Goal: Transaction & Acquisition: Purchase product/service

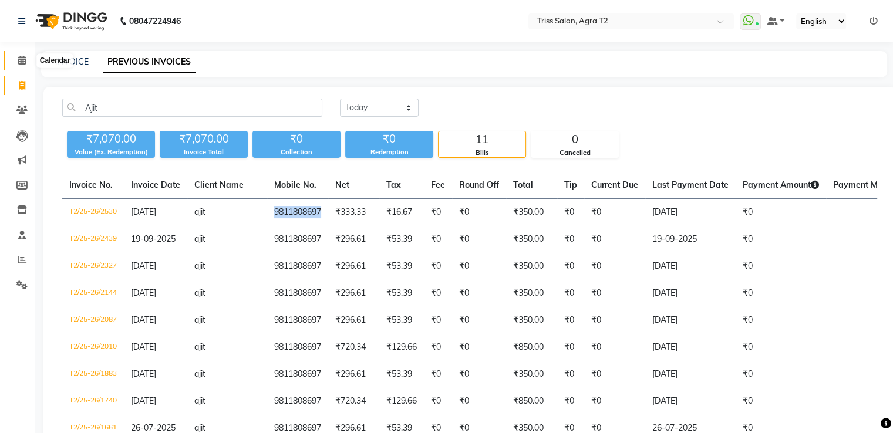
click at [19, 60] on icon at bounding box center [22, 60] width 8 height 9
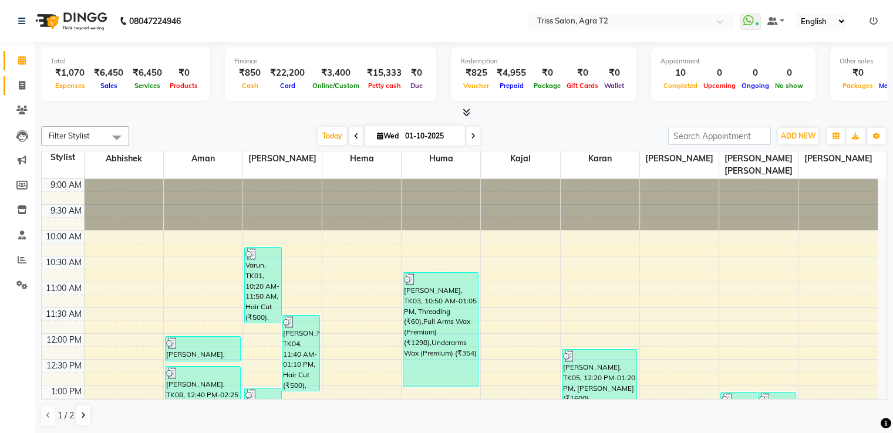
click at [19, 92] on link "Invoice" at bounding box center [18, 85] width 28 height 19
select select "service"
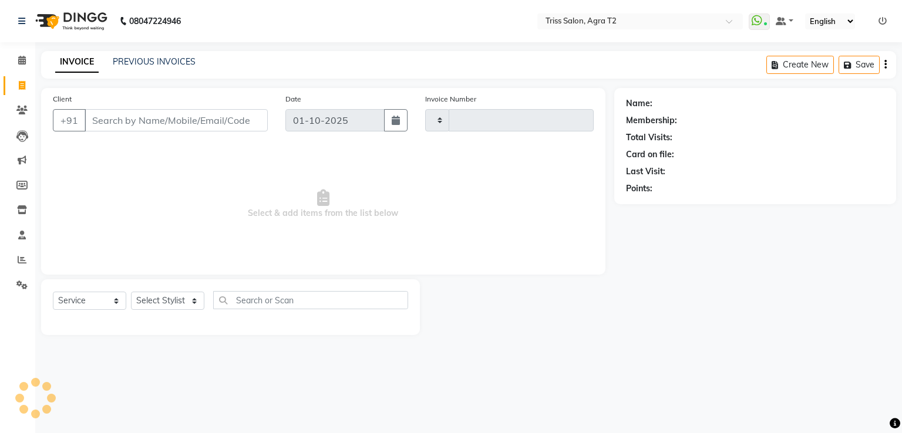
type input "2648"
select select "4301"
click at [25, 63] on icon at bounding box center [22, 60] width 8 height 9
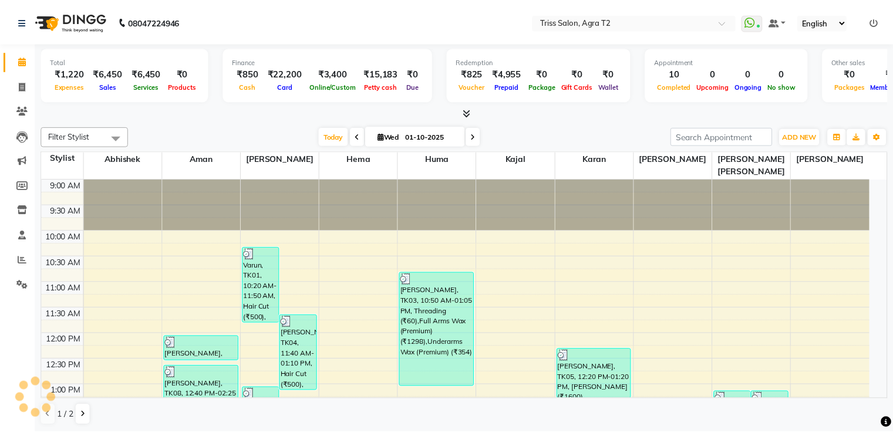
scroll to position [359, 0]
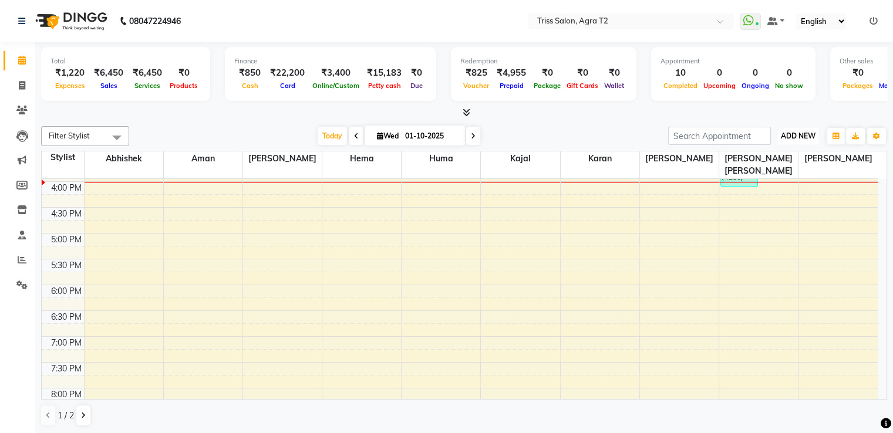
click at [798, 136] on span "ADD NEW" at bounding box center [798, 135] width 35 height 9
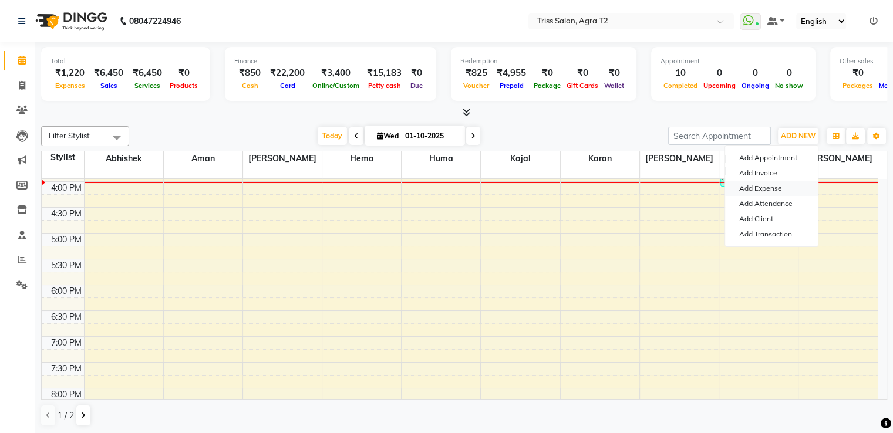
click at [774, 189] on link "Add Expense" at bounding box center [771, 188] width 93 height 15
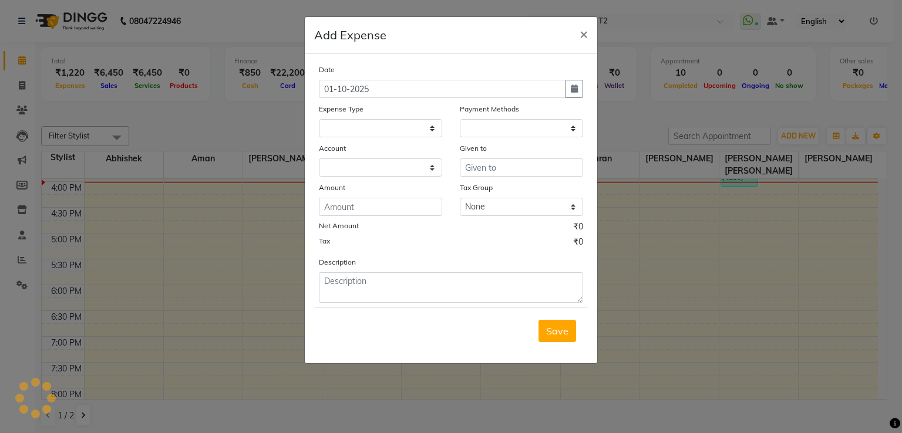
select select
select select "1"
select select "2533"
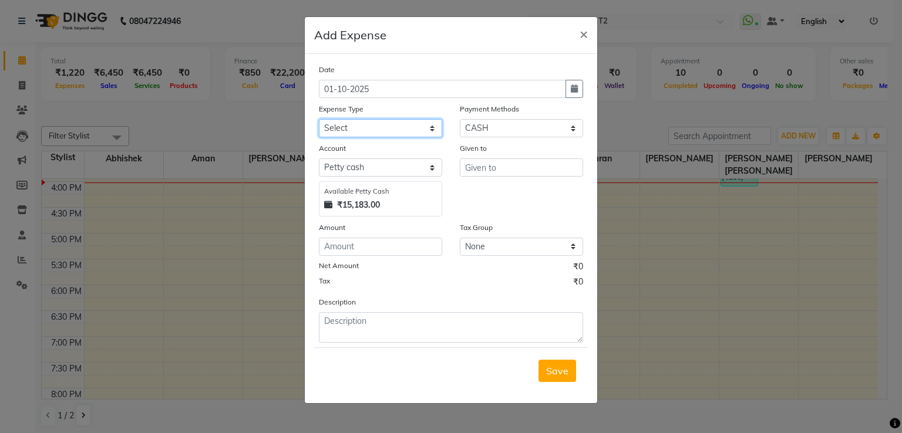
click at [411, 130] on select "Select Bank Deposit Cash Handover CLIENT TIP TO STAFF Client Welfare Conveyance…" at bounding box center [380, 128] width 123 height 18
select select "1105"
click at [319, 120] on select "Select Bank Deposit Cash Handover CLIENT TIP TO STAFF Client Welfare Conveyance…" at bounding box center [380, 128] width 123 height 18
click at [480, 177] on input "text" at bounding box center [521, 168] width 123 height 18
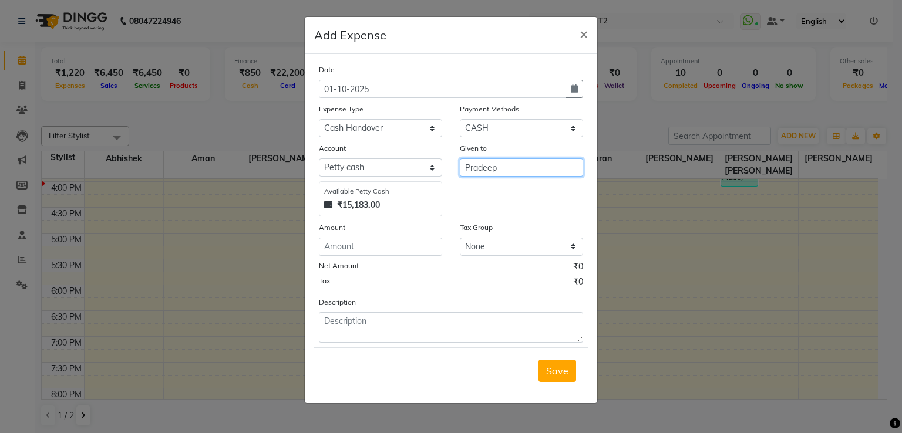
type input "Pradeep"
click at [420, 249] on input "number" at bounding box center [380, 247] width 123 height 18
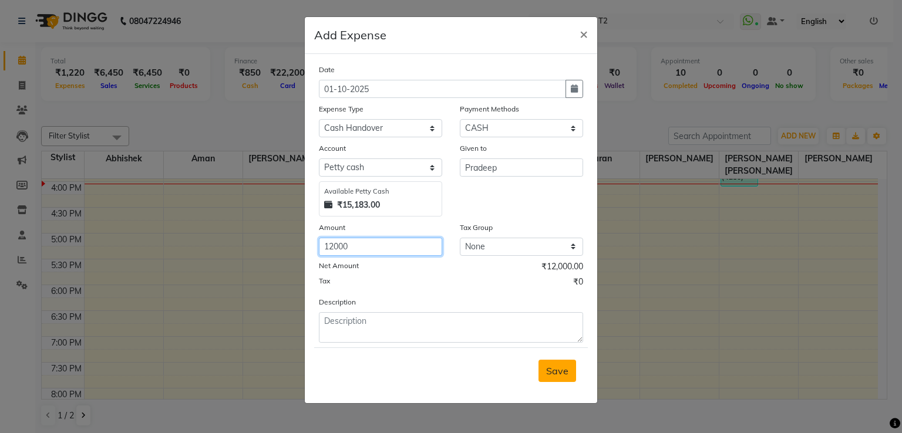
type input "12000"
click at [566, 376] on span "Save" at bounding box center [557, 371] width 22 height 12
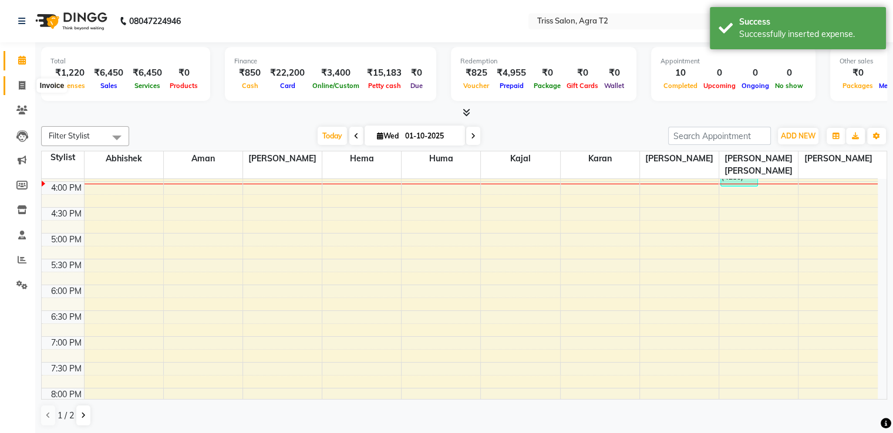
click at [22, 82] on icon at bounding box center [22, 85] width 6 height 9
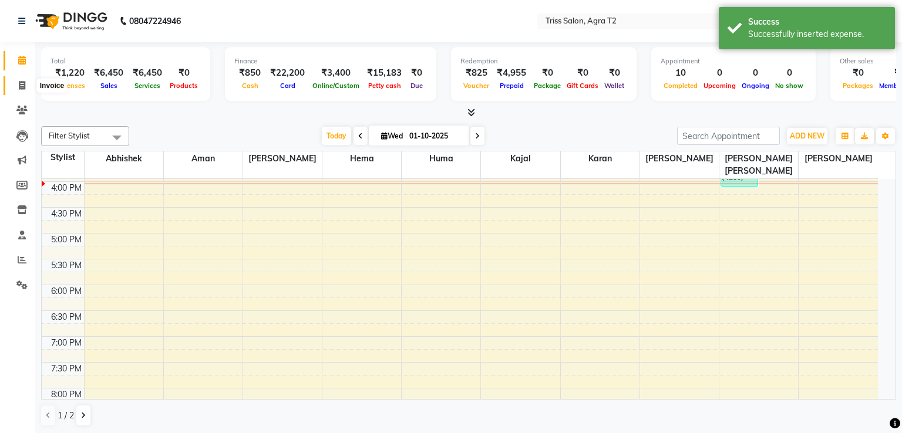
select select "service"
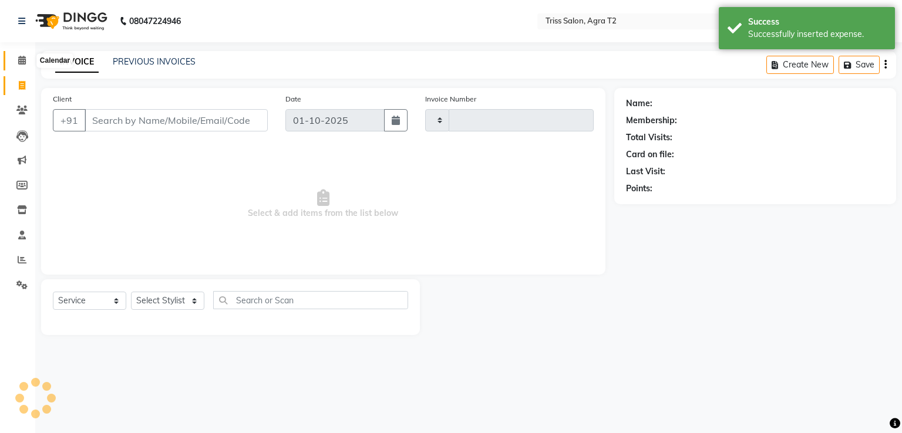
click at [21, 59] on icon at bounding box center [22, 60] width 8 height 9
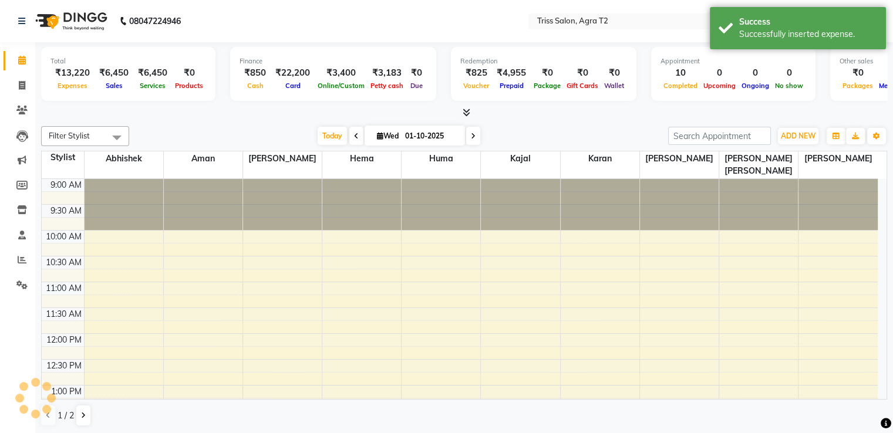
scroll to position [359, 0]
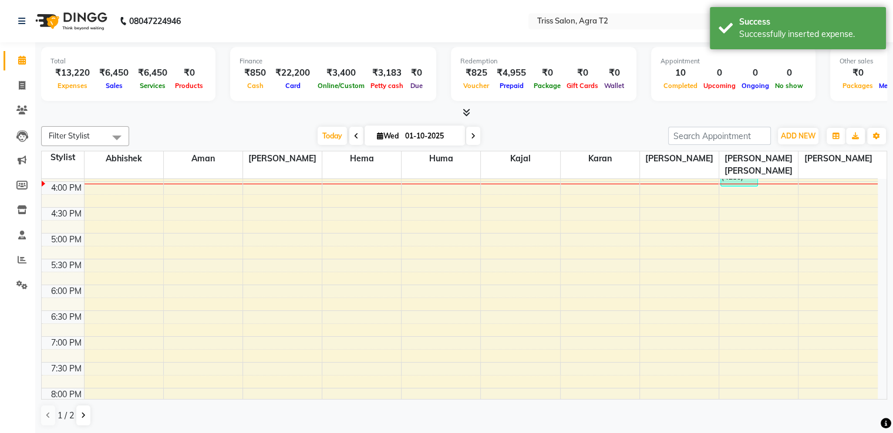
click at [463, 114] on icon at bounding box center [467, 112] width 8 height 9
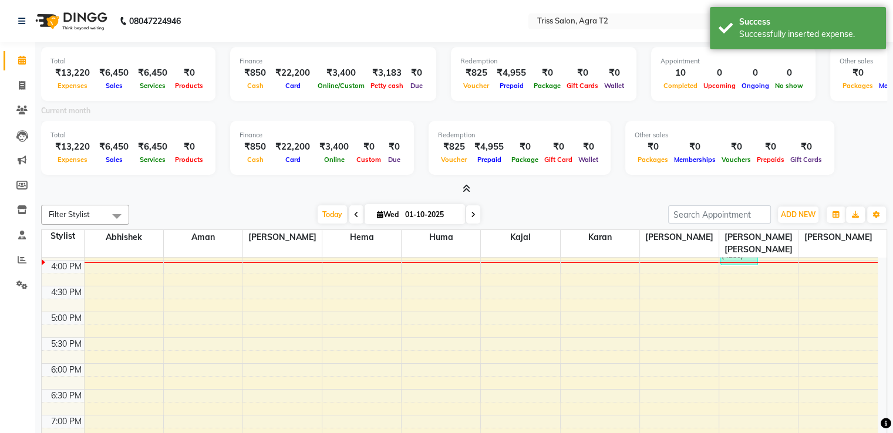
click at [466, 186] on icon at bounding box center [467, 188] width 8 height 9
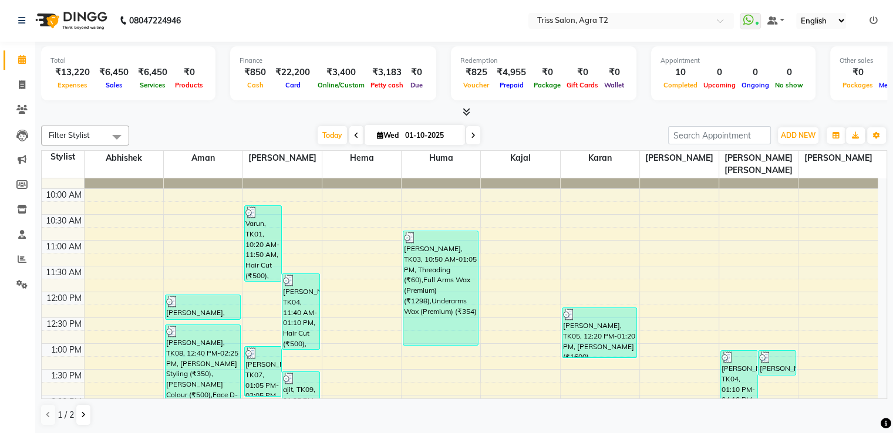
scroll to position [117, 0]
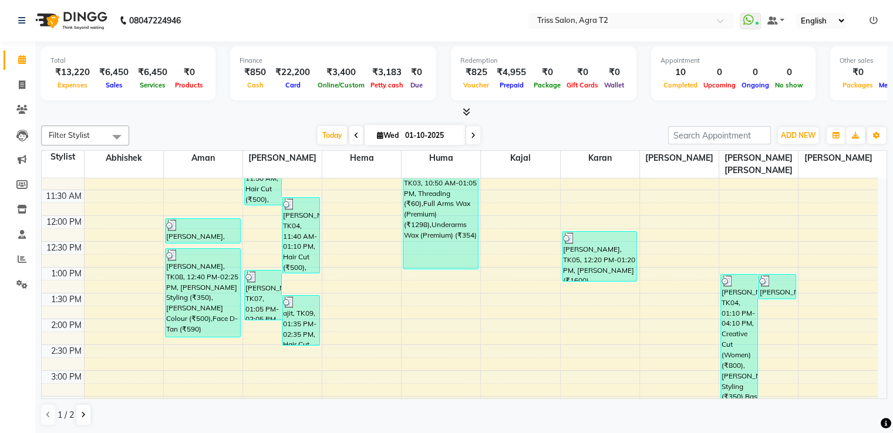
click at [780, 275] on div at bounding box center [776, 281] width 35 height 12
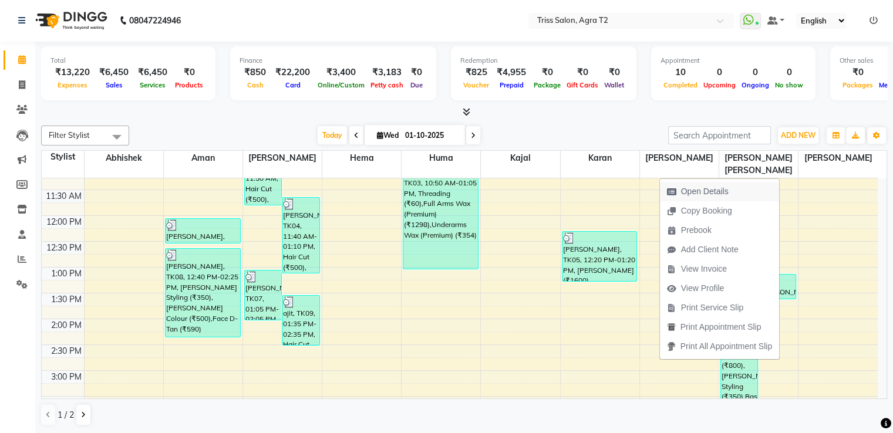
click at [715, 193] on span "Open Details" at bounding box center [705, 192] width 48 height 12
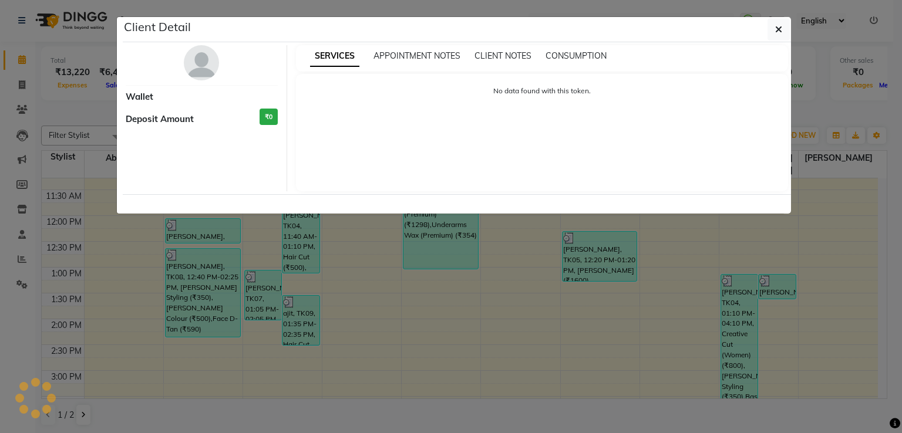
select select "3"
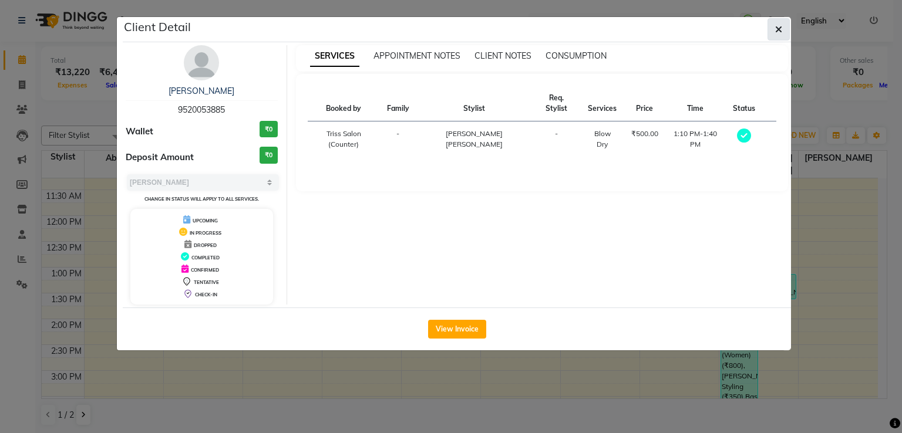
click at [775, 23] on span "button" at bounding box center [778, 29] width 7 height 12
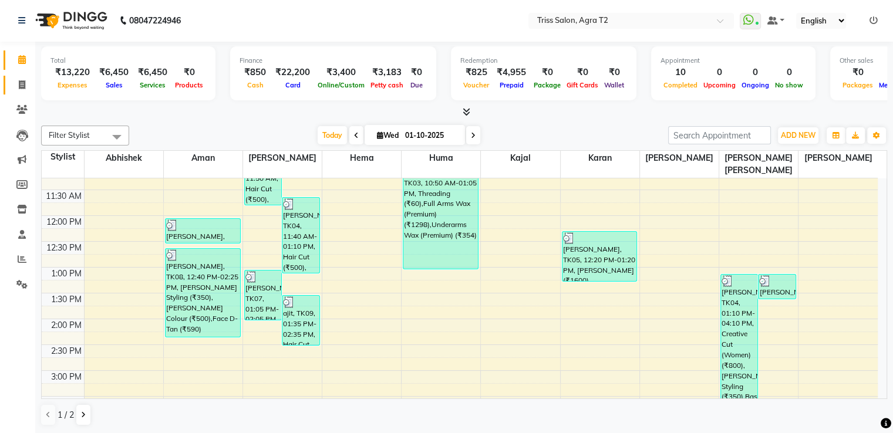
click at [19, 91] on link "Invoice" at bounding box center [18, 85] width 28 height 19
select select "service"
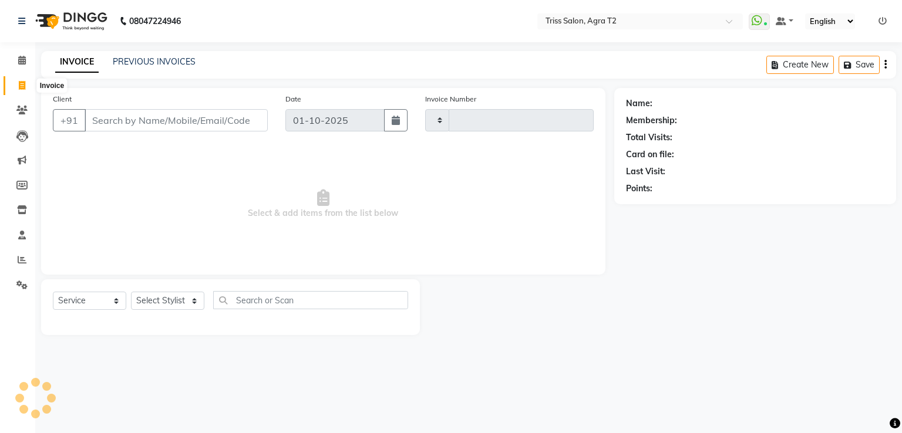
type input "2648"
select select "4301"
click at [179, 308] on select "Select Stylist" at bounding box center [167, 301] width 73 height 18
select select "61633"
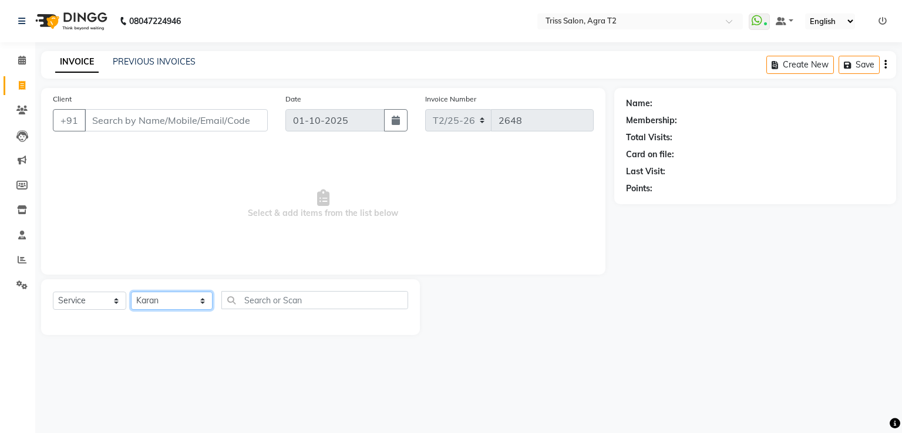
click at [131, 292] on select "Select Stylist [PERSON_NAME] [PERSON_NAME] Huma Kajal Karan [PERSON_NAME] [PERS…" at bounding box center [172, 301] width 82 height 18
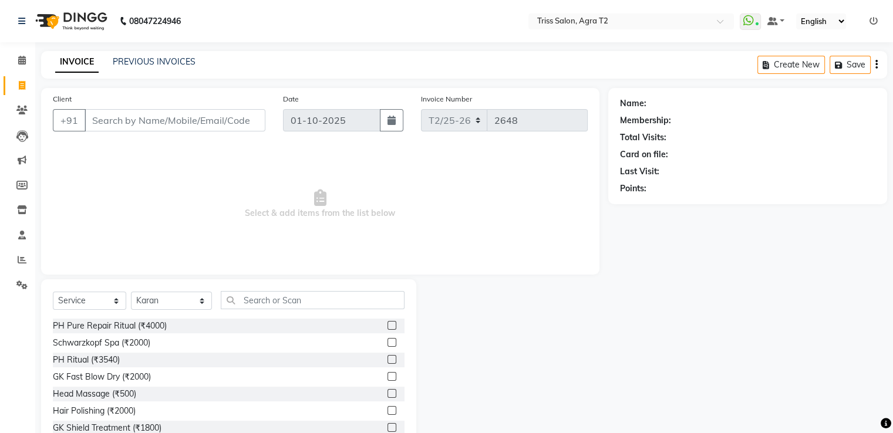
click at [225, 311] on div "Select Service Product Membership Package Voucher Prepaid Gift Card Select Styl…" at bounding box center [229, 305] width 352 height 28
click at [228, 299] on input "text" at bounding box center [312, 300] width 183 height 18
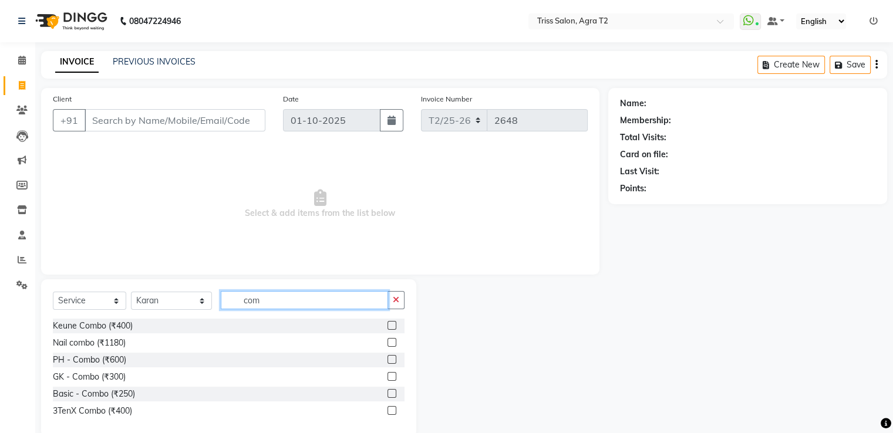
type input "com"
click at [392, 394] on label at bounding box center [391, 393] width 9 height 9
click at [392, 394] on input "checkbox" at bounding box center [391, 394] width 8 height 8
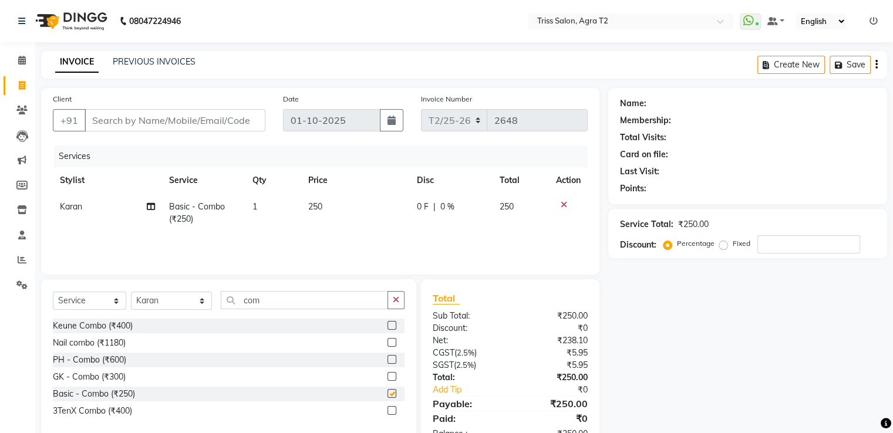
checkbox input "false"
click at [400, 298] on button "button" at bounding box center [395, 300] width 17 height 18
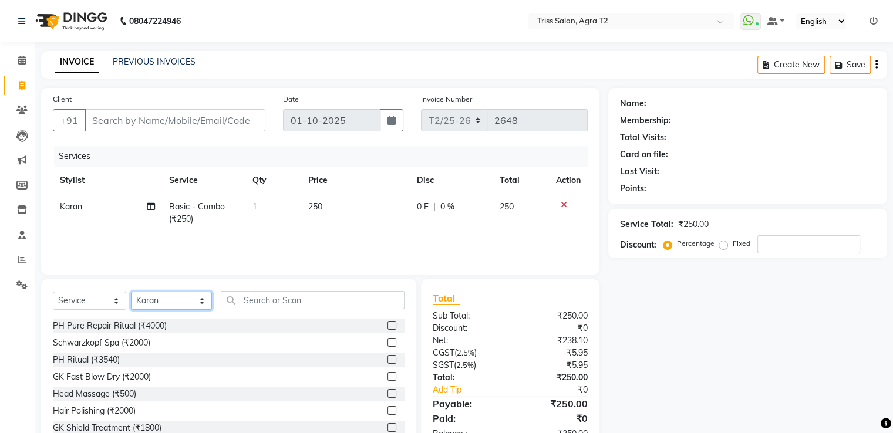
click at [186, 301] on select "Select Stylist [PERSON_NAME] [PERSON_NAME] Huma Kajal Karan [PERSON_NAME] [PERS…" at bounding box center [171, 301] width 81 height 18
select select "49344"
click at [131, 292] on select "Select Stylist [PERSON_NAME] [PERSON_NAME] Huma Kajal Karan [PERSON_NAME] [PERS…" at bounding box center [171, 301] width 81 height 18
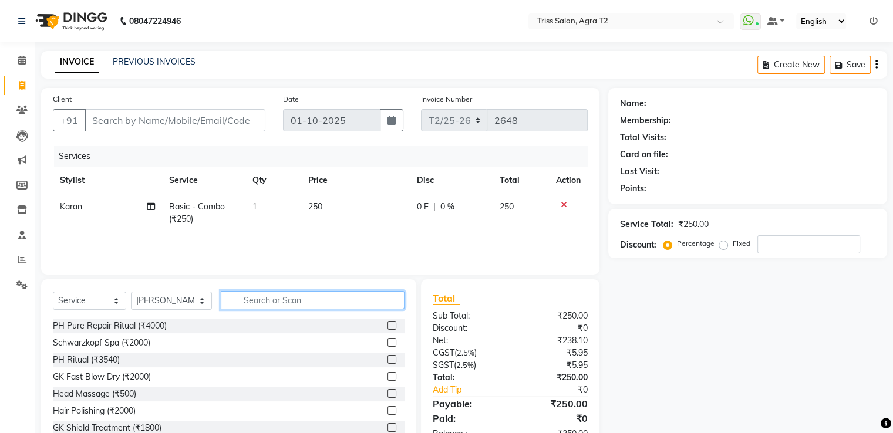
click at [267, 301] on input "text" at bounding box center [312, 300] width 183 height 18
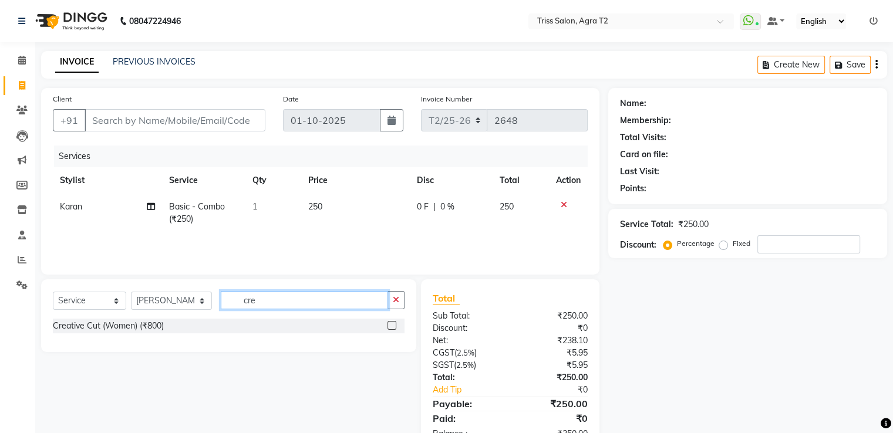
type input "cre"
click at [392, 328] on label at bounding box center [391, 325] width 9 height 9
click at [392, 328] on input "checkbox" at bounding box center [391, 326] width 8 height 8
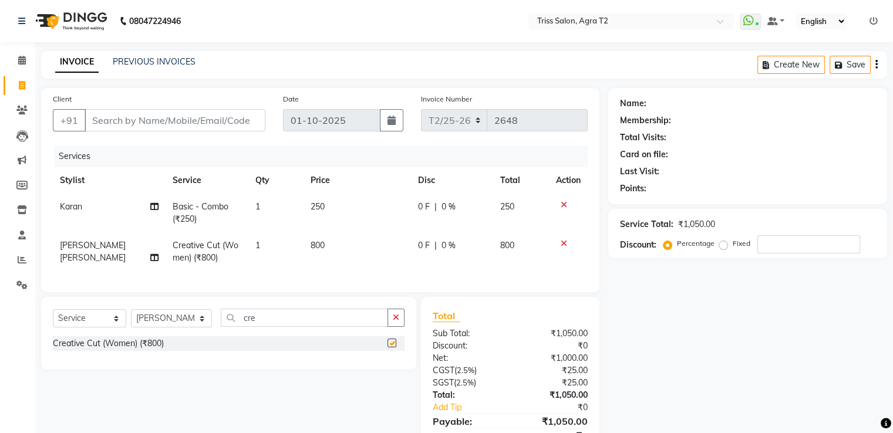
checkbox input "false"
click at [204, 126] on input "Client" at bounding box center [175, 120] width 181 height 22
click at [177, 328] on select "Select Stylist [PERSON_NAME] [PERSON_NAME] Huma Kajal Karan [PERSON_NAME] [PERS…" at bounding box center [171, 318] width 81 height 18
select select "61633"
click at [131, 319] on select "Select Stylist [PERSON_NAME] [PERSON_NAME] Huma Kajal Karan [PERSON_NAME] [PERS…" at bounding box center [171, 318] width 81 height 18
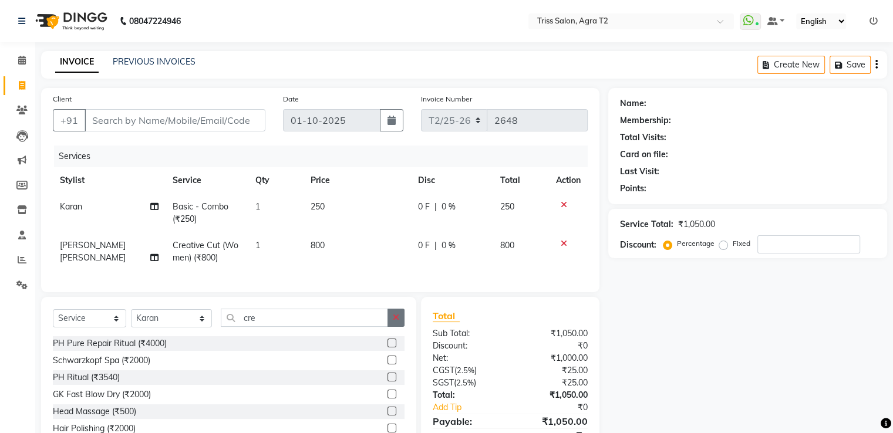
click at [398, 322] on icon "button" at bounding box center [396, 317] width 6 height 8
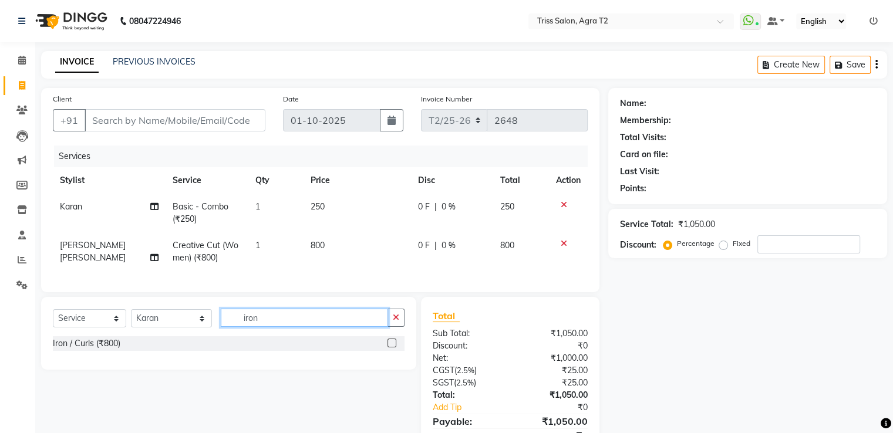
type input "iron"
click at [392, 348] on label at bounding box center [391, 343] width 9 height 9
click at [392, 348] on input "checkbox" at bounding box center [391, 344] width 8 height 8
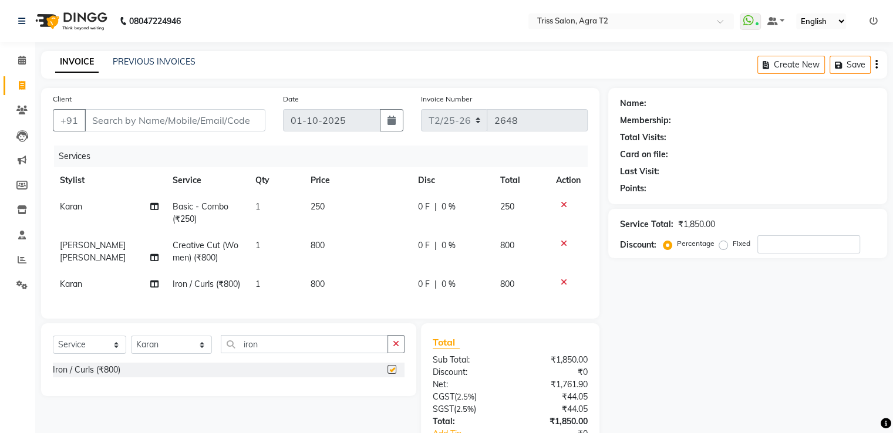
checkbox input "false"
click at [317, 295] on td "800" at bounding box center [357, 284] width 107 height 26
select select "61633"
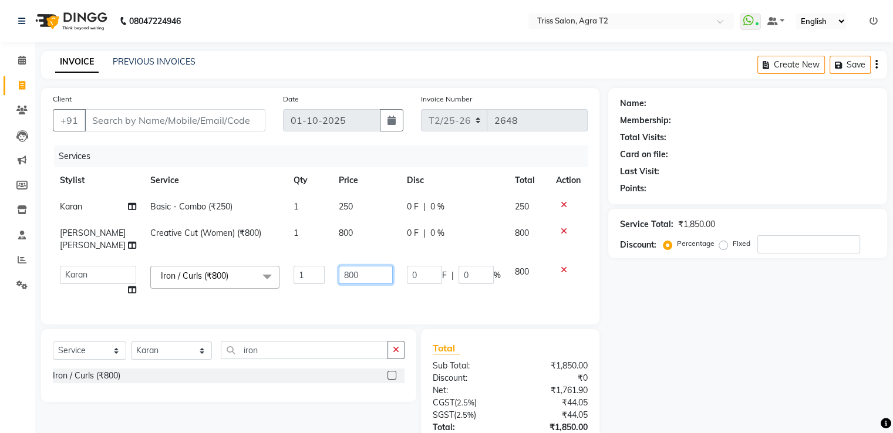
click at [339, 271] on input "800" at bounding box center [366, 275] width 54 height 18
type input "1000"
click at [298, 288] on td "1" at bounding box center [309, 281] width 46 height 45
select select "61633"
click at [143, 122] on input "Client" at bounding box center [175, 120] width 181 height 22
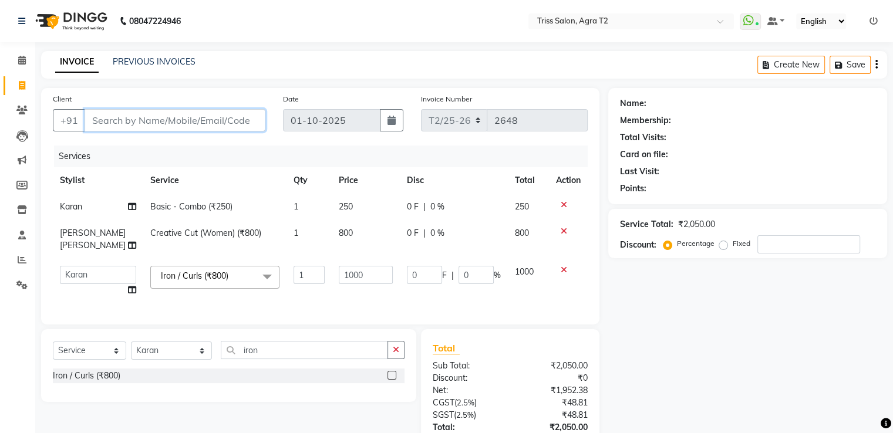
type input "9"
type input "0"
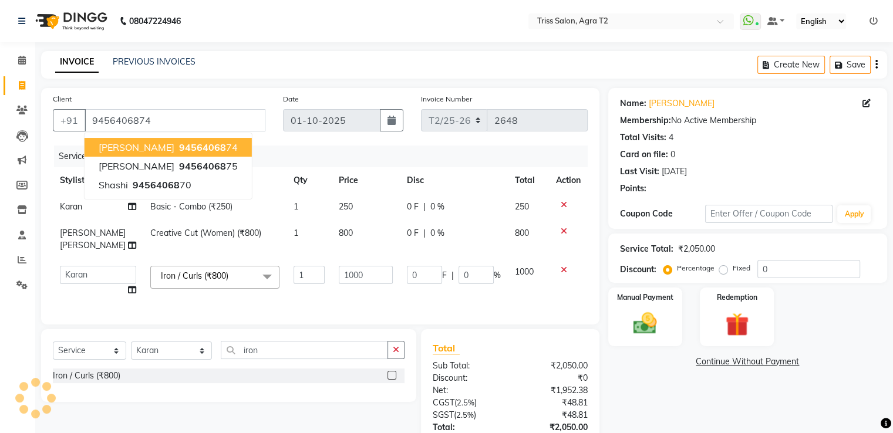
click at [216, 147] on button "[PERSON_NAME] 94564068 74" at bounding box center [168, 147] width 167 height 19
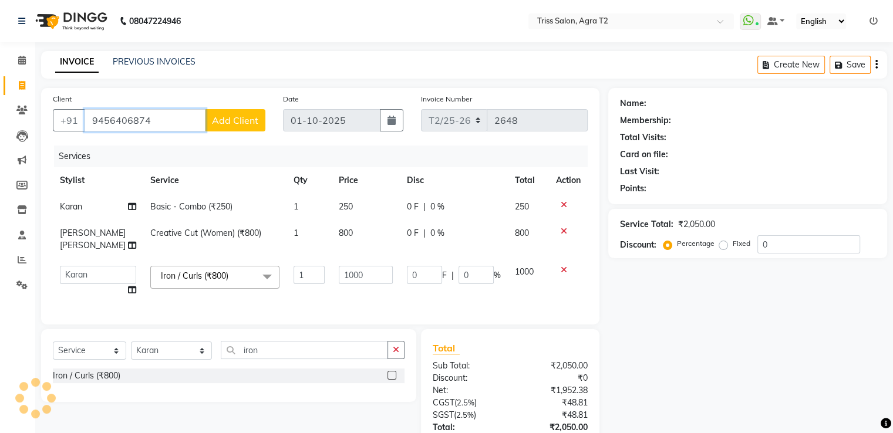
click at [160, 123] on input "9456406874" at bounding box center [145, 120] width 121 height 22
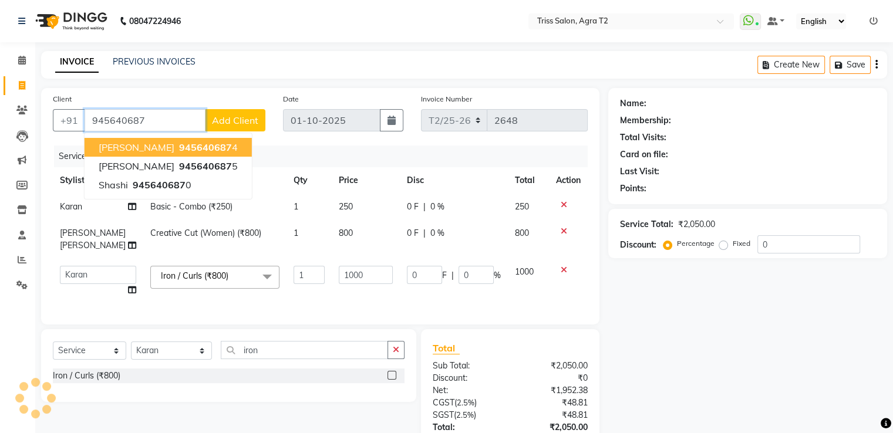
click at [179, 146] on span "945640687" at bounding box center [205, 147] width 53 height 12
type input "9456406874"
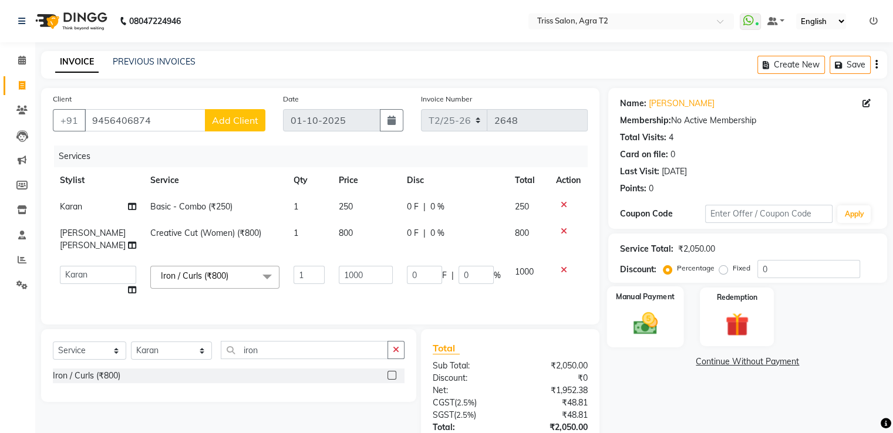
click at [639, 312] on img at bounding box center [644, 324] width 39 height 28
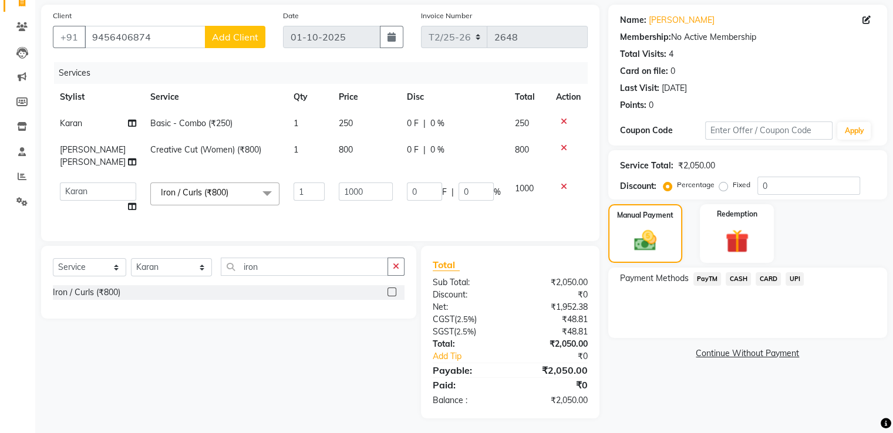
click at [741, 279] on span "CASH" at bounding box center [738, 279] width 25 height 14
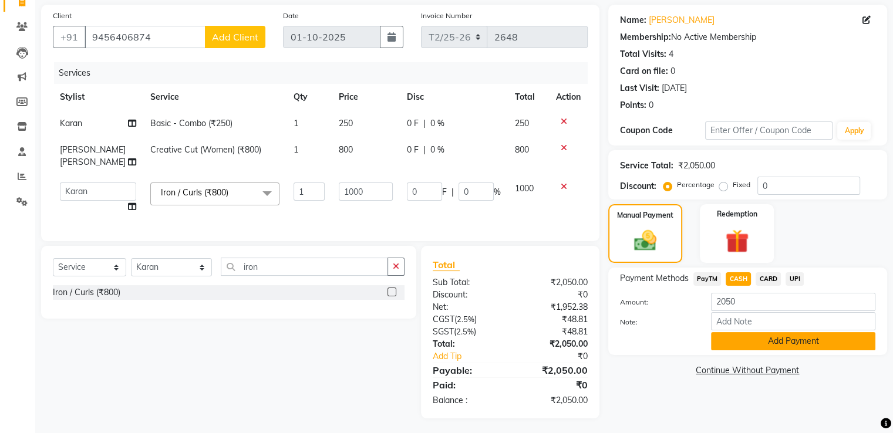
click at [783, 340] on button "Add Payment" at bounding box center [793, 341] width 164 height 18
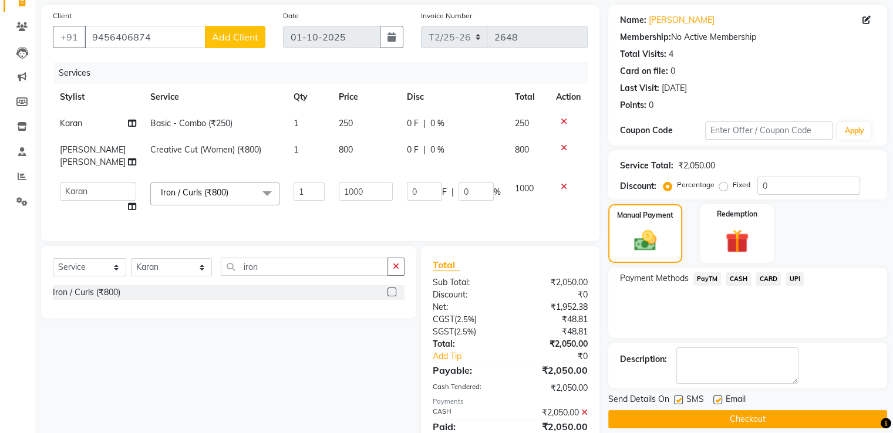
click at [704, 417] on button "Checkout" at bounding box center [747, 419] width 279 height 18
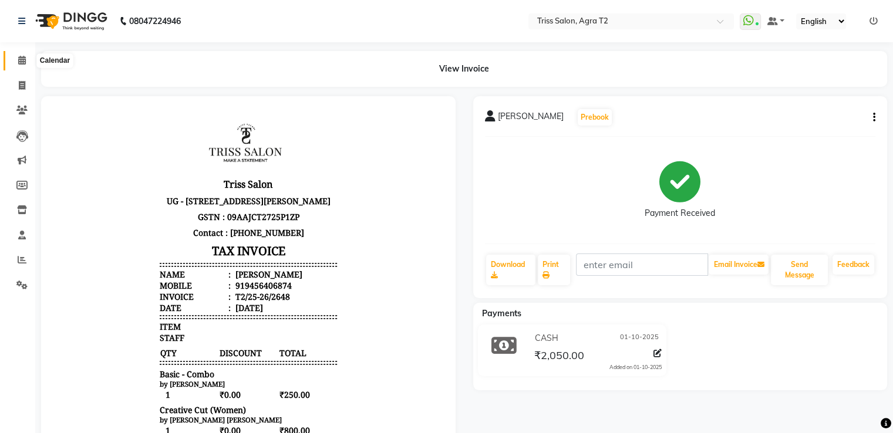
click at [21, 62] on icon at bounding box center [22, 60] width 8 height 9
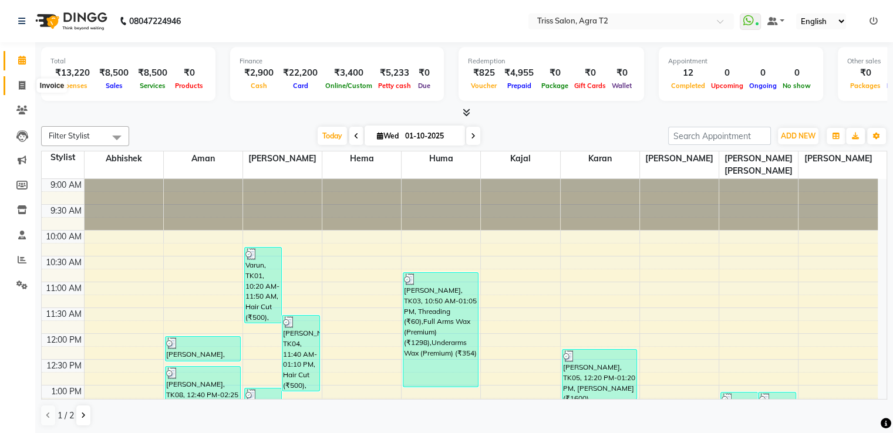
click at [16, 87] on span at bounding box center [22, 86] width 21 height 14
select select "service"
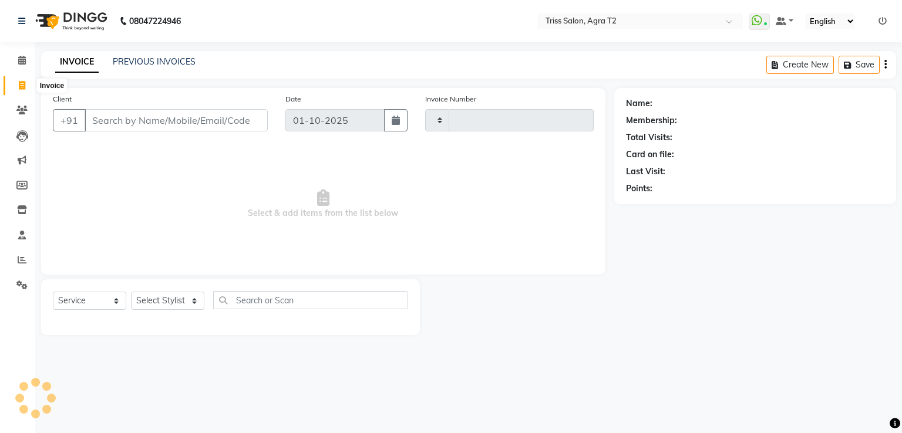
type input "2649"
select select "4301"
click at [186, 302] on select "Select Stylist" at bounding box center [167, 301] width 73 height 18
select select "26469"
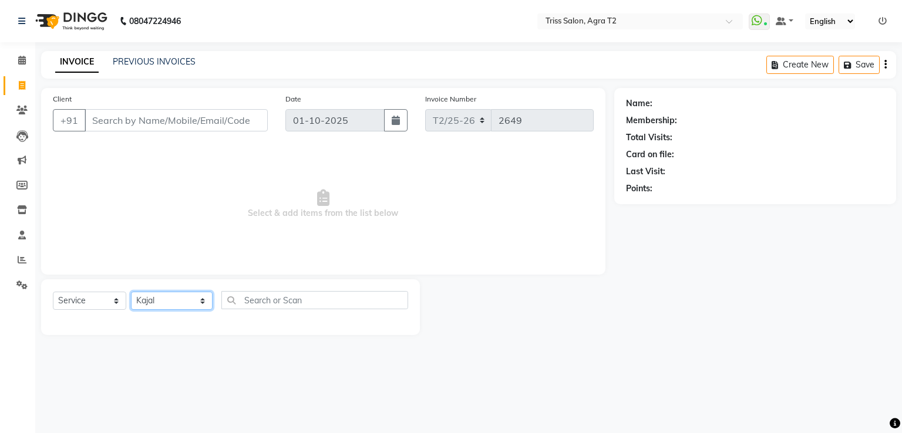
click at [131, 292] on select "Select Stylist [PERSON_NAME] [PERSON_NAME] Huma Kajal Karan [PERSON_NAME] [PERS…" at bounding box center [172, 301] width 82 height 18
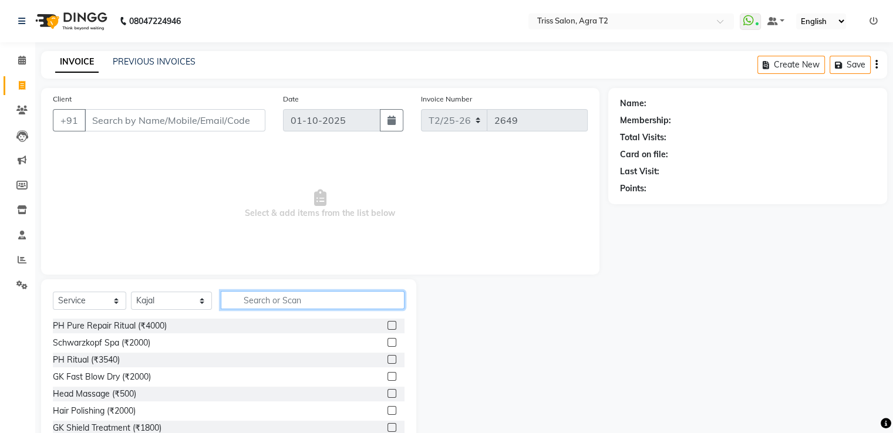
click at [246, 294] on input "text" at bounding box center [312, 300] width 183 height 18
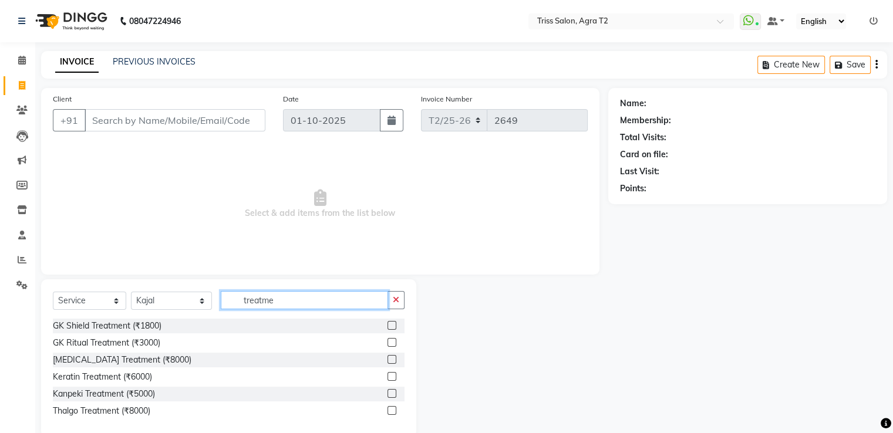
type input "treatme"
click at [391, 394] on label at bounding box center [391, 393] width 9 height 9
click at [391, 394] on input "checkbox" at bounding box center [391, 394] width 8 height 8
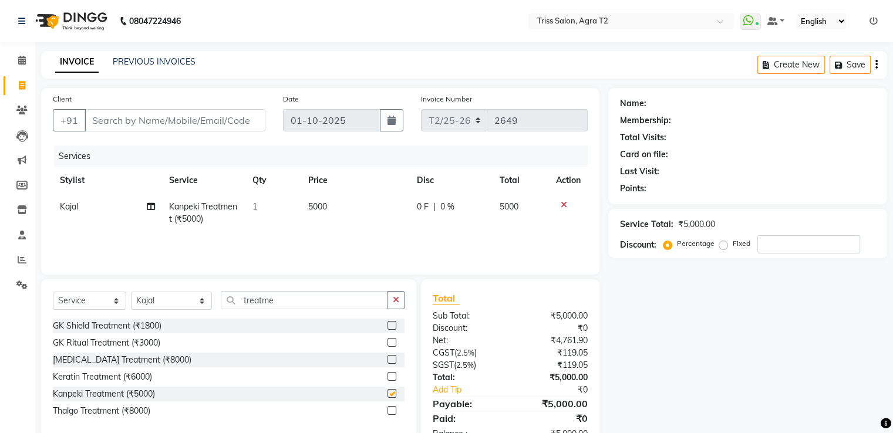
checkbox input "false"
click at [397, 301] on icon "button" at bounding box center [396, 300] width 6 height 8
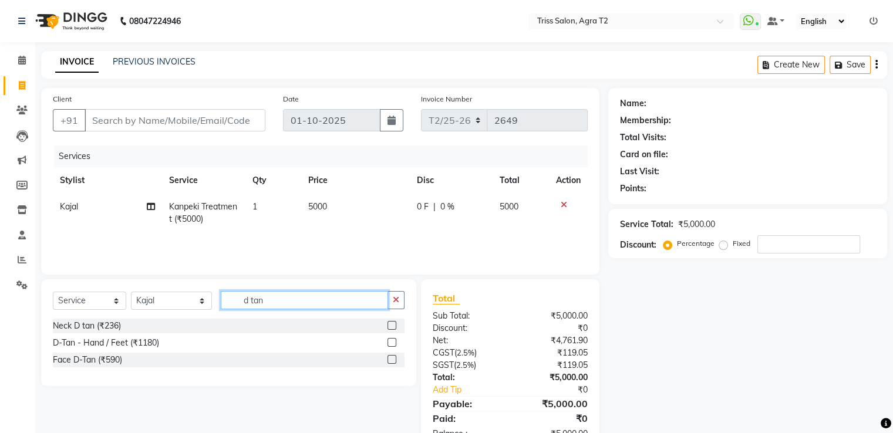
type input "d tan"
click at [392, 359] on label at bounding box center [391, 359] width 9 height 9
click at [392, 359] on input "checkbox" at bounding box center [391, 360] width 8 height 8
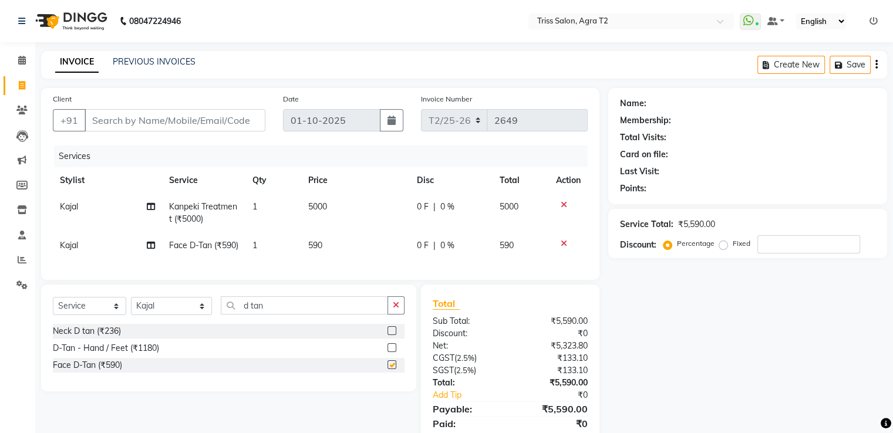
checkbox input "false"
click at [342, 257] on td "590" at bounding box center [355, 245] width 109 height 26
select select "26469"
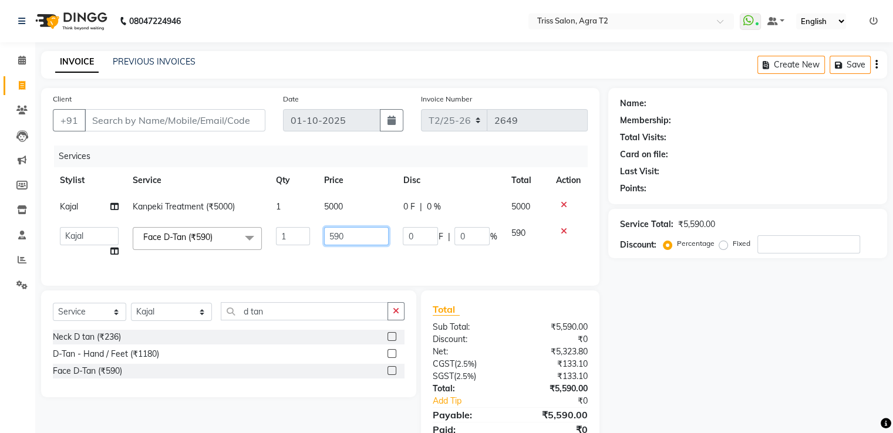
click at [356, 239] on input "590" at bounding box center [356, 236] width 65 height 18
type input "500"
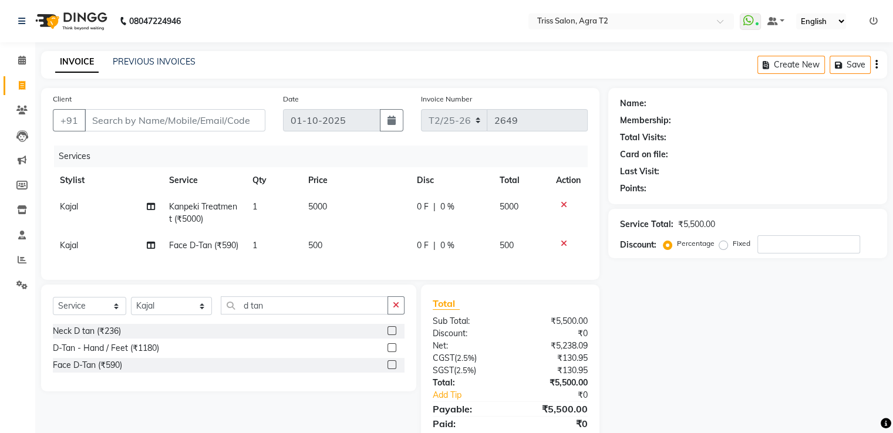
click at [336, 268] on div "Services Stylist Service Qty Price Disc Total Action Kajal Kanpeki Treatment (₹…" at bounding box center [320, 207] width 535 height 123
click at [157, 120] on input "Client" at bounding box center [175, 120] width 181 height 22
click at [394, 315] on button "button" at bounding box center [395, 305] width 17 height 18
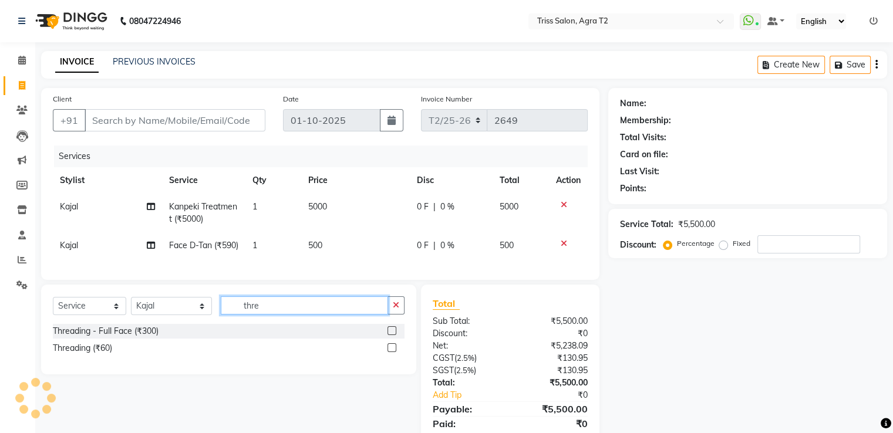
type input "thre"
click at [390, 352] on label at bounding box center [391, 347] width 9 height 9
click at [390, 352] on input "checkbox" at bounding box center [391, 349] width 8 height 8
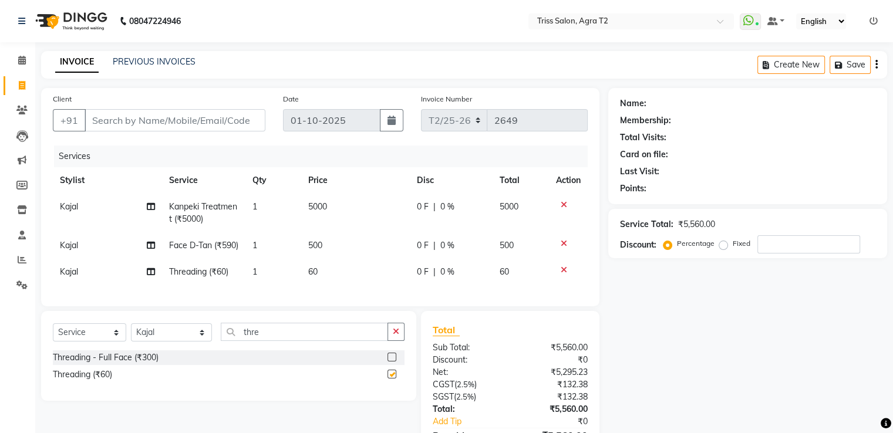
checkbox input "false"
click at [124, 115] on input "Client" at bounding box center [175, 120] width 181 height 22
type input "7"
type input "0"
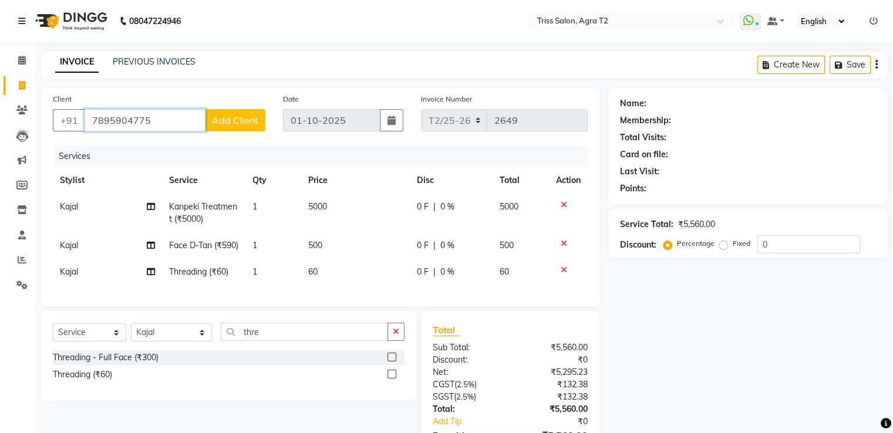
type input "7895904775"
click at [228, 122] on span "Add Client" at bounding box center [235, 120] width 46 height 12
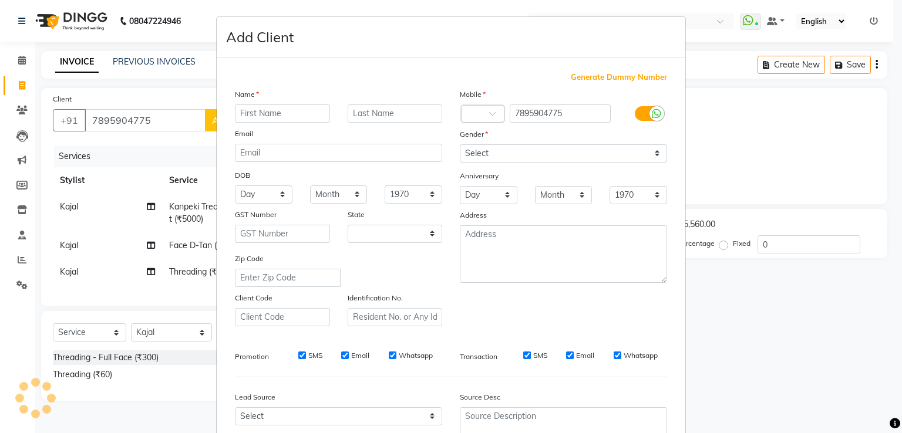
select select "38"
type input "Bhumi"
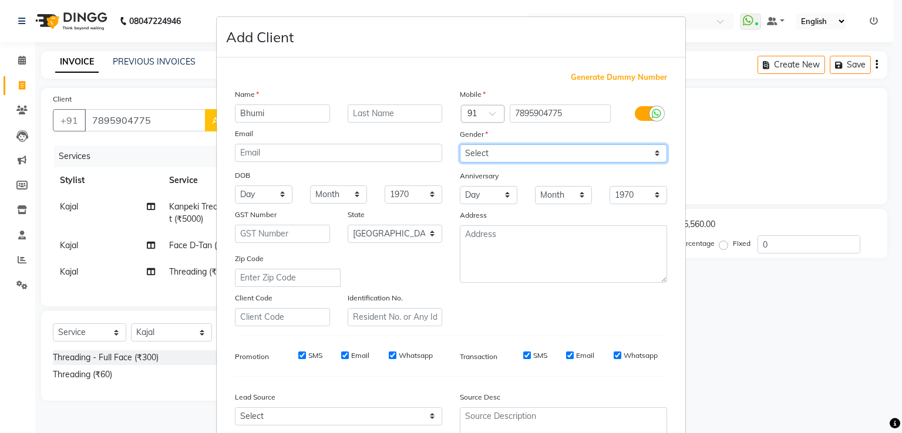
click at [638, 158] on select "Select [DEMOGRAPHIC_DATA] [DEMOGRAPHIC_DATA] Other Prefer Not To Say" at bounding box center [563, 153] width 207 height 18
select select "[DEMOGRAPHIC_DATA]"
click at [460, 145] on select "Select [DEMOGRAPHIC_DATA] [DEMOGRAPHIC_DATA] Other Prefer Not To Say" at bounding box center [563, 153] width 207 height 18
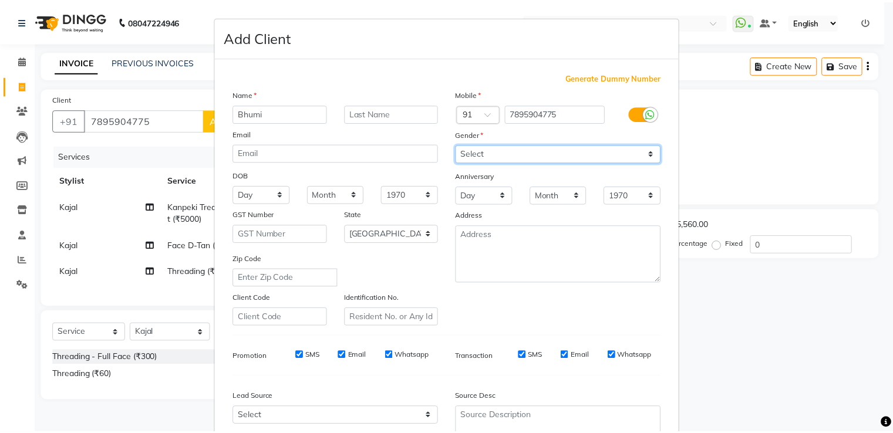
scroll to position [114, 0]
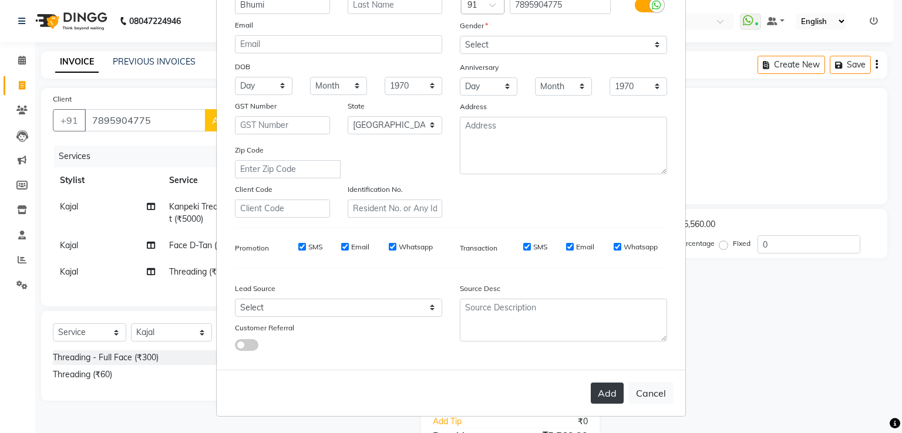
click at [606, 393] on button "Add" at bounding box center [607, 393] width 33 height 21
select select
select select "null"
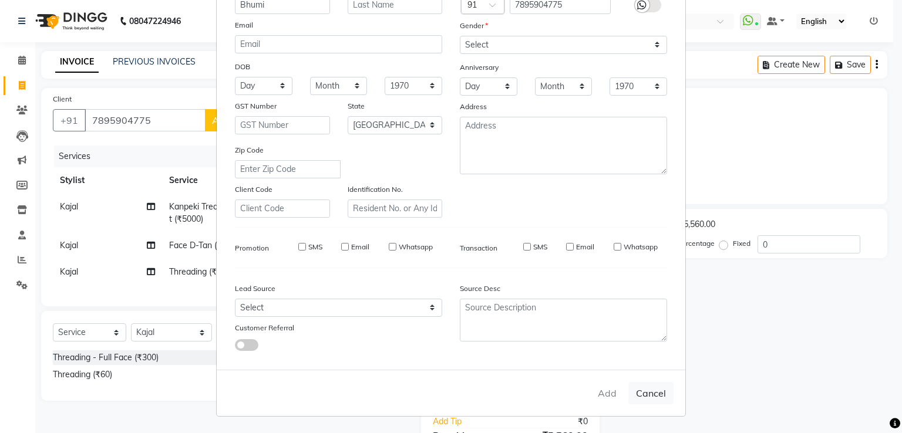
select select
checkbox input "false"
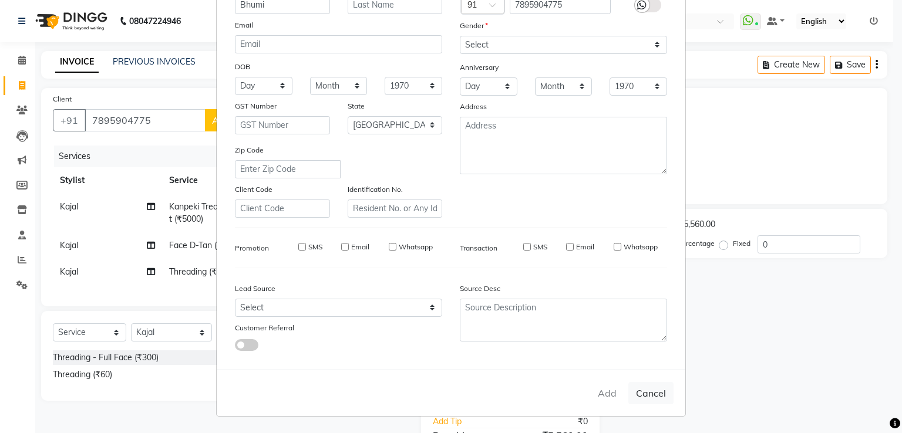
checkbox input "false"
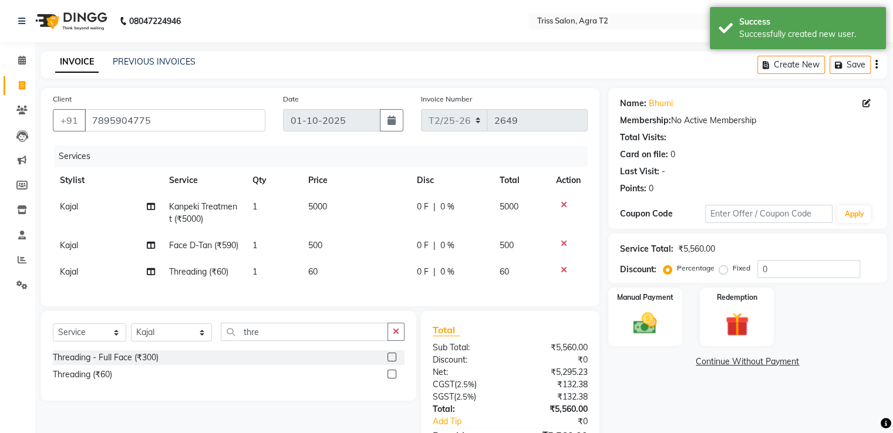
click at [421, 256] on td "0 F | 0 %" at bounding box center [451, 245] width 83 height 26
select select "26469"
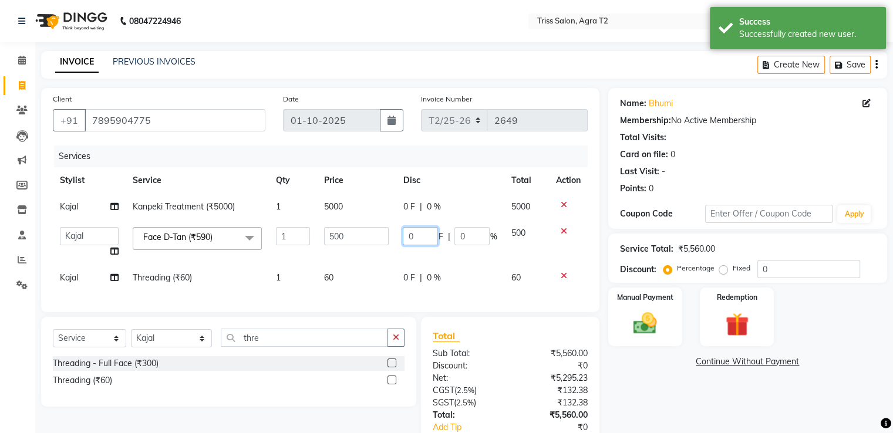
click at [423, 238] on input "0" at bounding box center [420, 236] width 35 height 18
type input "500"
click at [430, 290] on td "0 F | 0 %" at bounding box center [450, 278] width 108 height 26
select select "26469"
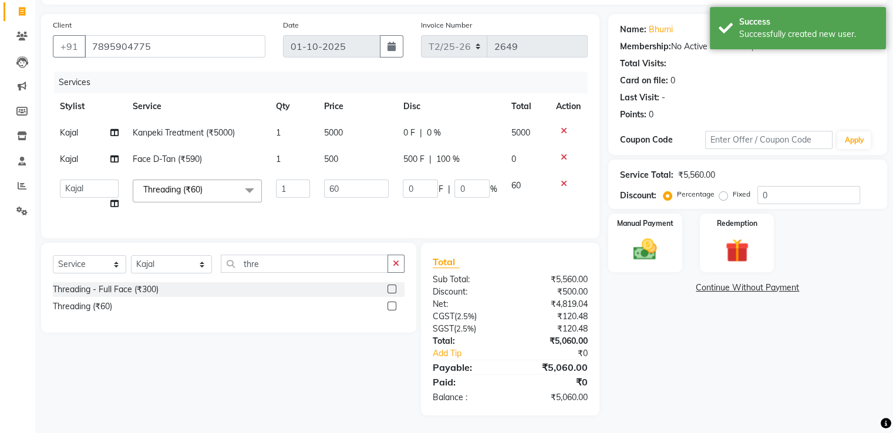
scroll to position [0, 0]
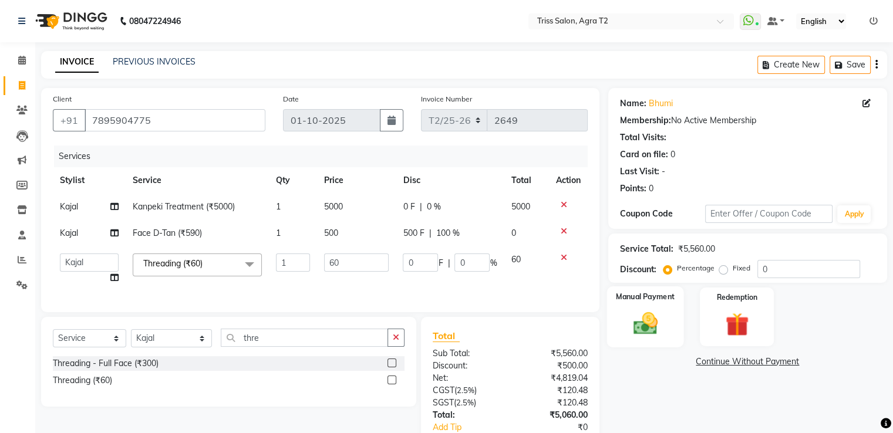
click at [653, 320] on img at bounding box center [644, 324] width 39 height 28
click at [800, 362] on span "UPI" at bounding box center [794, 363] width 18 height 14
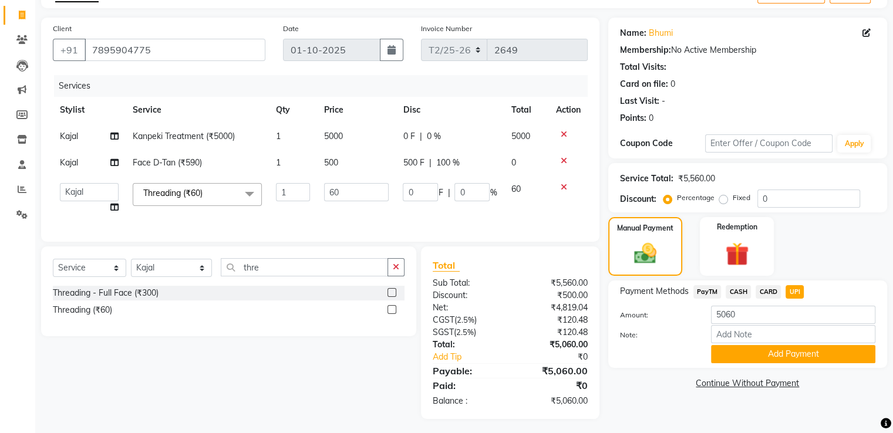
scroll to position [83, 0]
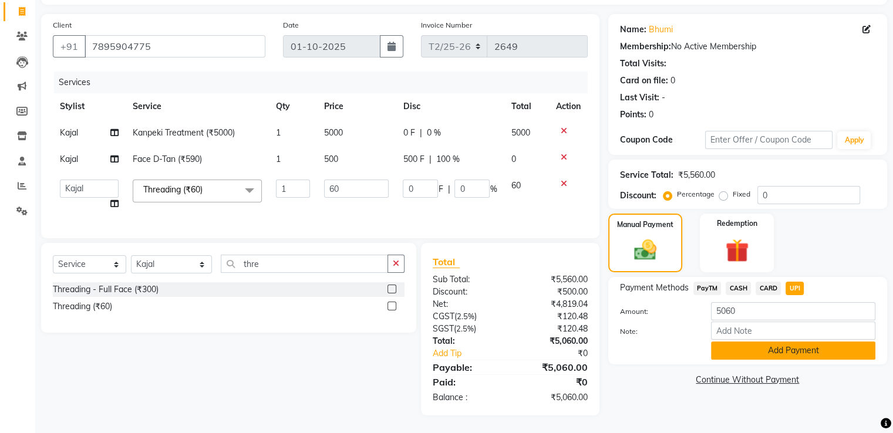
click at [794, 342] on button "Add Payment" at bounding box center [793, 351] width 164 height 18
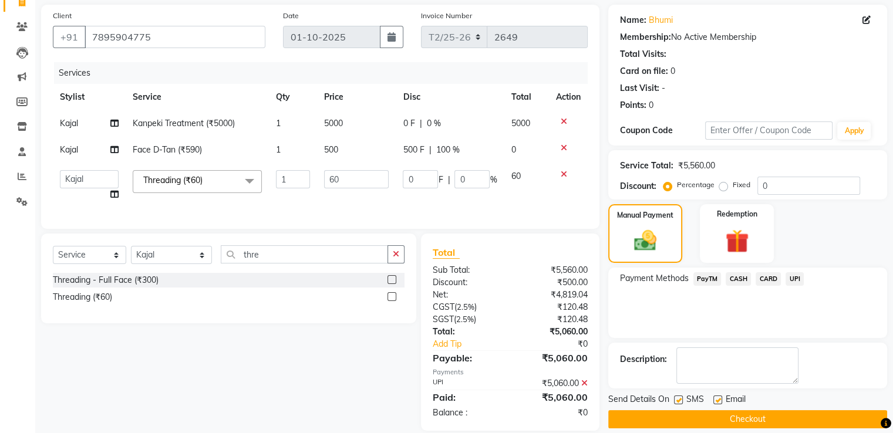
click at [726, 420] on button "Checkout" at bounding box center [747, 419] width 279 height 18
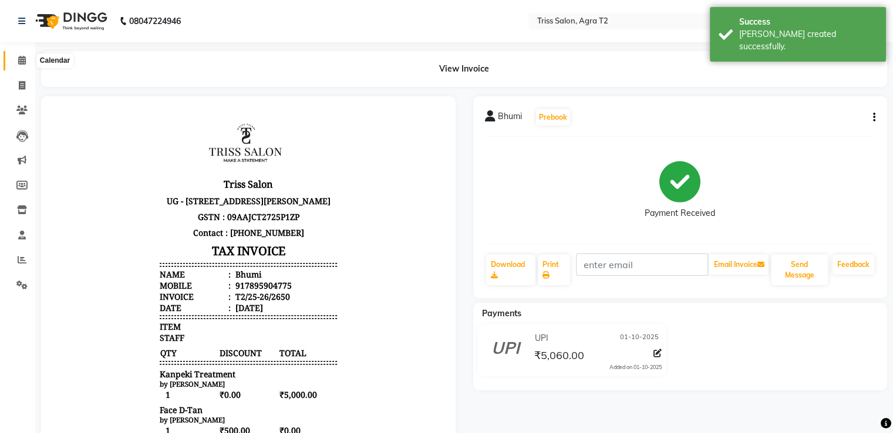
click at [23, 55] on span at bounding box center [22, 61] width 21 height 14
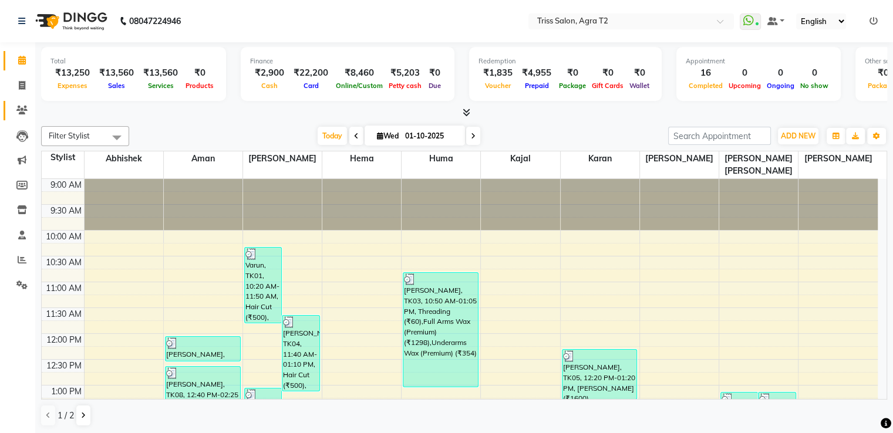
click at [16, 110] on icon at bounding box center [21, 110] width 11 height 9
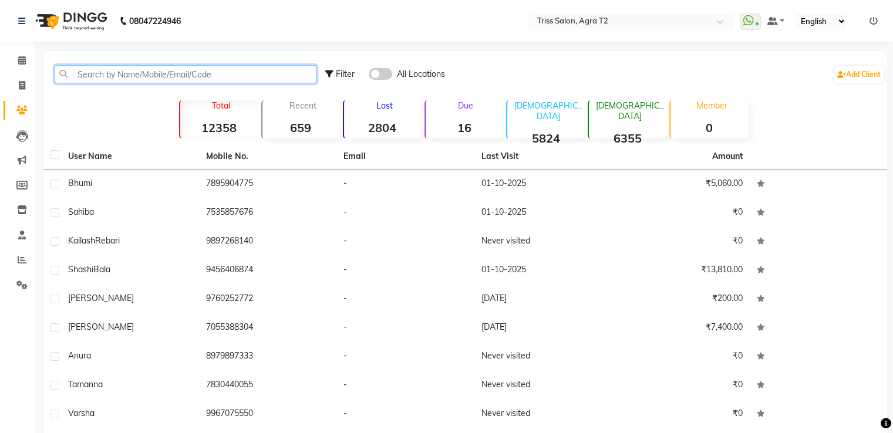
click at [89, 72] on input "text" at bounding box center [186, 74] width 262 height 18
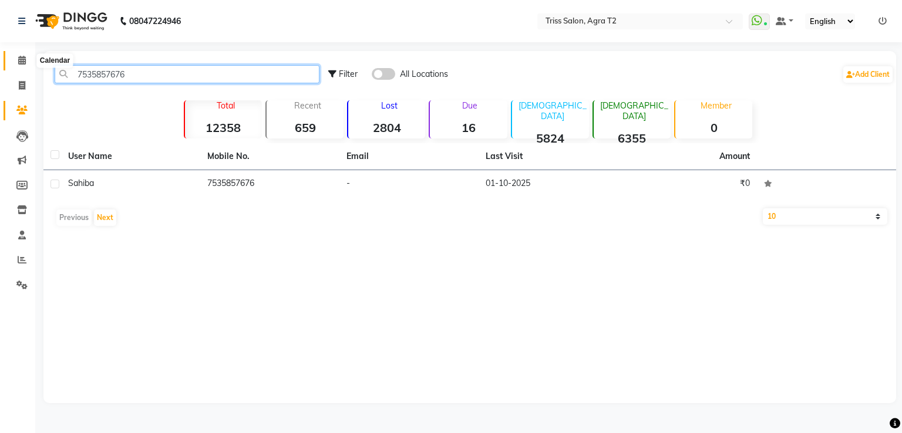
type input "7535857676"
click at [19, 56] on icon at bounding box center [22, 60] width 8 height 9
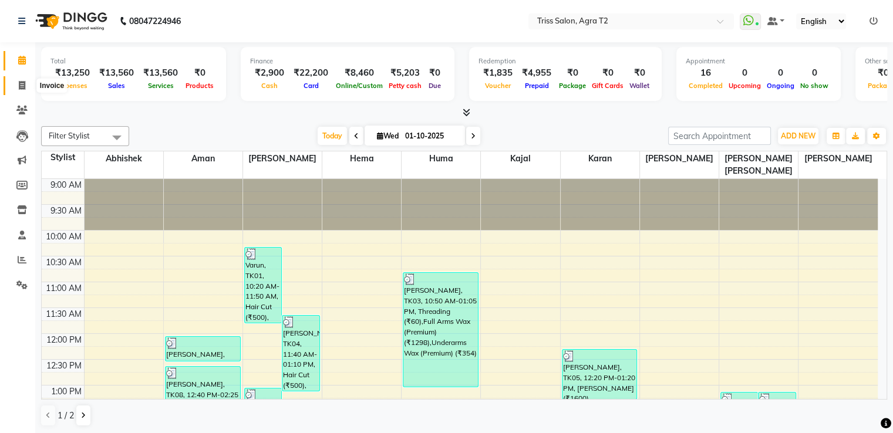
click at [26, 83] on span at bounding box center [22, 86] width 21 height 14
select select "service"
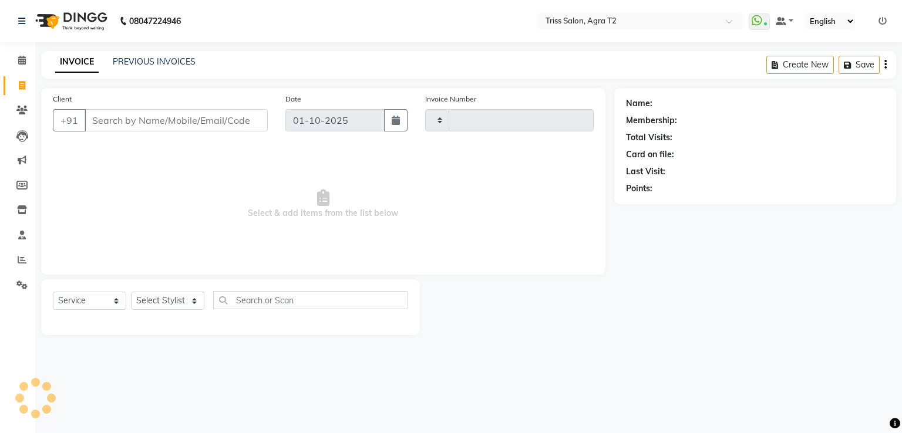
type input "2651"
select select "4301"
click at [175, 309] on select "Select Stylist" at bounding box center [167, 301] width 73 height 18
select select "49344"
click at [131, 292] on select "Select Stylist [PERSON_NAME] [PERSON_NAME] Huma Kajal Karan [PERSON_NAME] [PERS…" at bounding box center [172, 301] width 82 height 18
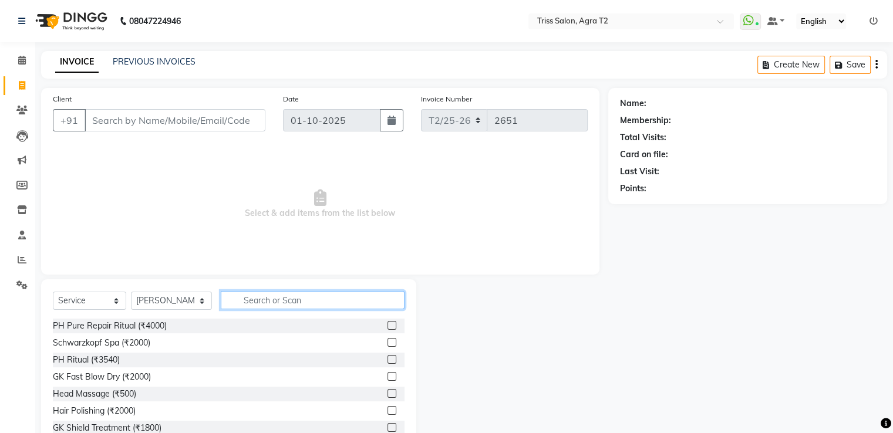
click at [238, 304] on input "text" at bounding box center [312, 300] width 183 height 18
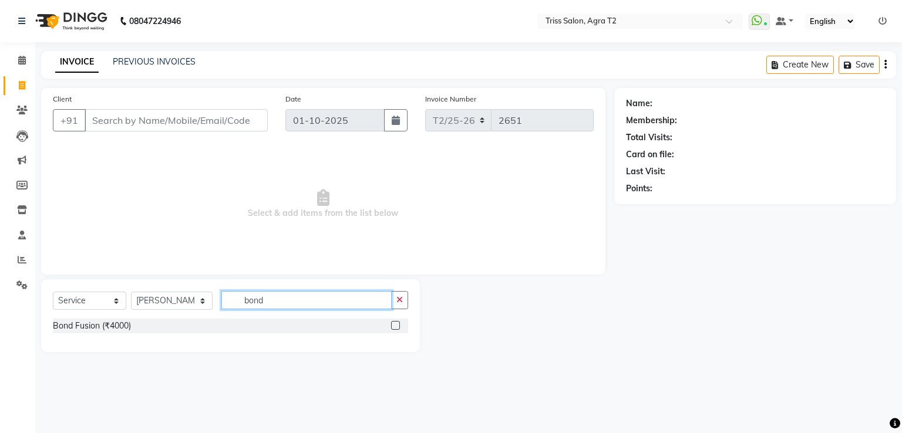
type input "bond"
click at [394, 328] on label at bounding box center [395, 325] width 9 height 9
click at [394, 328] on input "checkbox" at bounding box center [395, 326] width 8 height 8
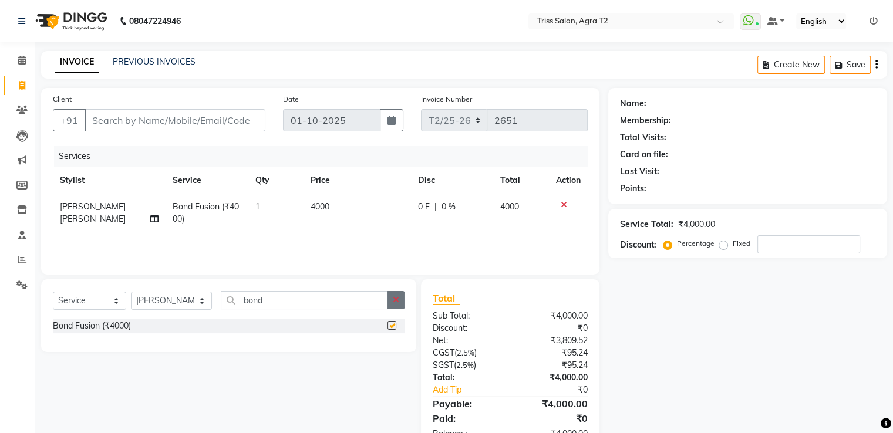
checkbox input "false"
click at [402, 303] on button "button" at bounding box center [395, 300] width 17 height 18
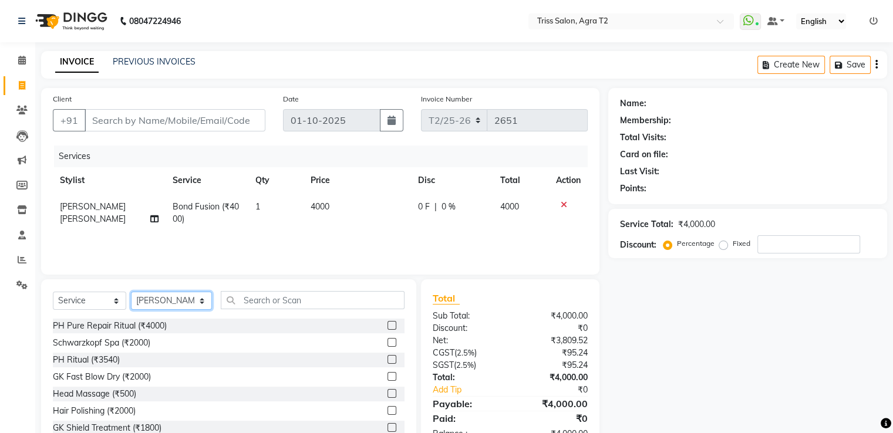
click at [154, 300] on select "Select Stylist [PERSON_NAME] [PERSON_NAME] Huma Kajal Karan [PERSON_NAME] [PERS…" at bounding box center [171, 301] width 81 height 18
select select "33013"
click at [131, 292] on select "Select Stylist [PERSON_NAME] [PERSON_NAME] Huma Kajal Karan [PERSON_NAME] [PERS…" at bounding box center [171, 301] width 81 height 18
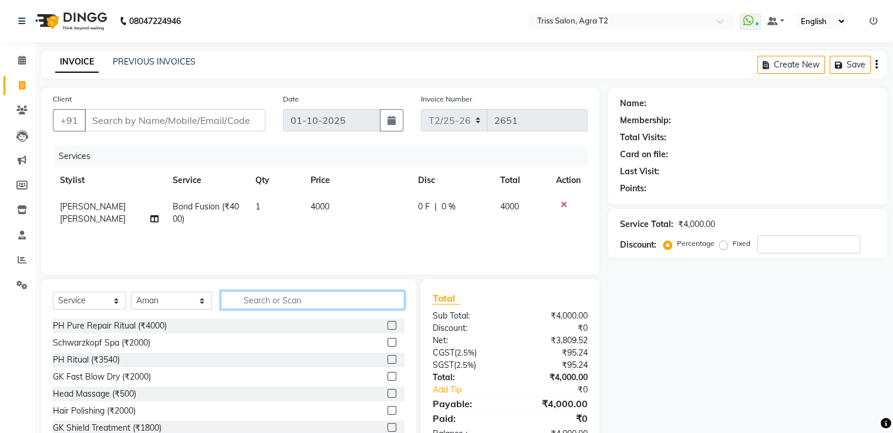
click at [251, 304] on input "text" at bounding box center [312, 300] width 183 height 18
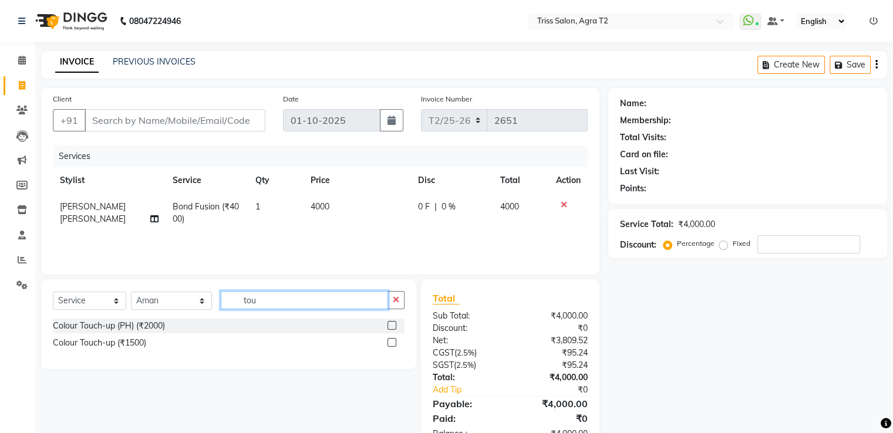
type input "tou"
click at [392, 343] on label at bounding box center [391, 342] width 9 height 9
click at [392, 343] on input "checkbox" at bounding box center [391, 343] width 8 height 8
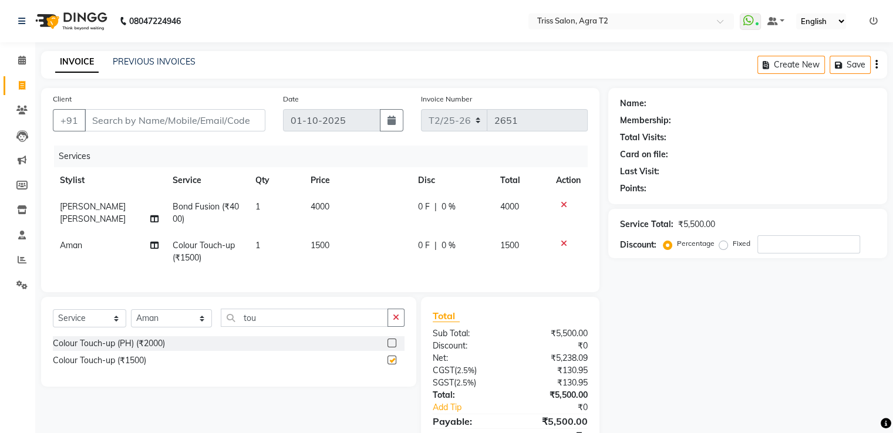
checkbox input "false"
click at [318, 243] on span "1500" at bounding box center [320, 245] width 19 height 11
select select "33013"
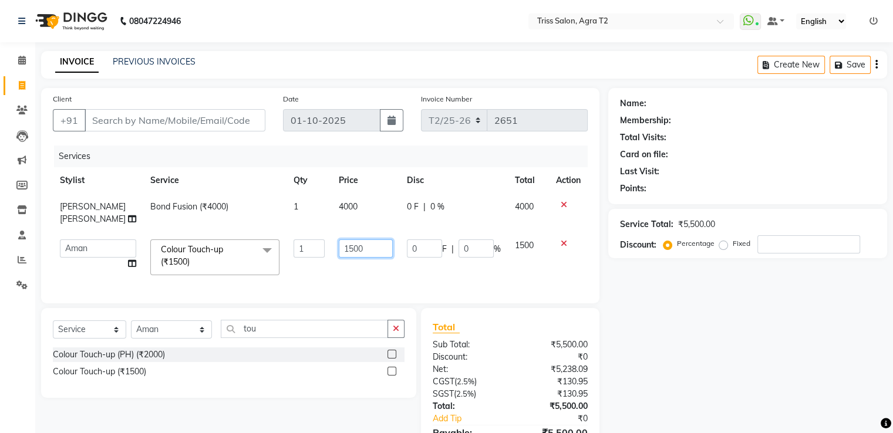
click at [340, 240] on input "1500" at bounding box center [366, 249] width 54 height 18
type input "2000"
click at [343, 266] on td "2000" at bounding box center [366, 257] width 68 height 50
select select "33013"
click at [139, 332] on select "Select Stylist [PERSON_NAME] [PERSON_NAME] Huma Kajal Karan [PERSON_NAME] [PERS…" at bounding box center [171, 330] width 81 height 18
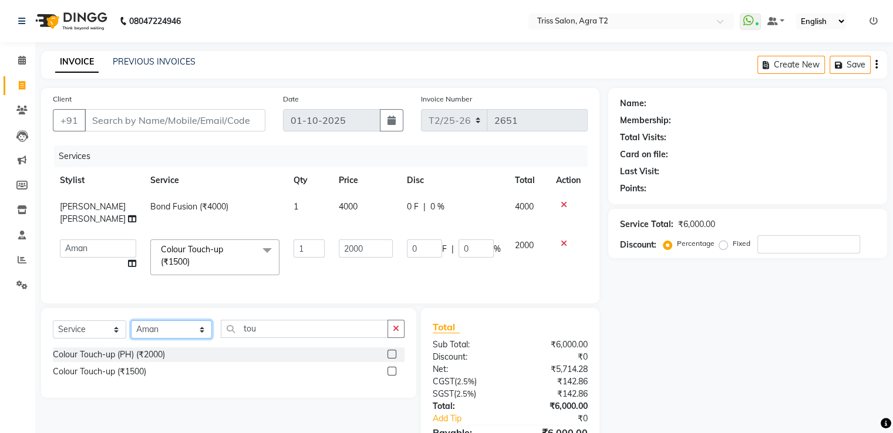
select select "61633"
click at [131, 321] on select "Select Stylist [PERSON_NAME] [PERSON_NAME] Huma Kajal Karan [PERSON_NAME] [PERS…" at bounding box center [171, 330] width 81 height 18
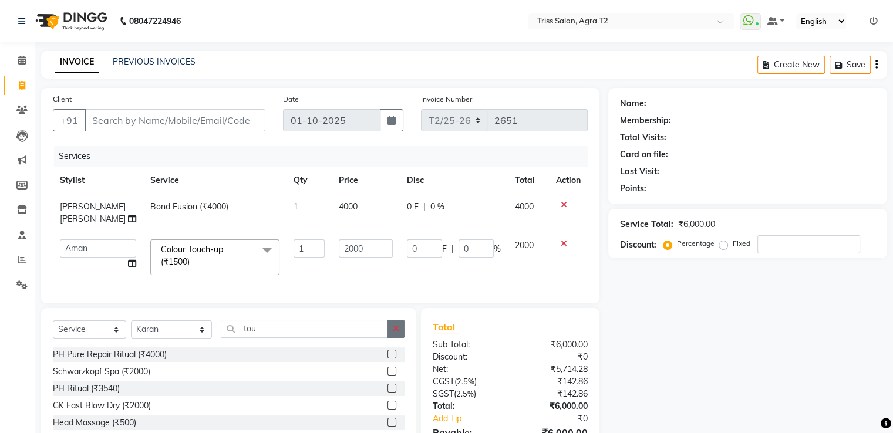
click at [397, 325] on icon "button" at bounding box center [396, 329] width 6 height 8
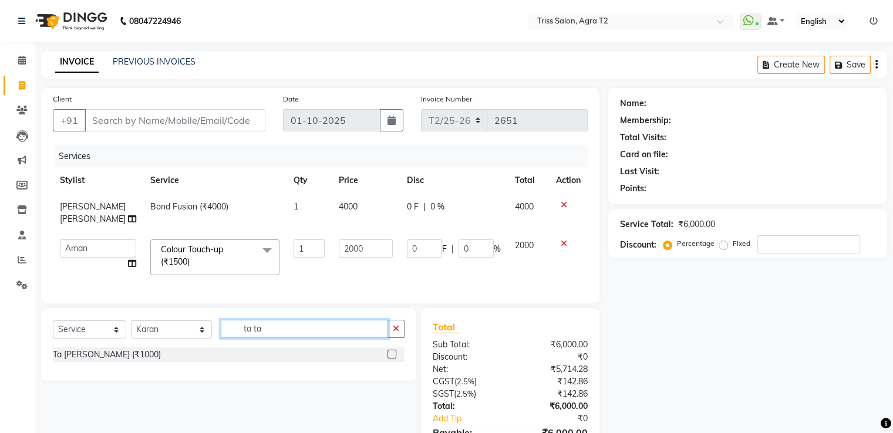
type input "ta ta"
click at [390, 352] on label at bounding box center [391, 354] width 9 height 9
click at [390, 352] on input "checkbox" at bounding box center [391, 355] width 8 height 8
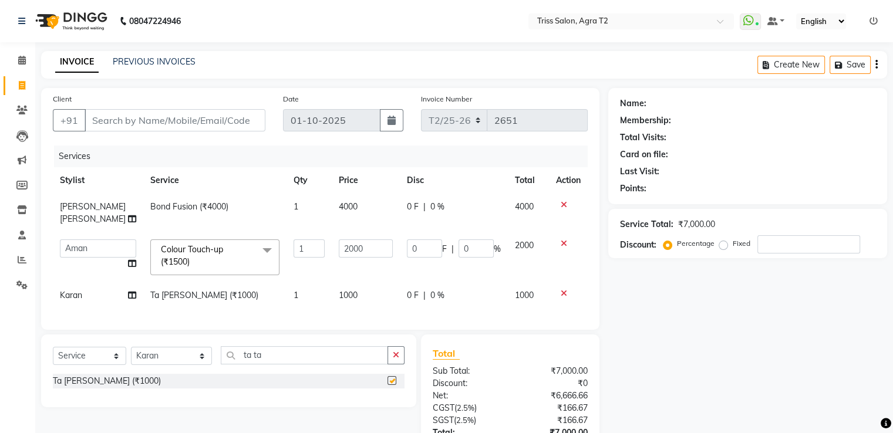
checkbox input "false"
click at [153, 353] on select "Select Stylist [PERSON_NAME] [PERSON_NAME] Huma Kajal Karan [PERSON_NAME] [PERS…" at bounding box center [171, 356] width 81 height 18
select select "26469"
click at [131, 347] on select "Select Stylist [PERSON_NAME] [PERSON_NAME] Huma Kajal Karan [PERSON_NAME] [PERS…" at bounding box center [171, 356] width 81 height 18
click at [403, 349] on button "button" at bounding box center [395, 355] width 17 height 18
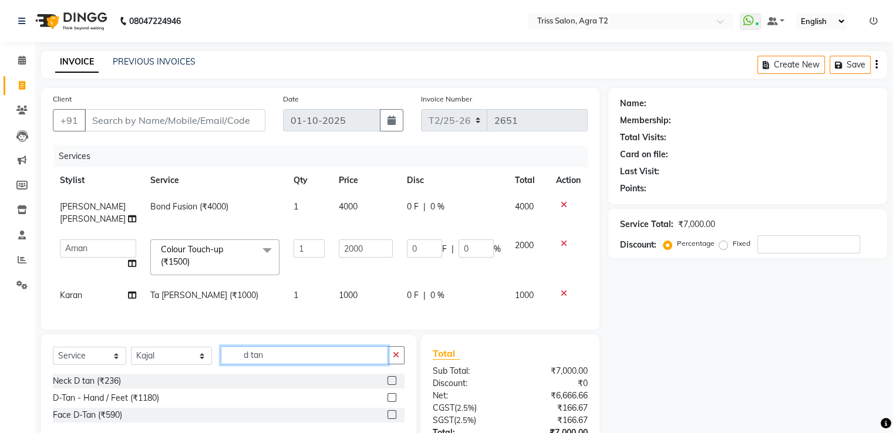
type input "d tan"
click at [390, 414] on label at bounding box center [391, 414] width 9 height 9
click at [390, 414] on input "checkbox" at bounding box center [391, 416] width 8 height 8
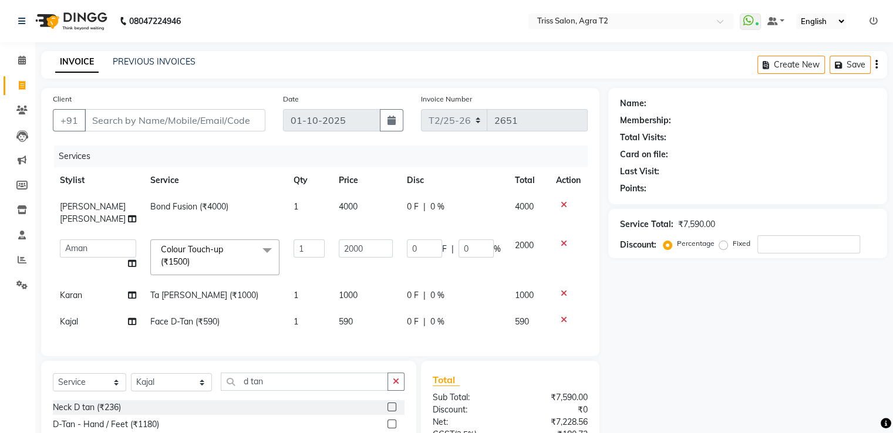
checkbox input "false"
click at [339, 316] on span "590" at bounding box center [346, 321] width 14 height 11
select select "26469"
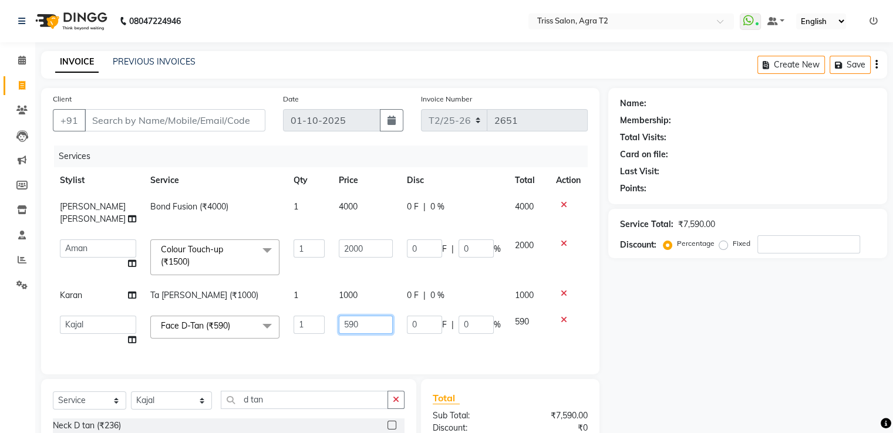
click at [369, 316] on input "590" at bounding box center [366, 325] width 54 height 18
type input "500"
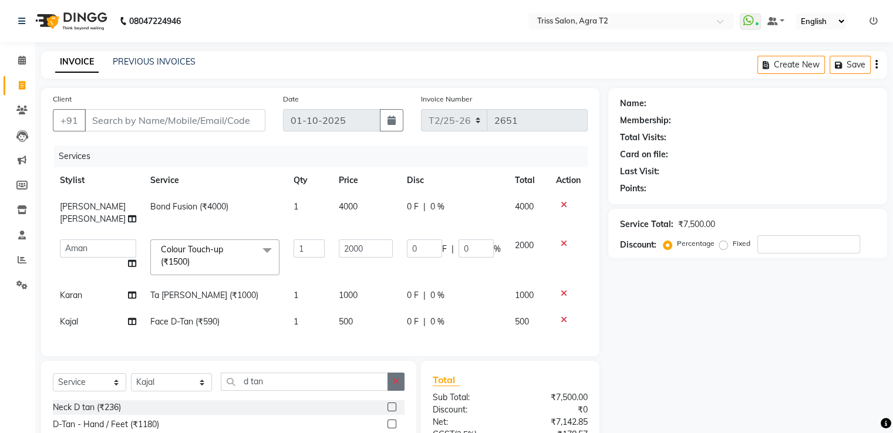
click at [397, 392] on div "Select Service Product Membership Package Voucher Prepaid Gift Card Select Styl…" at bounding box center [229, 387] width 352 height 28
click at [397, 383] on button "button" at bounding box center [395, 382] width 17 height 18
type input "kanpe"
click at [394, 404] on label at bounding box center [391, 407] width 9 height 9
click at [394, 404] on input "checkbox" at bounding box center [391, 408] width 8 height 8
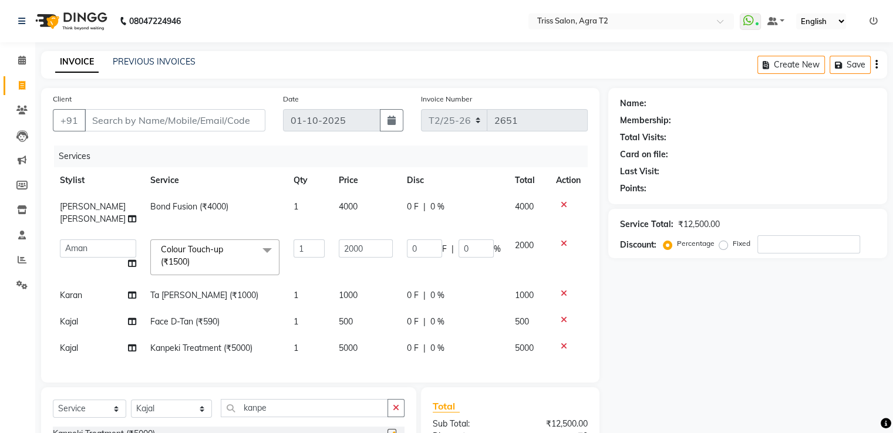
checkbox input "false"
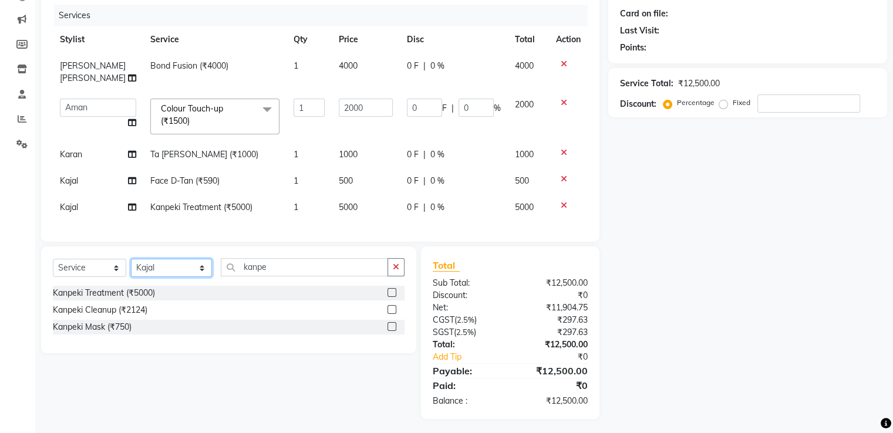
click at [168, 267] on select "Select Stylist [PERSON_NAME] [PERSON_NAME] Huma Kajal Karan [PERSON_NAME] [PERS…" at bounding box center [171, 268] width 81 height 18
select select "49344"
click at [131, 259] on select "Select Stylist [PERSON_NAME] [PERSON_NAME] Huma Kajal Karan [PERSON_NAME] [PERS…" at bounding box center [171, 268] width 81 height 18
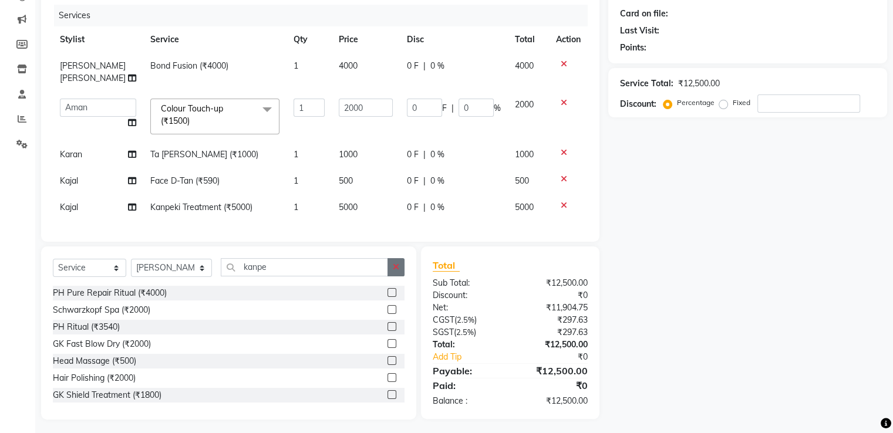
click at [397, 263] on icon "button" at bounding box center [396, 267] width 6 height 8
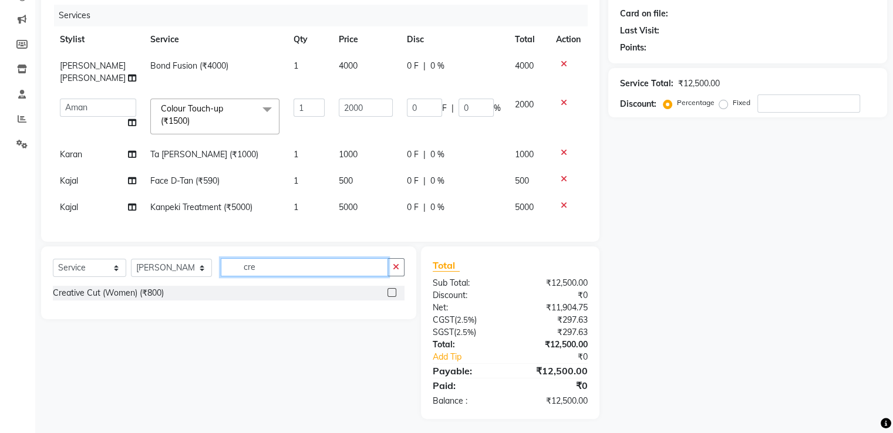
type input "cre"
click at [392, 288] on label at bounding box center [391, 292] width 9 height 9
click at [392, 289] on input "checkbox" at bounding box center [391, 293] width 8 height 8
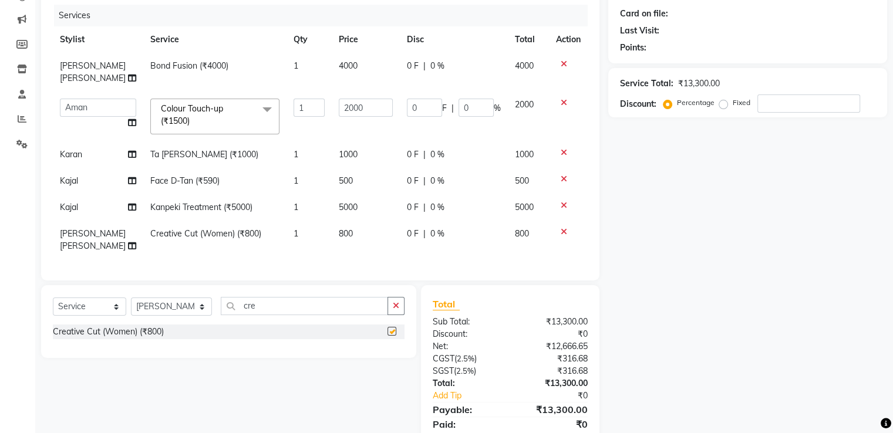
checkbox input "false"
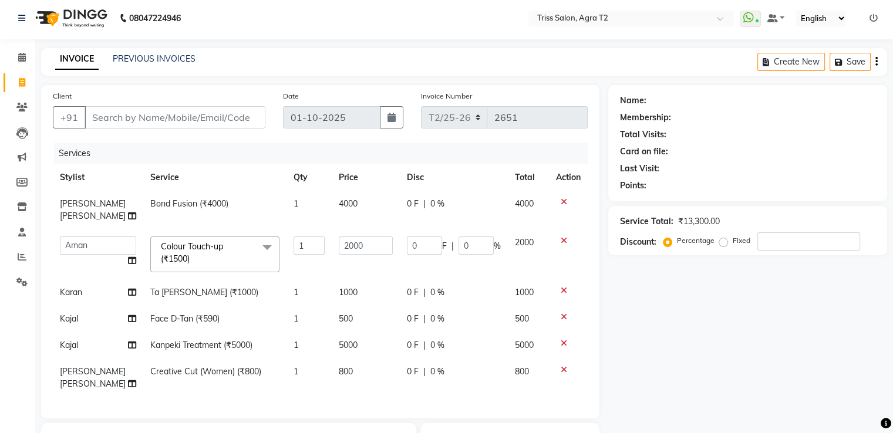
scroll to position [0, 0]
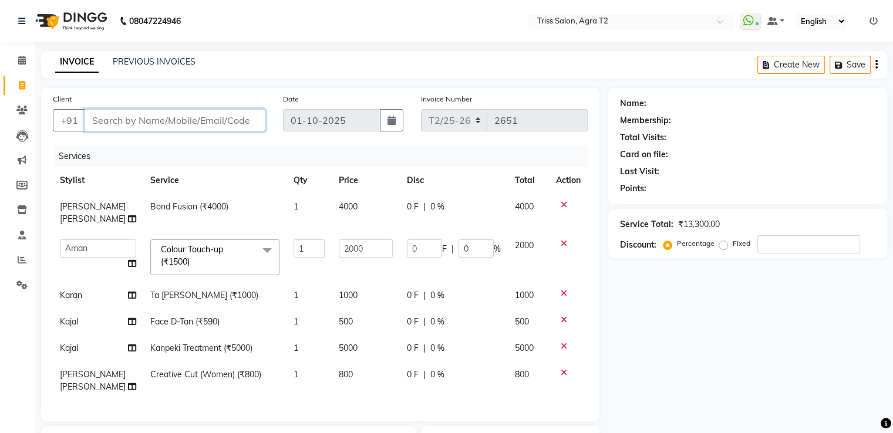
click at [202, 127] on input "Client" at bounding box center [175, 120] width 181 height 22
type input "m"
type input "0"
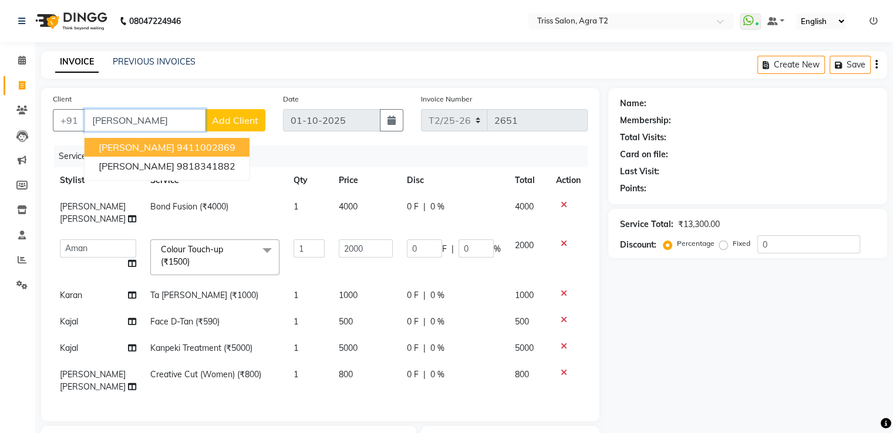
click at [203, 146] on ngb-highlight "9411002869" at bounding box center [206, 147] width 59 height 12
type input "9411002869"
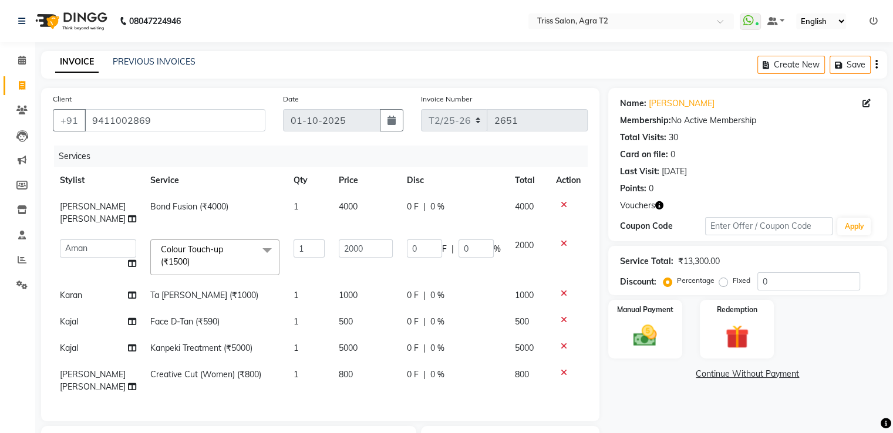
click at [658, 207] on icon "button" at bounding box center [659, 205] width 8 height 8
click at [753, 318] on div "Redemption" at bounding box center [736, 329] width 77 height 60
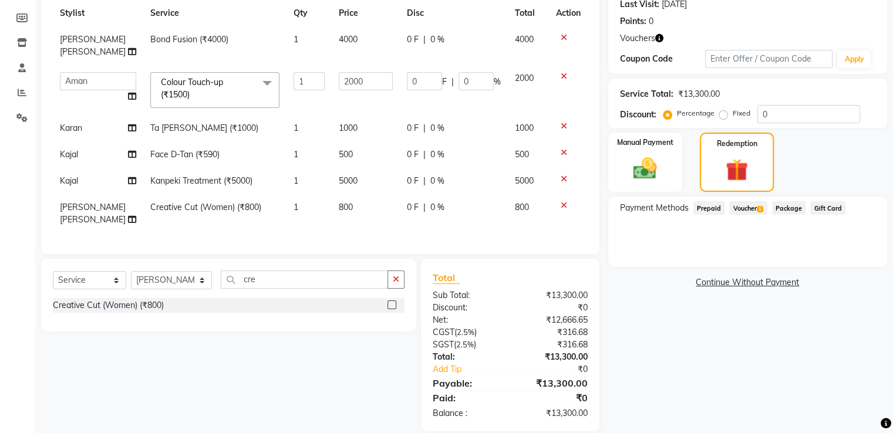
click at [753, 207] on span "Voucher 1" at bounding box center [748, 208] width 38 height 14
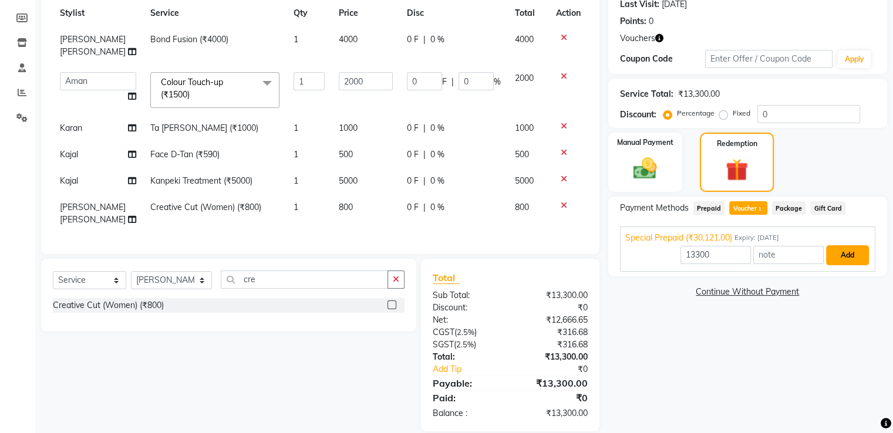
click at [834, 256] on button "Add" at bounding box center [847, 255] width 43 height 20
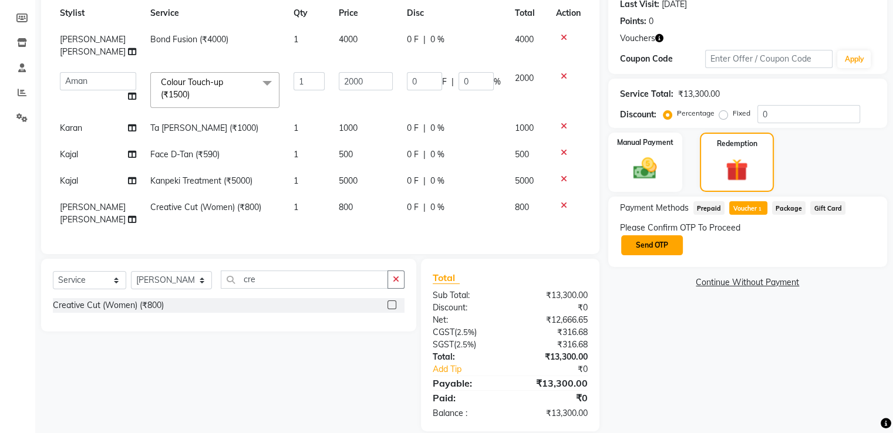
click at [646, 242] on button "Send OTP" at bounding box center [652, 245] width 62 height 20
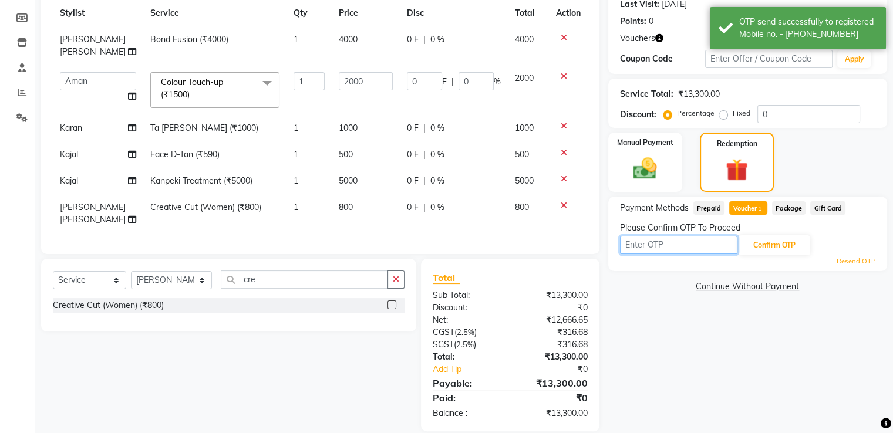
click at [646, 241] on input "text" at bounding box center [678, 245] width 117 height 18
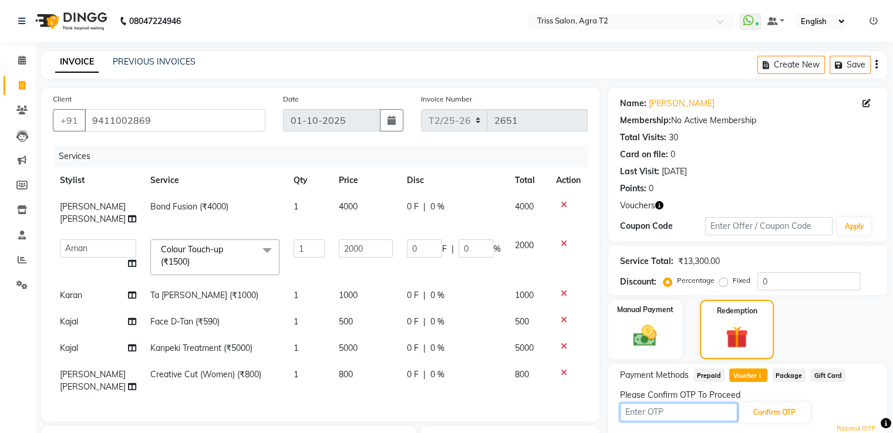
scroll to position [59, 0]
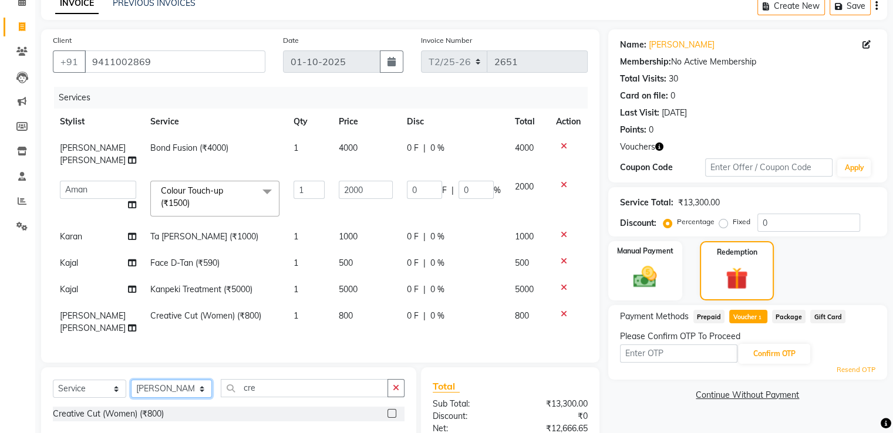
click at [191, 380] on select "Select Stylist [PERSON_NAME] [PERSON_NAME] Huma Kajal Karan [PERSON_NAME] [PERS…" at bounding box center [171, 389] width 81 height 18
select select "61633"
click at [131, 380] on select "Select Stylist [PERSON_NAME] [PERSON_NAME] Huma Kajal Karan [PERSON_NAME] [PERS…" at bounding box center [171, 389] width 81 height 18
click at [397, 384] on icon "button" at bounding box center [396, 388] width 6 height 8
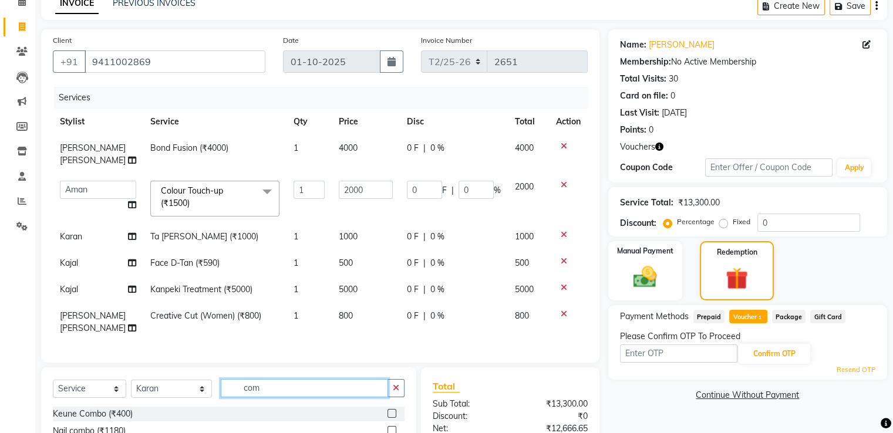
scroll to position [167, 0]
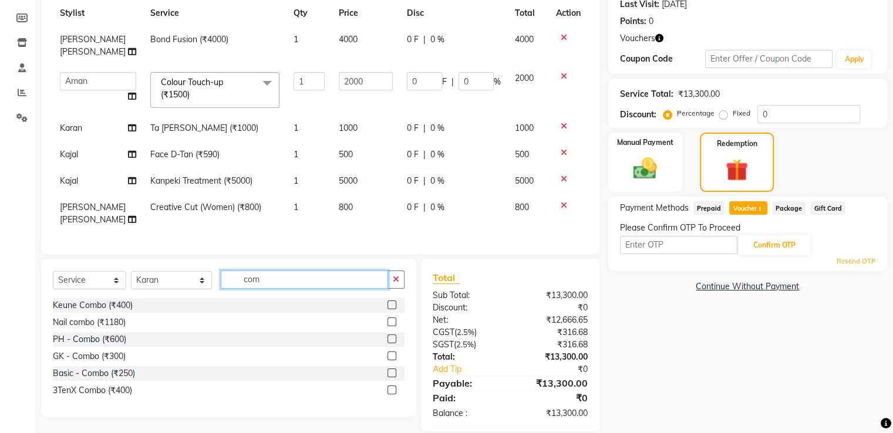
type input "com"
click at [393, 335] on label at bounding box center [391, 339] width 9 height 9
click at [393, 336] on input "checkbox" at bounding box center [391, 340] width 8 height 8
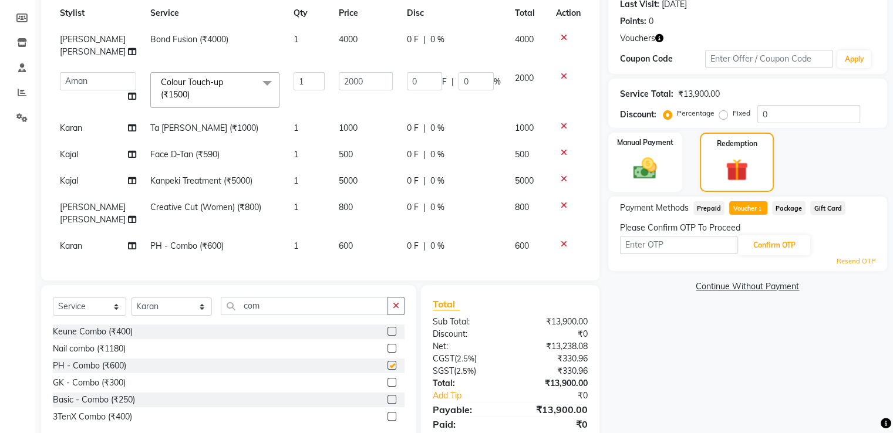
checkbox input "false"
click at [660, 179] on img at bounding box center [644, 168] width 39 height 28
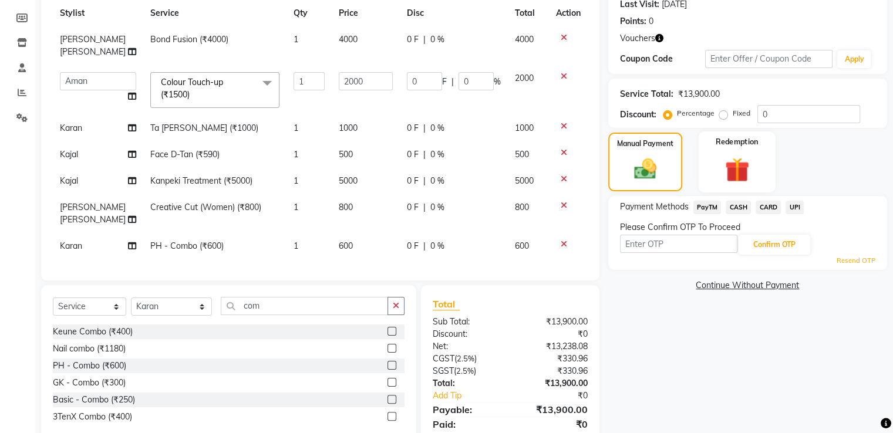
click at [726, 161] on img at bounding box center [736, 170] width 39 height 30
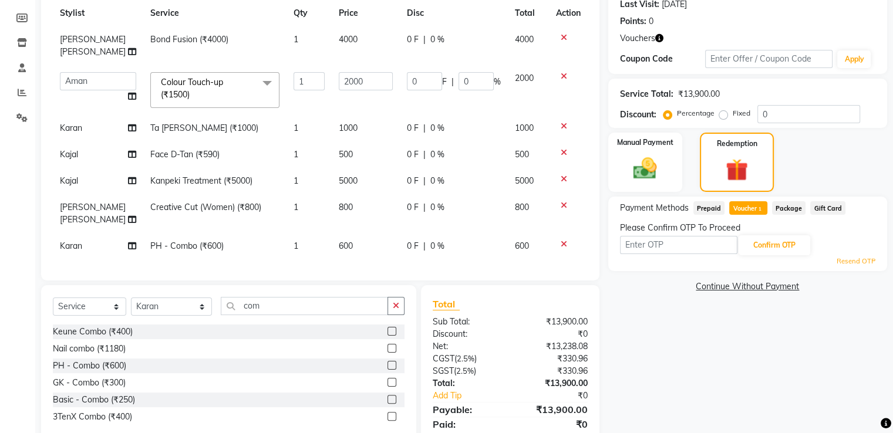
click at [852, 262] on link "Resend OTP" at bounding box center [856, 262] width 39 height 10
click at [420, 233] on td "0 F | 0 %" at bounding box center [454, 246] width 108 height 26
select select "61633"
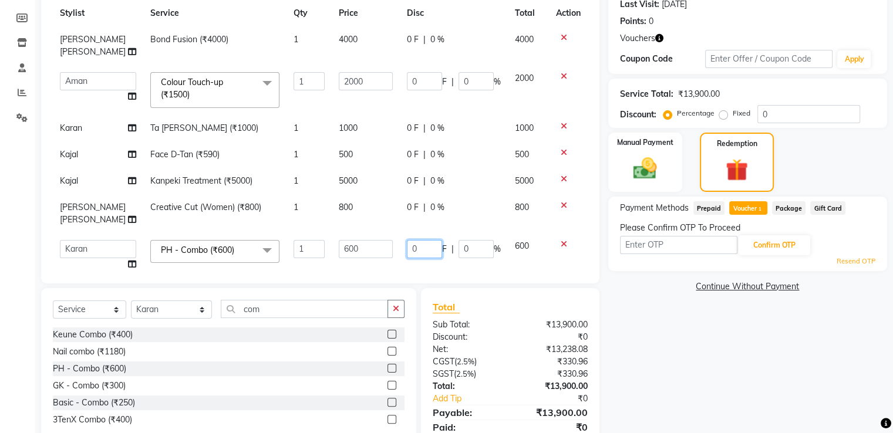
click at [423, 240] on input "0" at bounding box center [424, 249] width 35 height 18
type input "250"
click at [420, 248] on div "Services Stylist Service Qty Price Disc Total Action [PERSON_NAME]. [PERSON_NAM…" at bounding box center [320, 125] width 535 height 294
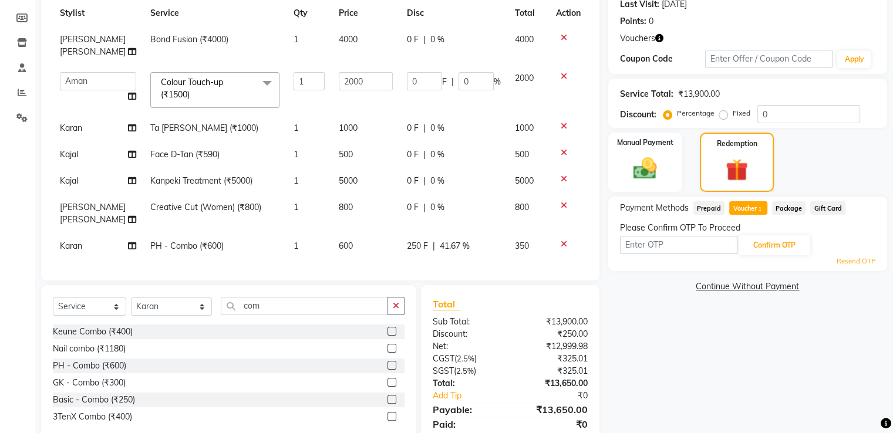
scroll to position [194, 0]
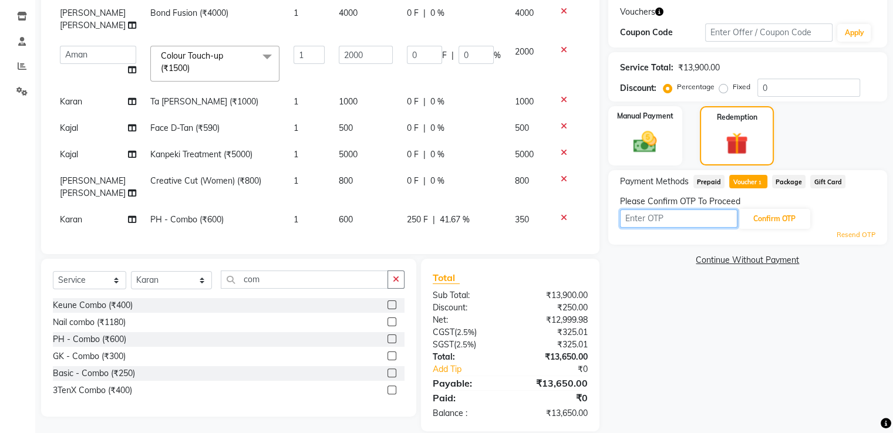
click at [682, 217] on input "text" at bounding box center [678, 219] width 117 height 18
type input "4258"
click at [765, 218] on button "Confirm OTP" at bounding box center [774, 219] width 72 height 20
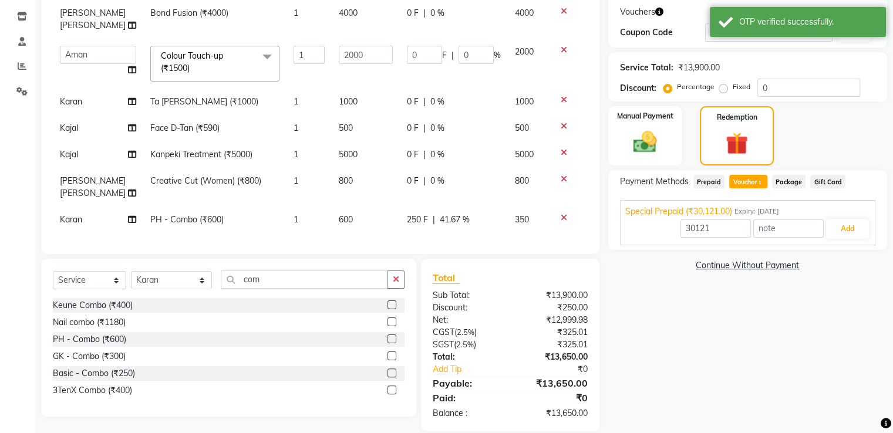
click at [706, 178] on span "Prepaid" at bounding box center [709, 182] width 32 height 14
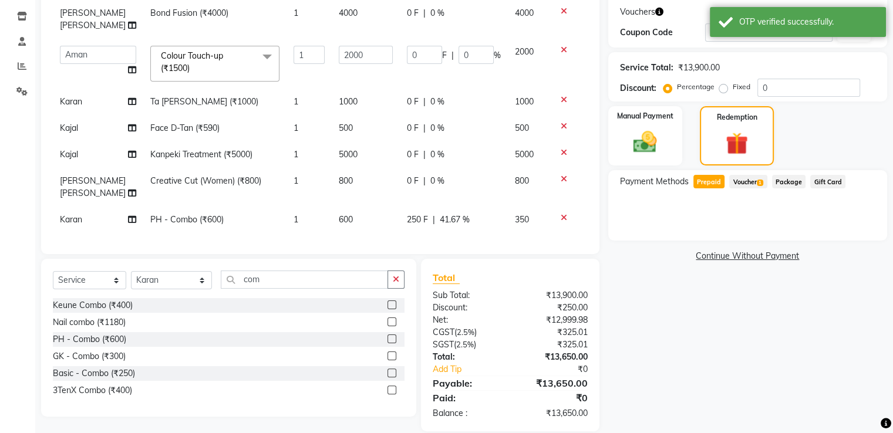
click at [747, 177] on span "Voucher 1" at bounding box center [748, 182] width 38 height 14
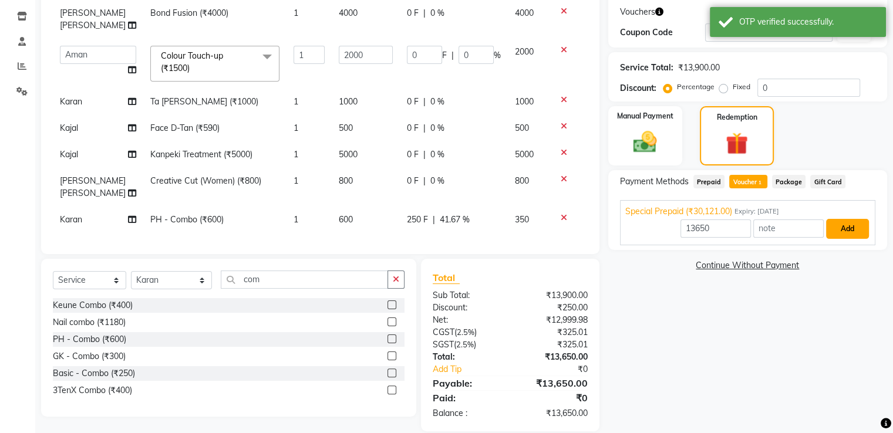
click at [853, 231] on button "Add" at bounding box center [847, 229] width 43 height 20
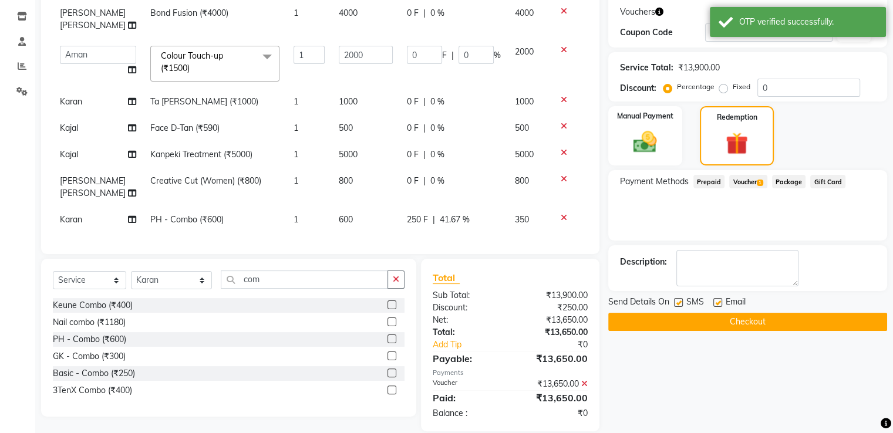
click at [755, 322] on button "Checkout" at bounding box center [747, 322] width 279 height 18
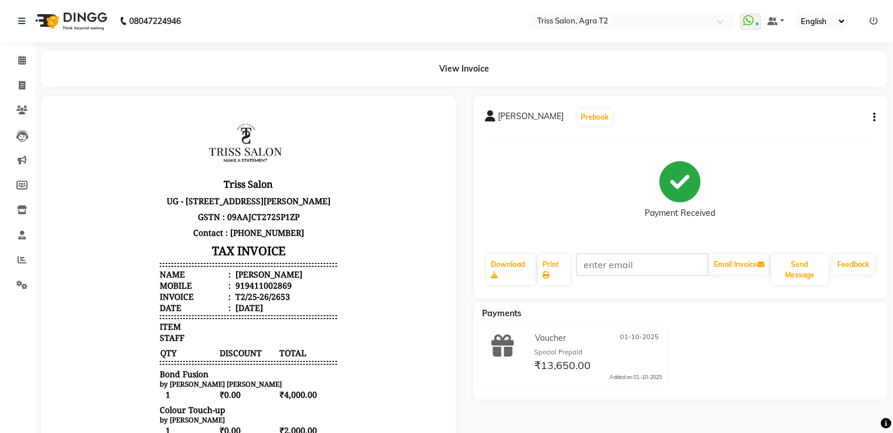
scroll to position [9, 0]
click at [22, 259] on icon at bounding box center [22, 259] width 9 height 9
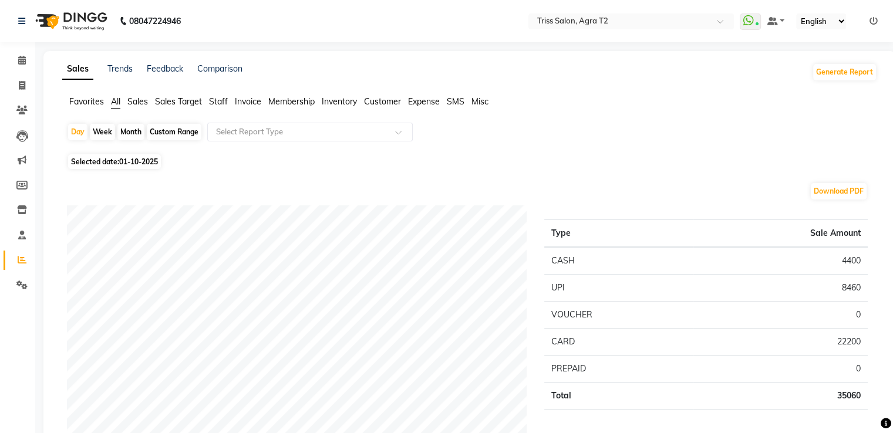
click at [213, 102] on span "Staff" at bounding box center [218, 101] width 19 height 11
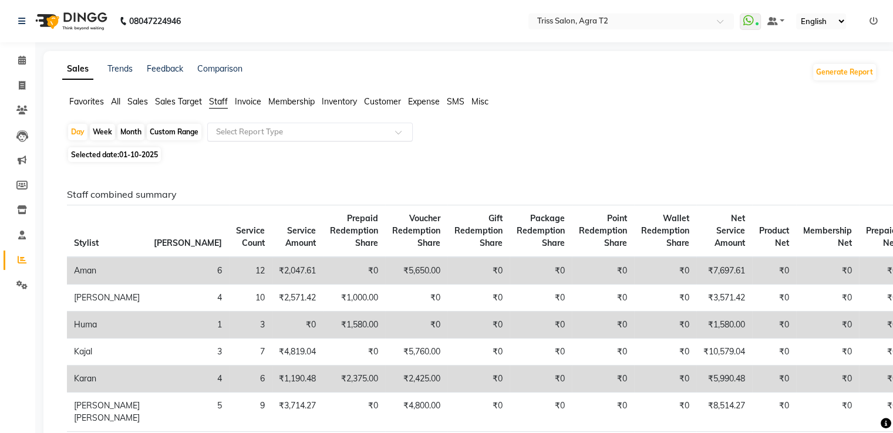
click at [233, 137] on input "text" at bounding box center [298, 132] width 169 height 12
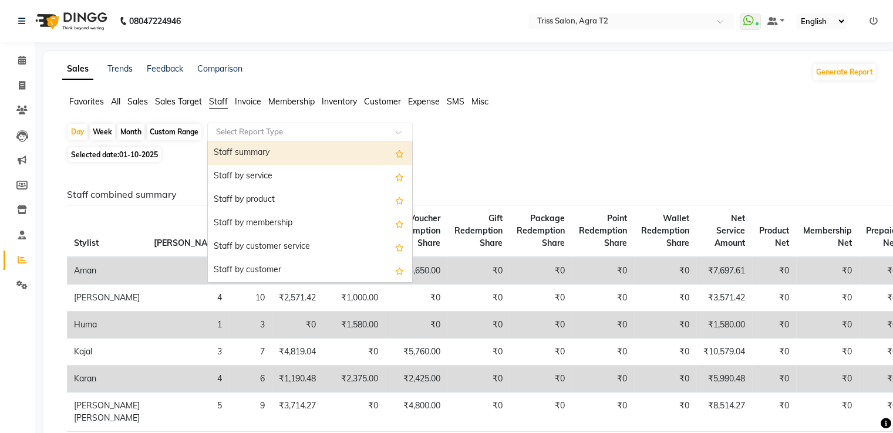
click at [245, 148] on div "Staff summary" at bounding box center [310, 152] width 204 height 23
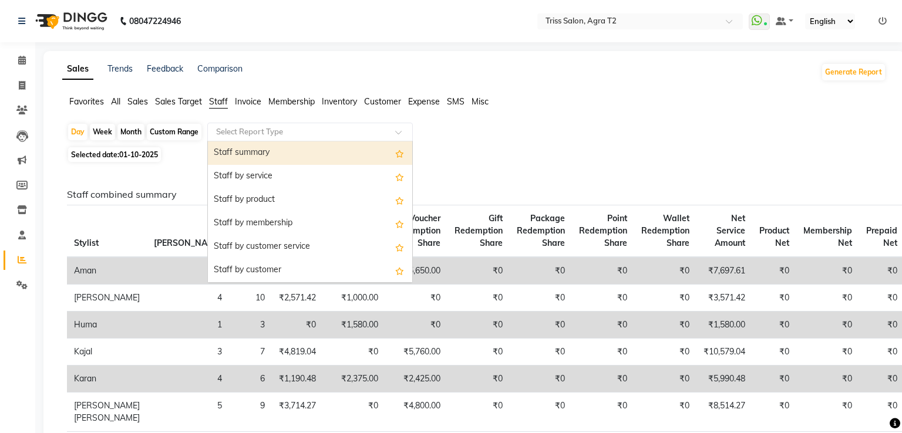
select select "full_report"
select select "csv"
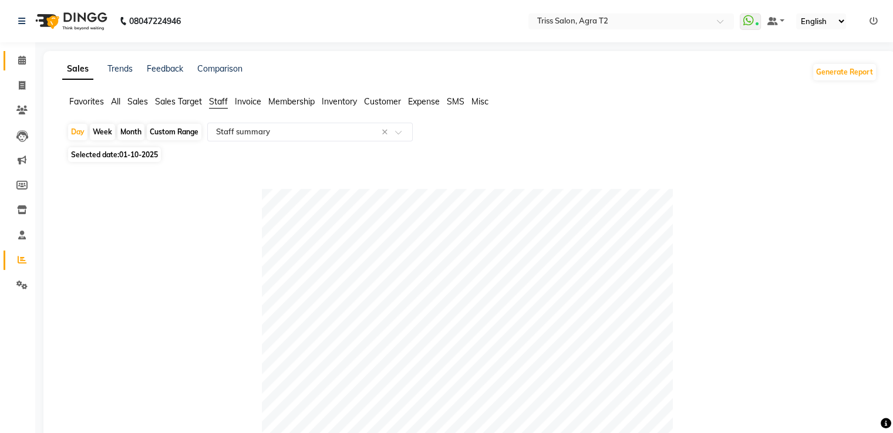
click at [18, 65] on icon at bounding box center [22, 60] width 8 height 9
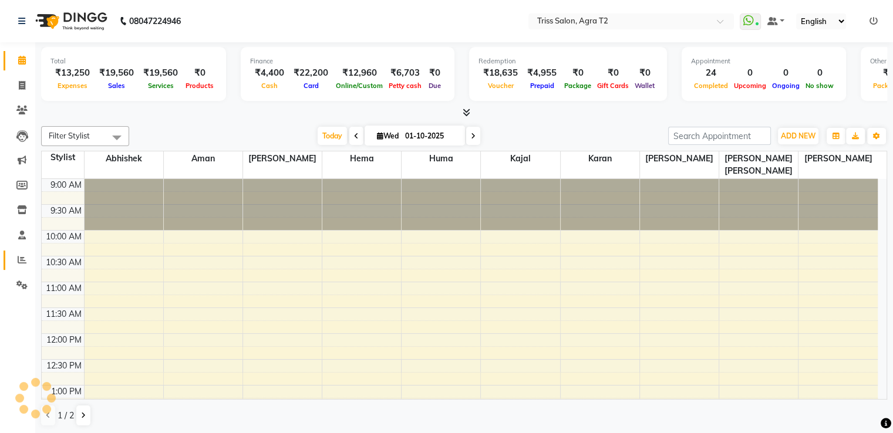
click at [18, 264] on icon at bounding box center [22, 259] width 9 height 9
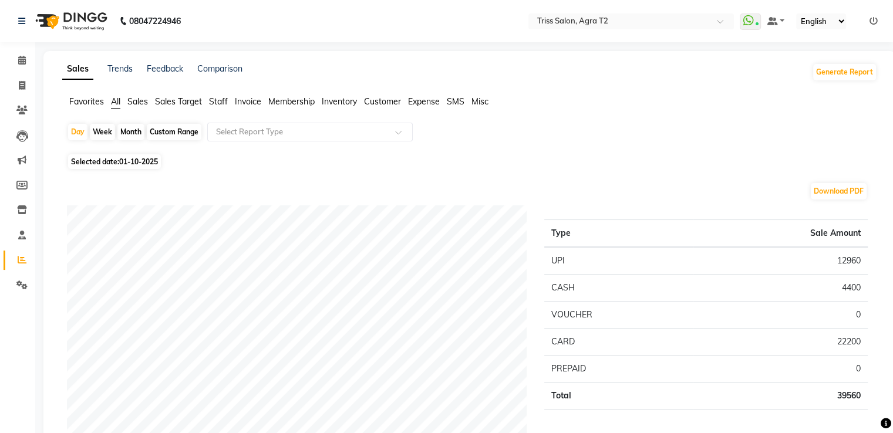
click at [216, 106] on span "Staff" at bounding box center [218, 101] width 19 height 11
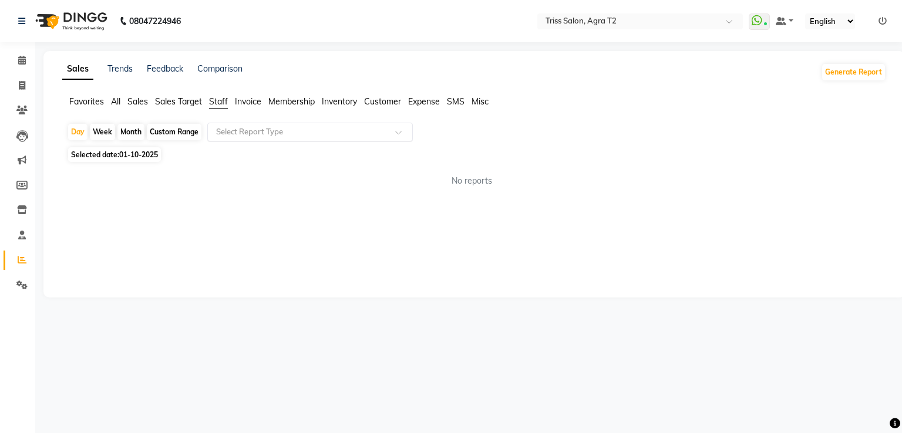
click at [259, 131] on input "text" at bounding box center [298, 132] width 169 height 12
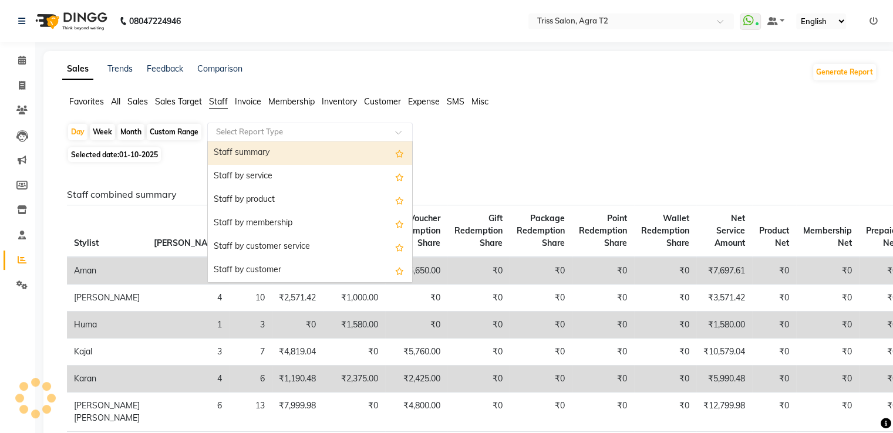
click at [255, 152] on div "Staff summary" at bounding box center [310, 152] width 204 height 23
select select "full_report"
select select "csv"
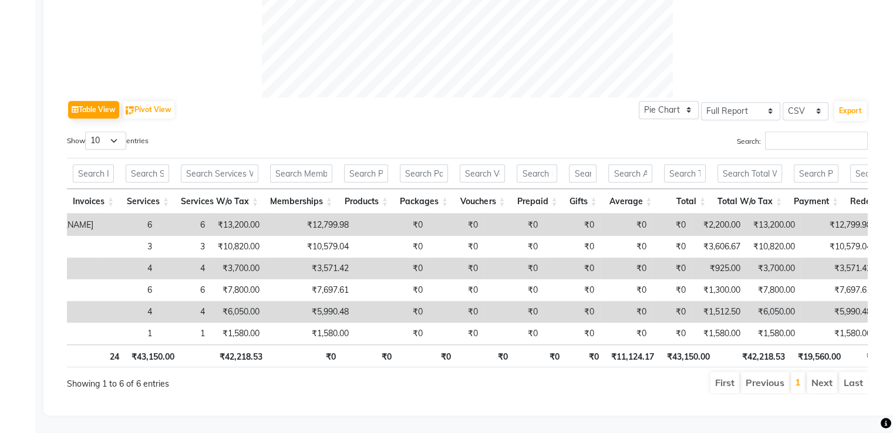
scroll to position [0, 207]
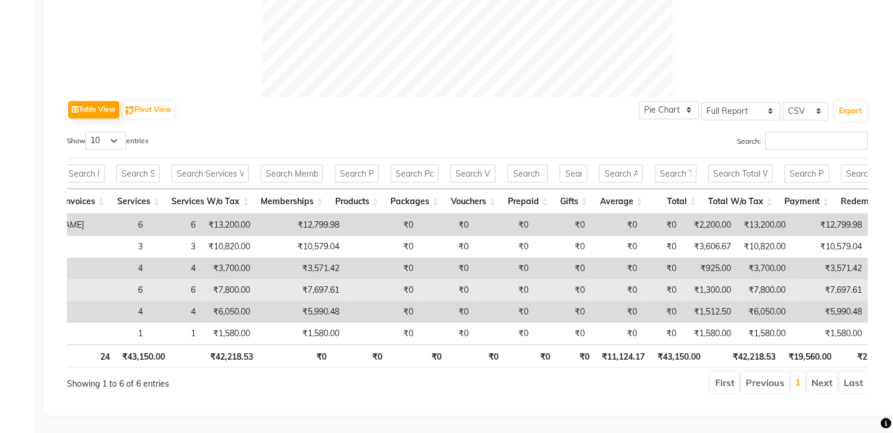
click at [534, 279] on td "₹0" at bounding box center [562, 290] width 56 height 22
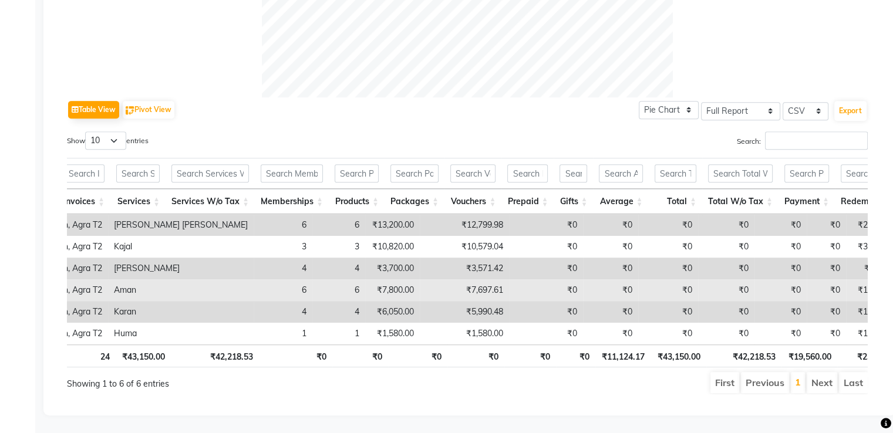
scroll to position [0, 45]
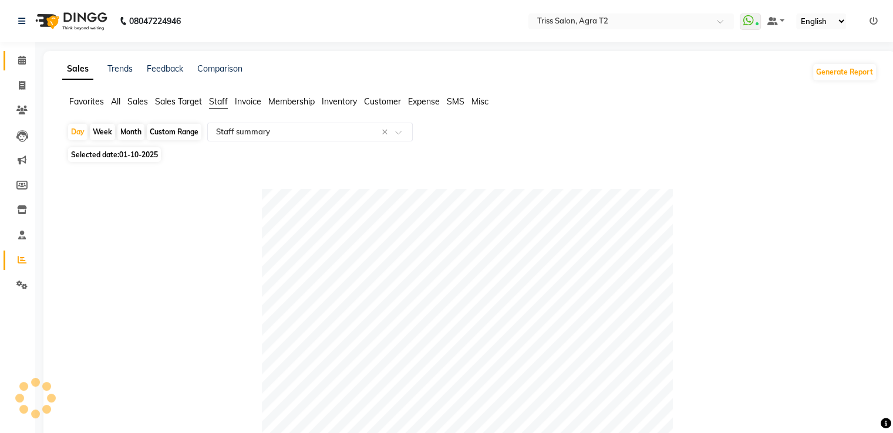
click at [20, 63] on icon at bounding box center [22, 60] width 8 height 9
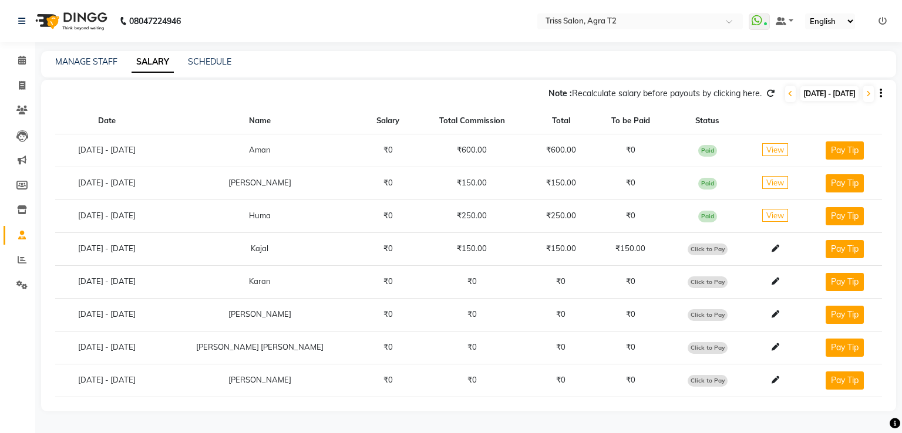
click at [702, 244] on span "Click to Pay" at bounding box center [707, 250] width 40 height 12
select select "1"
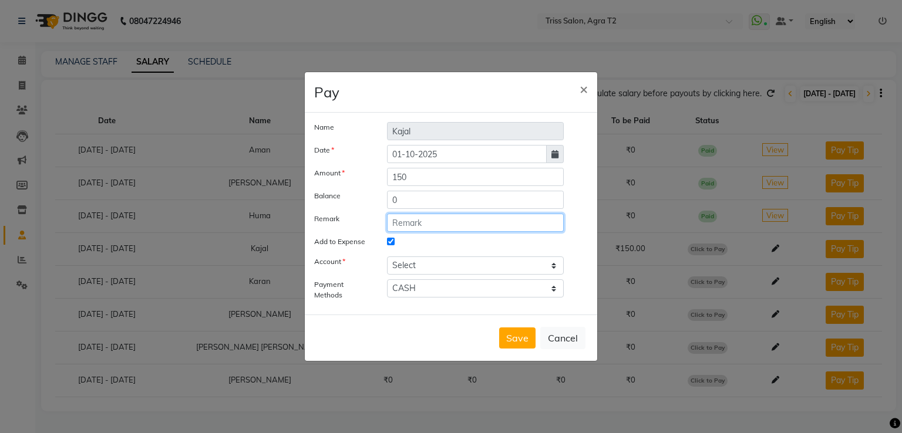
click at [441, 223] on input "text" at bounding box center [475, 223] width 177 height 18
paste input "Colour Tube"
type input "C"
type input "Daily incentive-30/9/25"
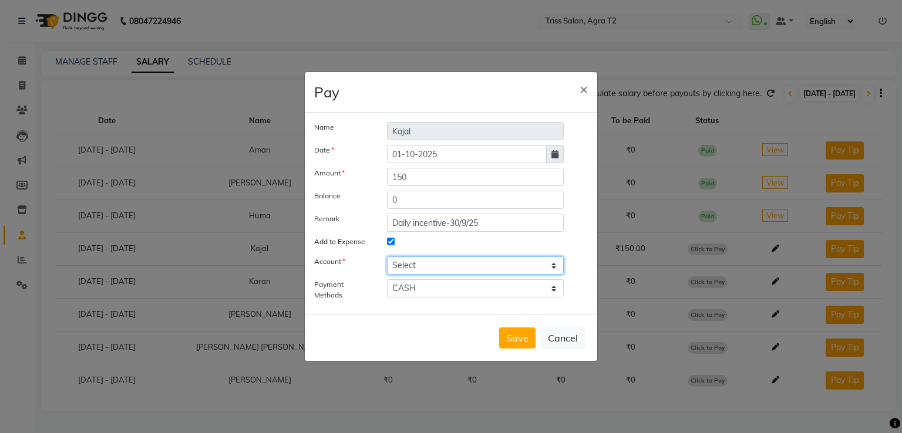
click at [544, 262] on select "Select Petty cash" at bounding box center [475, 266] width 177 height 18
select select "2533"
click at [387, 257] on select "Select Petty cash" at bounding box center [475, 266] width 177 height 18
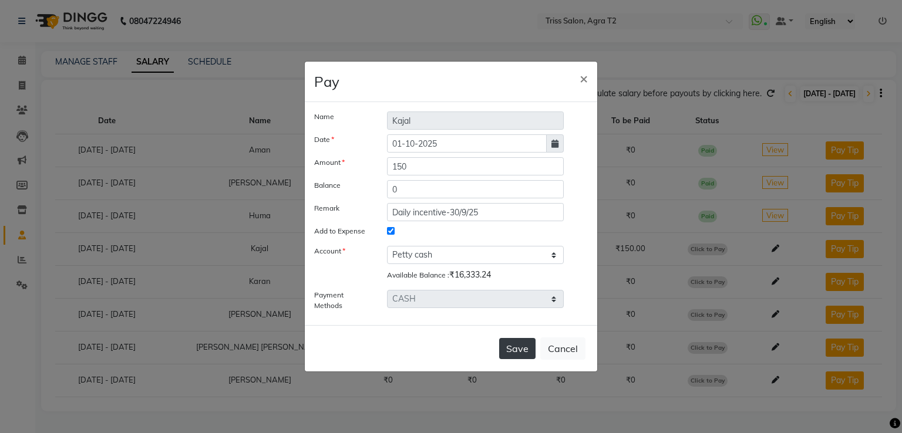
click at [507, 350] on button "Save" at bounding box center [517, 348] width 36 height 21
select select
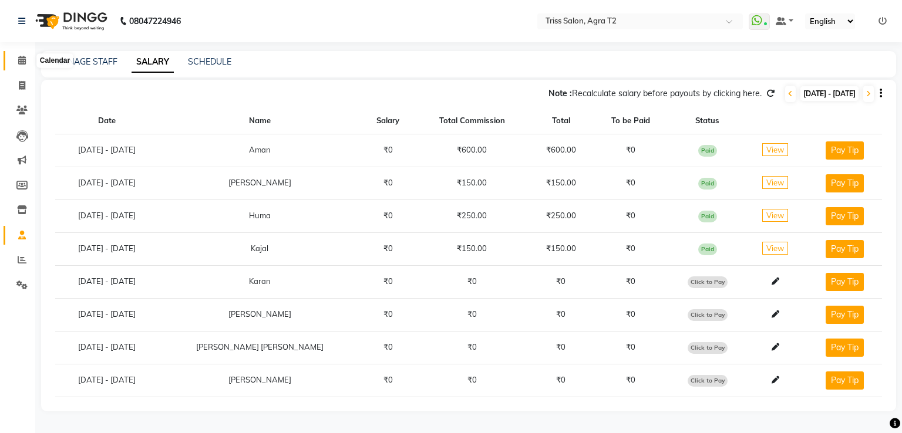
click at [28, 60] on span at bounding box center [22, 61] width 21 height 14
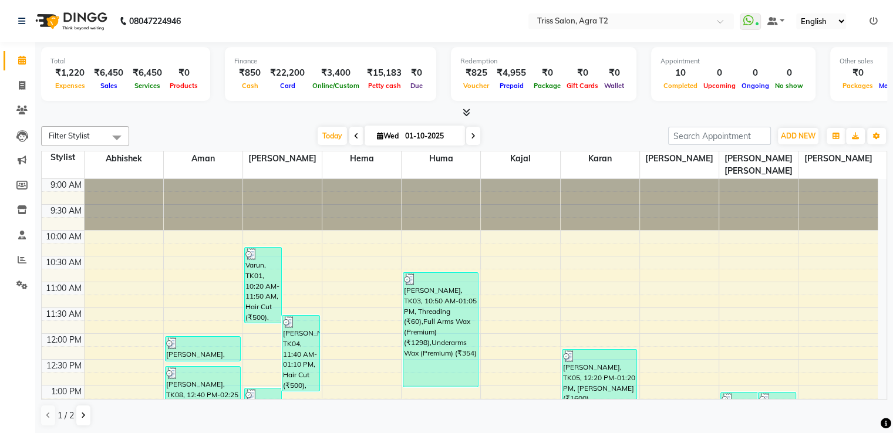
click at [469, 111] on icon at bounding box center [467, 112] width 8 height 9
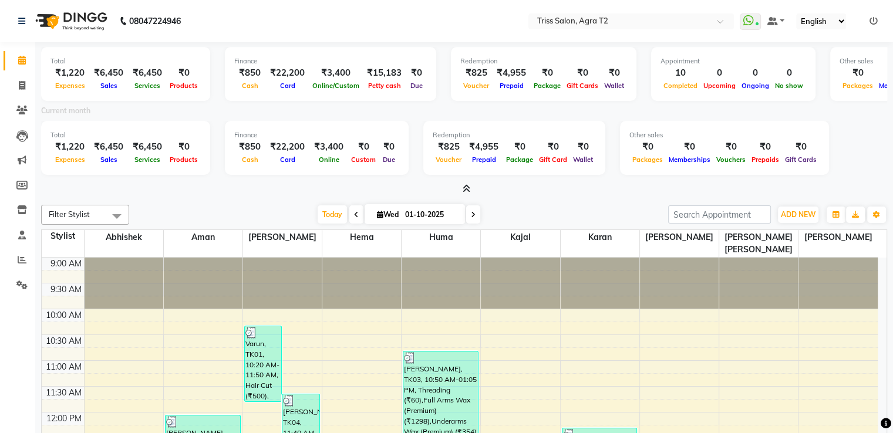
click at [466, 188] on icon at bounding box center [467, 188] width 8 height 9
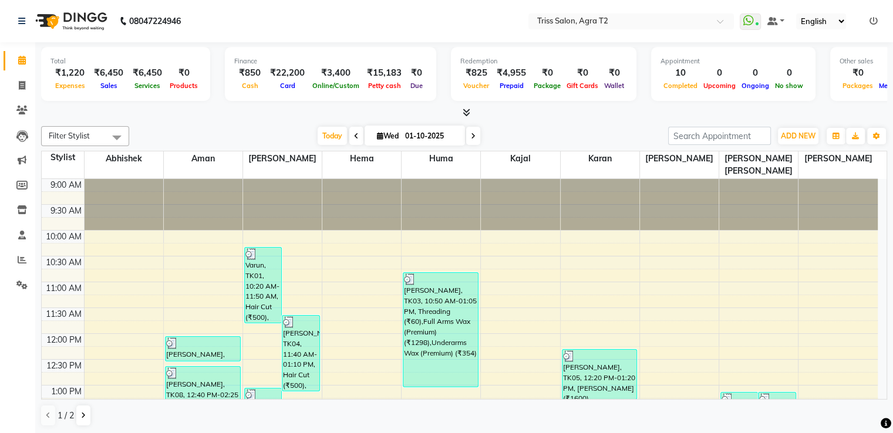
click at [464, 111] on icon at bounding box center [467, 112] width 8 height 9
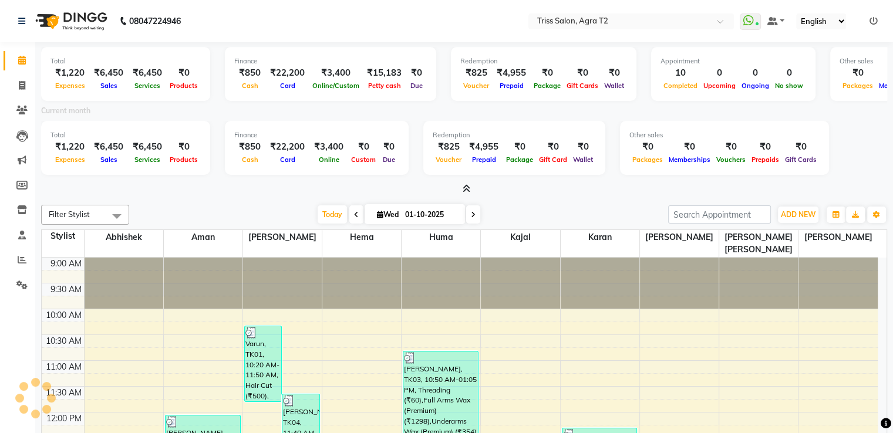
click at [463, 188] on icon at bounding box center [467, 188] width 8 height 9
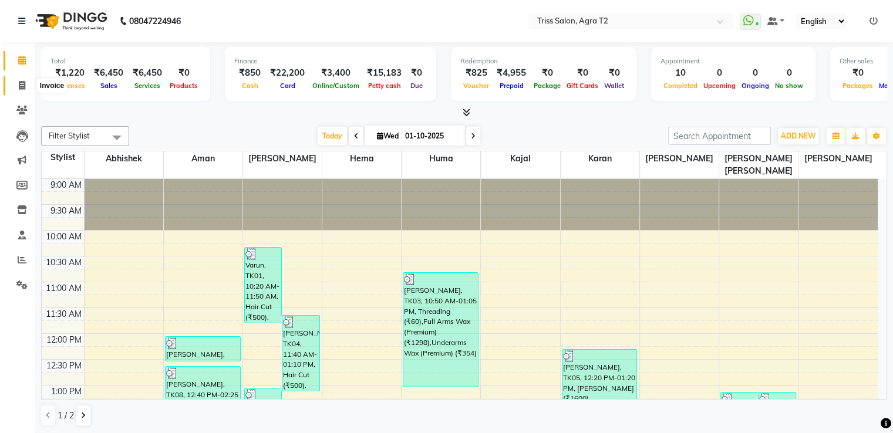
click at [23, 89] on icon at bounding box center [22, 85] width 6 height 9
select select "service"
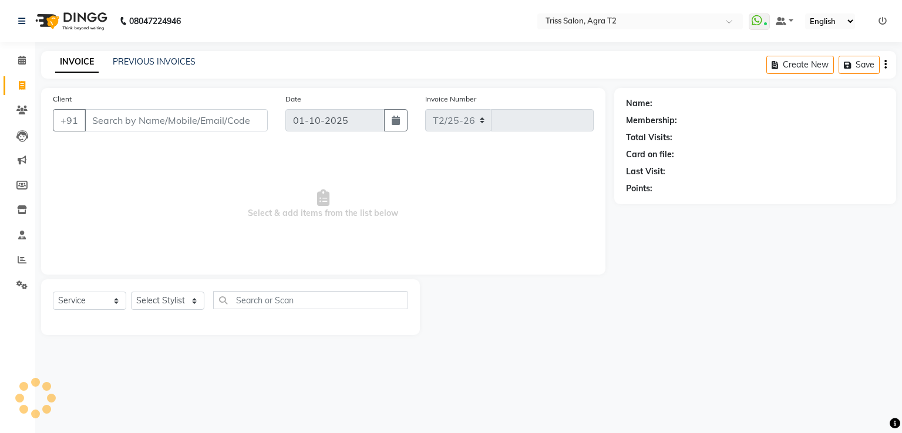
select select "4301"
type input "2648"
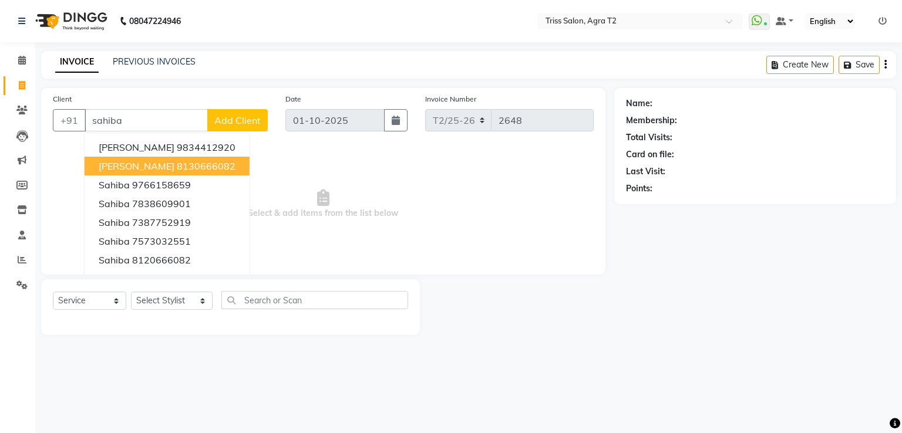
click at [119, 163] on span "Sahiba Kapoor" at bounding box center [137, 166] width 76 height 12
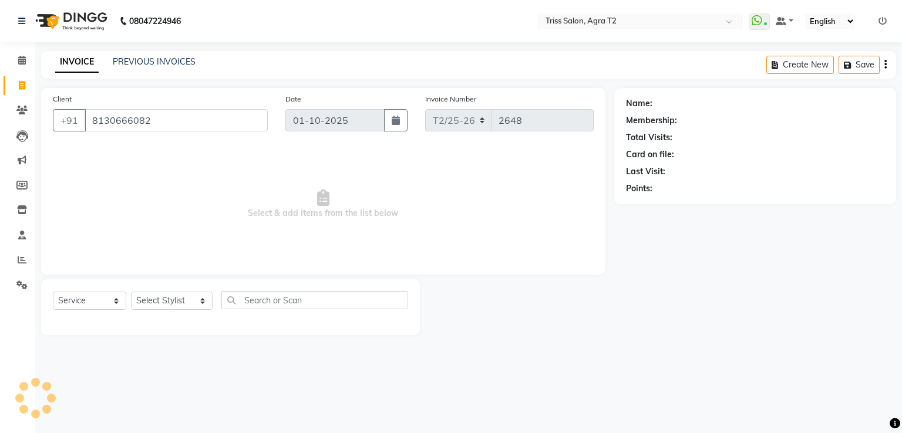
type input "8130666082"
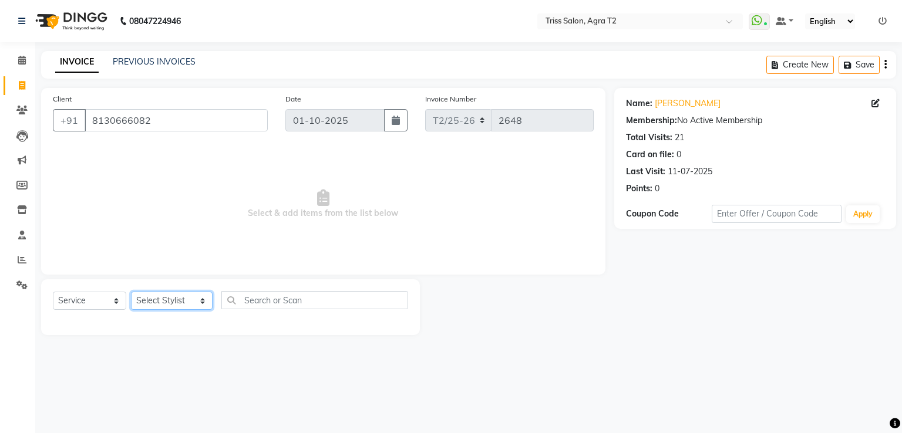
click at [154, 296] on select "Select Stylist [PERSON_NAME] [PERSON_NAME] Huma Kajal Karan [PERSON_NAME] [PERS…" at bounding box center [172, 301] width 82 height 18
select select "61633"
click at [131, 292] on select "Select Stylist [PERSON_NAME] [PERSON_NAME] Huma Kajal Karan [PERSON_NAME] [PERS…" at bounding box center [172, 301] width 82 height 18
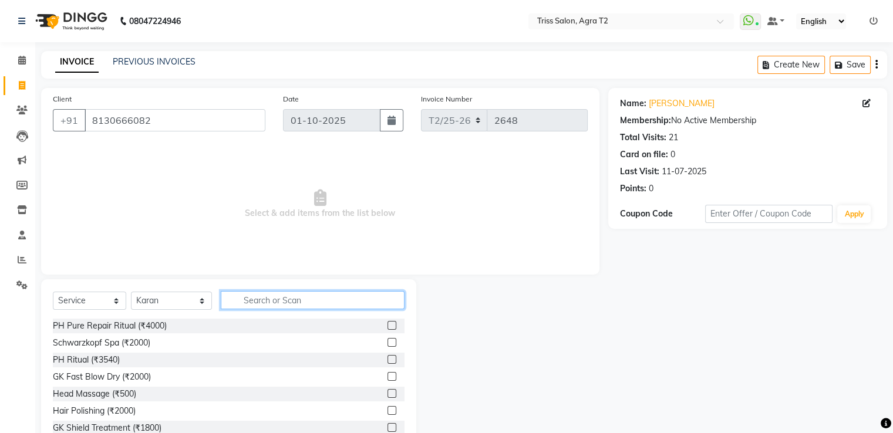
click at [288, 298] on input "text" at bounding box center [312, 300] width 183 height 18
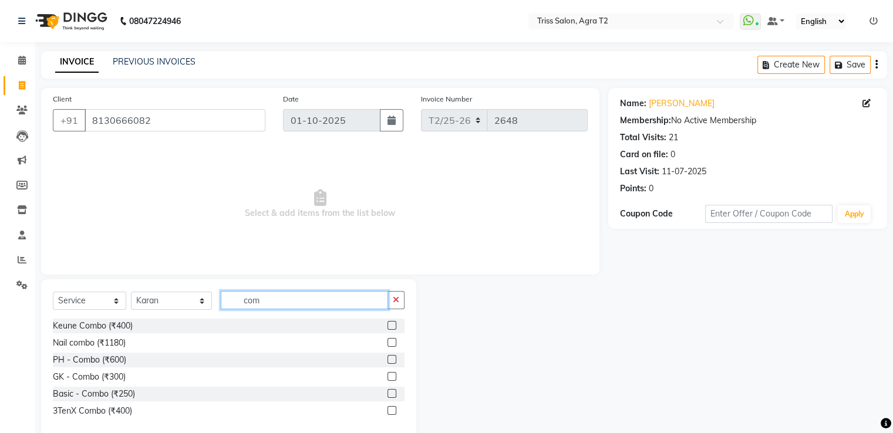
type input "com"
click at [394, 390] on label at bounding box center [391, 393] width 9 height 9
click at [394, 390] on input "checkbox" at bounding box center [391, 394] width 8 height 8
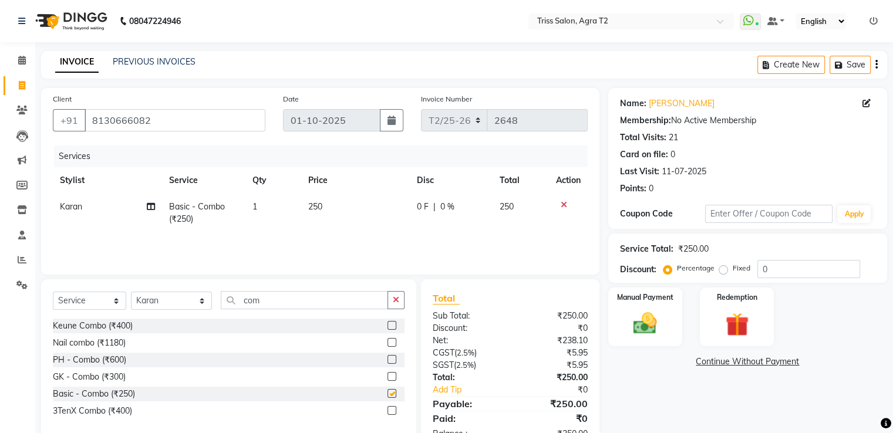
checkbox input "false"
click at [178, 306] on select "Select Stylist [PERSON_NAME] [PERSON_NAME] Huma Kajal Karan [PERSON_NAME] [PERS…" at bounding box center [171, 301] width 81 height 18
select select "26469"
click at [131, 292] on select "Select Stylist [PERSON_NAME] [PERSON_NAME] Huma Kajal Karan [PERSON_NAME] [PERS…" at bounding box center [171, 301] width 81 height 18
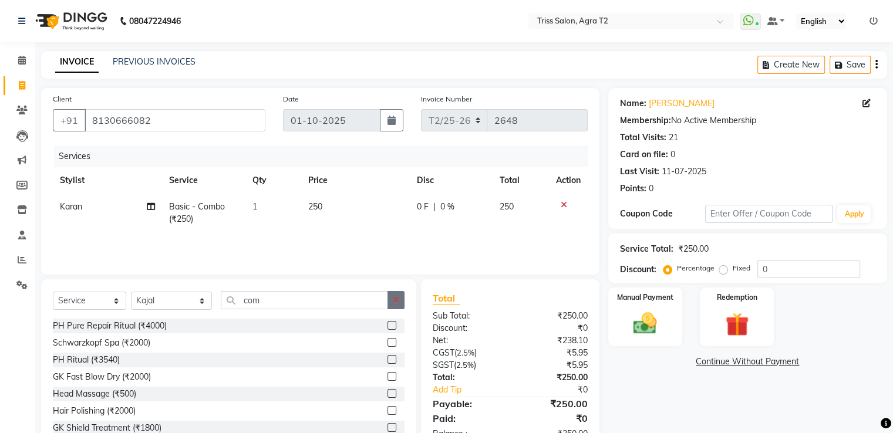
click at [394, 306] on button "button" at bounding box center [395, 300] width 17 height 18
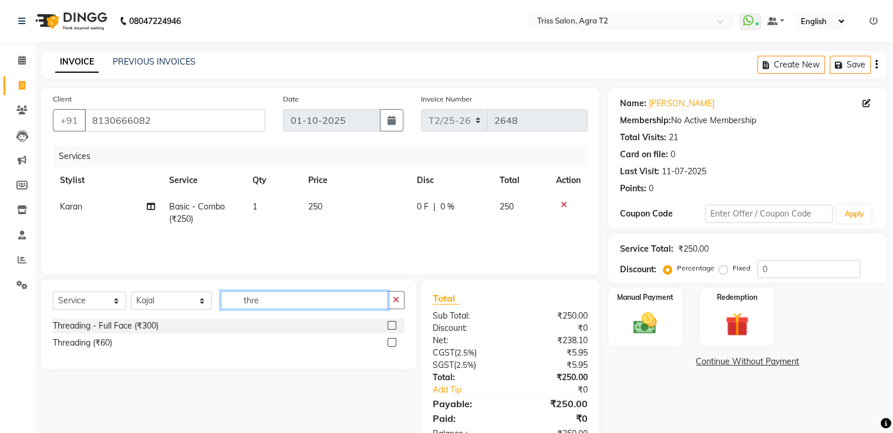
type input "thre"
click at [392, 341] on label at bounding box center [391, 342] width 9 height 9
click at [392, 341] on input "checkbox" at bounding box center [391, 343] width 8 height 8
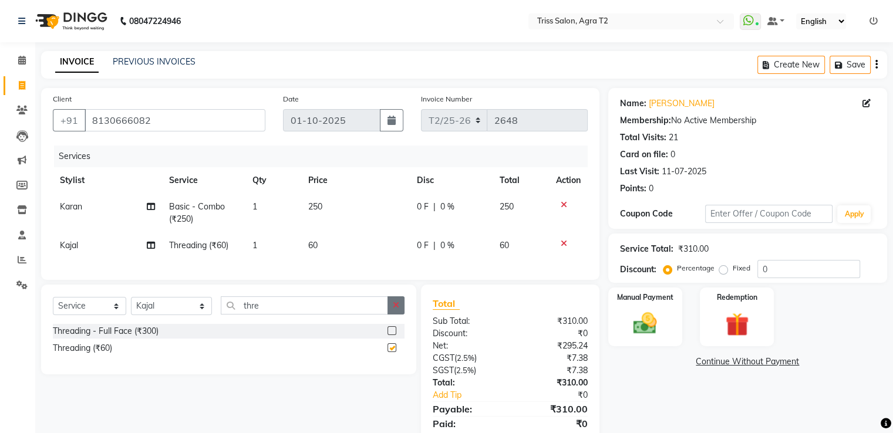
checkbox input "false"
click at [394, 309] on icon "button" at bounding box center [396, 305] width 6 height 8
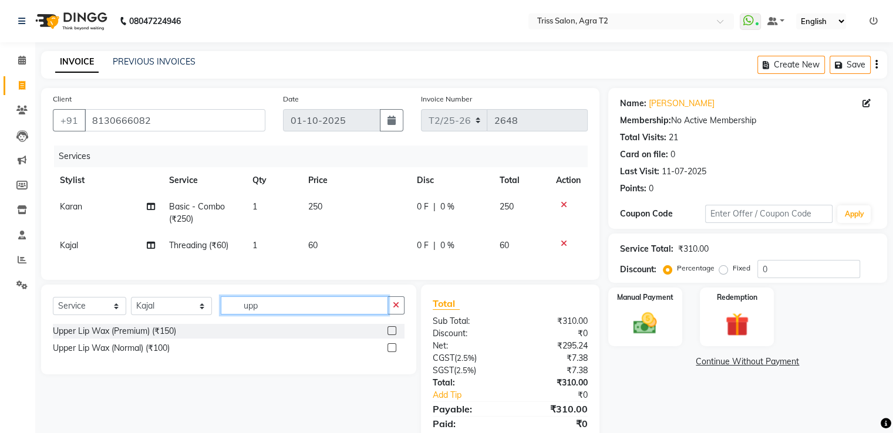
type input "upp"
click at [392, 335] on label at bounding box center [391, 330] width 9 height 9
click at [392, 335] on input "checkbox" at bounding box center [391, 332] width 8 height 8
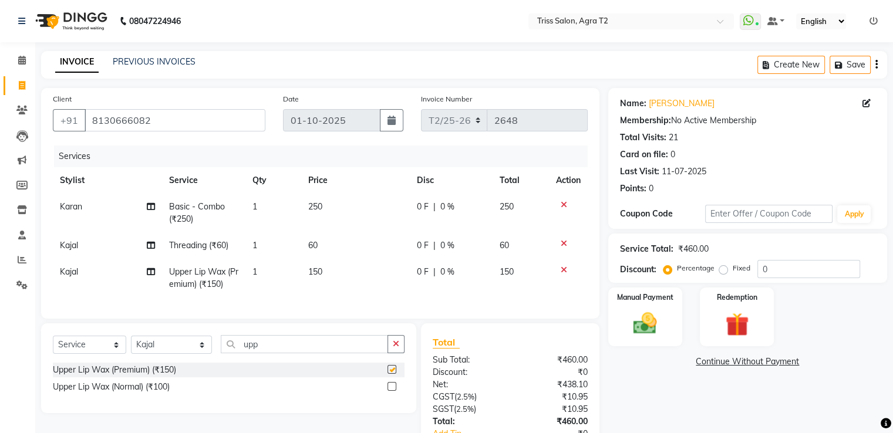
checkbox input "false"
click at [331, 271] on td "150" at bounding box center [355, 278] width 109 height 39
select select "26469"
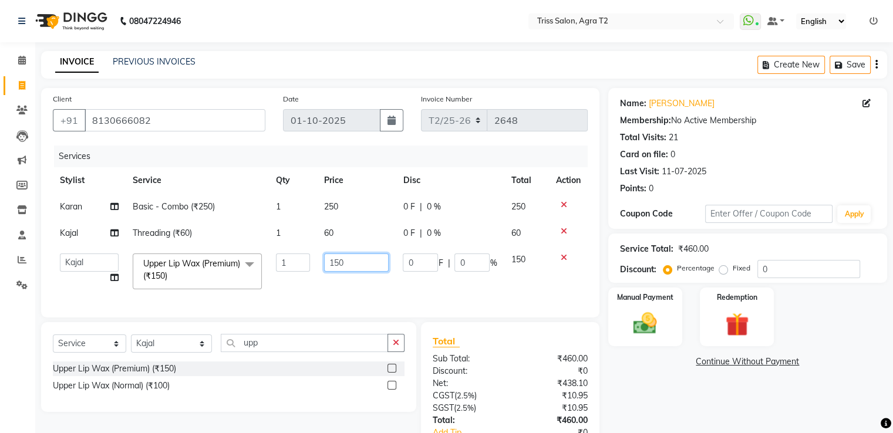
drag, startPoint x: 352, startPoint y: 268, endPoint x: 286, endPoint y: 257, distance: 66.8
click at [286, 257] on tr "Abhishek Aman Ayush Hema Huma Kajal Karan Kavya Chauhan Mohd. Kamil Shelu Chaud…" at bounding box center [320, 272] width 535 height 50
type input "200"
click at [291, 292] on td "1" at bounding box center [293, 272] width 48 height 50
select select "26469"
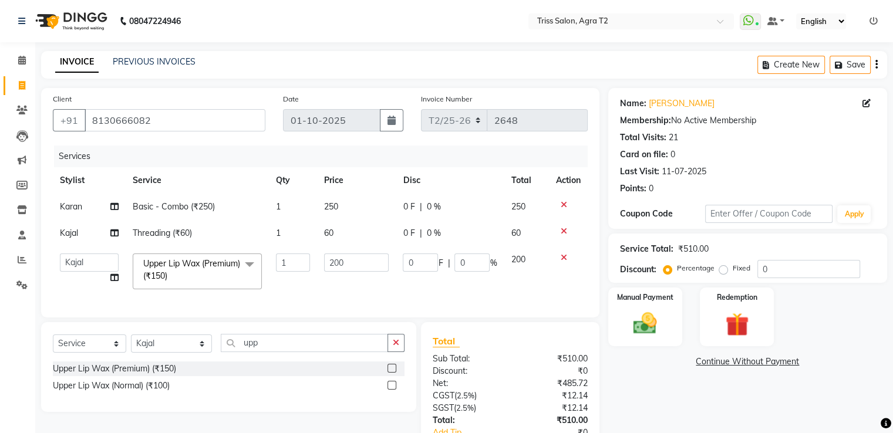
click at [182, 362] on div "Select Service Product Membership Package Voucher Prepaid Gift Card Select Styl…" at bounding box center [229, 348] width 352 height 28
click at [186, 347] on select "Select Stylist [PERSON_NAME] [PERSON_NAME] Huma Kajal Karan [PERSON_NAME] [PERS…" at bounding box center [171, 344] width 81 height 18
select select "33013"
click at [131, 344] on select "Select Stylist [PERSON_NAME] [PERSON_NAME] Huma Kajal Karan [PERSON_NAME] [PERS…" at bounding box center [171, 344] width 81 height 18
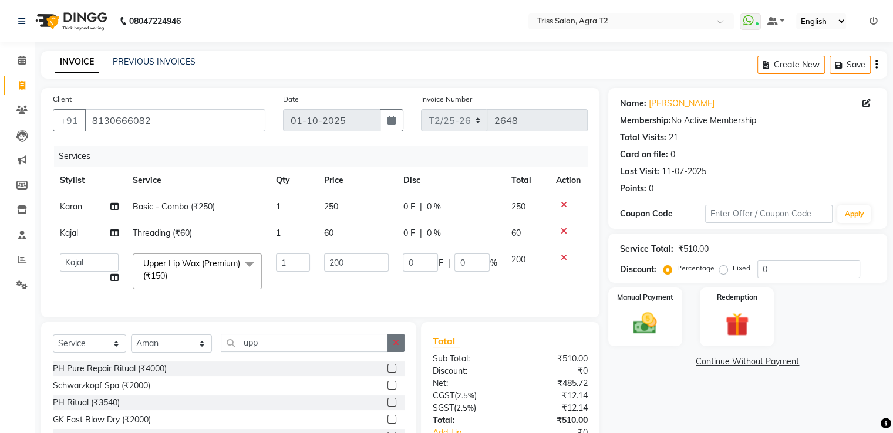
click at [394, 347] on icon "button" at bounding box center [396, 343] width 6 height 8
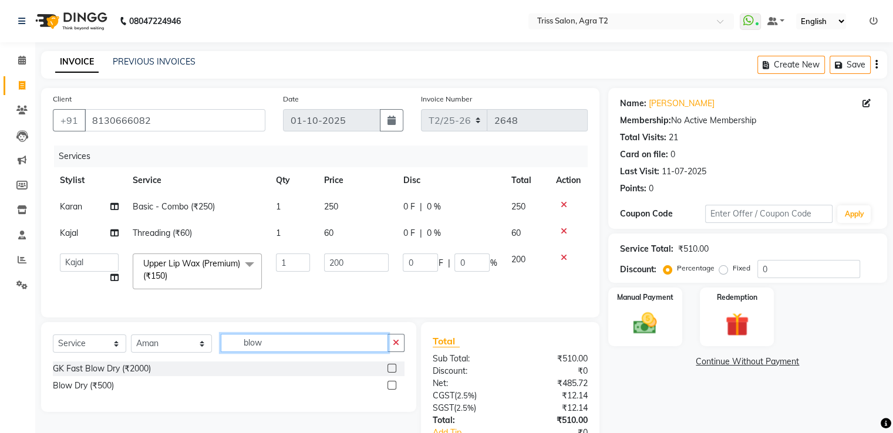
type input "blow"
click at [390, 390] on label at bounding box center [391, 385] width 9 height 9
click at [390, 390] on input "checkbox" at bounding box center [391, 386] width 8 height 8
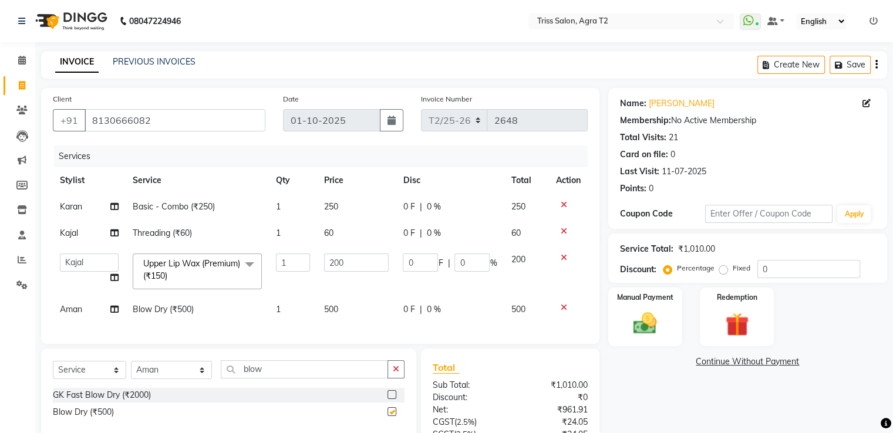
checkbox input "false"
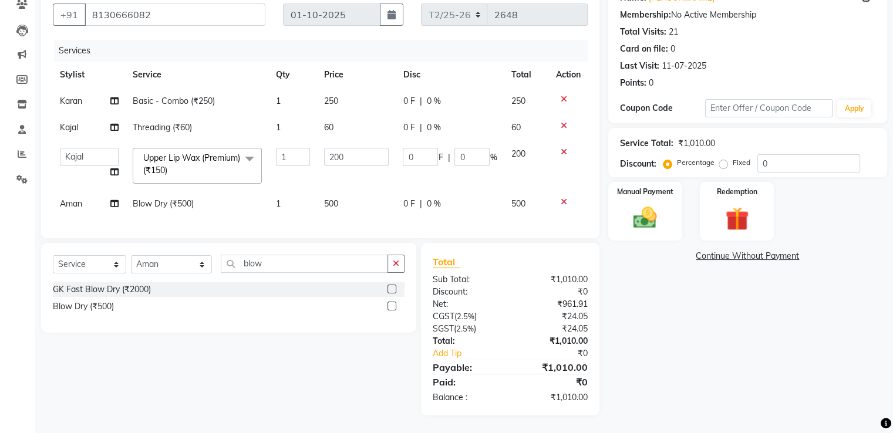
scroll to position [18, 0]
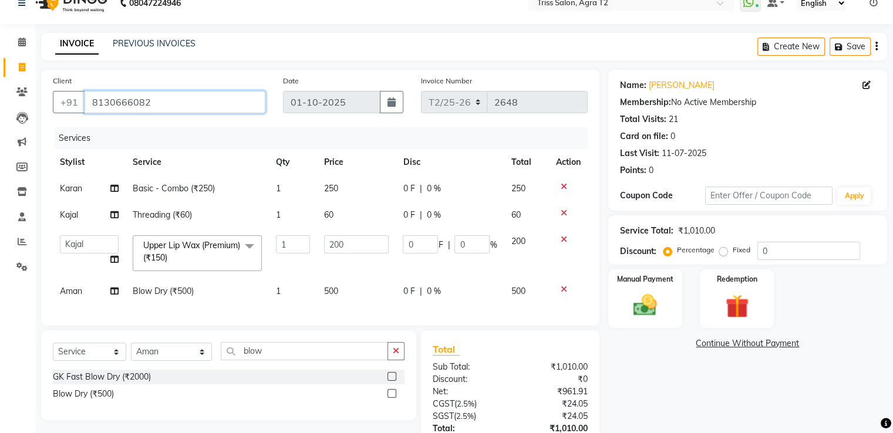
click at [183, 104] on input "8130666082" at bounding box center [175, 102] width 181 height 22
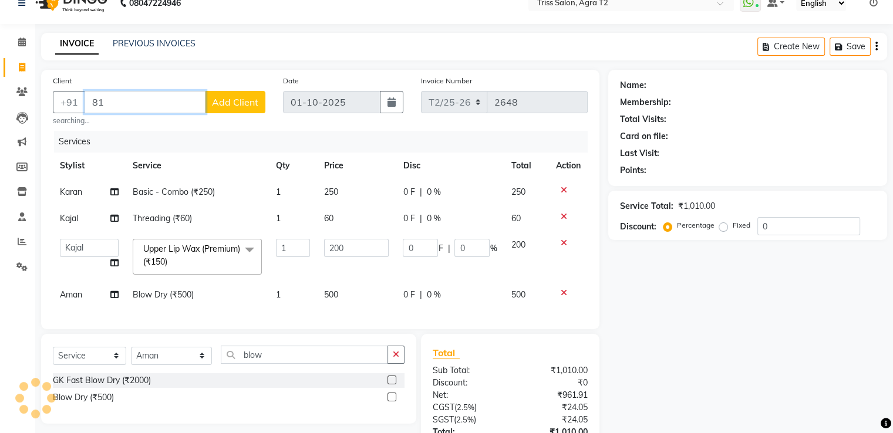
type input "8"
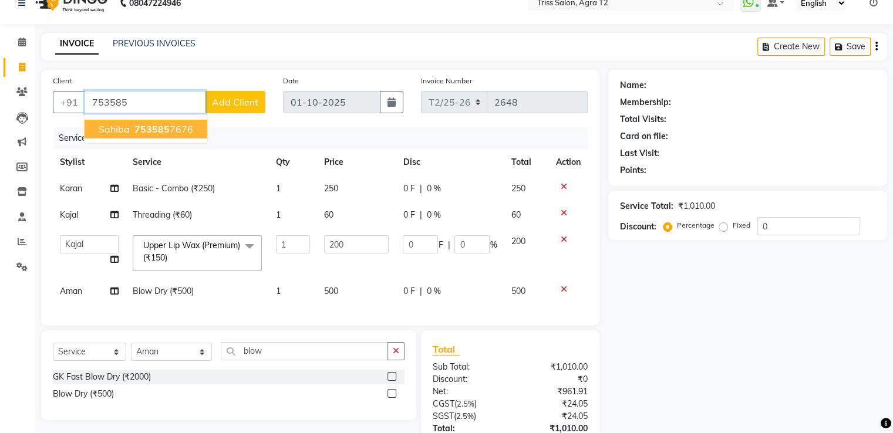
click at [176, 125] on ngb-highlight "753585 7676" at bounding box center [162, 129] width 61 height 12
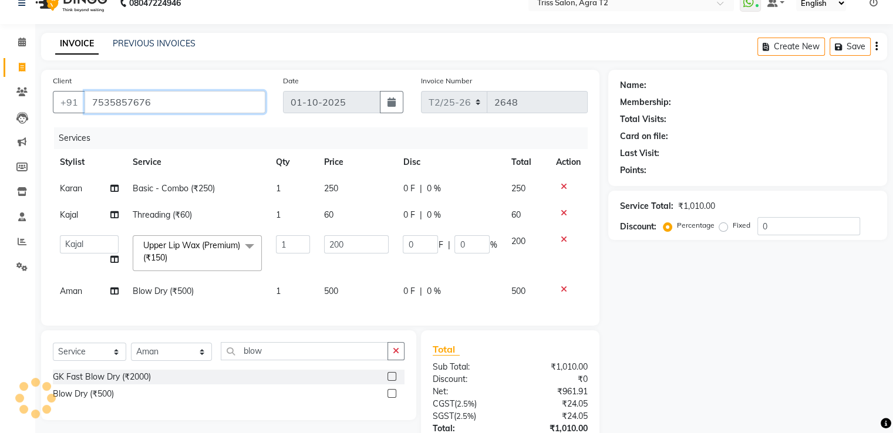
type input "7535857676"
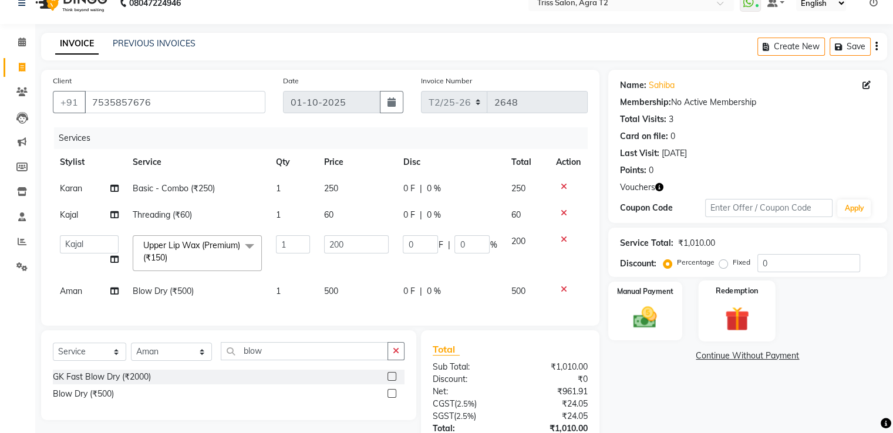
click at [736, 328] on img at bounding box center [736, 319] width 39 height 30
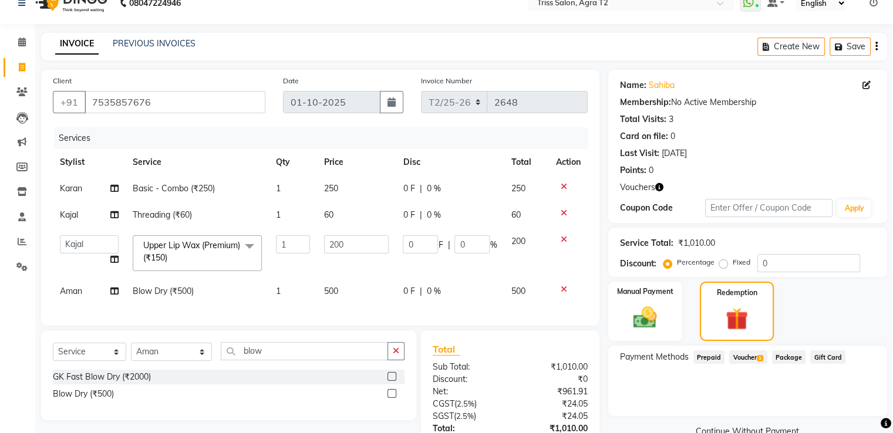
click at [753, 358] on span "Voucher 1" at bounding box center [748, 357] width 38 height 14
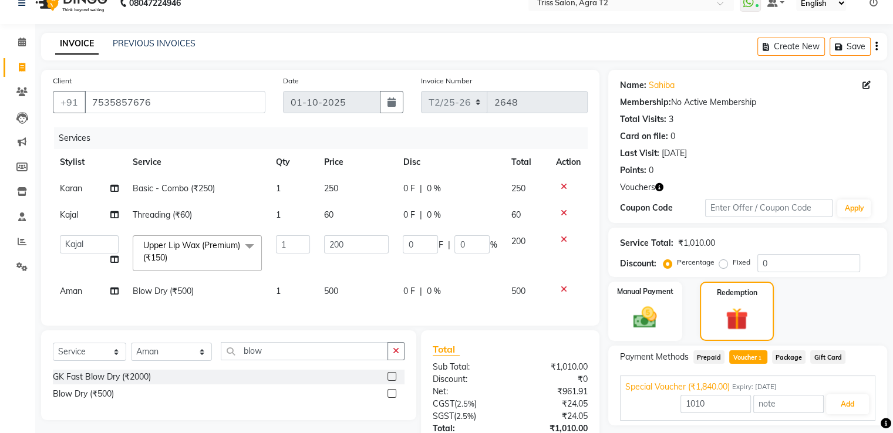
scroll to position [115, 0]
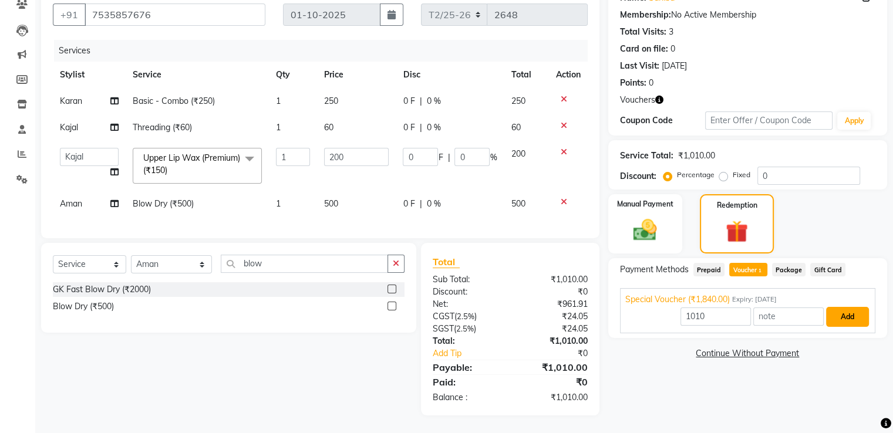
click at [852, 310] on button "Add" at bounding box center [847, 317] width 43 height 20
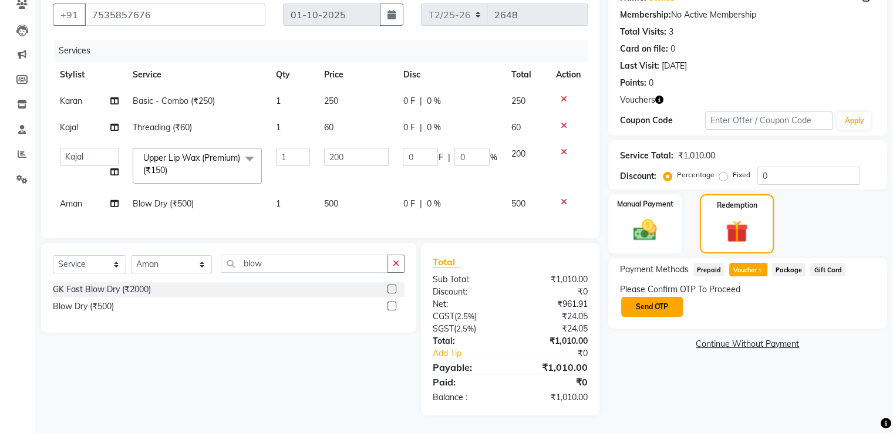
click at [648, 298] on button "Send OTP" at bounding box center [652, 307] width 62 height 20
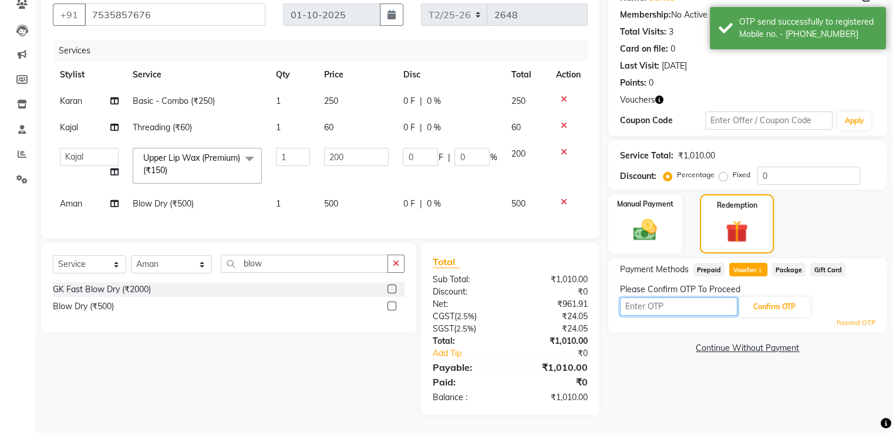
click at [655, 300] on input "text" at bounding box center [678, 307] width 117 height 18
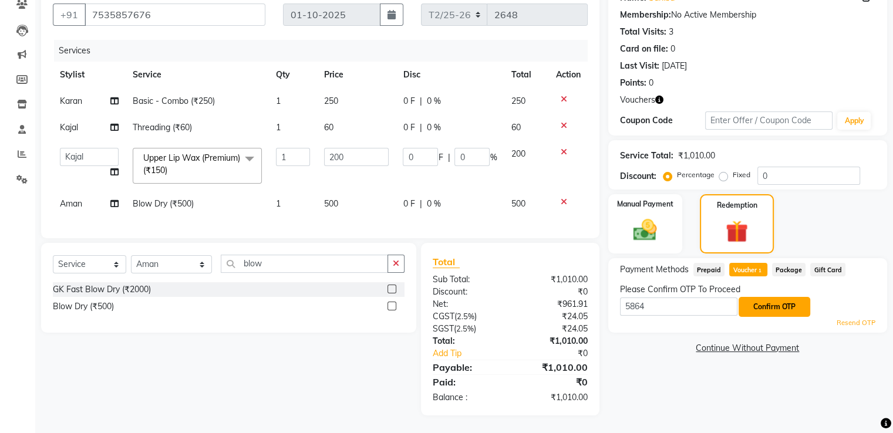
click at [782, 297] on button "Confirm OTP" at bounding box center [774, 307] width 72 height 20
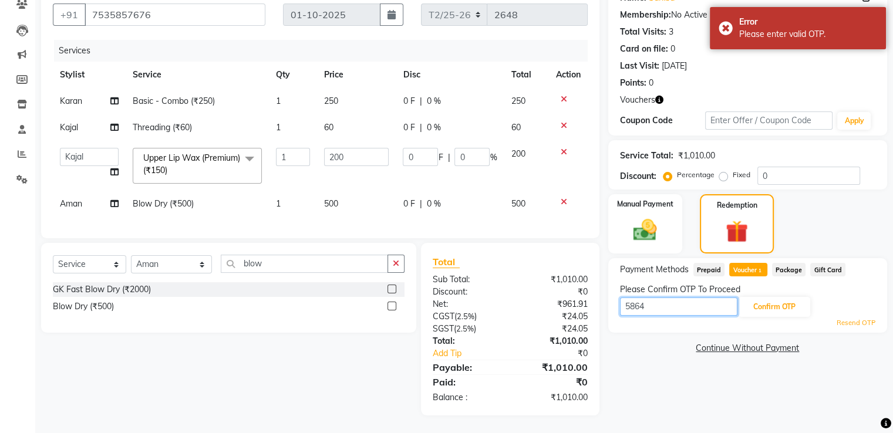
click at [669, 299] on input "5864" at bounding box center [678, 307] width 117 height 18
type input "5869"
click at [773, 297] on button "Confirm OTP" at bounding box center [774, 307] width 72 height 20
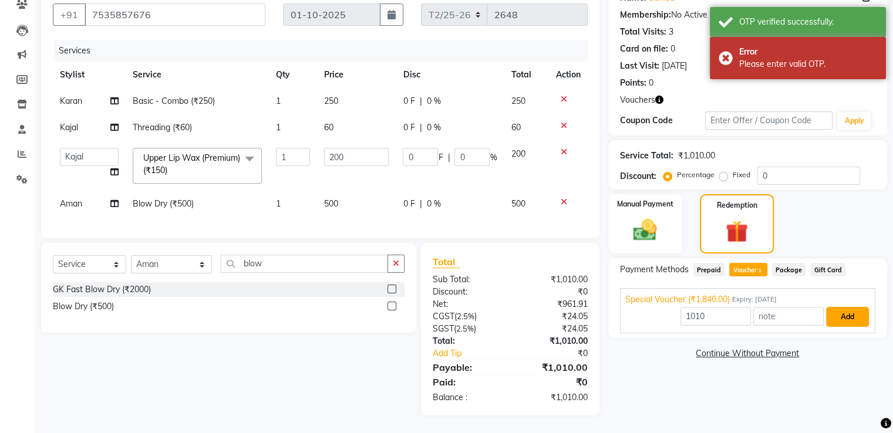
click at [842, 307] on button "Add" at bounding box center [847, 317] width 43 height 20
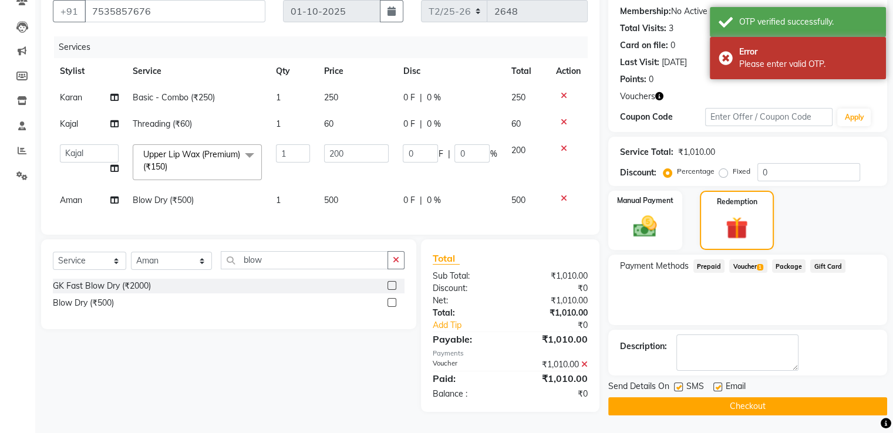
click at [741, 402] on button "Checkout" at bounding box center [747, 406] width 279 height 18
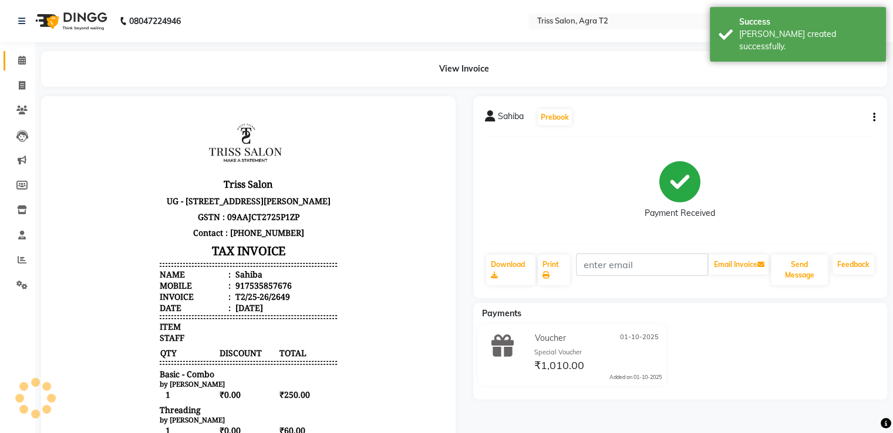
click at [21, 54] on span at bounding box center [22, 61] width 21 height 14
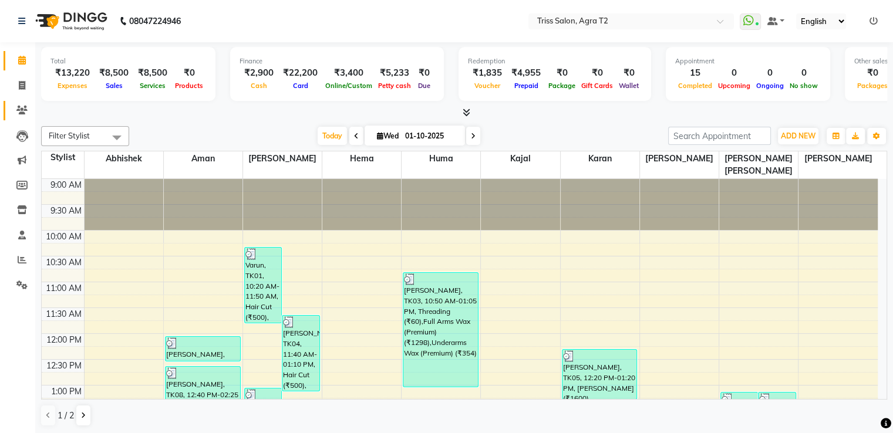
click at [22, 110] on icon at bounding box center [21, 110] width 11 height 9
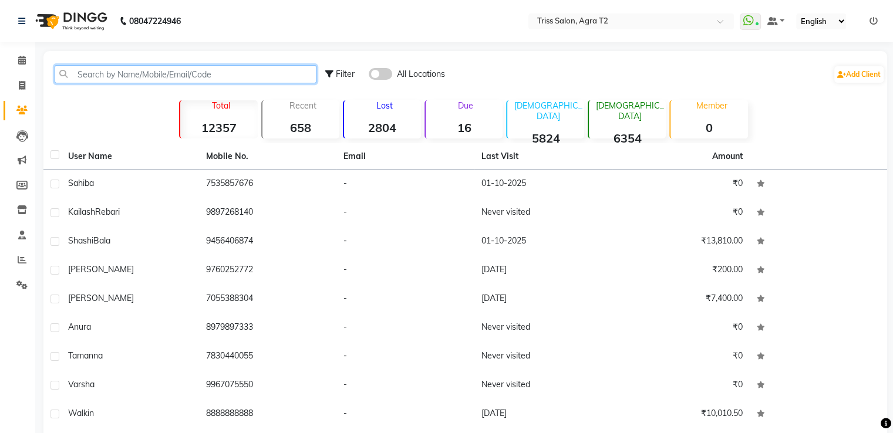
click at [85, 79] on input "text" at bounding box center [186, 74] width 262 height 18
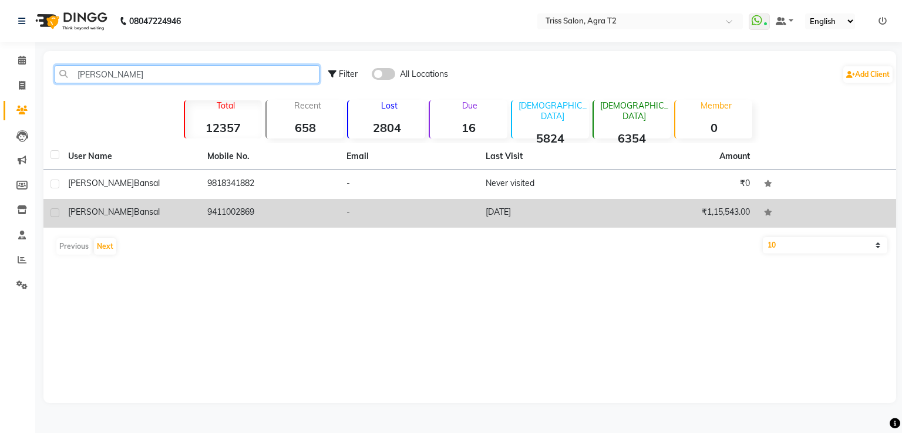
type input "megha bansal"
click at [226, 212] on td "9411002869" at bounding box center [269, 213] width 139 height 29
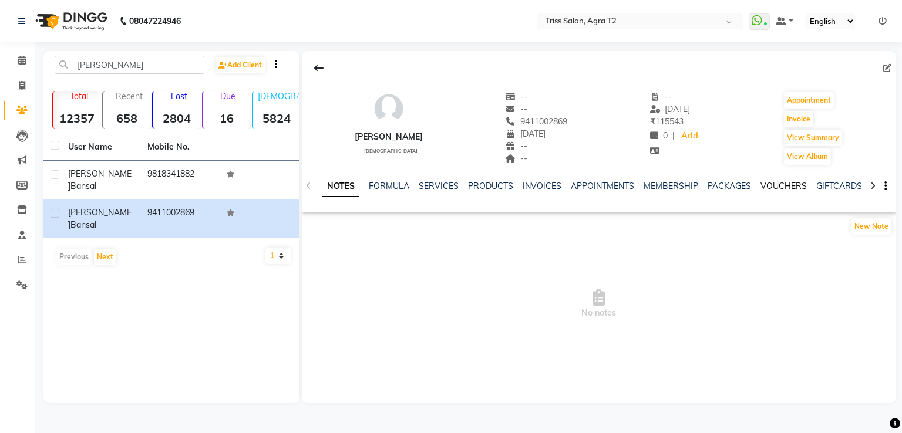
click at [777, 188] on link "VOUCHERS" at bounding box center [783, 186] width 46 height 11
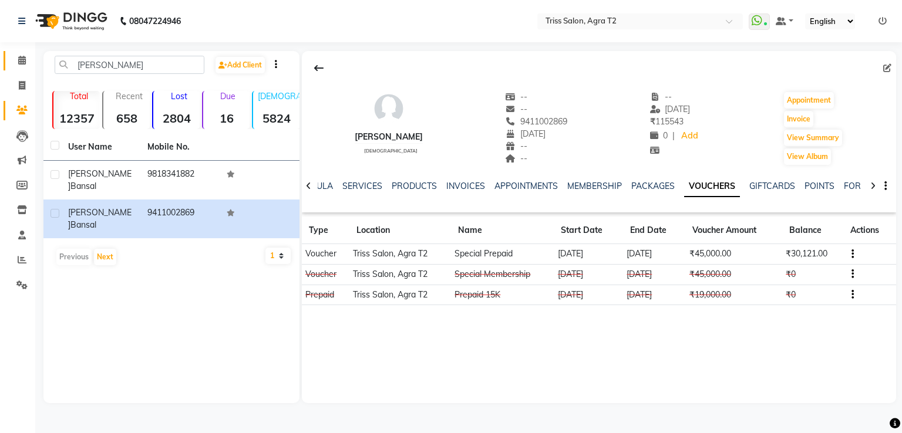
click at [18, 61] on icon at bounding box center [22, 60] width 8 height 9
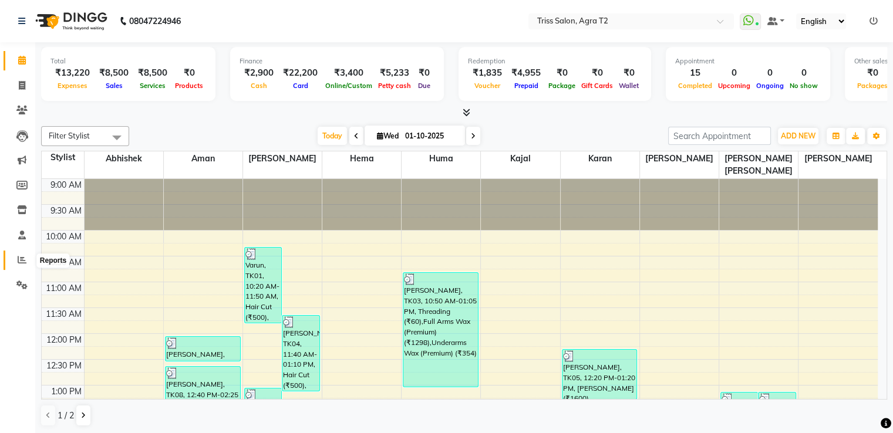
click at [26, 259] on icon at bounding box center [22, 259] width 9 height 9
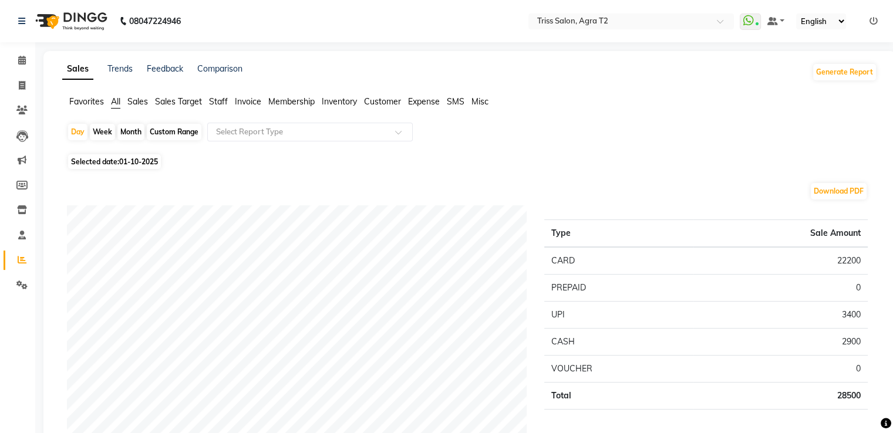
click at [218, 99] on span "Staff" at bounding box center [218, 101] width 19 height 11
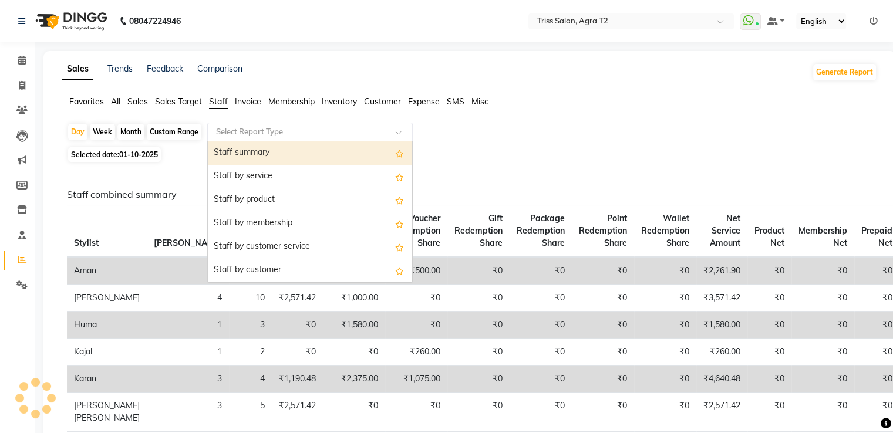
click at [220, 131] on input "text" at bounding box center [298, 132] width 169 height 12
click at [218, 149] on div "Staff summary" at bounding box center [310, 152] width 204 height 23
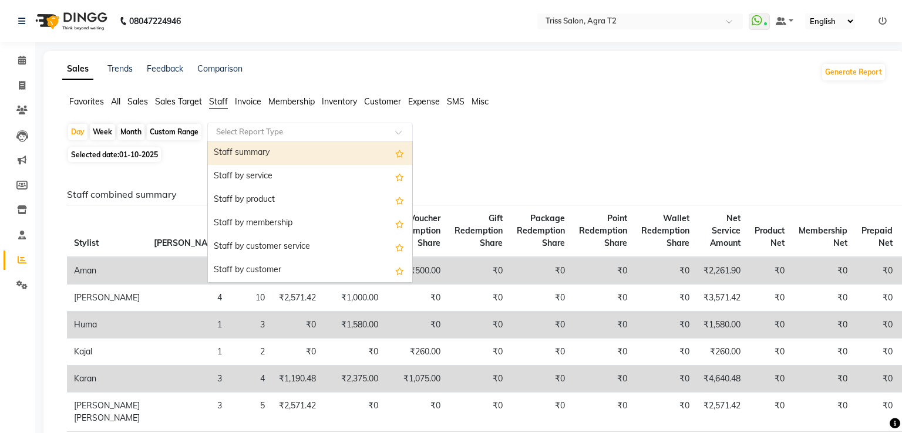
select select "full_report"
select select "csv"
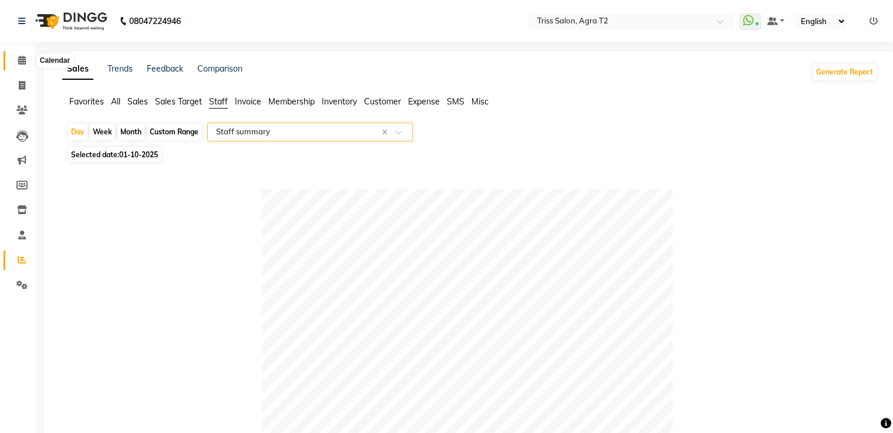
click at [26, 55] on span at bounding box center [22, 61] width 21 height 14
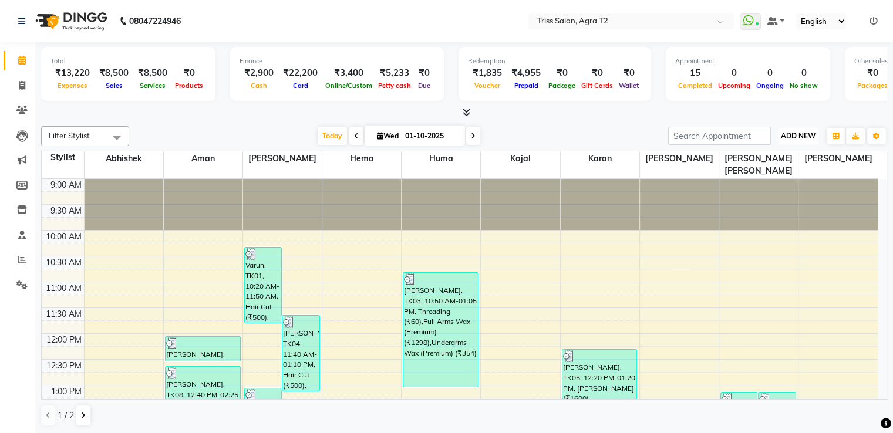
click at [802, 140] on button "ADD NEW Toggle Dropdown" at bounding box center [798, 136] width 41 height 16
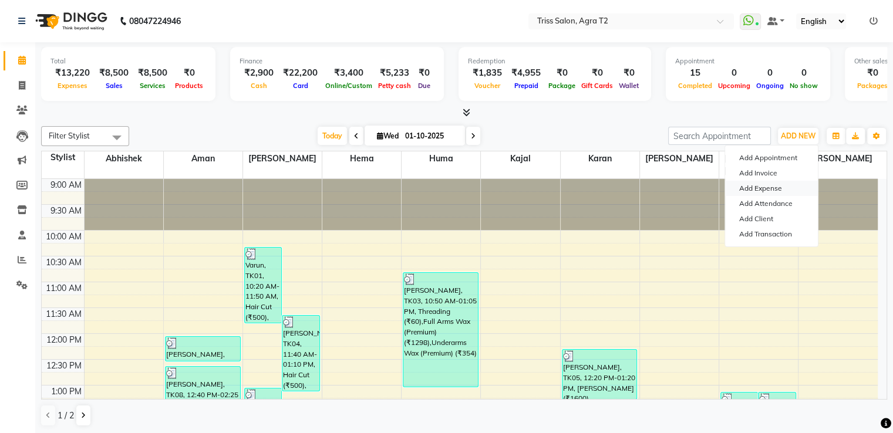
click at [757, 190] on link "Add Expense" at bounding box center [771, 188] width 93 height 15
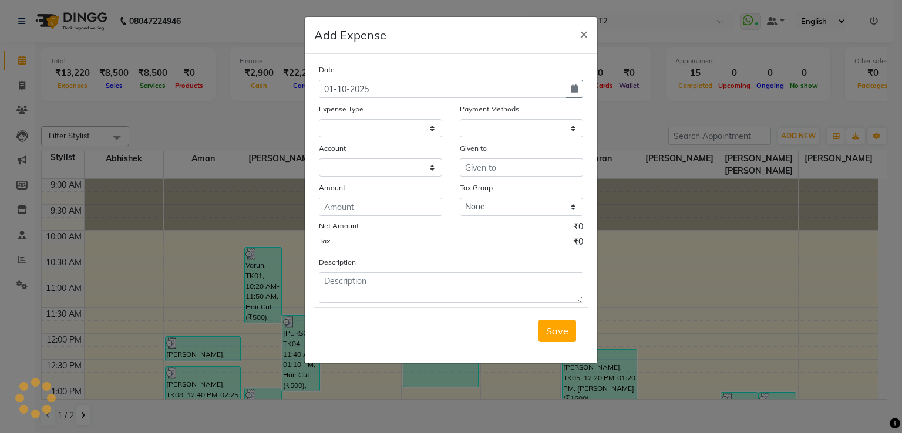
select select
select select "1"
select select "2533"
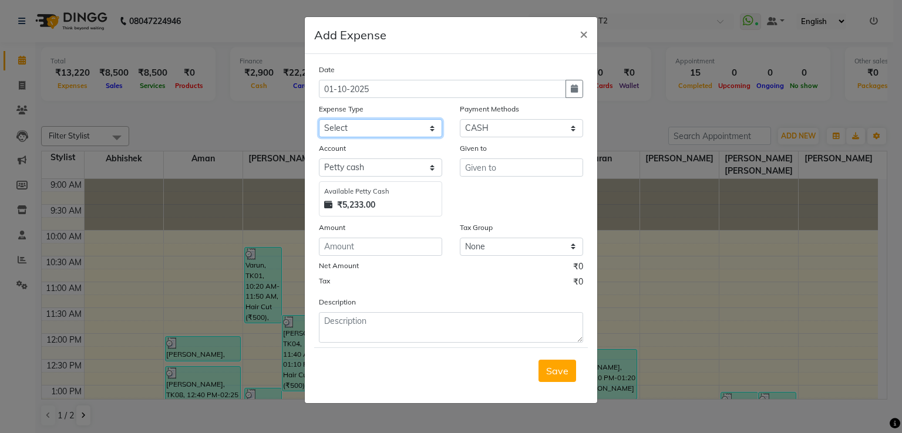
click at [376, 130] on select "Select Bank Deposit Cash Handover CLIENT TIP TO STAFF Client Welfare Conveyance…" at bounding box center [380, 128] width 123 height 18
select select "1108"
click at [319, 120] on select "Select Bank Deposit Cash Handover CLIENT TIP TO STAFF Client Welfare Conveyance…" at bounding box center [380, 128] width 123 height 18
click at [349, 254] on input "number" at bounding box center [380, 247] width 123 height 18
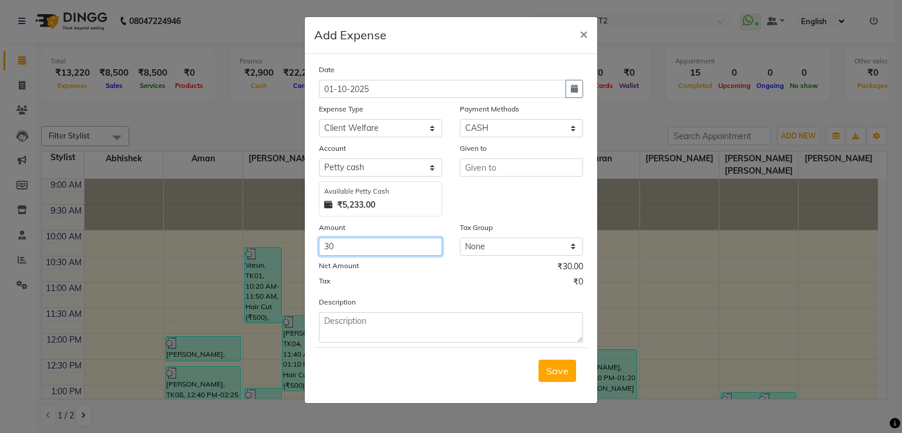
type input "30"
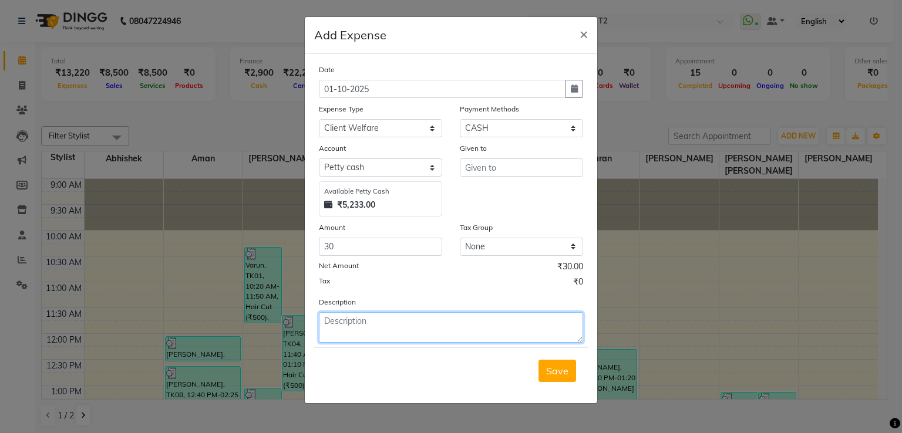
click at [343, 322] on textarea at bounding box center [451, 327] width 264 height 31
type textarea "Maggi"
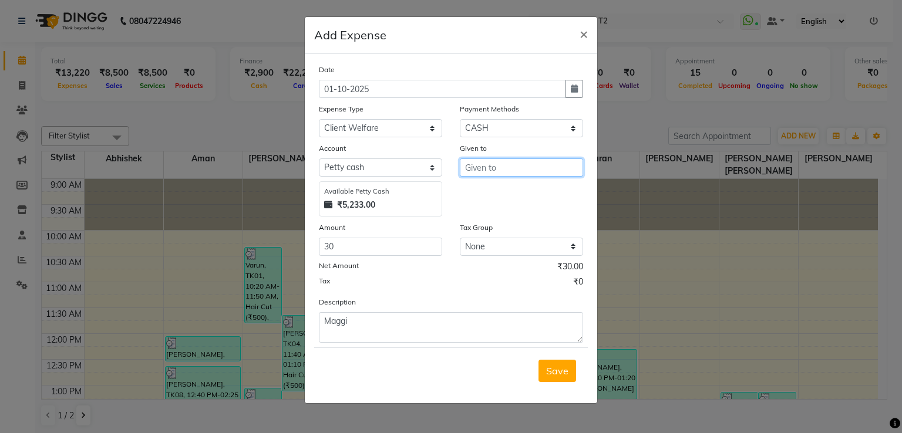
click at [473, 172] on input "text" at bounding box center [521, 168] width 123 height 18
type input "Kabir"
click at [564, 376] on span "Save" at bounding box center [557, 371] width 22 height 12
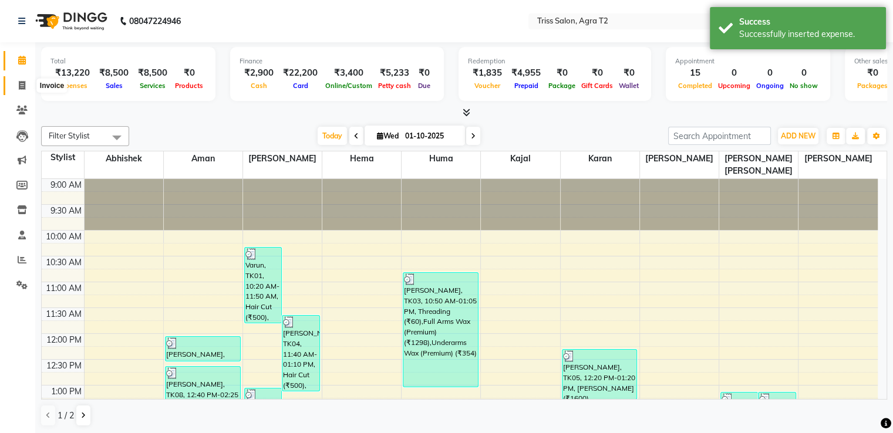
click at [30, 84] on span at bounding box center [22, 86] width 21 height 14
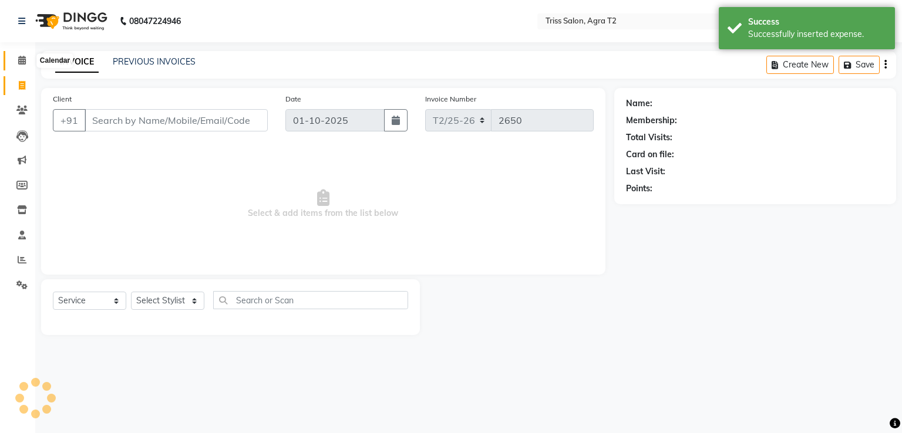
click at [31, 63] on span at bounding box center [22, 61] width 21 height 14
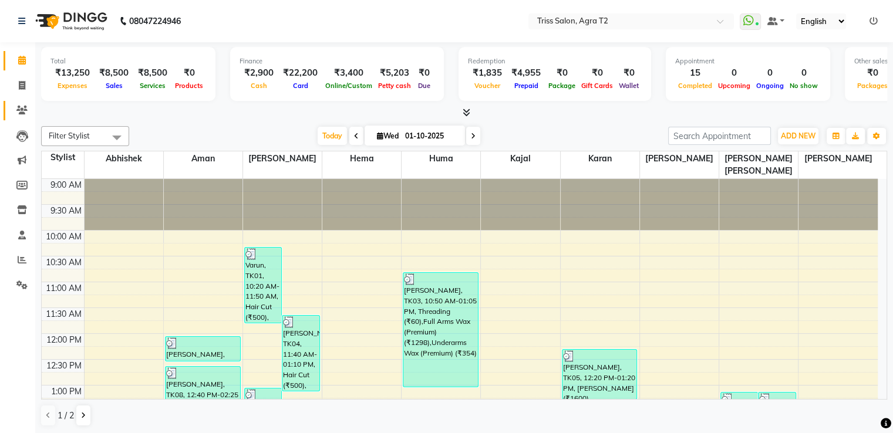
click at [25, 107] on icon at bounding box center [21, 110] width 11 height 9
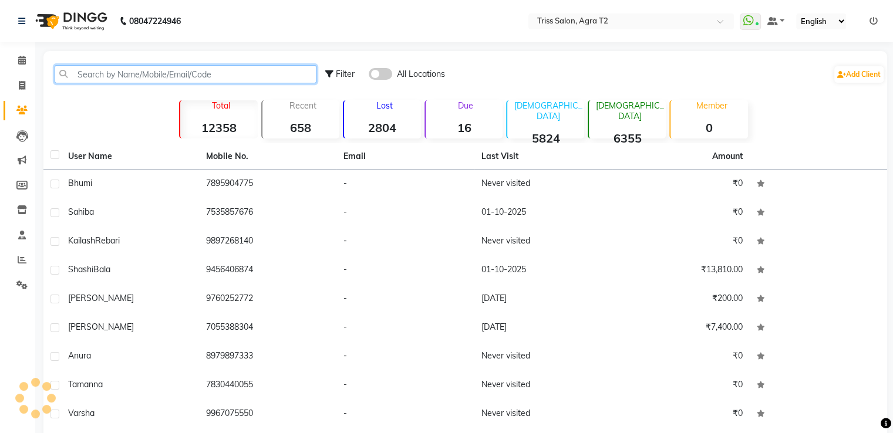
click at [86, 76] on input "text" at bounding box center [186, 74] width 262 height 18
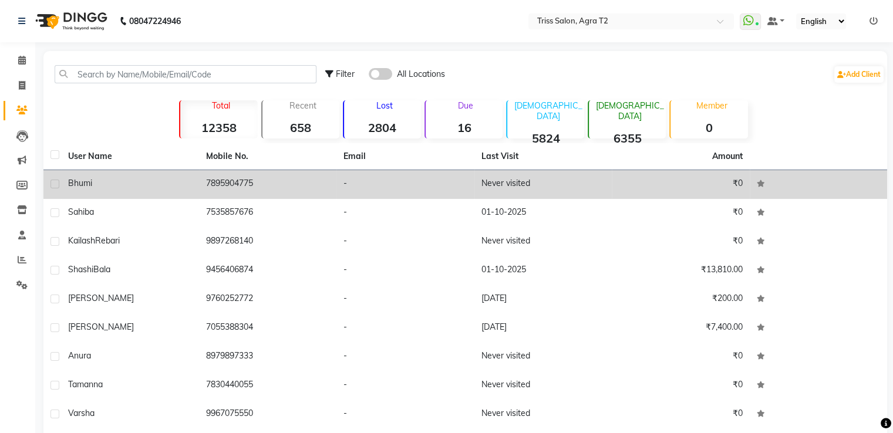
click at [228, 186] on td "7895904775" at bounding box center [268, 184] width 138 height 29
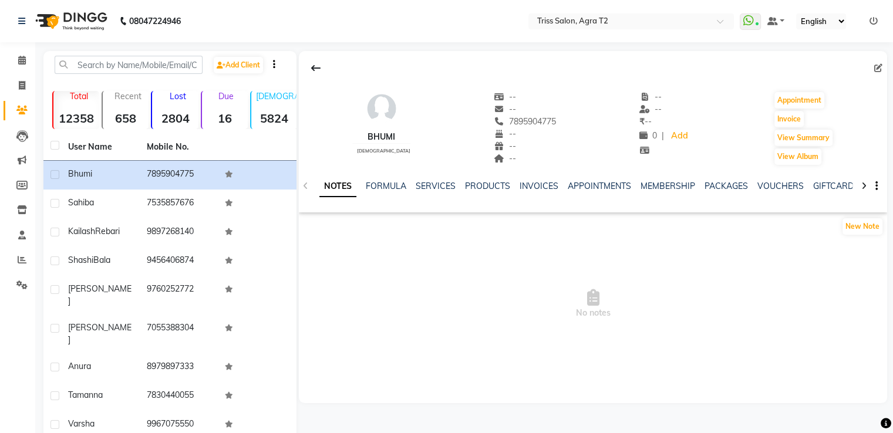
click at [441, 197] on div "NOTES FORMULA SERVICES PRODUCTS INVOICES APPOINTMENTS MEMBERSHIP PACKAGES VOUCH…" at bounding box center [578, 191] width 519 height 22
click at [100, 63] on input "text" at bounding box center [129, 65] width 148 height 18
click at [107, 67] on input "text" at bounding box center [129, 65] width 148 height 18
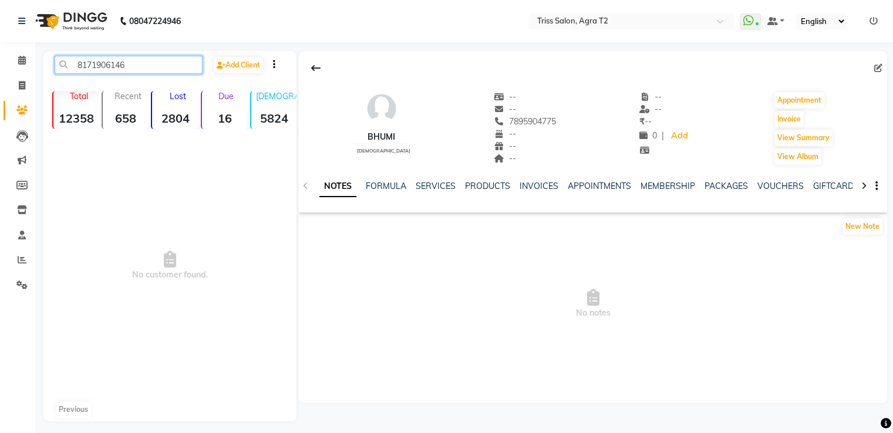
drag, startPoint x: 73, startPoint y: 66, endPoint x: 201, endPoint y: 83, distance: 129.1
click at [201, 83] on div "8171906146 Add Client Total 12358 Recent 658 Lost 2804 Due 16 Male 5824 Female …" at bounding box center [169, 236] width 253 height 370
type input "8171906146"
click at [26, 63] on span at bounding box center [22, 61] width 21 height 14
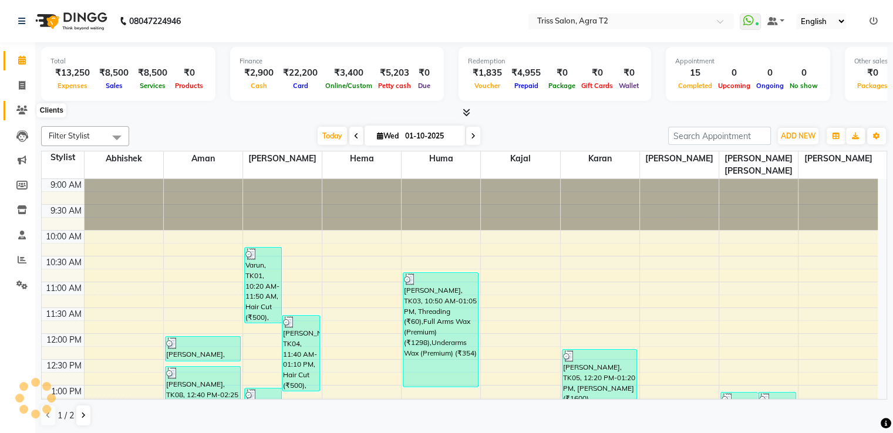
click at [23, 104] on span at bounding box center [22, 111] width 21 height 14
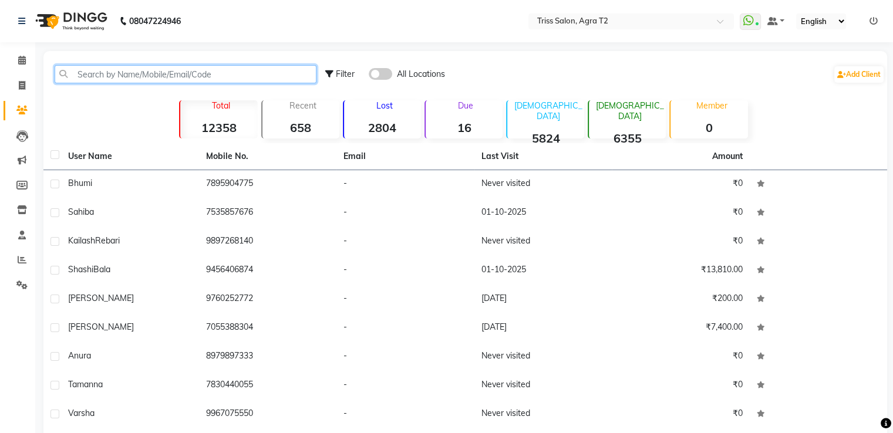
click at [97, 71] on input "text" at bounding box center [186, 74] width 262 height 18
paste input "8171906146"
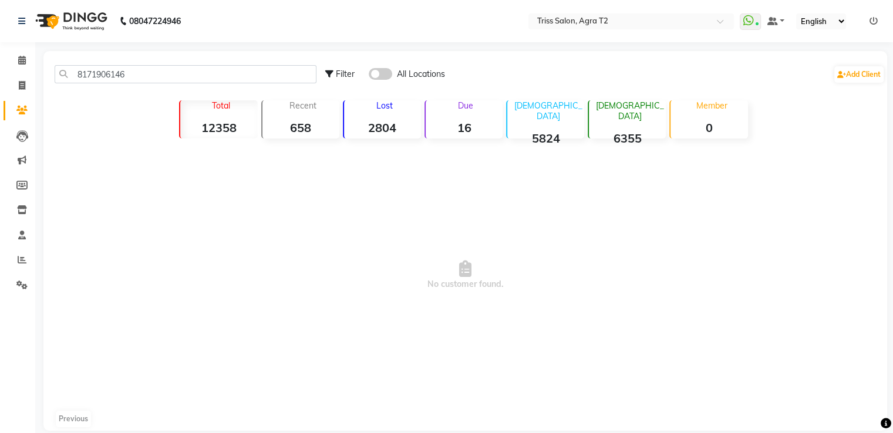
click at [373, 73] on span at bounding box center [380, 74] width 23 height 12
click at [369, 76] on input "checkbox" at bounding box center [369, 76] width 0 height 0
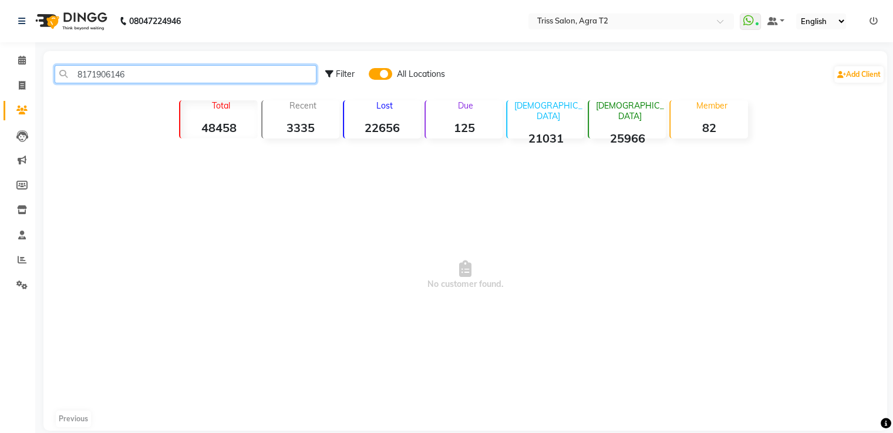
click at [139, 73] on input "8171906146" at bounding box center [186, 74] width 262 height 18
type input "8"
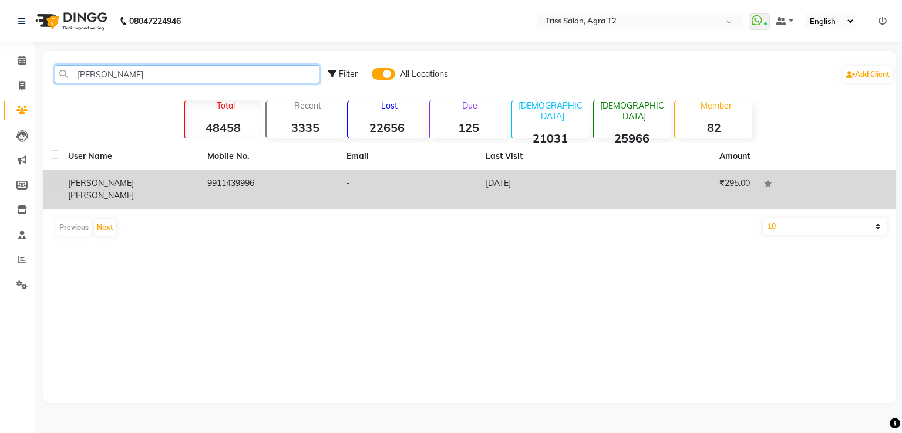
type input "Ravinder singh"
click at [229, 184] on td "9911439996" at bounding box center [269, 189] width 139 height 39
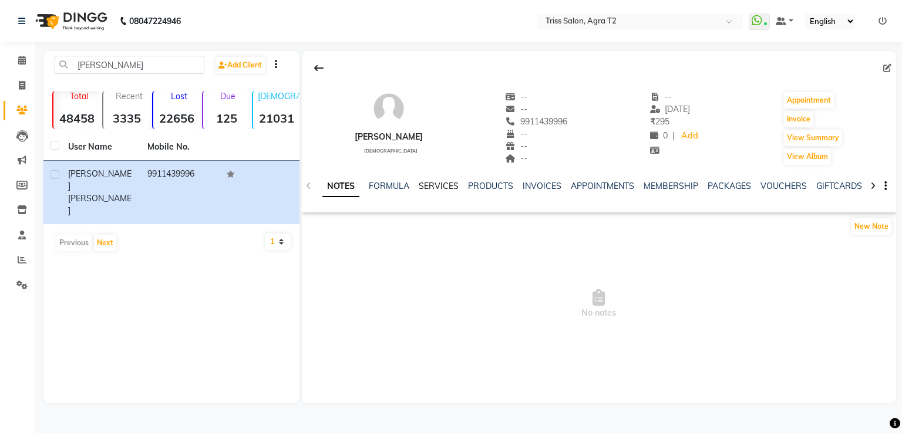
click at [442, 187] on link "SERVICES" at bounding box center [439, 186] width 40 height 11
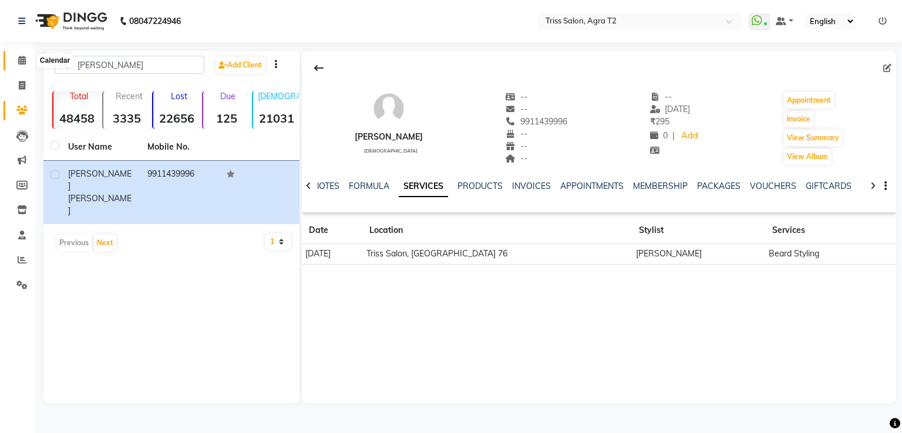
click at [26, 57] on span at bounding box center [22, 61] width 21 height 14
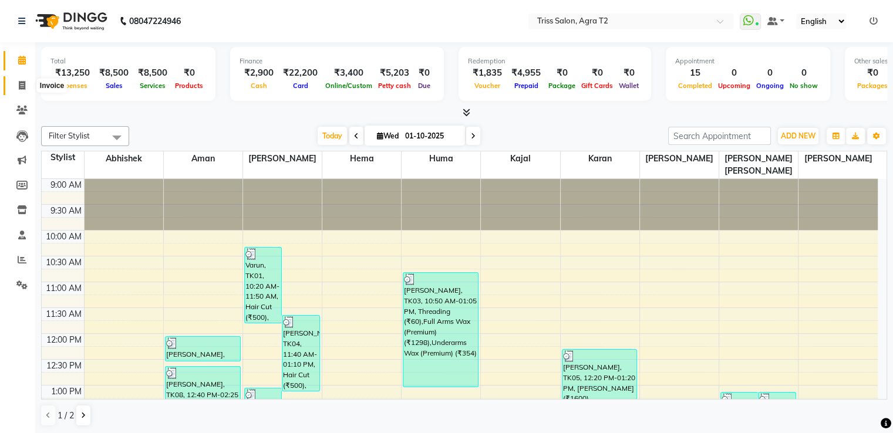
click at [21, 81] on icon at bounding box center [22, 85] width 6 height 9
select select "service"
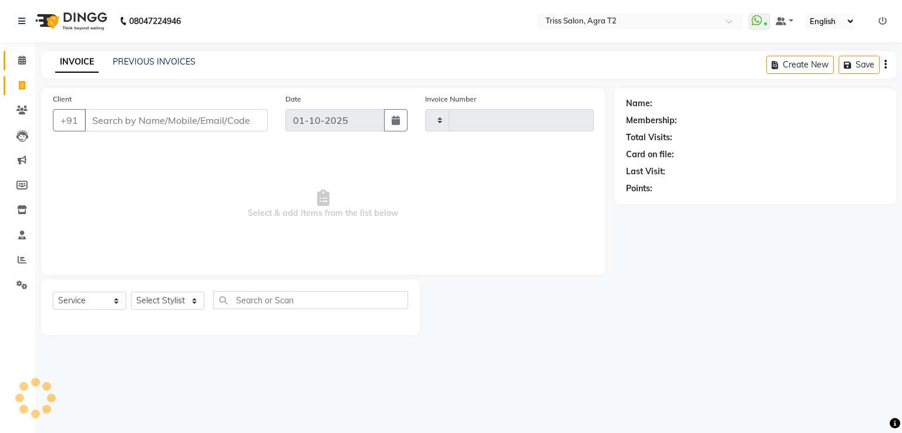
type input "2651"
select select "4301"
click at [20, 64] on icon at bounding box center [22, 60] width 8 height 9
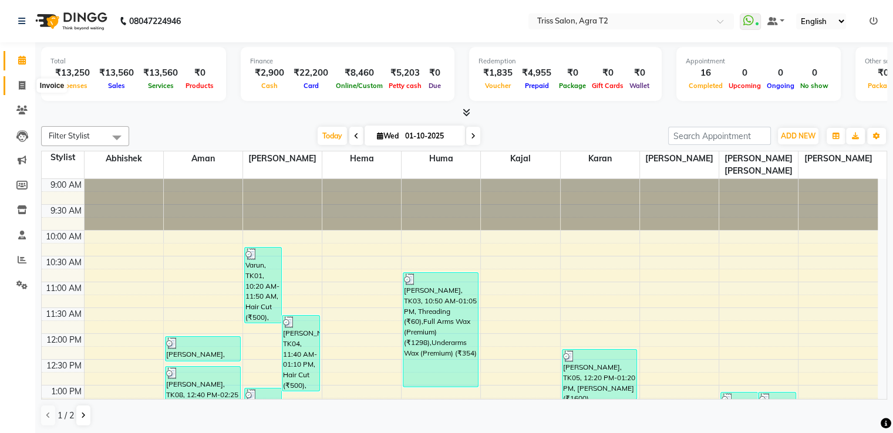
click at [22, 90] on span at bounding box center [22, 86] width 21 height 14
select select "service"
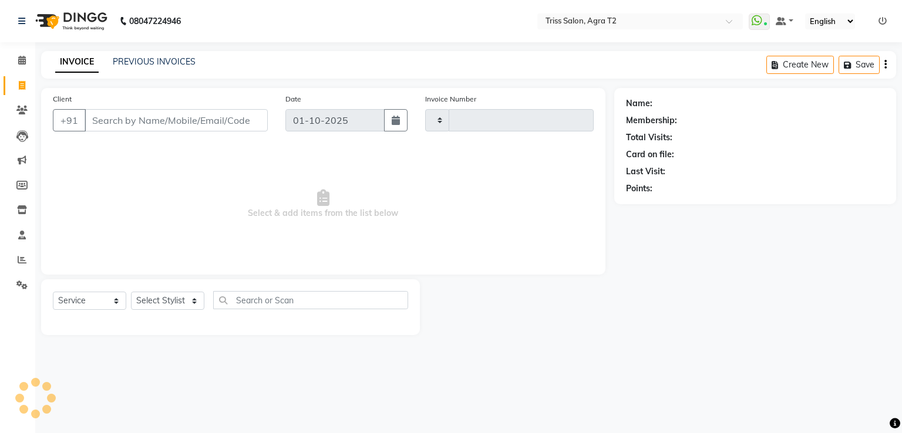
type input "2651"
select select "4301"
click at [184, 306] on select "Select Stylist [PERSON_NAME] [PERSON_NAME] Huma Kajal Karan [PERSON_NAME] [PERS…" at bounding box center [172, 301] width 82 height 18
click at [131, 292] on select "Select Stylist [PERSON_NAME] [PERSON_NAME] Huma Kajal Karan [PERSON_NAME] [PERS…" at bounding box center [172, 301] width 82 height 18
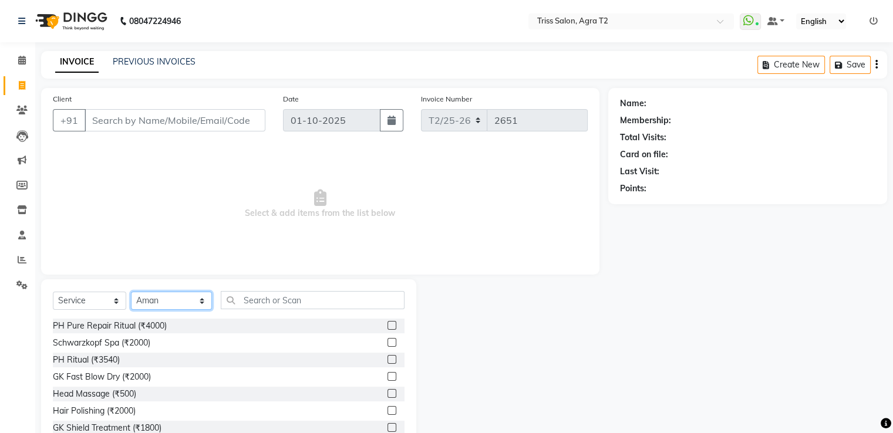
click at [191, 309] on select "Select Stylist [PERSON_NAME] [PERSON_NAME] Huma Kajal Karan [PERSON_NAME] [PERS…" at bounding box center [171, 301] width 81 height 18
select select "49344"
click at [131, 292] on select "Select Stylist [PERSON_NAME] [PERSON_NAME] Huma Kajal Karan [PERSON_NAME] [PERS…" at bounding box center [171, 301] width 81 height 18
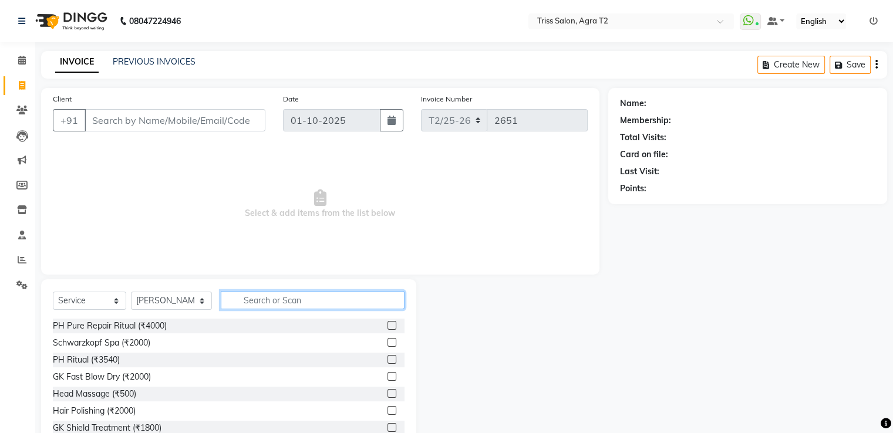
click at [228, 298] on input "text" at bounding box center [312, 300] width 183 height 18
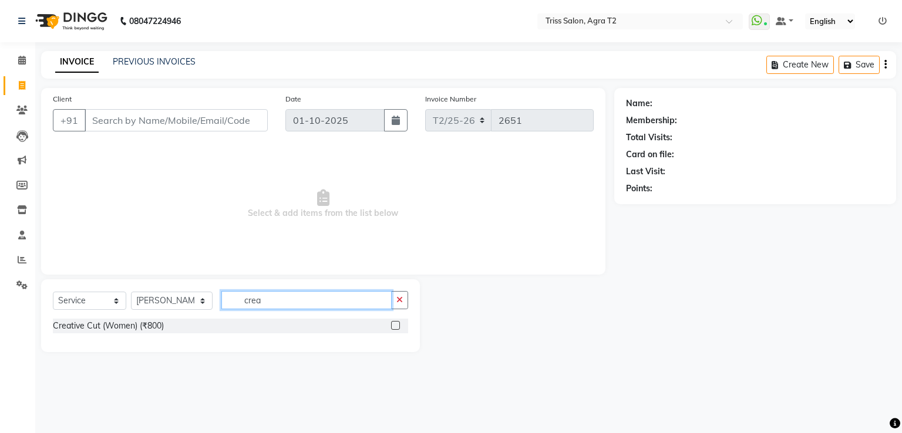
type input "crea"
click at [395, 322] on label at bounding box center [395, 325] width 9 height 9
click at [395, 322] on input "checkbox" at bounding box center [395, 326] width 8 height 8
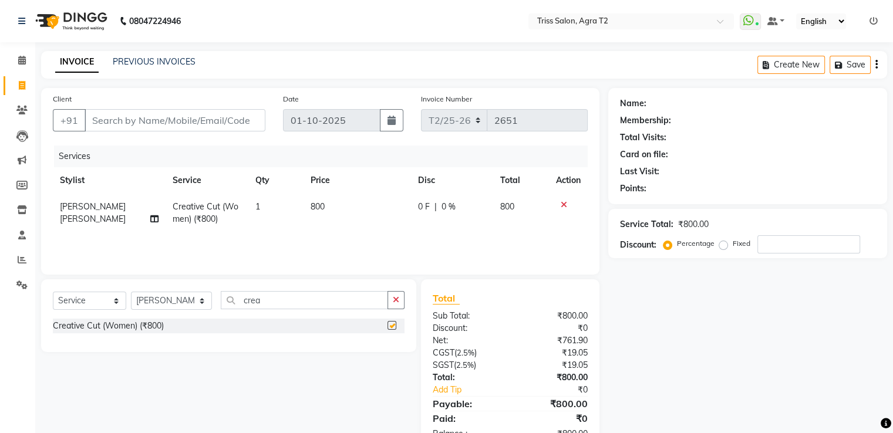
checkbox input "false"
click at [128, 122] on input "Client" at bounding box center [175, 120] width 181 height 22
click at [395, 300] on icon "button" at bounding box center [396, 300] width 6 height 8
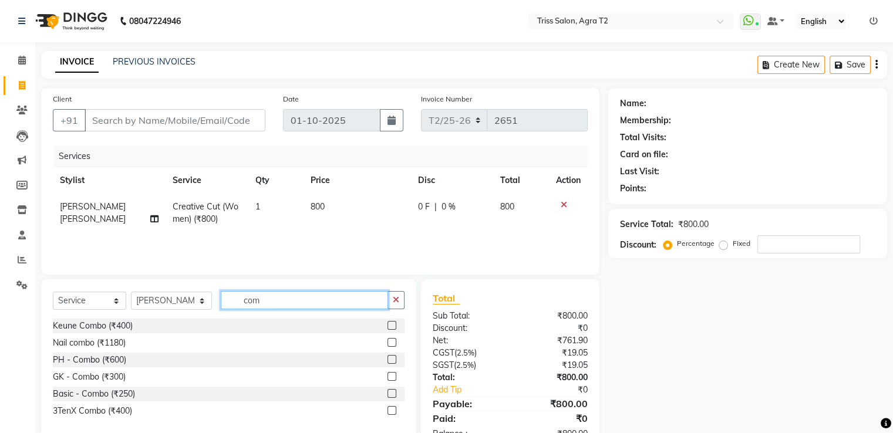
type input "com"
click at [394, 326] on label at bounding box center [391, 325] width 9 height 9
click at [394, 326] on input "checkbox" at bounding box center [391, 326] width 8 height 8
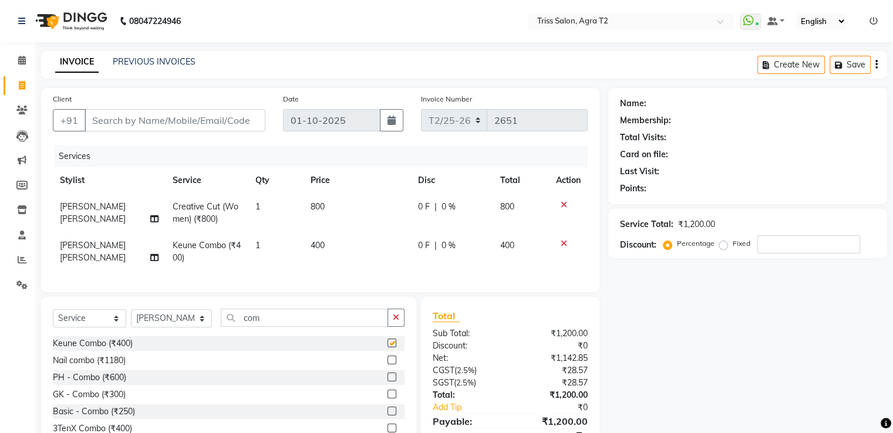
checkbox input "false"
click at [153, 115] on input "Client" at bounding box center [175, 120] width 181 height 22
type input "9"
type input "0"
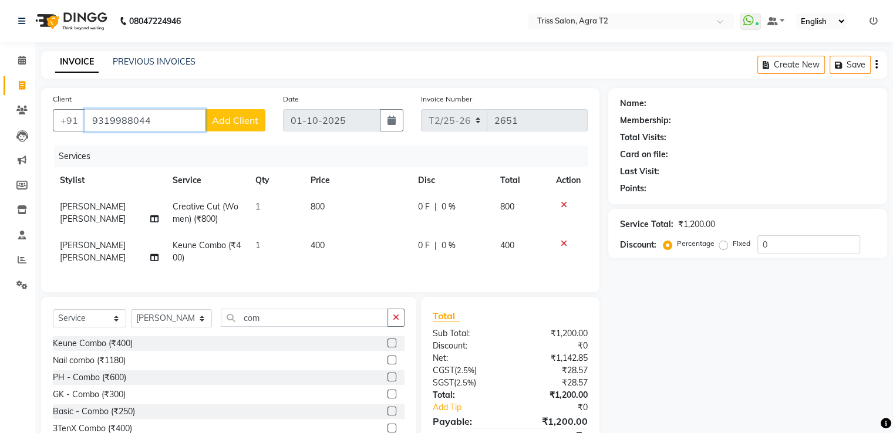
type input "9319988044"
click at [226, 122] on span "Add Client" at bounding box center [235, 120] width 46 height 12
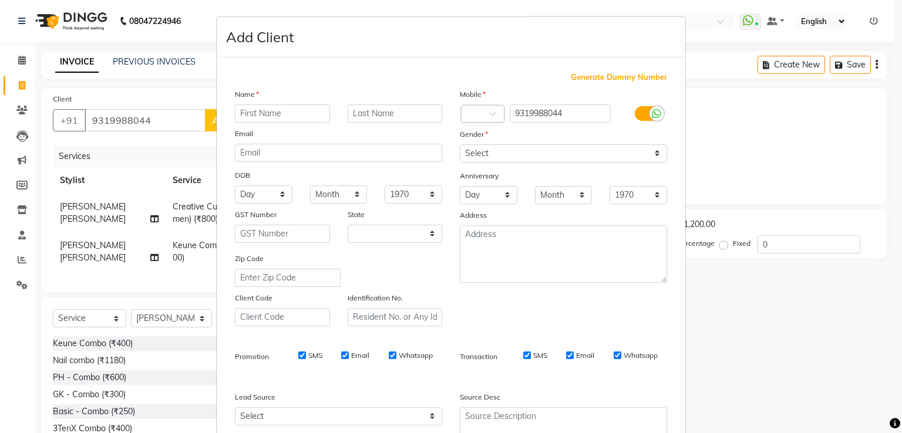
select select "38"
type input "Jyotsana"
click at [385, 110] on input "text" at bounding box center [395, 113] width 95 height 18
type input "Das"
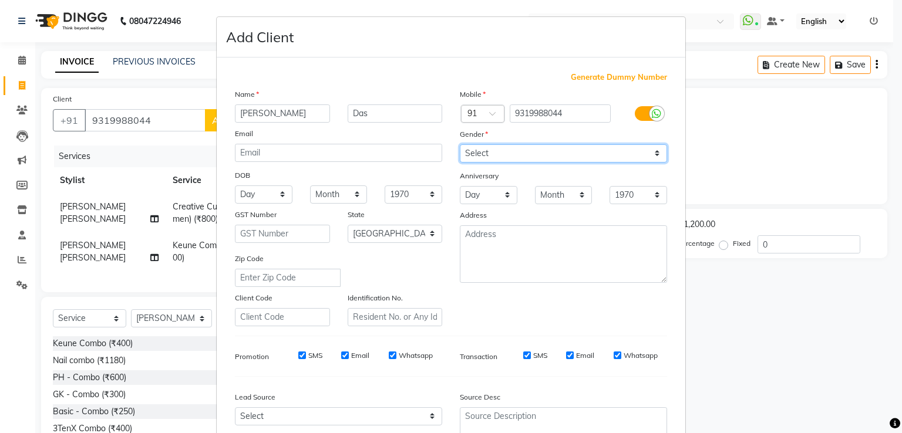
click at [612, 157] on select "Select [DEMOGRAPHIC_DATA] [DEMOGRAPHIC_DATA] Other Prefer Not To Say" at bounding box center [563, 153] width 207 height 18
select select "[DEMOGRAPHIC_DATA]"
click at [460, 145] on select "Select [DEMOGRAPHIC_DATA] [DEMOGRAPHIC_DATA] Other Prefer Not To Say" at bounding box center [563, 153] width 207 height 18
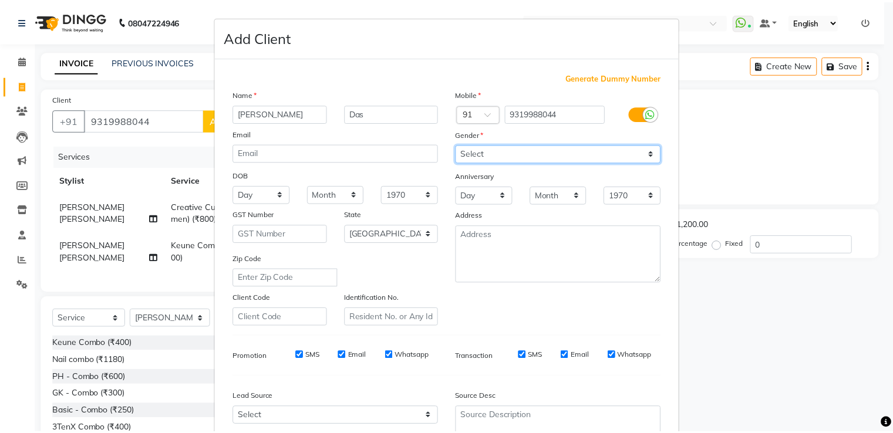
scroll to position [114, 0]
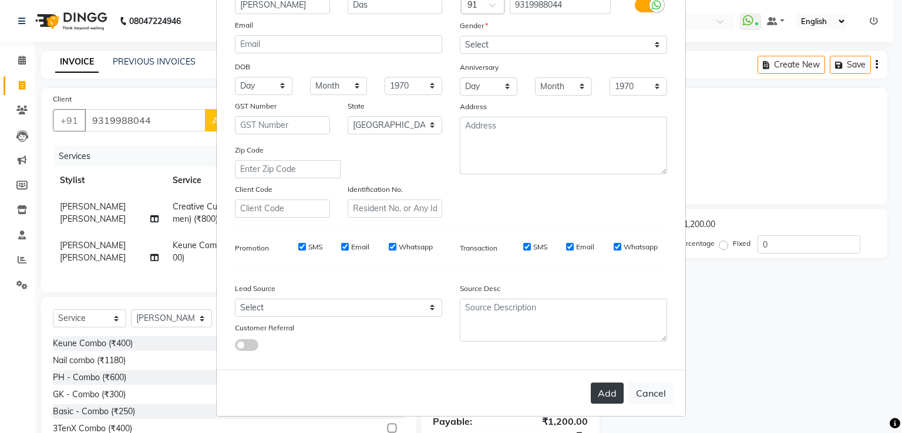
click at [613, 394] on button "Add" at bounding box center [607, 393] width 33 height 21
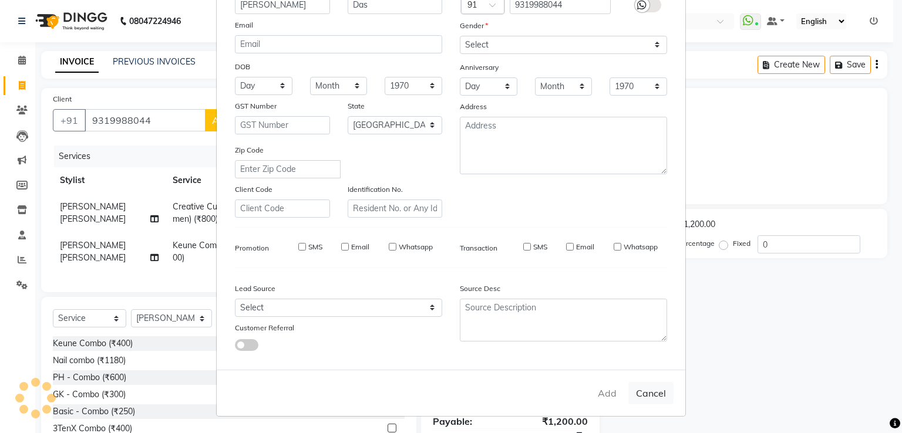
select select
select select "null"
select select
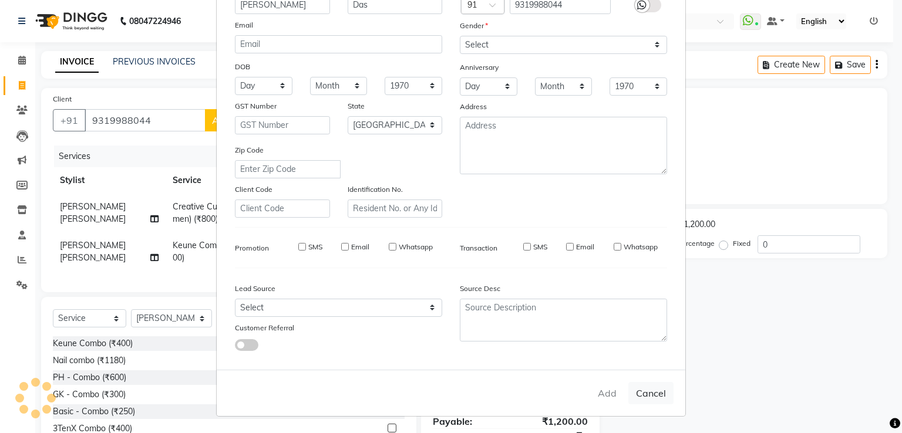
select select
checkbox input "false"
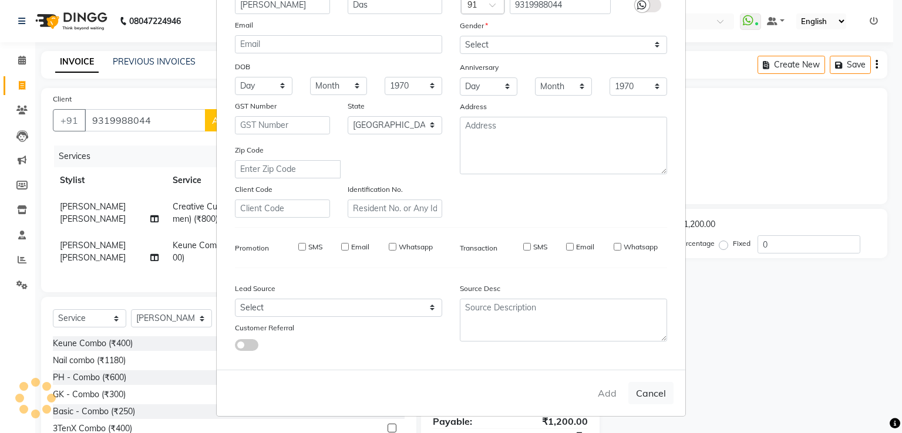
checkbox input "false"
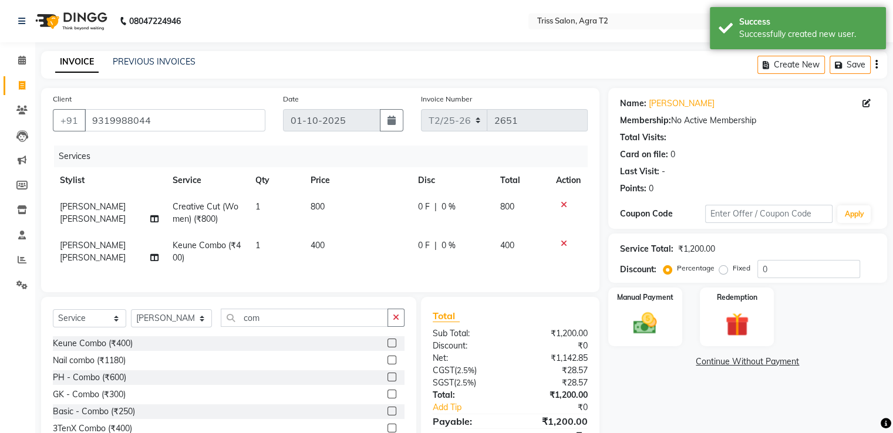
scroll to position [63, 0]
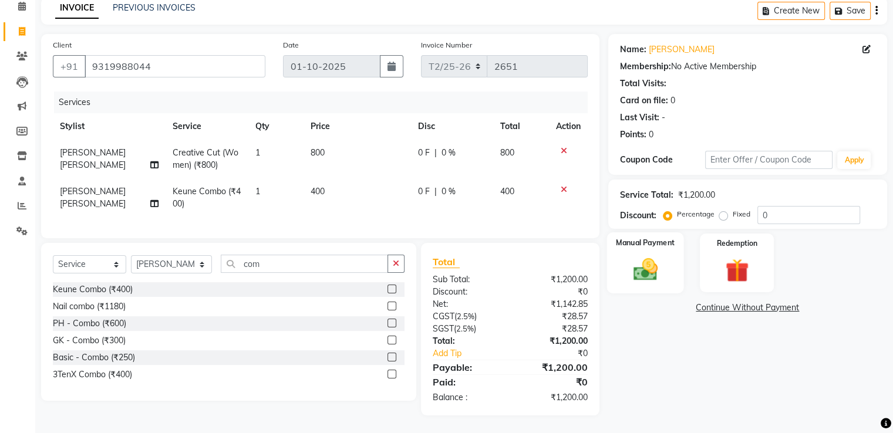
click at [649, 262] on img at bounding box center [644, 270] width 39 height 28
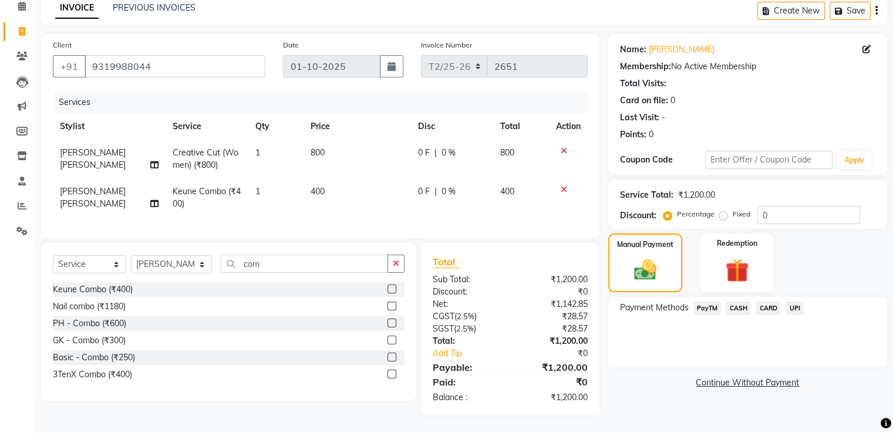
click at [742, 302] on span "CASH" at bounding box center [738, 309] width 25 height 14
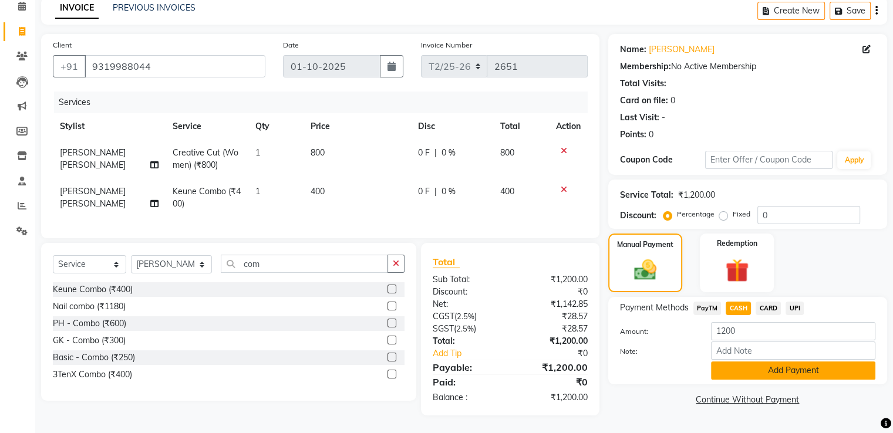
click at [781, 371] on button "Add Payment" at bounding box center [793, 371] width 164 height 18
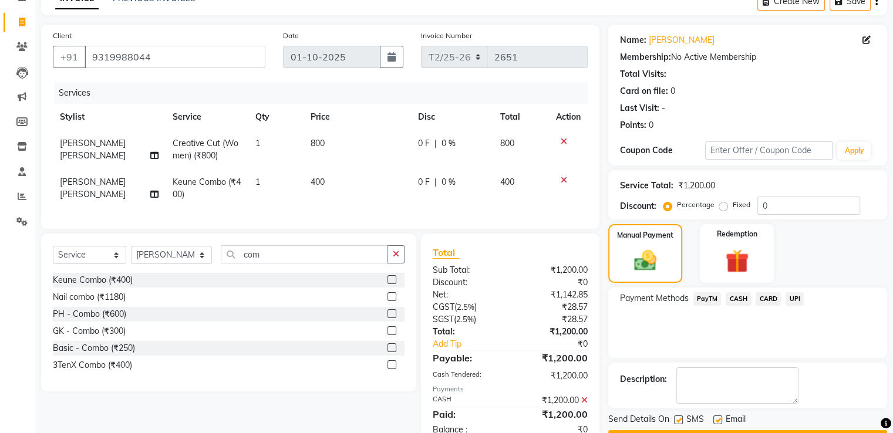
scroll to position [105, 0]
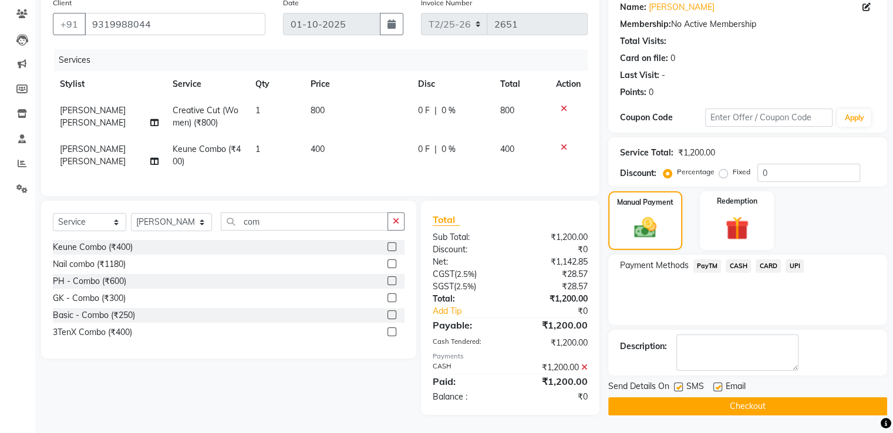
click at [746, 403] on button "Checkout" at bounding box center [747, 406] width 279 height 18
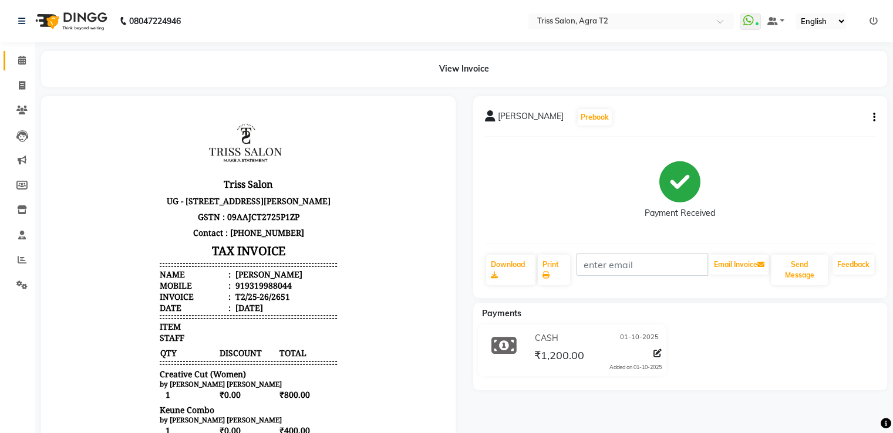
click at [21, 63] on icon at bounding box center [22, 60] width 8 height 9
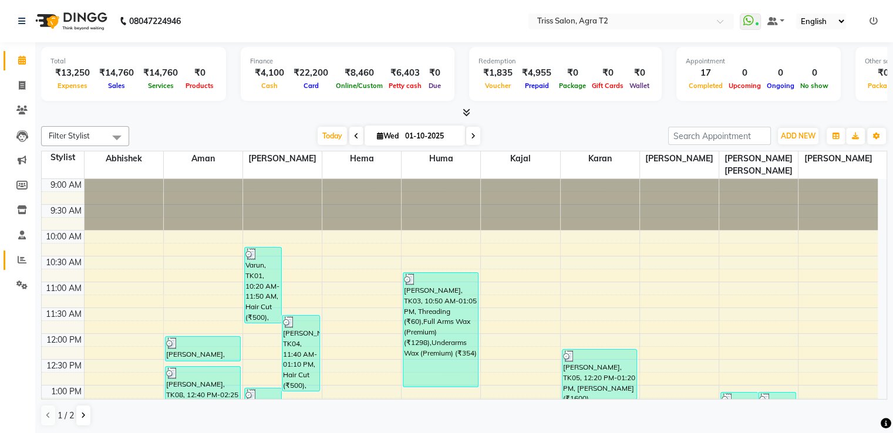
click at [16, 262] on span at bounding box center [22, 261] width 21 height 14
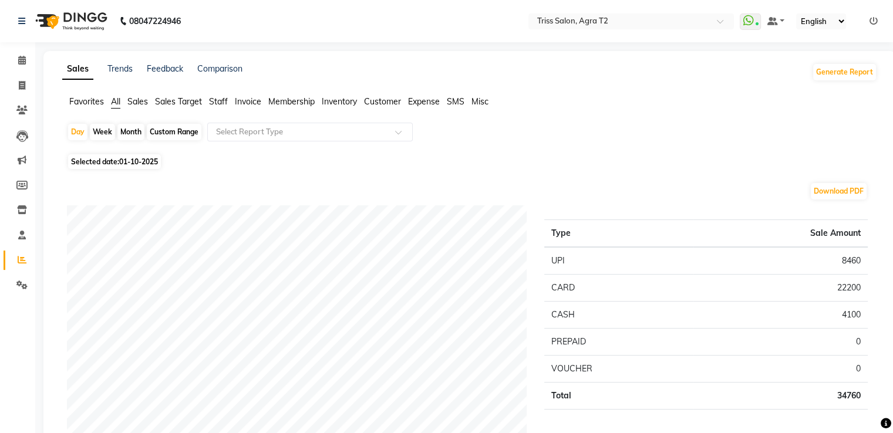
click at [220, 96] on li "Staff" at bounding box center [218, 102] width 19 height 12
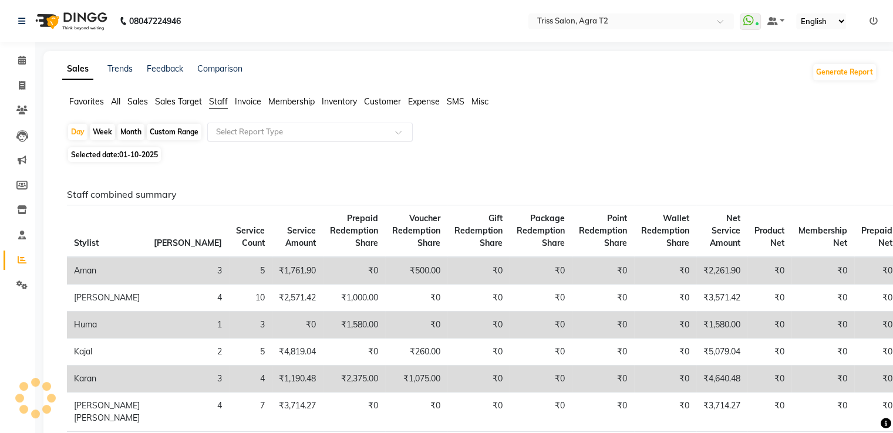
click at [261, 136] on input "text" at bounding box center [298, 132] width 169 height 12
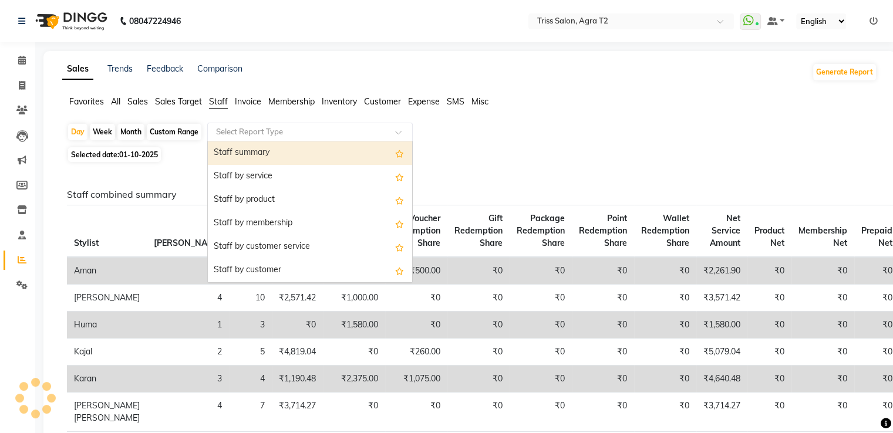
click at [244, 158] on div "Staff summary" at bounding box center [310, 152] width 204 height 23
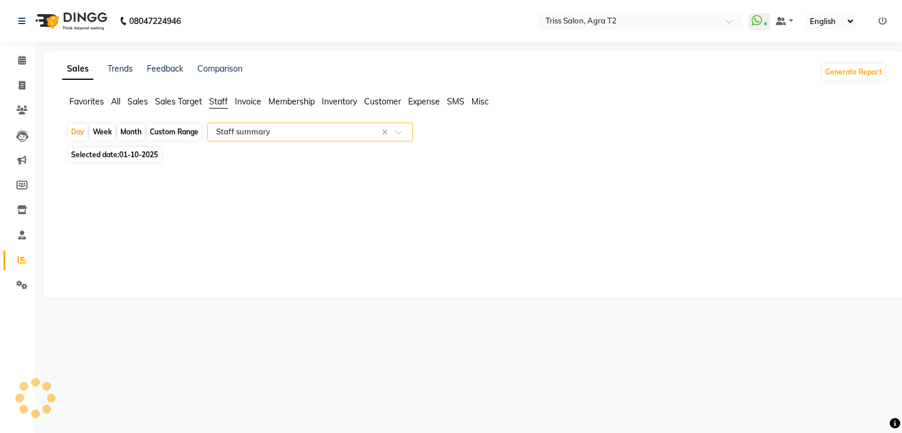
select select "full_report"
select select "csv"
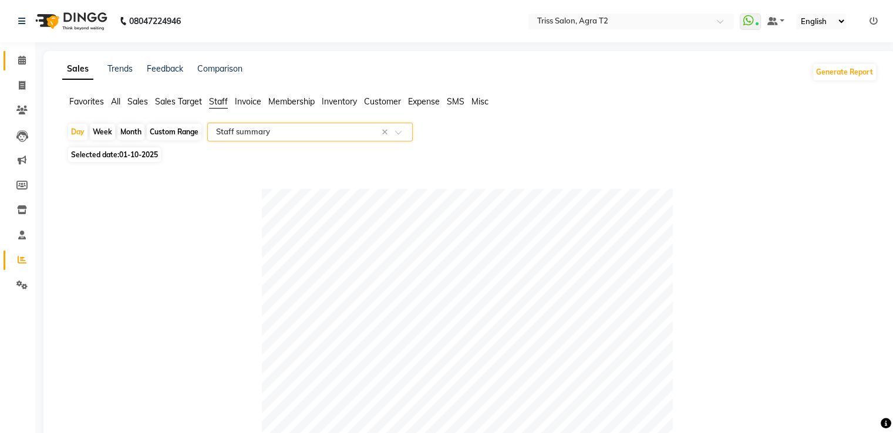
click at [25, 55] on span at bounding box center [22, 61] width 21 height 14
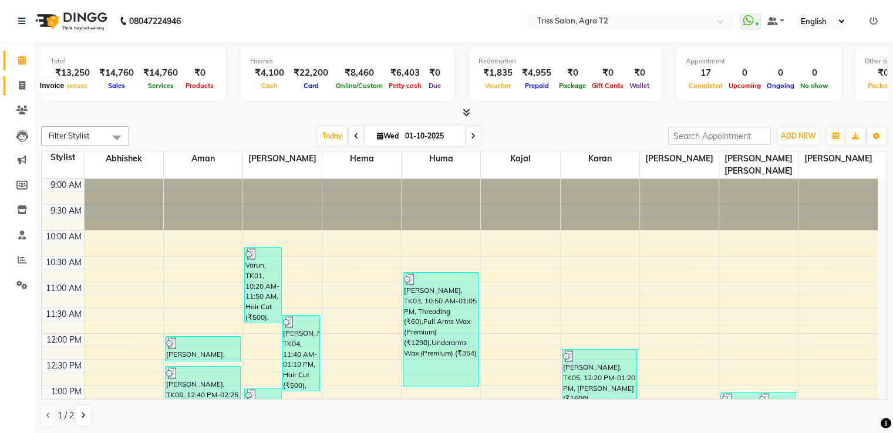
click at [22, 82] on icon at bounding box center [22, 85] width 6 height 9
select select "service"
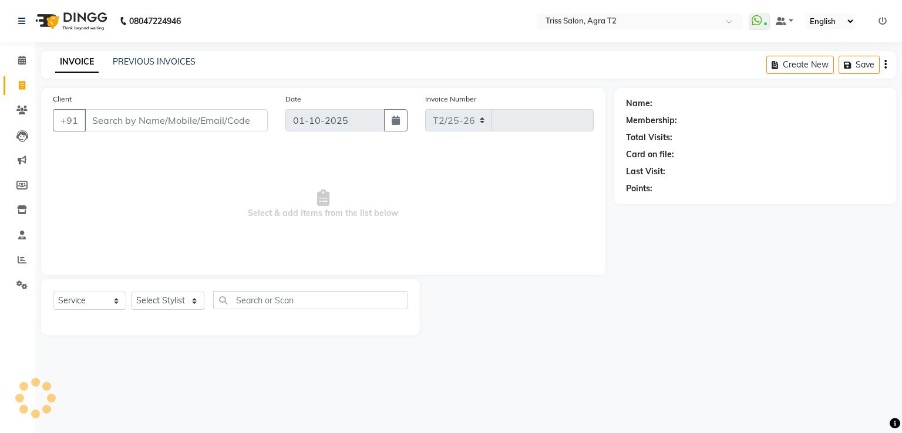
select select "4301"
type input "2652"
click at [157, 303] on select "Select Stylist [PERSON_NAME] [PERSON_NAME] Huma Kajal Karan [PERSON_NAME] [PERS…" at bounding box center [172, 301] width 82 height 18
select select "33013"
click at [131, 292] on select "Select Stylist [PERSON_NAME] [PERSON_NAME] Huma Kajal Karan [PERSON_NAME] [PERS…" at bounding box center [172, 301] width 82 height 18
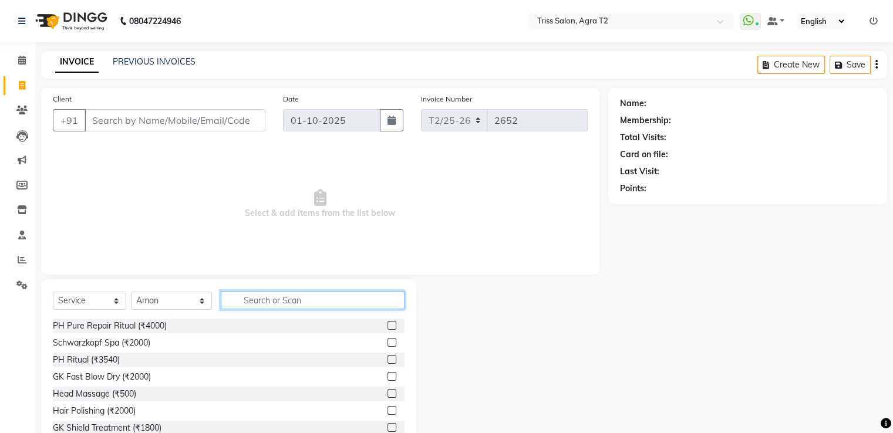
click at [265, 291] on input "text" at bounding box center [312, 300] width 183 height 18
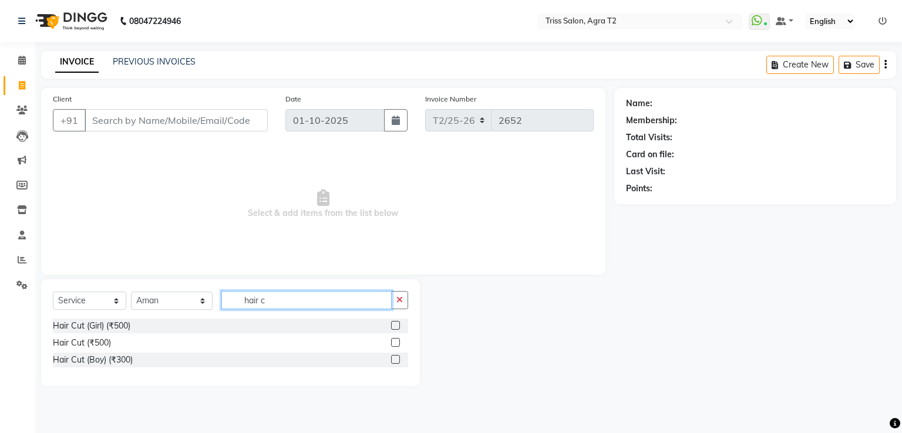
type input "hair c"
click at [398, 345] on label at bounding box center [395, 342] width 9 height 9
click at [398, 345] on input "checkbox" at bounding box center [395, 343] width 8 height 8
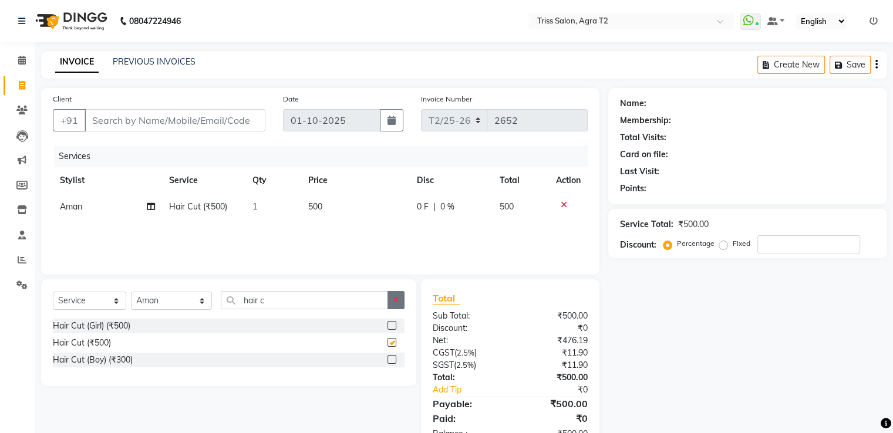
checkbox input "false"
click at [396, 291] on button "button" at bounding box center [395, 300] width 17 height 18
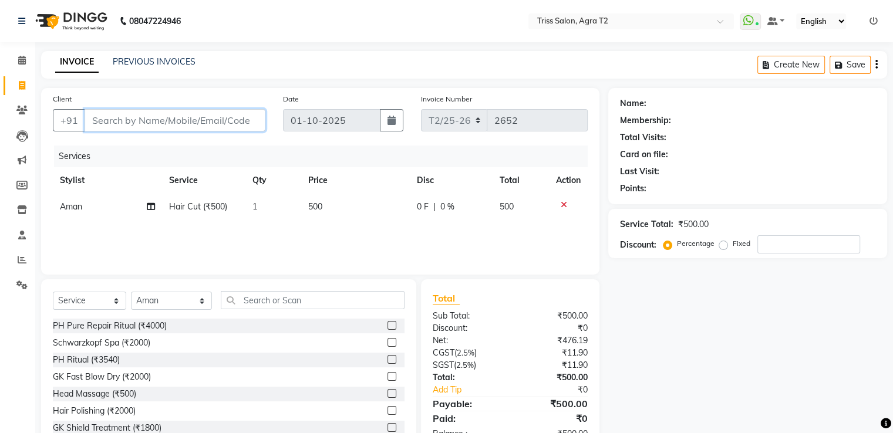
click at [95, 110] on input "Client" at bounding box center [175, 120] width 181 height 22
type input "9"
type input "0"
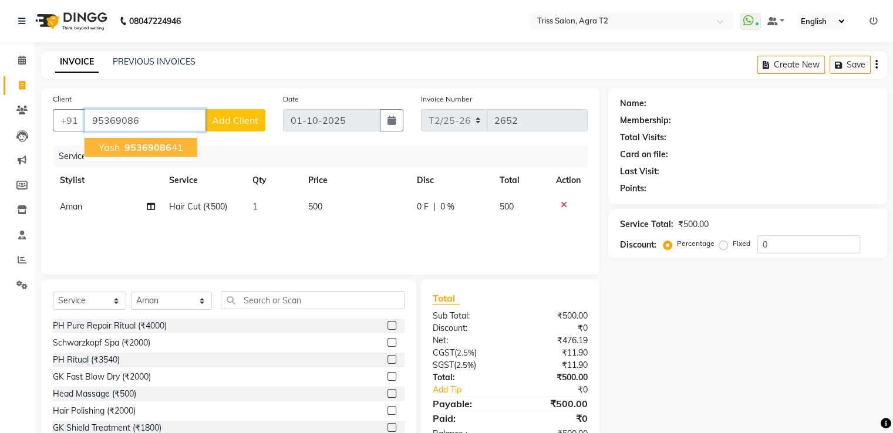
click at [120, 147] on button "Yash 95369086 41" at bounding box center [141, 147] width 113 height 19
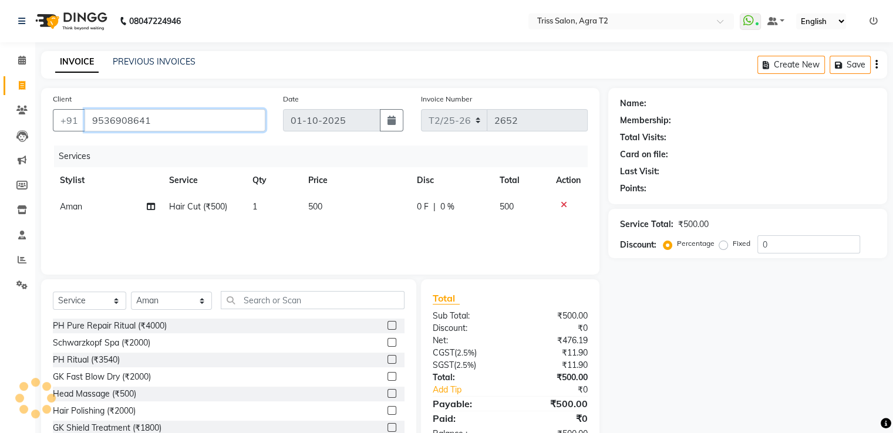
type input "9536908641"
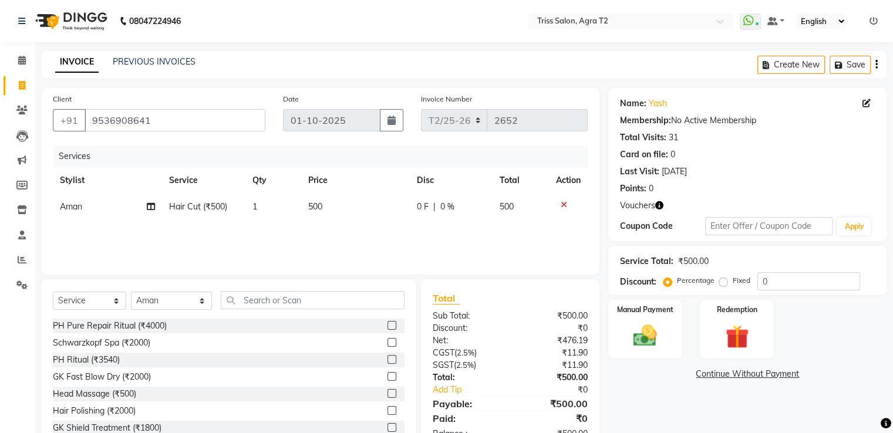
click at [661, 209] on icon "button" at bounding box center [659, 205] width 8 height 8
click at [407, 218] on td "500" at bounding box center [355, 207] width 109 height 26
select select "33013"
click at [721, 346] on img at bounding box center [736, 337] width 39 height 30
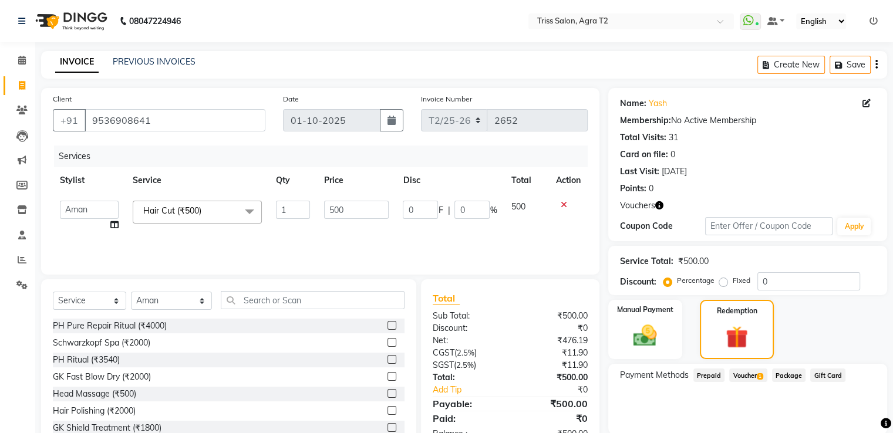
click at [750, 376] on span "Voucher 1" at bounding box center [748, 376] width 38 height 14
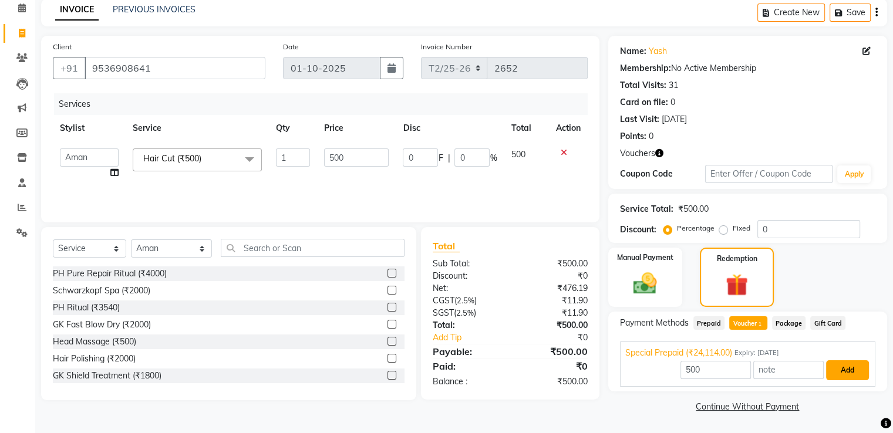
click at [841, 367] on button "Add" at bounding box center [847, 370] width 43 height 20
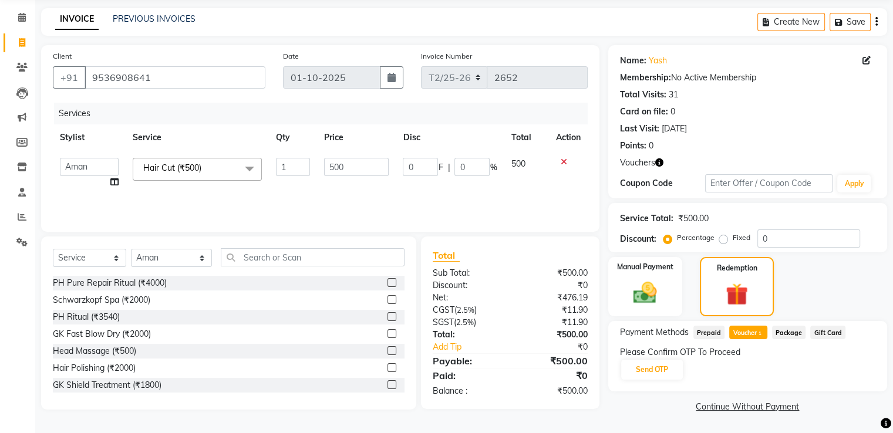
scroll to position [42, 0]
click at [656, 367] on button "Send OTP" at bounding box center [652, 370] width 62 height 20
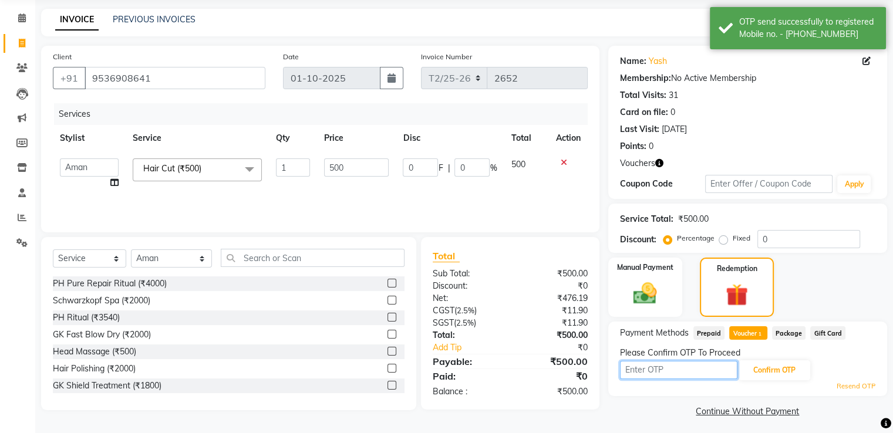
click at [656, 367] on input "text" at bounding box center [678, 370] width 117 height 18
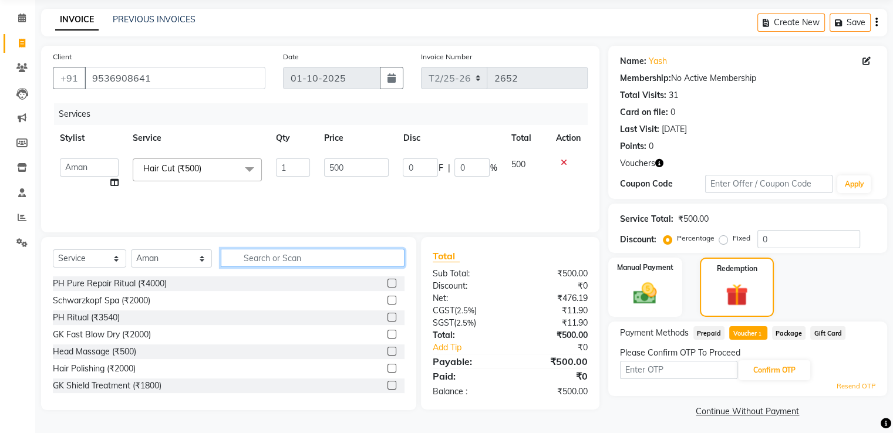
click at [238, 253] on input "text" at bounding box center [312, 258] width 183 height 18
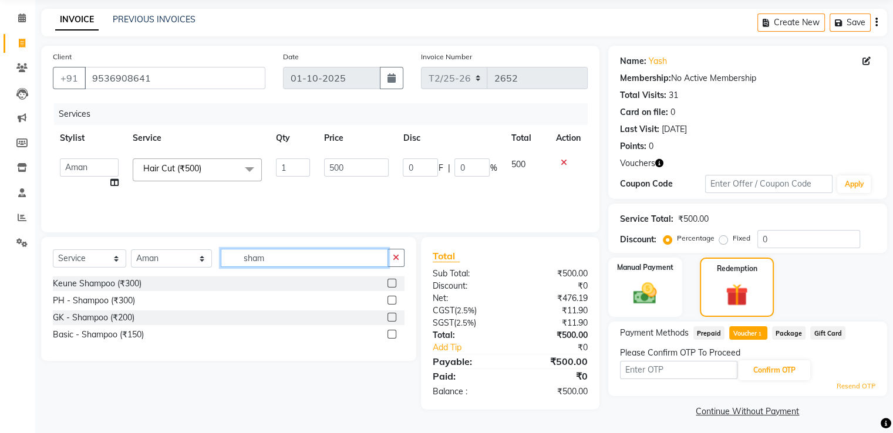
type input "sham"
click at [392, 336] on label at bounding box center [391, 334] width 9 height 9
click at [392, 336] on input "checkbox" at bounding box center [391, 335] width 8 height 8
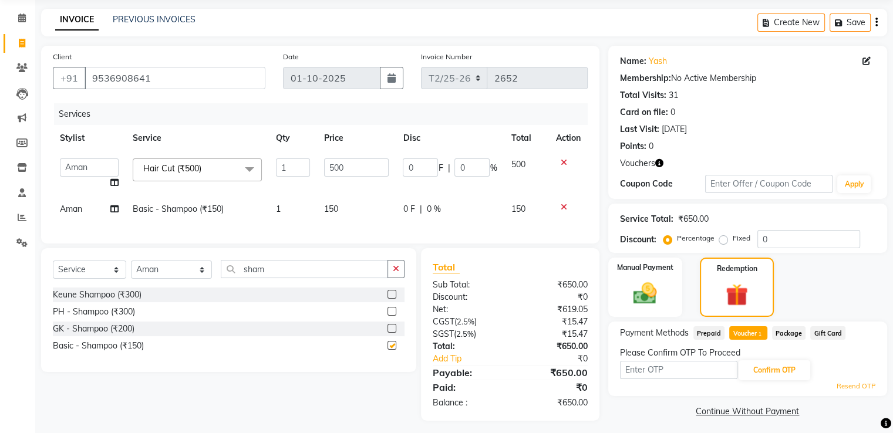
checkbox input "false"
click at [397, 271] on button "button" at bounding box center [395, 269] width 17 height 18
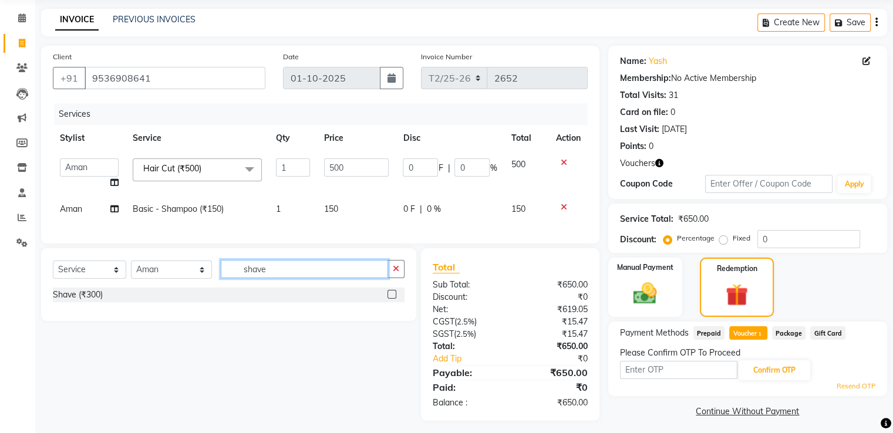
type input "shave"
click at [392, 299] on label at bounding box center [391, 294] width 9 height 9
click at [392, 299] on input "checkbox" at bounding box center [391, 295] width 8 height 8
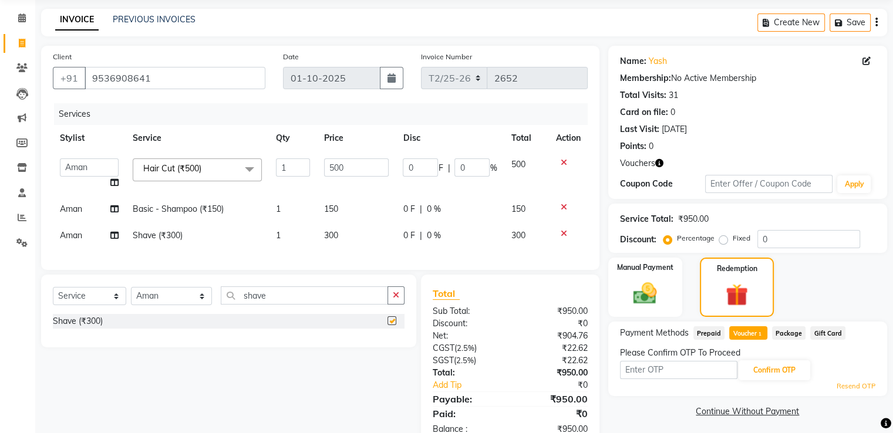
checkbox input "false"
click at [397, 305] on button "button" at bounding box center [395, 295] width 17 height 18
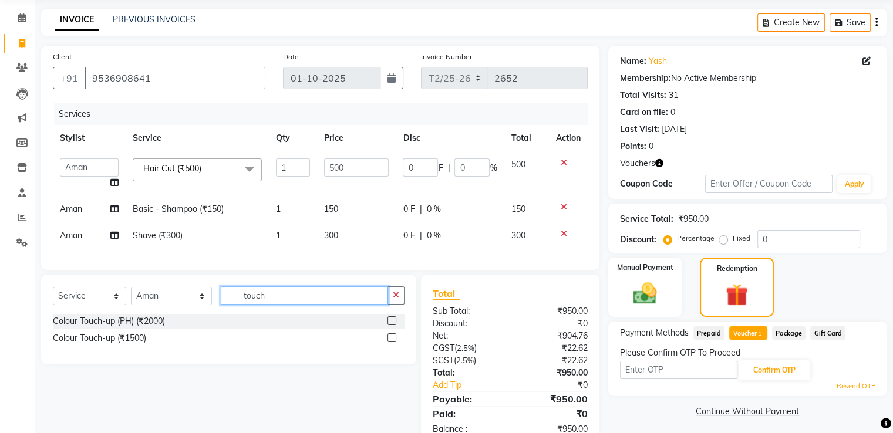
type input "touch"
click at [392, 342] on label at bounding box center [391, 337] width 9 height 9
click at [392, 342] on input "checkbox" at bounding box center [391, 339] width 8 height 8
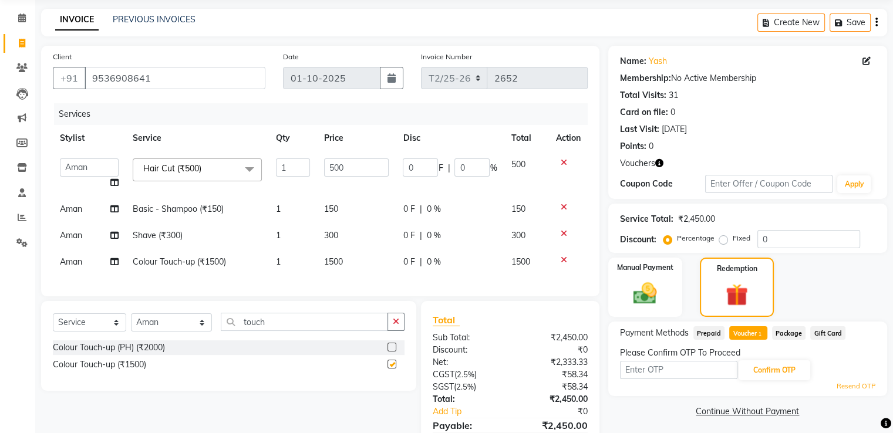
checkbox input "false"
click at [343, 262] on span "1500" at bounding box center [333, 262] width 19 height 11
select select "33013"
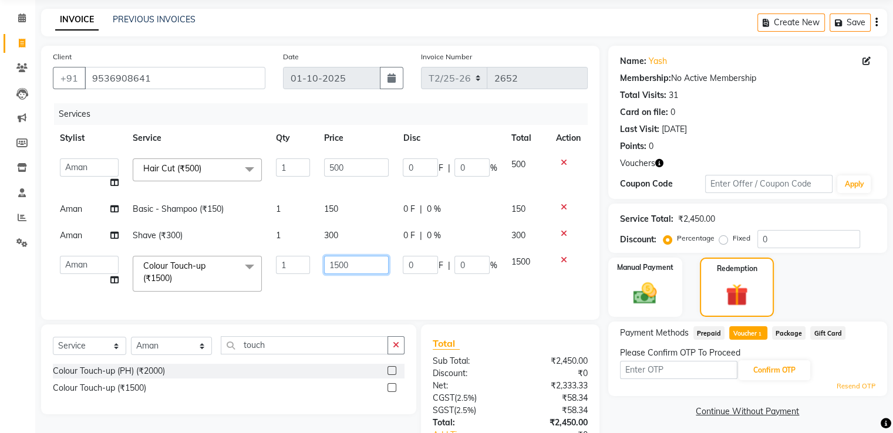
click at [340, 268] on input "1500" at bounding box center [356, 265] width 65 height 18
type input "2000"
click at [515, 291] on div "Services Stylist Service Qty Price Disc Total Action Abhishek Aman Ayush Hema H…" at bounding box center [320, 205] width 535 height 205
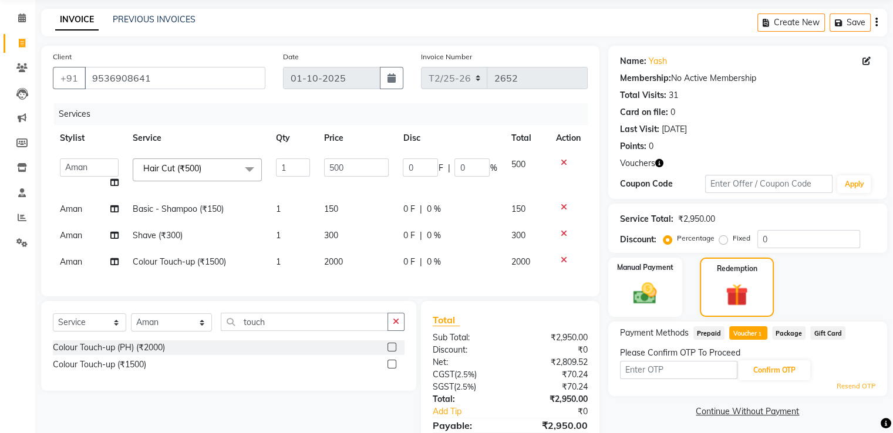
scroll to position [110, 0]
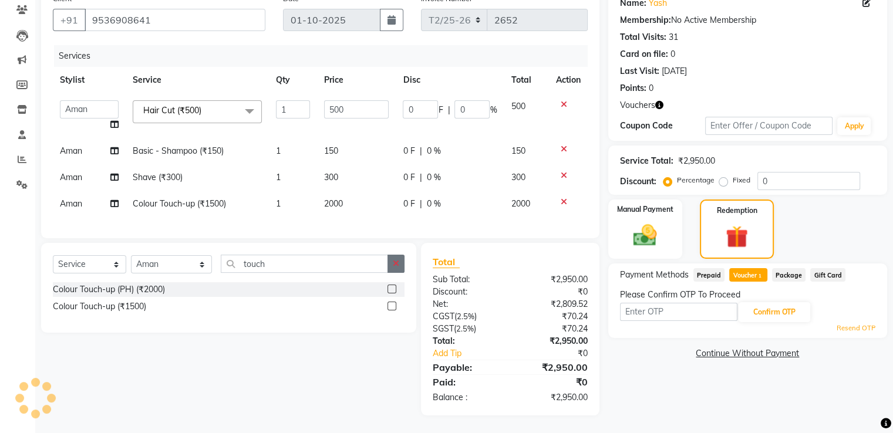
click at [399, 264] on button "button" at bounding box center [395, 264] width 17 height 18
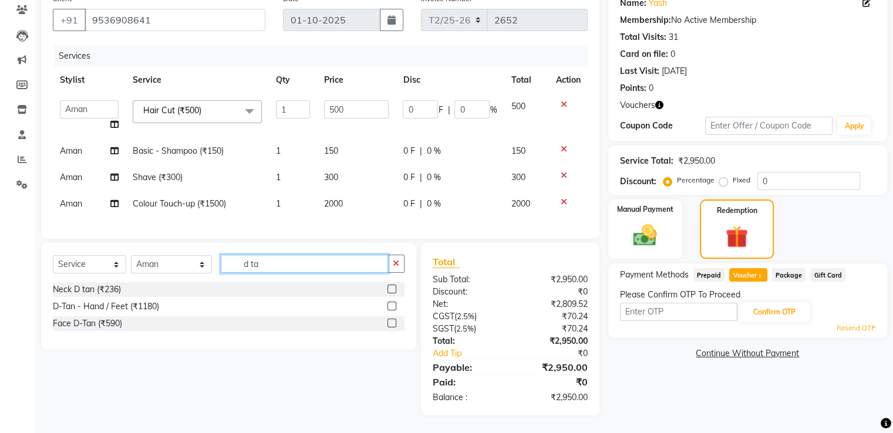
type input "d ta"
click at [392, 326] on label at bounding box center [391, 323] width 9 height 9
click at [392, 326] on input "checkbox" at bounding box center [391, 324] width 8 height 8
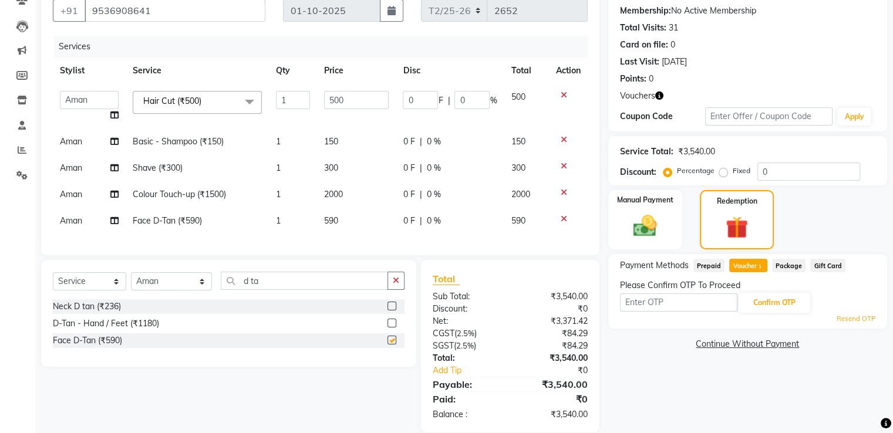
checkbox input "false"
click at [332, 228] on td "590" at bounding box center [356, 221] width 79 height 26
select select "33013"
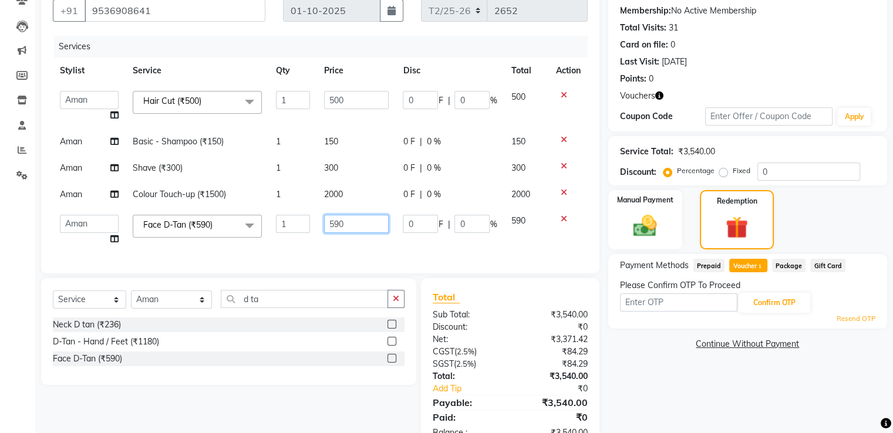
click at [346, 226] on input "590" at bounding box center [356, 224] width 65 height 18
type input "500"
click at [345, 244] on div "Services Stylist Service Qty Price Disc Total Action Abhishek Aman Ayush Hema H…" at bounding box center [320, 149] width 535 height 226
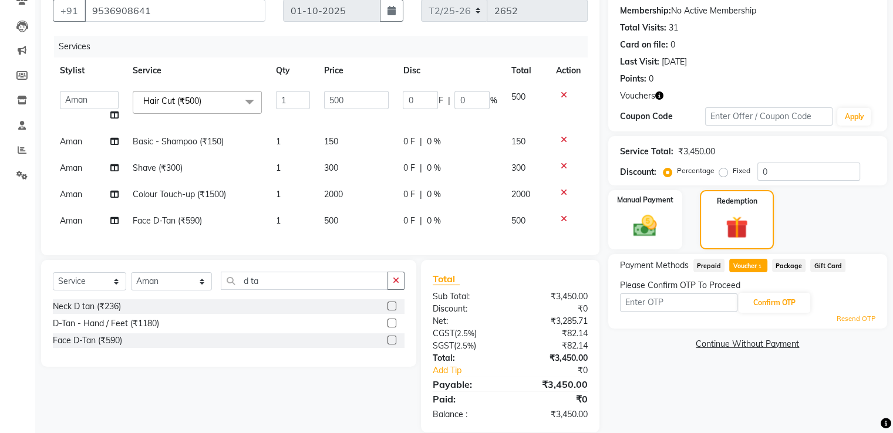
scroll to position [136, 0]
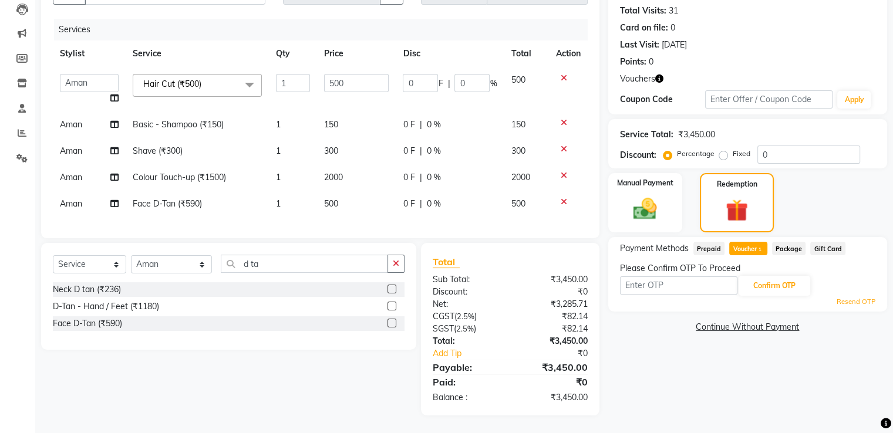
click at [750, 242] on span "Voucher 1" at bounding box center [748, 249] width 38 height 14
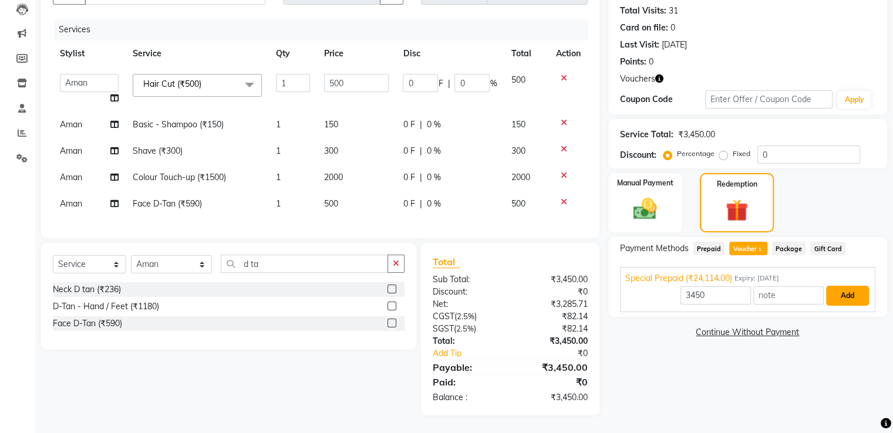
click at [846, 288] on button "Add" at bounding box center [847, 296] width 43 height 20
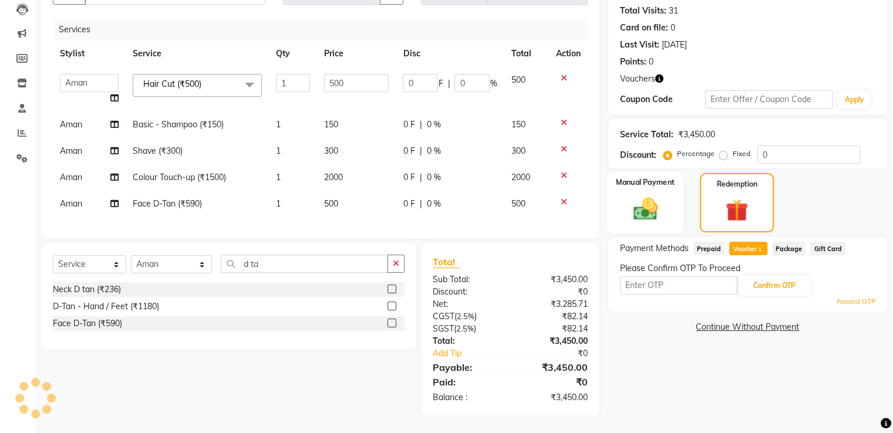
click at [631, 195] on img at bounding box center [644, 209] width 39 height 28
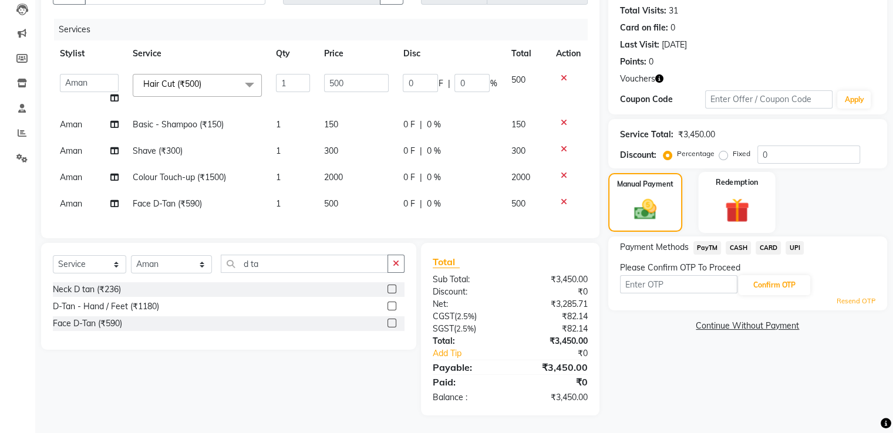
click at [707, 186] on div "Redemption" at bounding box center [736, 202] width 77 height 60
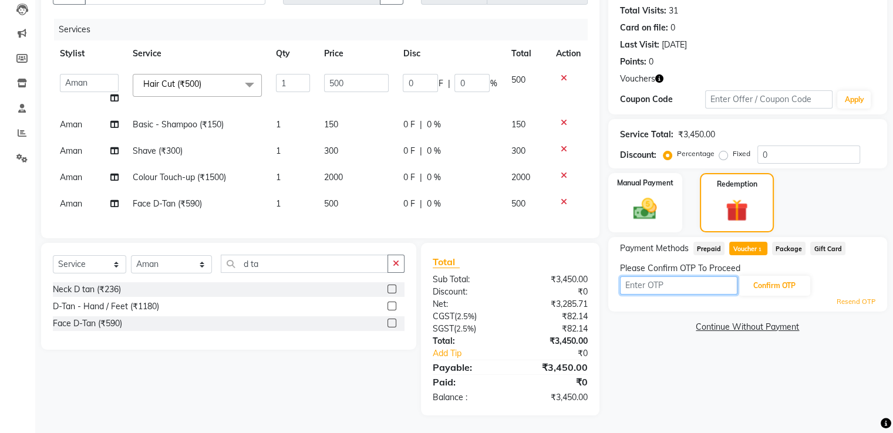
click at [660, 276] on input "text" at bounding box center [678, 285] width 117 height 18
type input "6706"
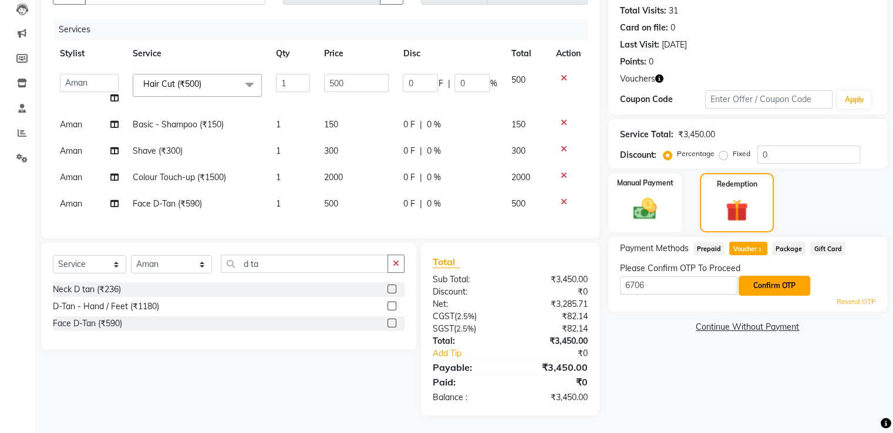
click at [797, 278] on button "Confirm OTP" at bounding box center [774, 286] width 72 height 20
click at [852, 297] on link "Resend OTP" at bounding box center [856, 302] width 39 height 10
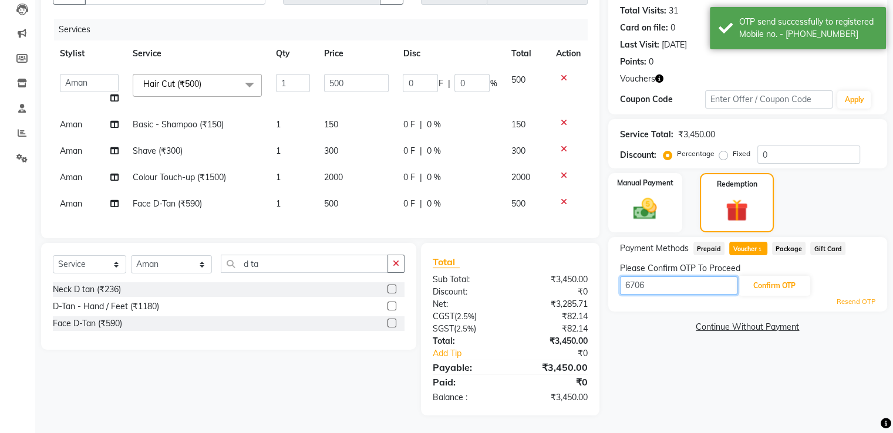
drag, startPoint x: 669, startPoint y: 276, endPoint x: 596, endPoint y: 281, distance: 73.0
click at [596, 281] on div "Client +91 9536908641 Date 01-10-2025 Invoice Number T2/25-26 2652 Services Sty…" at bounding box center [464, 188] width 864 height 454
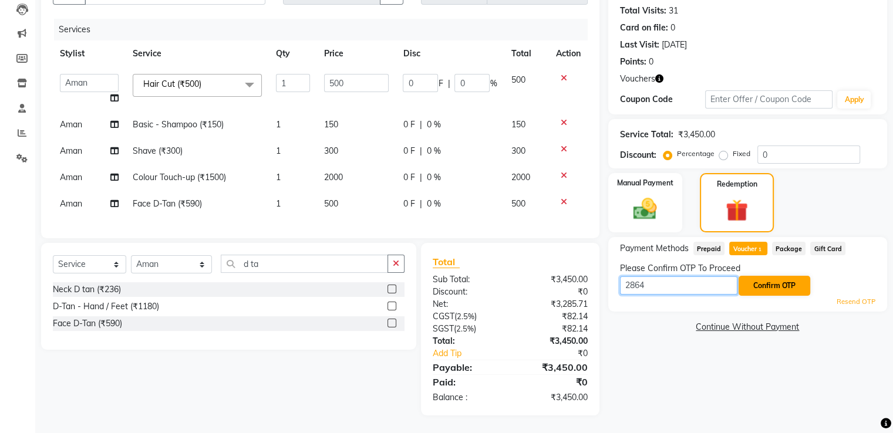
type input "2864"
click at [777, 276] on button "Confirm OTP" at bounding box center [774, 286] width 72 height 20
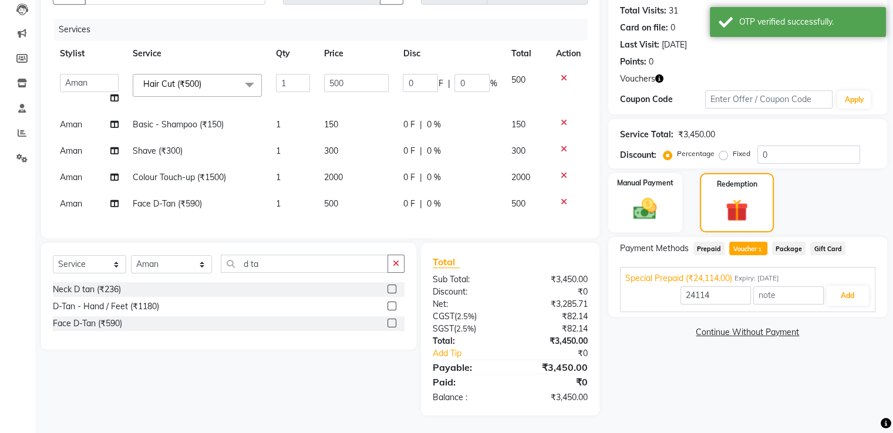
click at [716, 244] on span "Prepaid" at bounding box center [709, 249] width 32 height 14
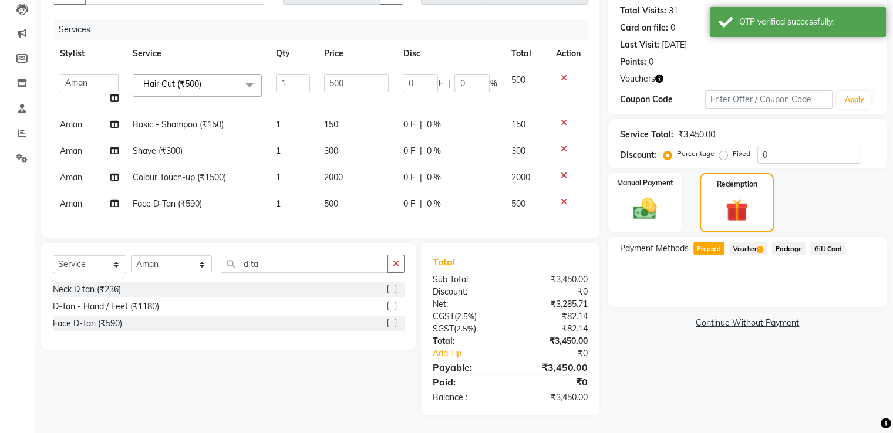
click at [740, 244] on span "Voucher 1" at bounding box center [748, 249] width 38 height 14
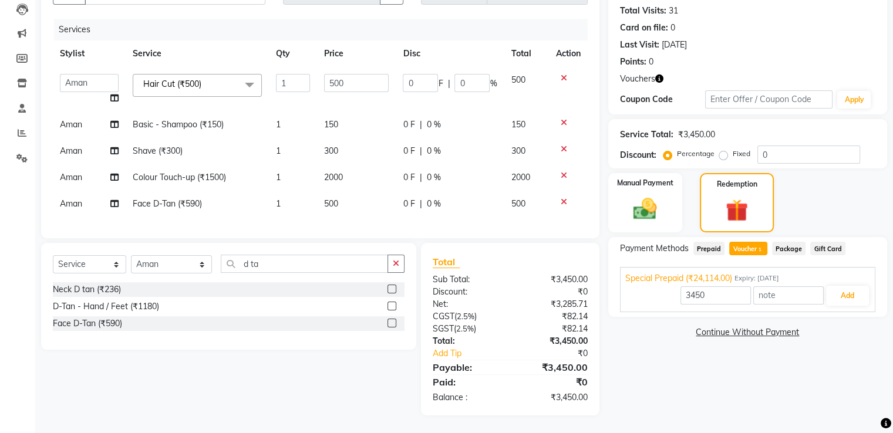
click at [441, 146] on div "0 F | 0 %" at bounding box center [450, 151] width 94 height 12
select select "33013"
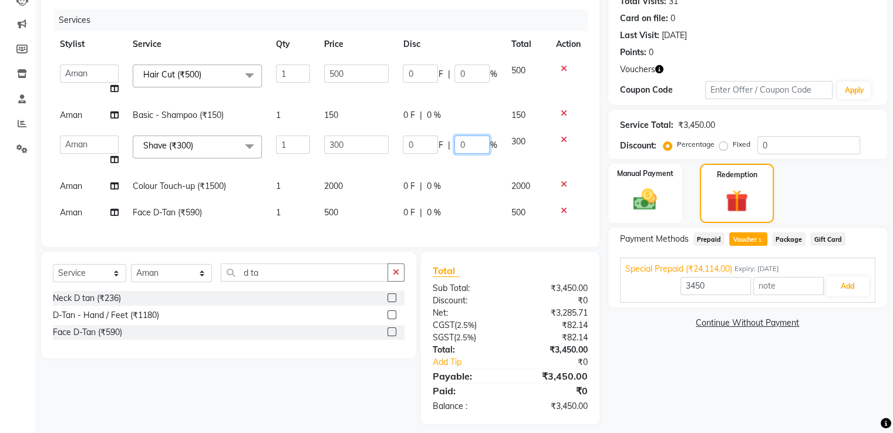
click at [471, 146] on input "0" at bounding box center [471, 145] width 35 height 18
type input "100"
click at [465, 215] on div "Services Stylist Service Qty Price Disc Total Action Abhishek Aman Ayush Hema H…" at bounding box center [320, 122] width 535 height 226
type input "24114"
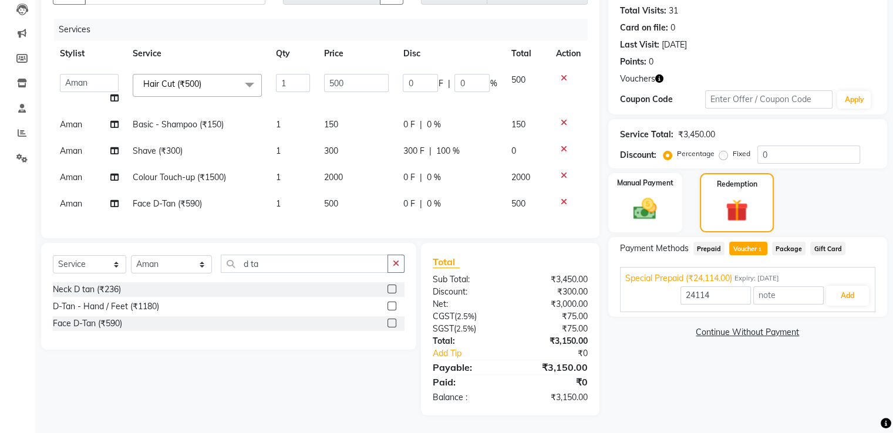
click at [709, 242] on span "Prepaid" at bounding box center [709, 249] width 32 height 14
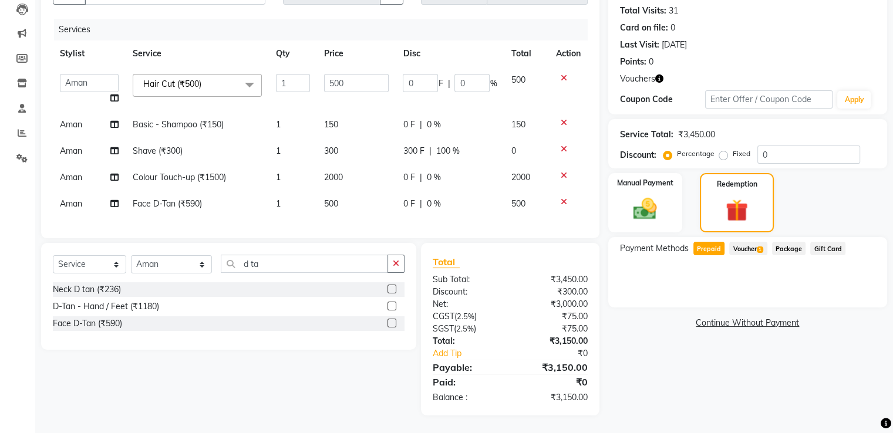
click at [756, 242] on span "Voucher 1" at bounding box center [748, 249] width 38 height 14
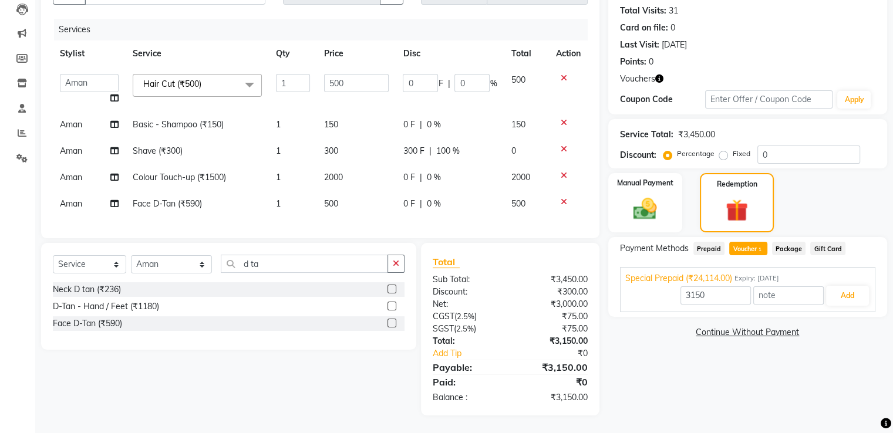
click at [844, 287] on button "Add" at bounding box center [847, 296] width 43 height 20
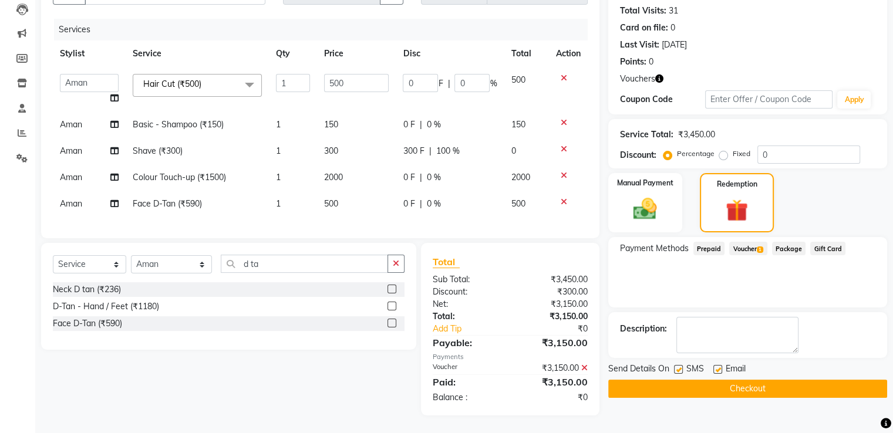
click at [706, 380] on button "Checkout" at bounding box center [747, 389] width 279 height 18
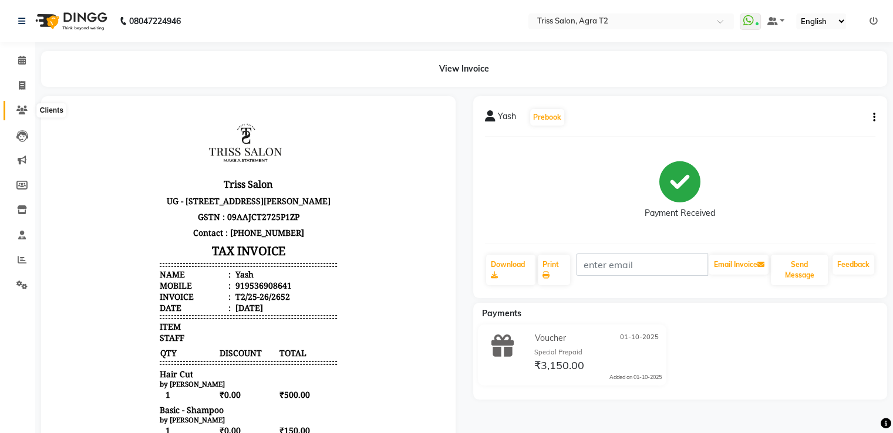
click at [23, 109] on icon at bounding box center [21, 110] width 11 height 9
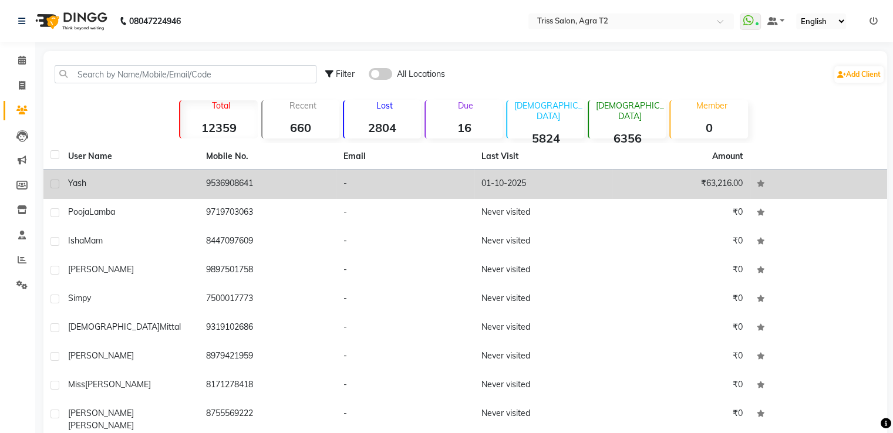
click at [224, 181] on td "9536908641" at bounding box center [268, 184] width 138 height 29
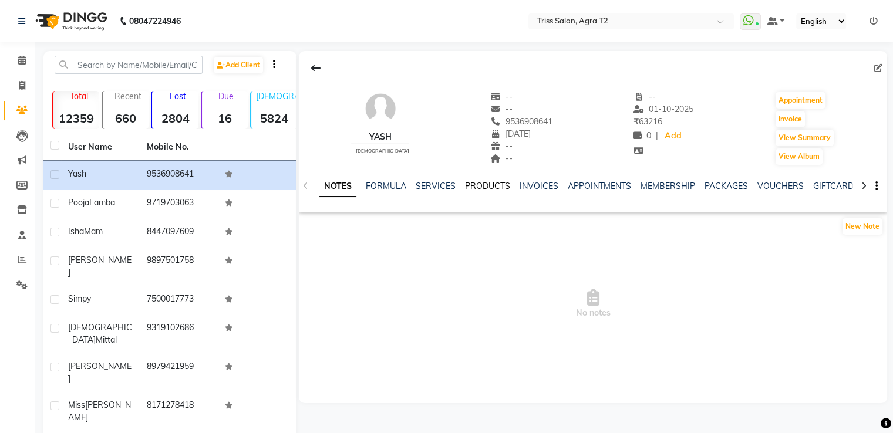
click at [500, 188] on link "PRODUCTS" at bounding box center [487, 186] width 45 height 11
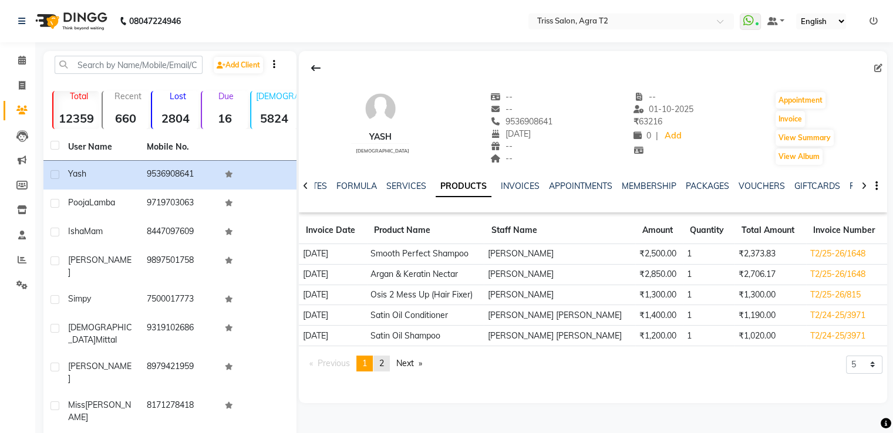
click at [384, 365] on span "2" at bounding box center [381, 363] width 5 height 11
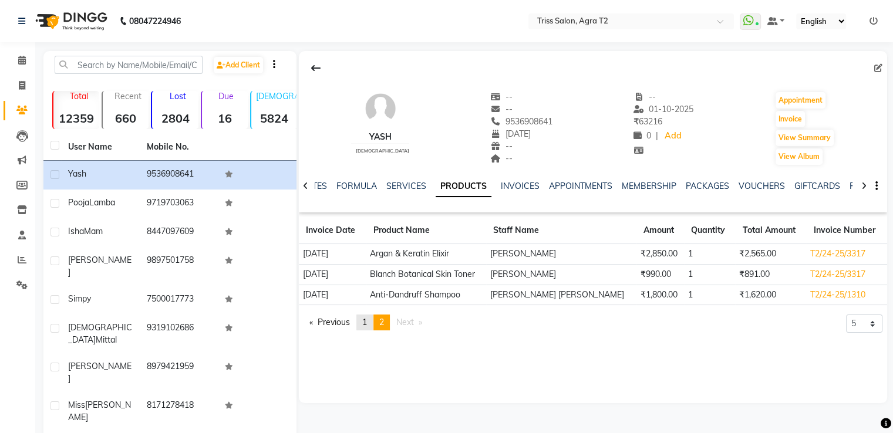
click at [367, 320] on span "1" at bounding box center [364, 322] width 5 height 11
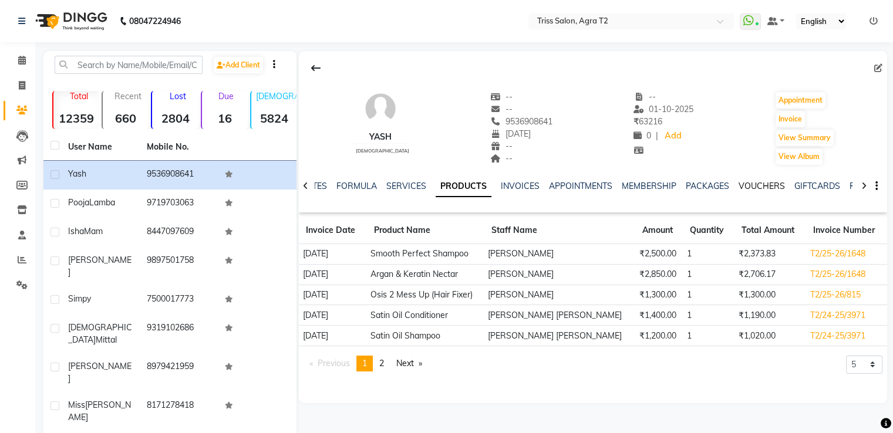
drag, startPoint x: 738, startPoint y: 190, endPoint x: 740, endPoint y: 183, distance: 6.6
click at [738, 189] on link "VOUCHERS" at bounding box center [761, 186] width 46 height 11
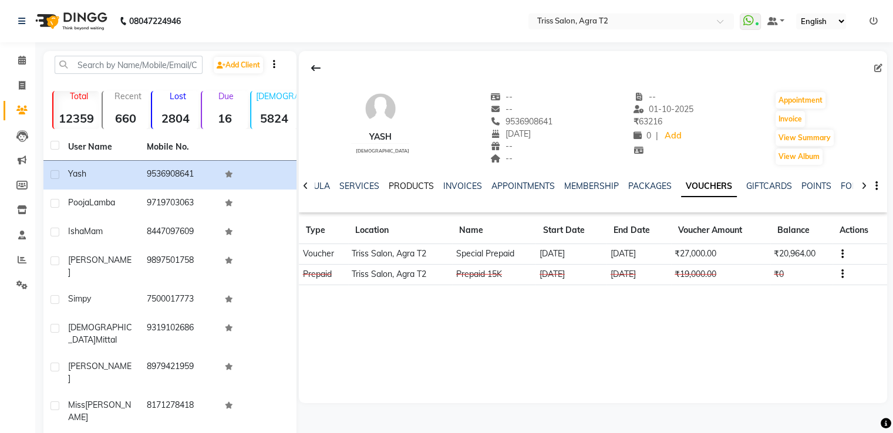
click at [400, 186] on link "PRODUCTS" at bounding box center [411, 186] width 45 height 11
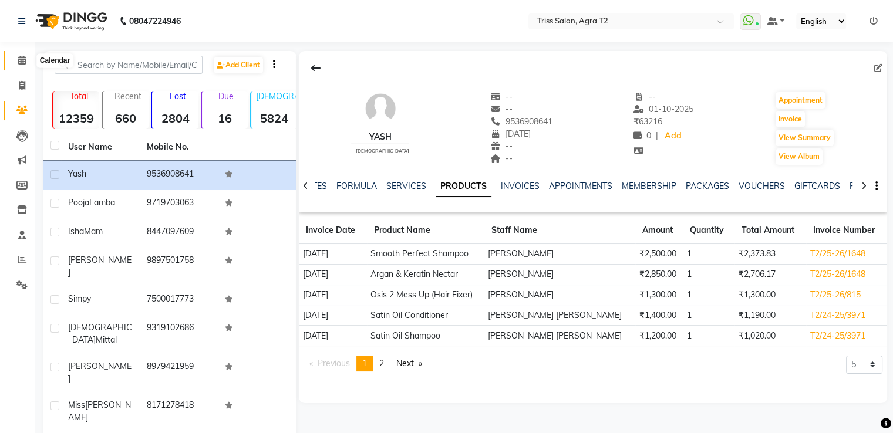
click at [23, 60] on icon at bounding box center [22, 60] width 8 height 9
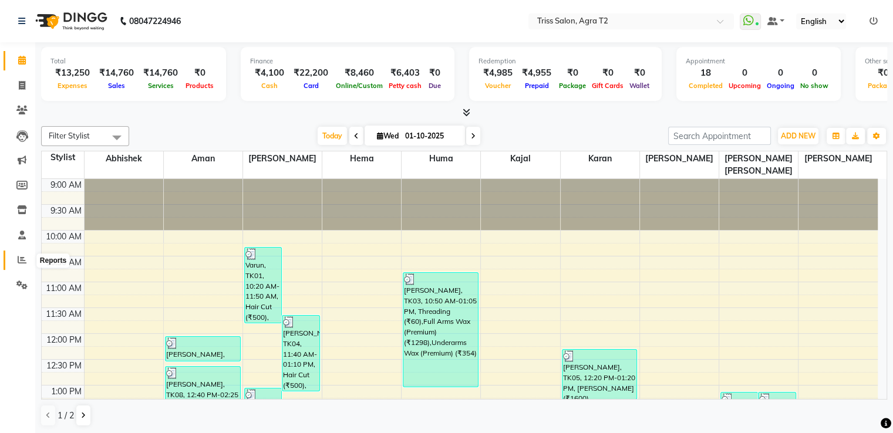
click at [19, 257] on icon at bounding box center [22, 259] width 9 height 9
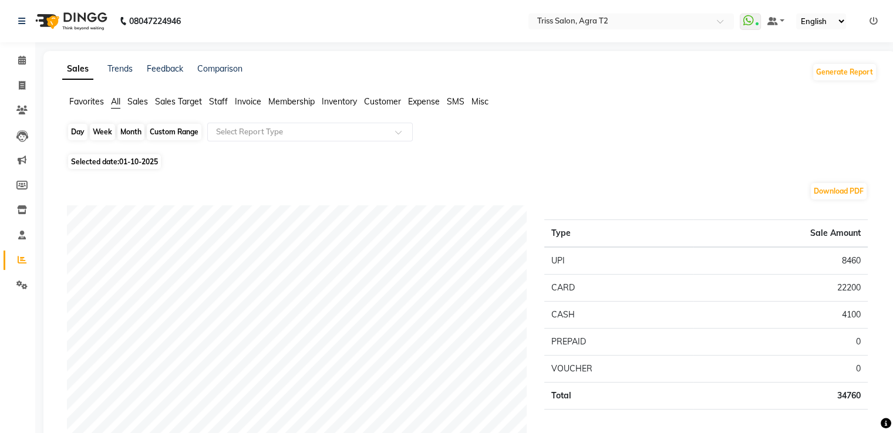
click at [80, 134] on div "Day" at bounding box center [77, 132] width 19 height 16
select select "10"
select select "2025"
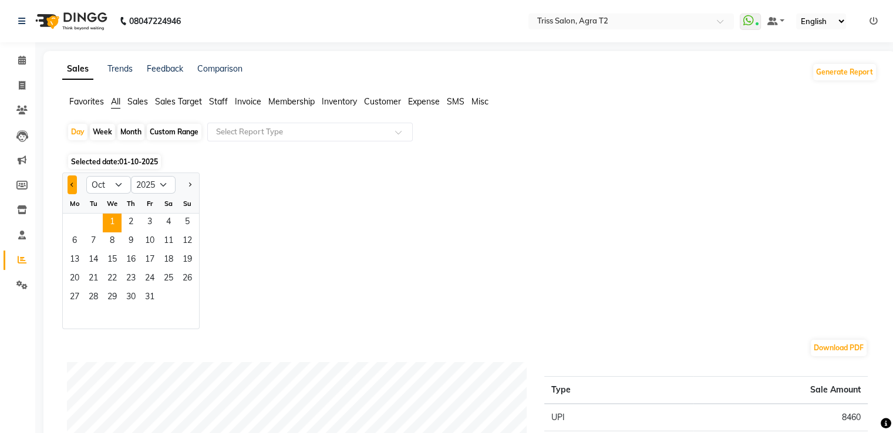
click at [72, 184] on span "Previous month" at bounding box center [72, 184] width 4 height 4
select select "7"
click at [143, 279] on span "25" at bounding box center [149, 279] width 19 height 19
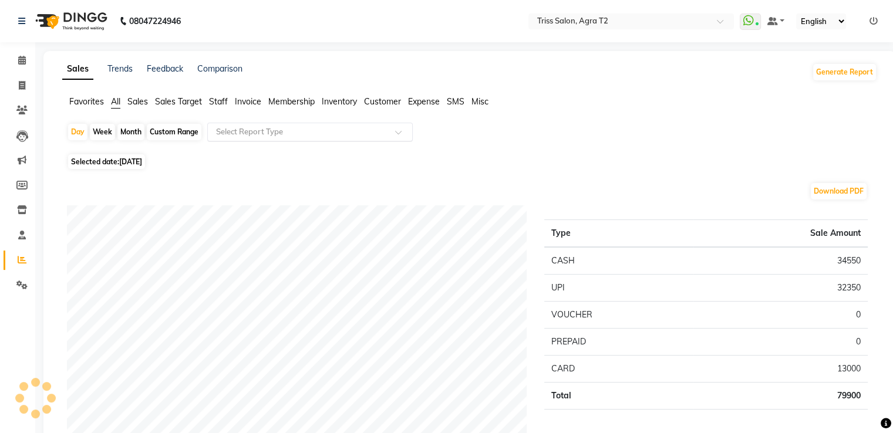
click at [218, 130] on input "text" at bounding box center [298, 132] width 169 height 12
click at [216, 102] on span "Staff" at bounding box center [218, 101] width 19 height 11
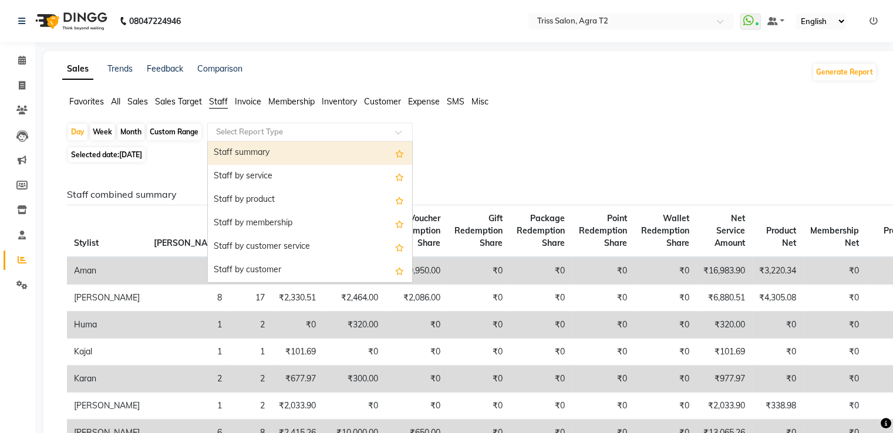
click at [232, 137] on input "text" at bounding box center [298, 132] width 169 height 12
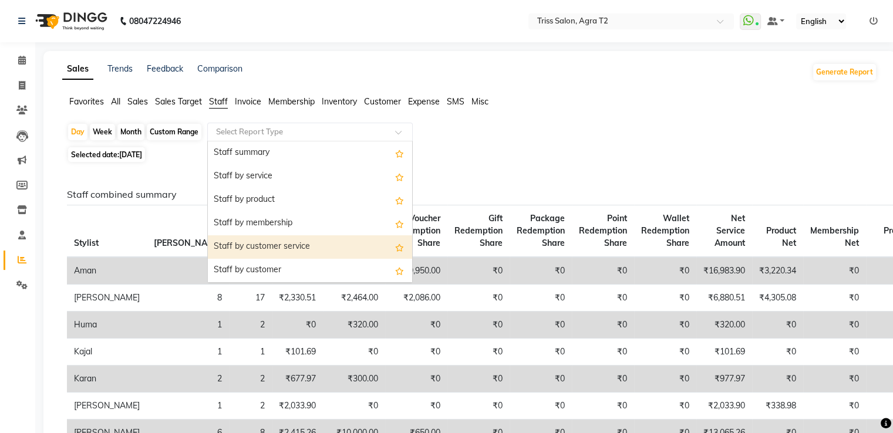
click at [247, 242] on div "Staff by customer service" at bounding box center [310, 246] width 204 height 23
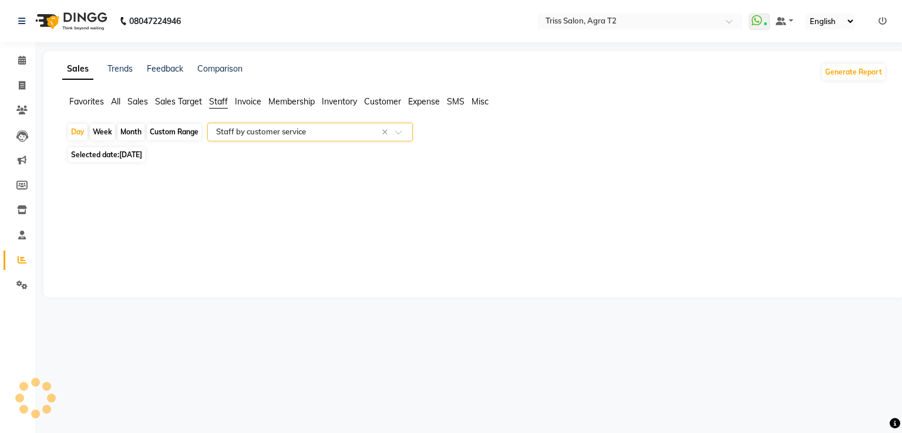
select select "full_report"
select select "csv"
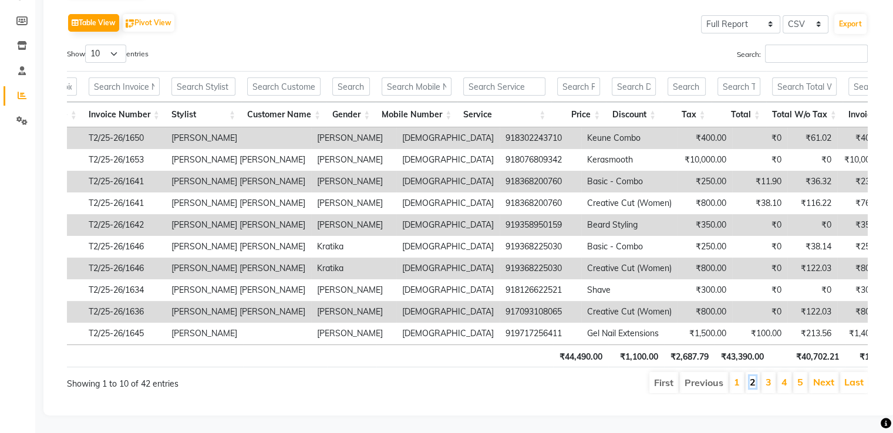
click at [754, 376] on link "2" at bounding box center [753, 382] width 6 height 12
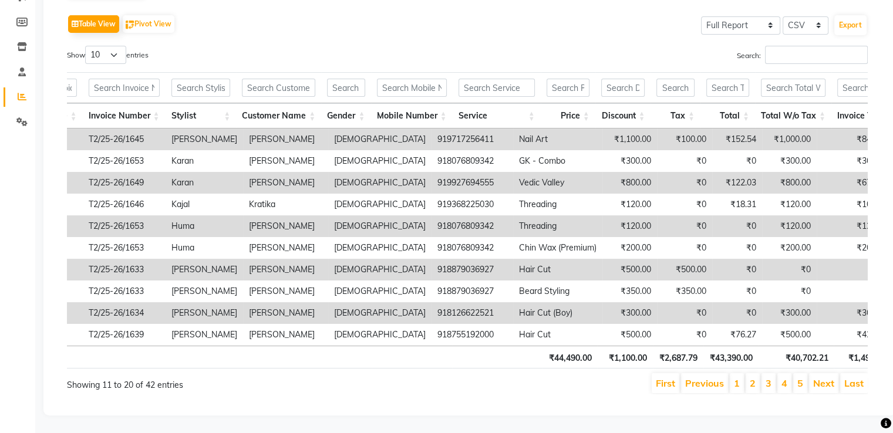
scroll to position [181, 0]
click at [754, 377] on link "2" at bounding box center [753, 383] width 6 height 12
click at [768, 377] on link "3" at bounding box center [769, 383] width 6 height 12
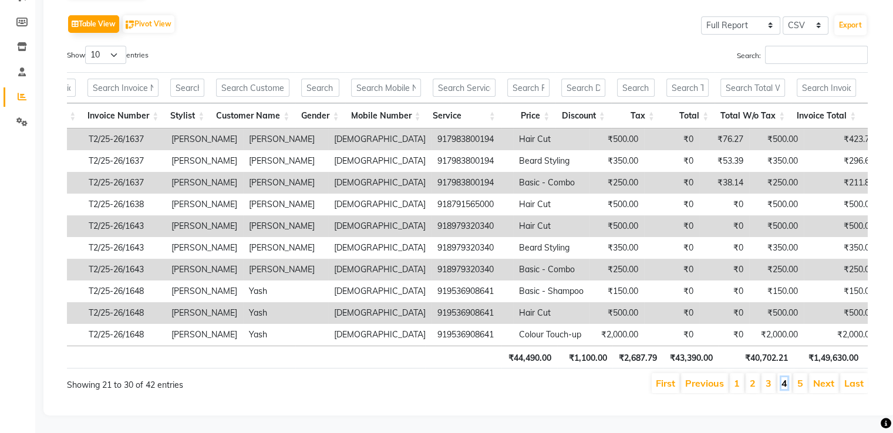
click at [783, 377] on link "4" at bounding box center [784, 383] width 6 height 12
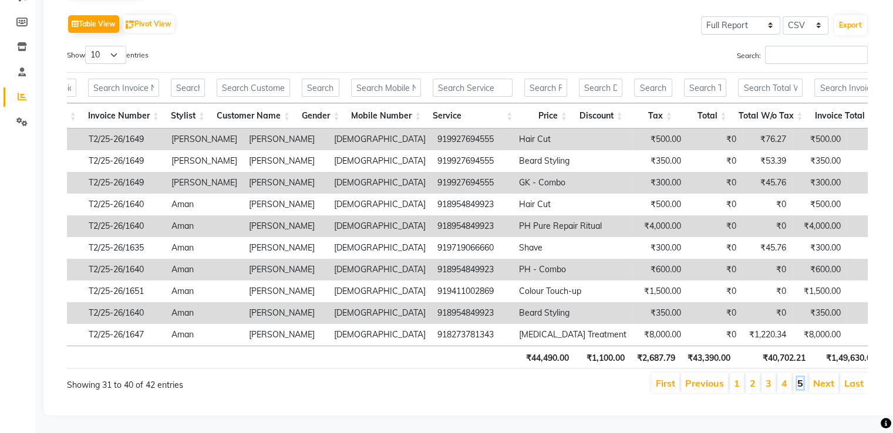
click at [798, 377] on link "5" at bounding box center [800, 383] width 6 height 12
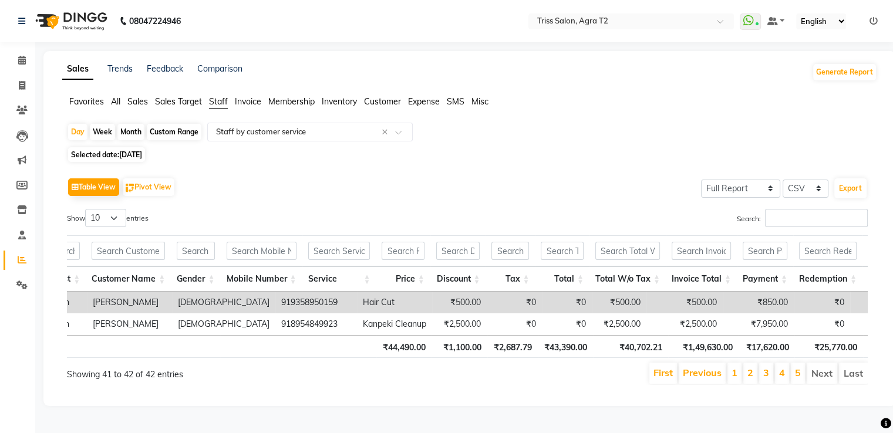
scroll to position [0, 298]
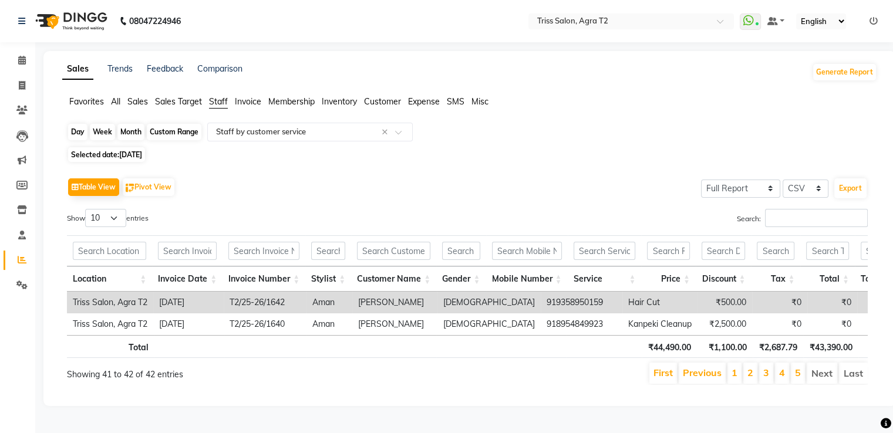
click at [80, 124] on div "Day" at bounding box center [77, 132] width 19 height 16
select select "7"
select select "2025"
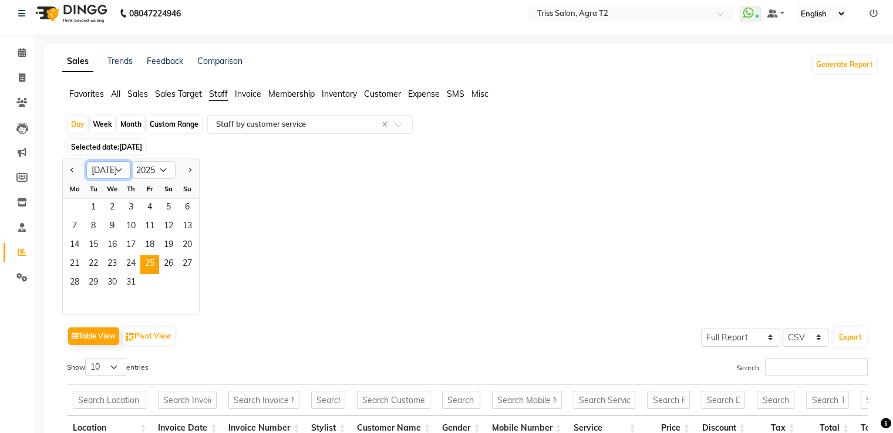
click at [122, 173] on select "Jan Feb Mar Apr May Jun Jul Aug Sep Oct Nov Dec" at bounding box center [108, 170] width 45 height 18
select select "2"
click at [86, 161] on select "Jan Feb Mar Apr May Jun Jul Aug Sep Oct Nov Dec" at bounding box center [108, 170] width 45 height 18
click at [153, 240] on span "14" at bounding box center [149, 246] width 19 height 19
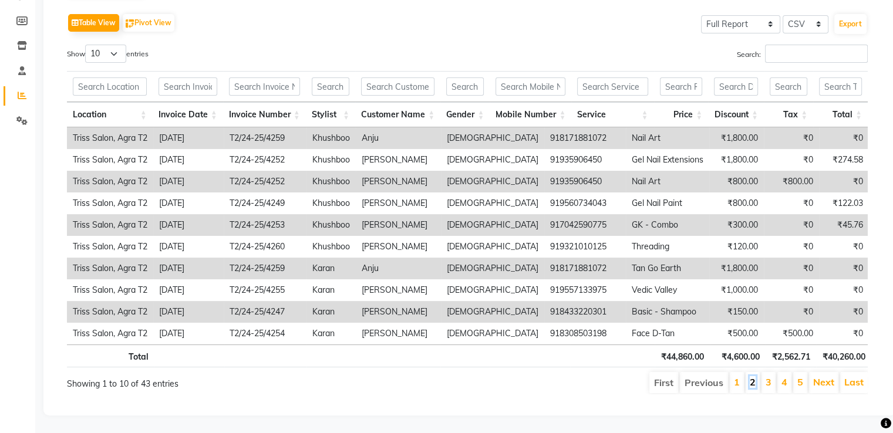
click at [754, 376] on link "2" at bounding box center [753, 382] width 6 height 12
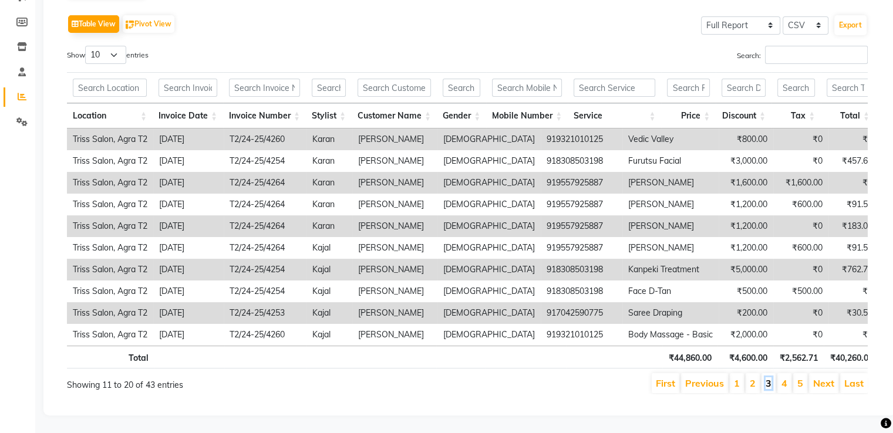
click at [768, 377] on link "3" at bounding box center [769, 383] width 6 height 12
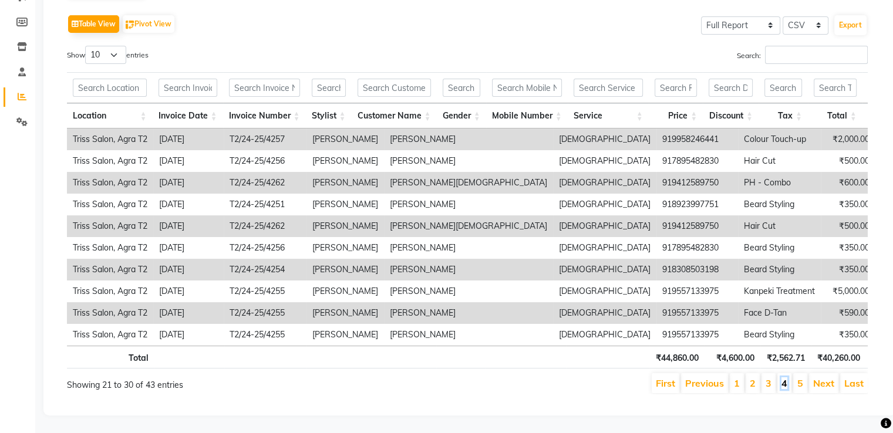
click at [787, 377] on link "4" at bounding box center [784, 383] width 6 height 12
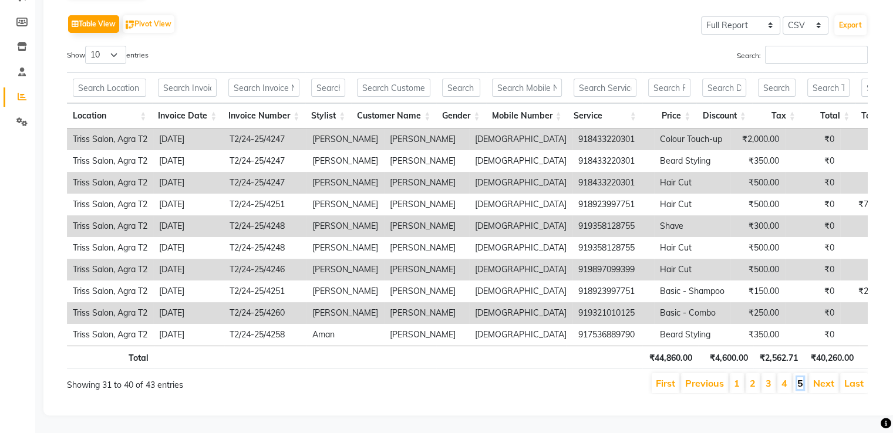
click at [801, 377] on link "5" at bounding box center [800, 383] width 6 height 12
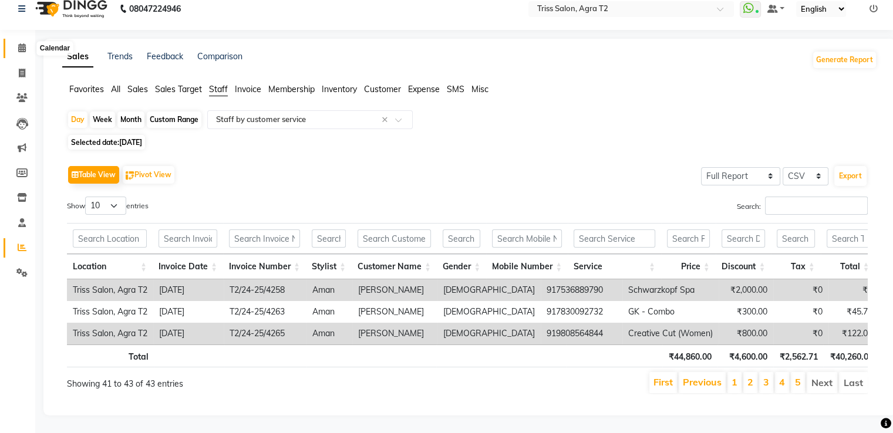
click at [25, 43] on icon at bounding box center [22, 47] width 8 height 9
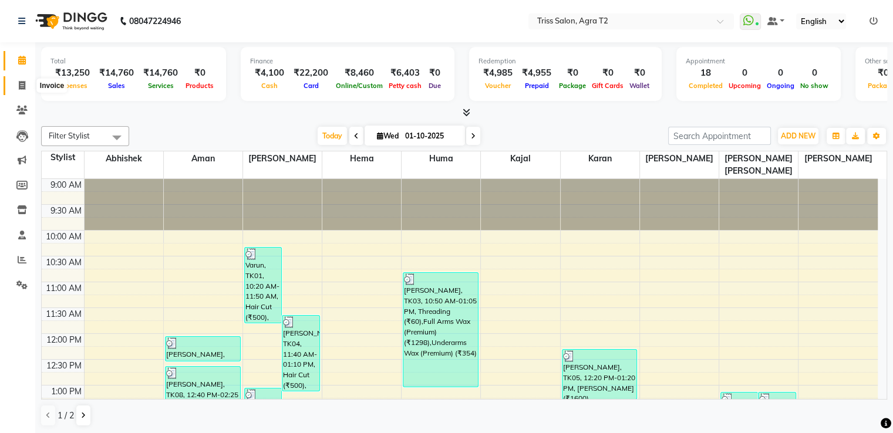
click at [16, 84] on span at bounding box center [22, 86] width 21 height 14
select select "service"
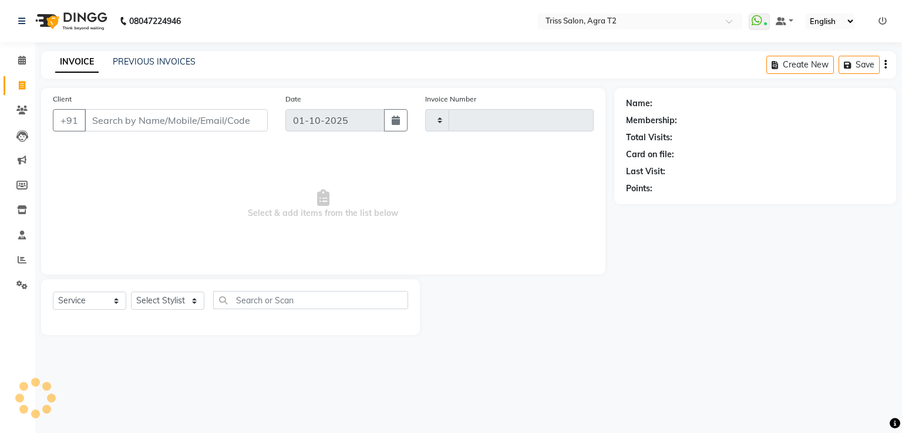
type input "2653"
select select "4301"
click at [139, 306] on select "Select Stylist [PERSON_NAME] [PERSON_NAME] Huma Kajal Karan [PERSON_NAME] [PERS…" at bounding box center [172, 301] width 82 height 18
select select "49344"
click at [131, 292] on select "Select Stylist [PERSON_NAME] [PERSON_NAME] Huma Kajal Karan [PERSON_NAME] [PERS…" at bounding box center [172, 301] width 82 height 18
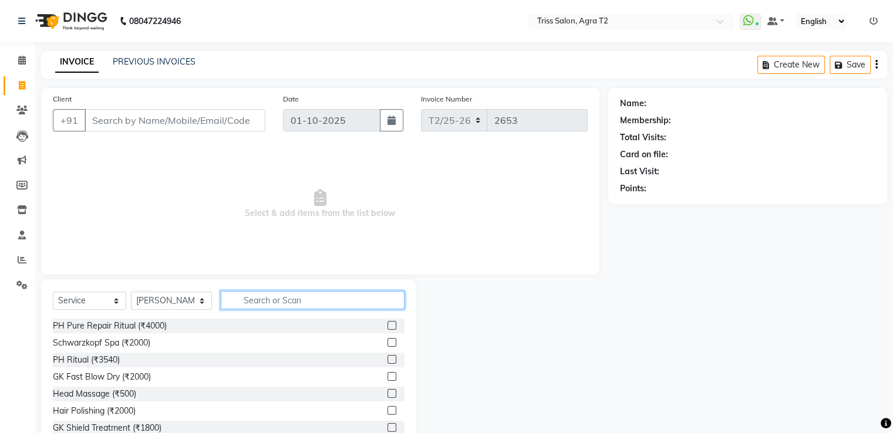
click at [253, 299] on input "text" at bounding box center [312, 300] width 183 height 18
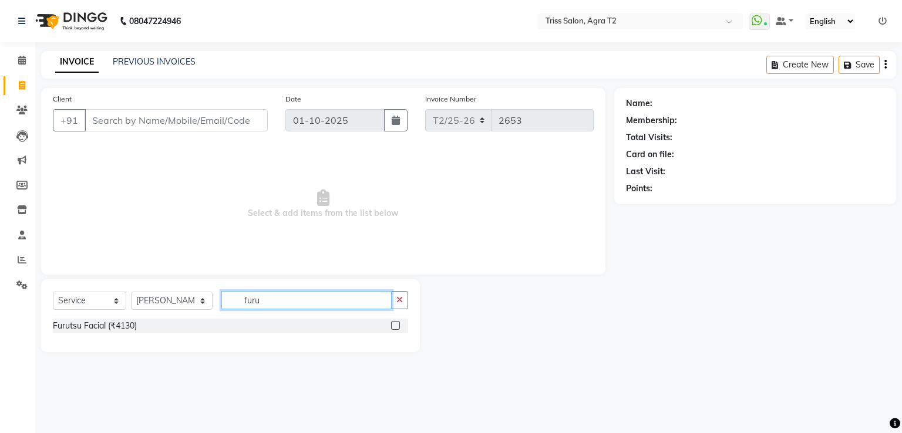
type input "furu"
click at [396, 323] on label at bounding box center [395, 325] width 9 height 9
click at [396, 323] on input "checkbox" at bounding box center [395, 326] width 8 height 8
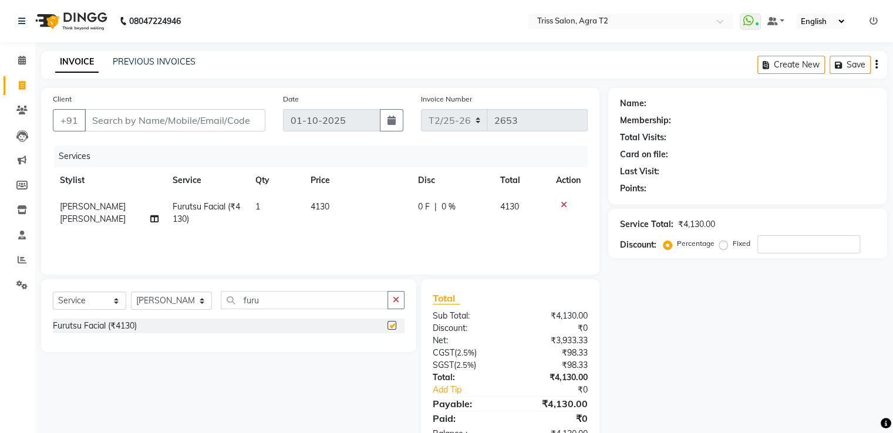
checkbox input "false"
click at [396, 303] on icon "button" at bounding box center [396, 300] width 6 height 8
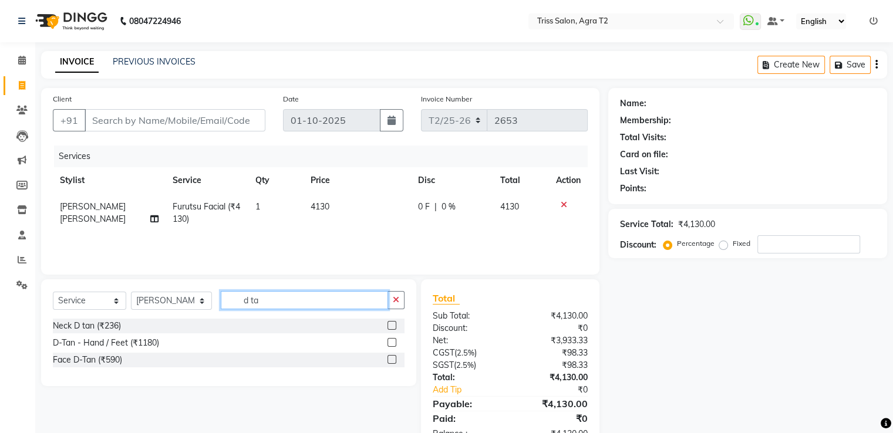
type input "d ta"
click at [388, 362] on label at bounding box center [391, 359] width 9 height 9
click at [388, 362] on input "checkbox" at bounding box center [391, 360] width 8 height 8
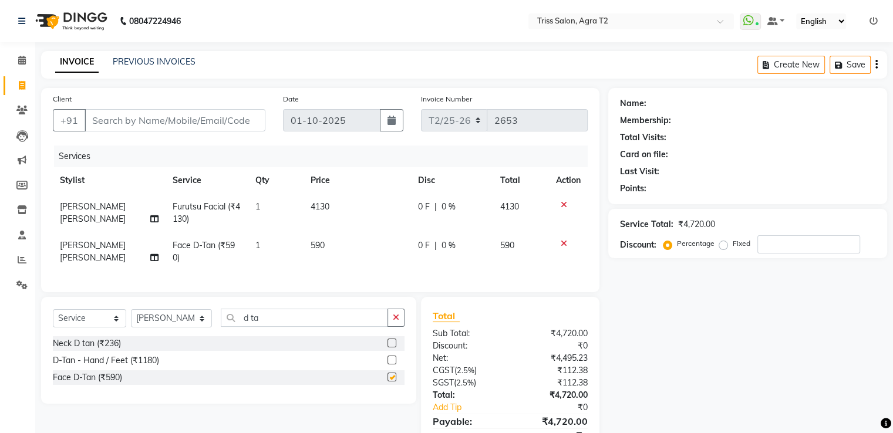
checkbox input "false"
click at [402, 327] on button "button" at bounding box center [395, 318] width 17 height 18
type input "hair c"
click at [391, 365] on label at bounding box center [391, 360] width 9 height 9
click at [391, 365] on input "checkbox" at bounding box center [391, 361] width 8 height 8
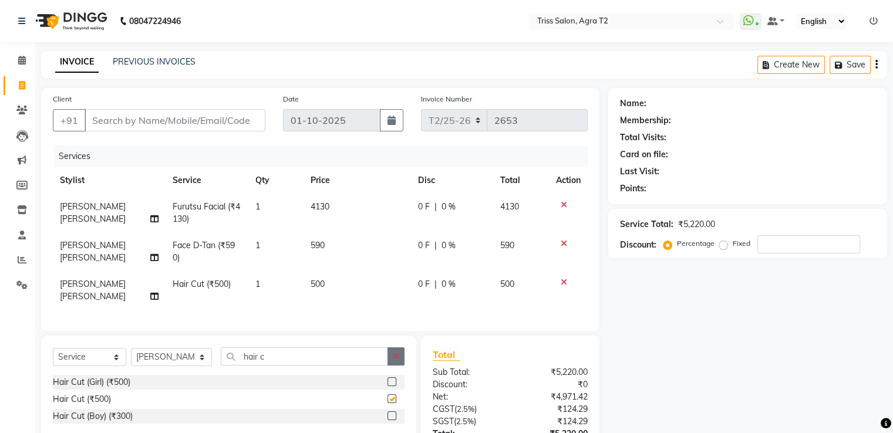
checkbox input "false"
click at [395, 352] on icon "button" at bounding box center [396, 356] width 6 height 8
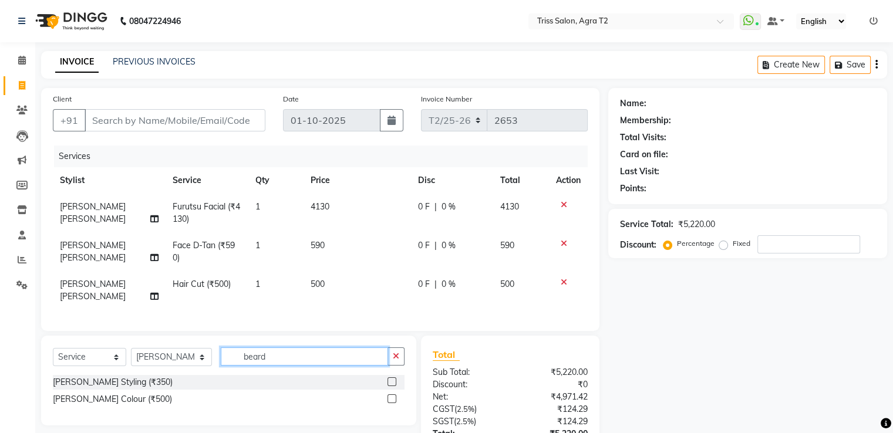
type input "beard"
click at [389, 378] on label at bounding box center [391, 381] width 9 height 9
click at [389, 379] on input "checkbox" at bounding box center [391, 383] width 8 height 8
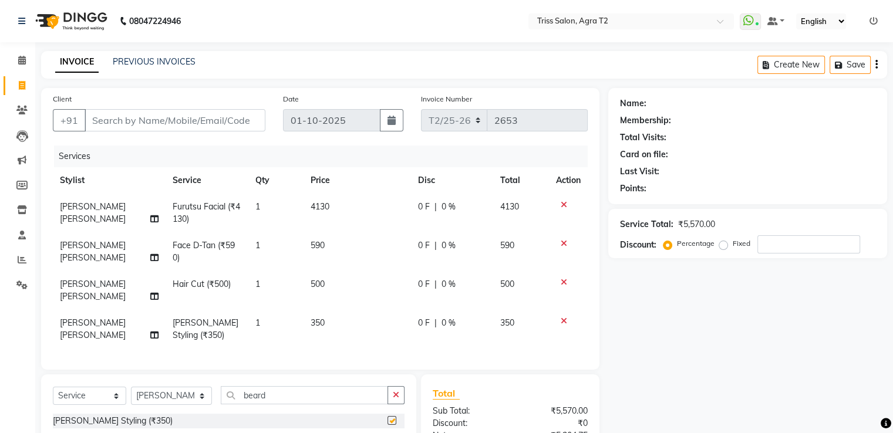
checkbox input "false"
click at [321, 220] on td "4130" at bounding box center [357, 213] width 107 height 39
select select "49344"
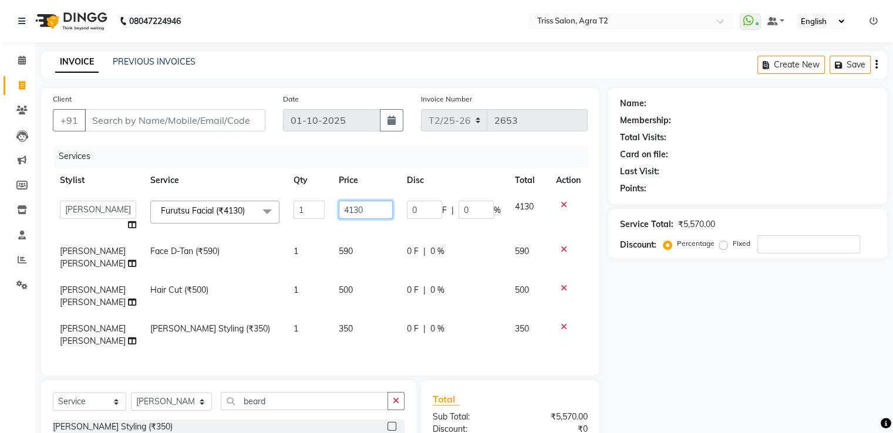
click at [357, 207] on input "4130" at bounding box center [366, 210] width 54 height 18
type input "4"
type input "3500"
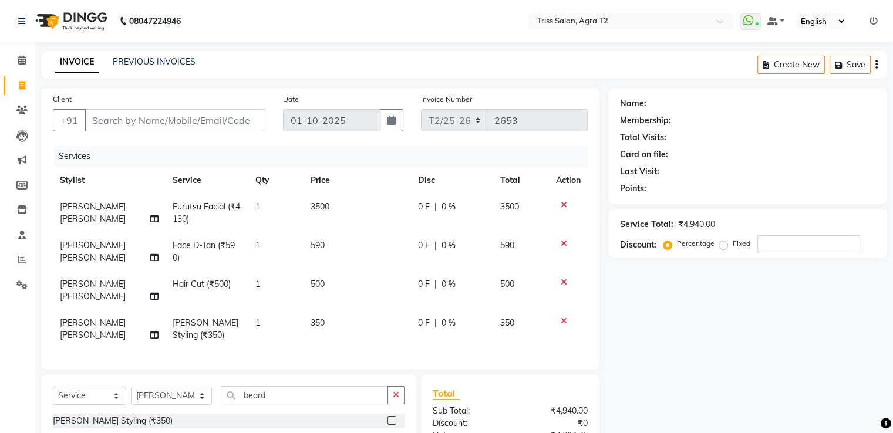
click at [355, 258] on td "590" at bounding box center [357, 251] width 107 height 39
select select "49344"
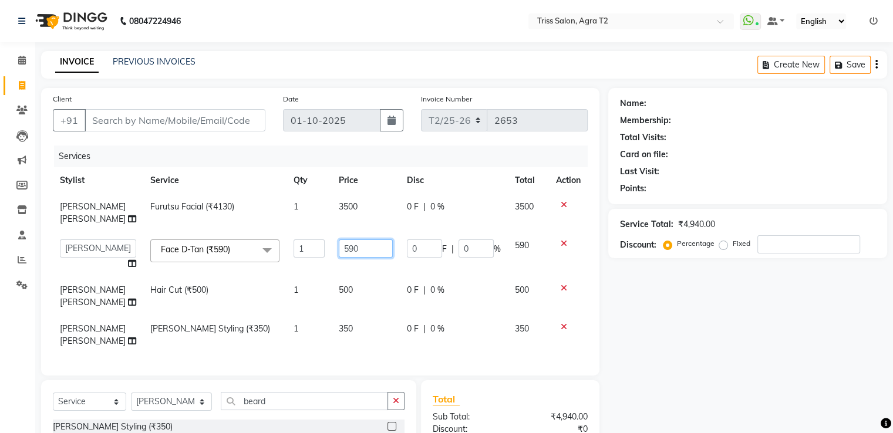
click at [363, 240] on input "590" at bounding box center [366, 249] width 54 height 18
type input "500"
click at [189, 114] on input "Client" at bounding box center [175, 120] width 181 height 22
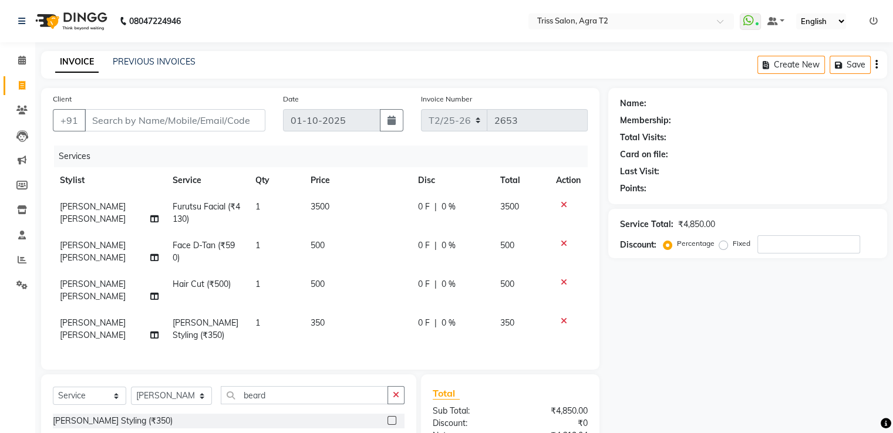
click at [561, 244] on icon at bounding box center [564, 244] width 6 height 8
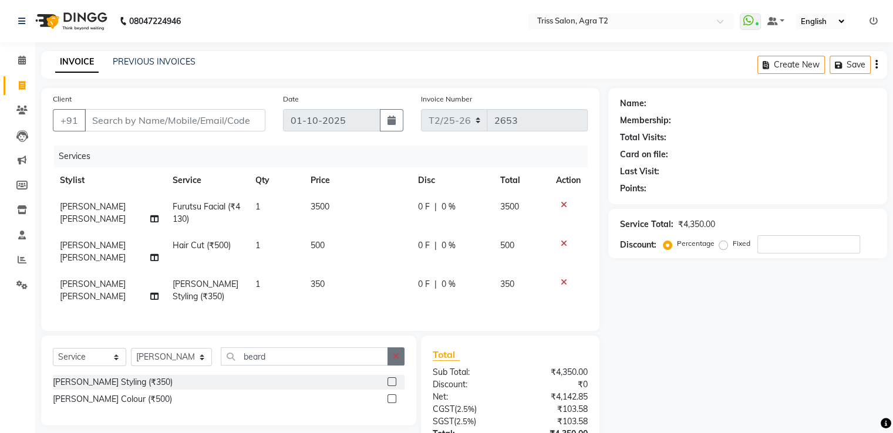
click at [397, 357] on icon "button" at bounding box center [396, 356] width 6 height 8
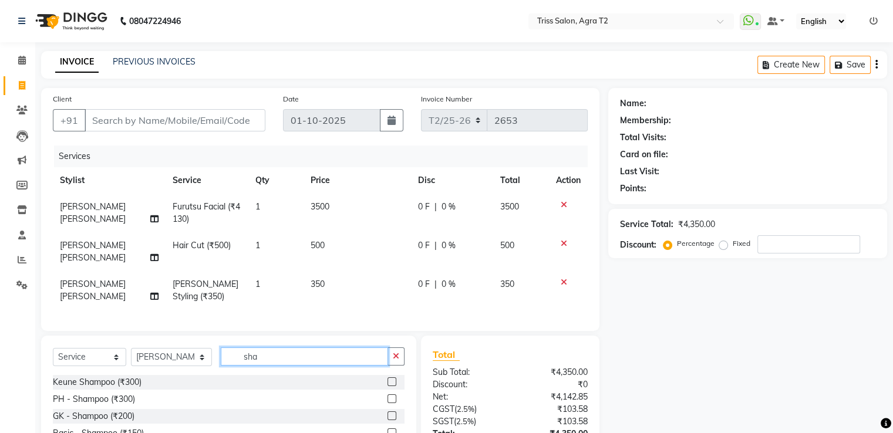
type input "sha"
click at [392, 430] on label at bounding box center [391, 433] width 9 height 9
click at [392, 430] on input "checkbox" at bounding box center [391, 434] width 8 height 8
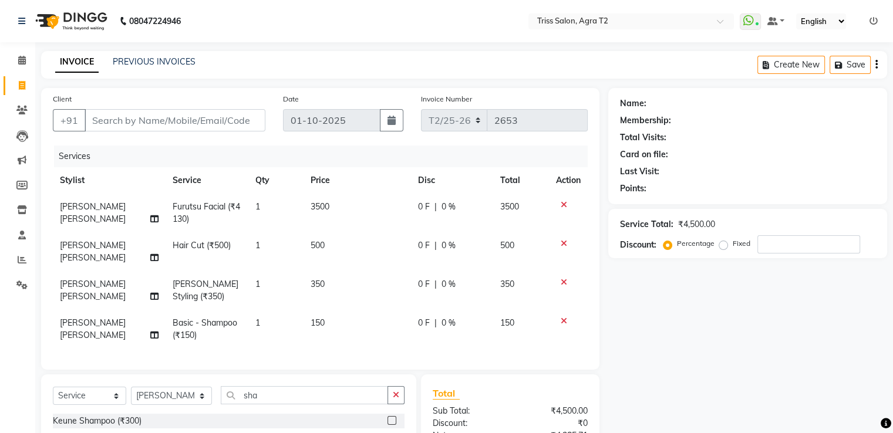
checkbox input "false"
click at [231, 123] on input "Client" at bounding box center [175, 120] width 181 height 22
click at [151, 123] on input "Client" at bounding box center [175, 120] width 181 height 22
type input "8"
type input "0"
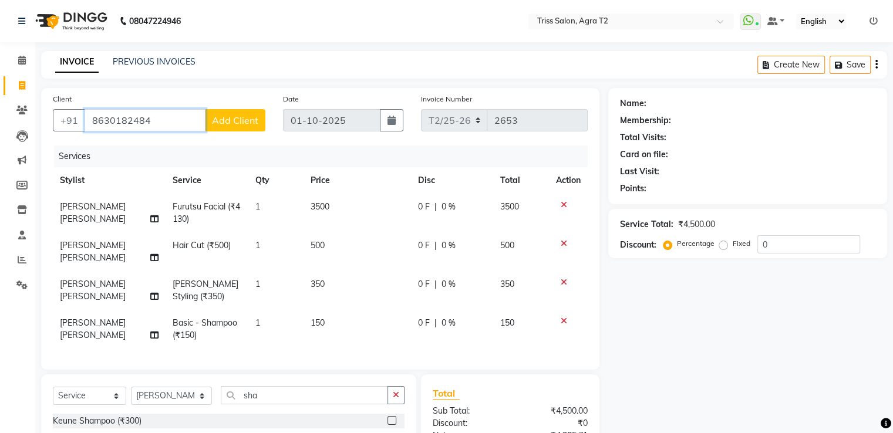
type input "8630182484"
click at [228, 120] on span "Add Client" at bounding box center [235, 120] width 46 height 12
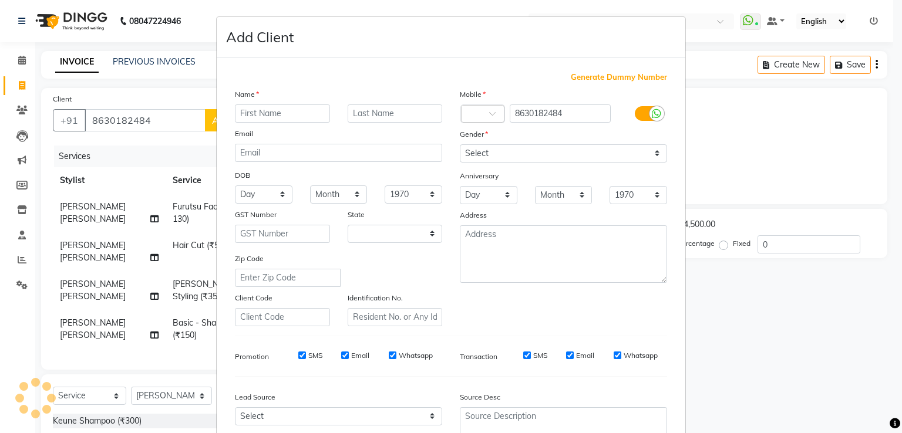
select select "38"
type input "Ankush"
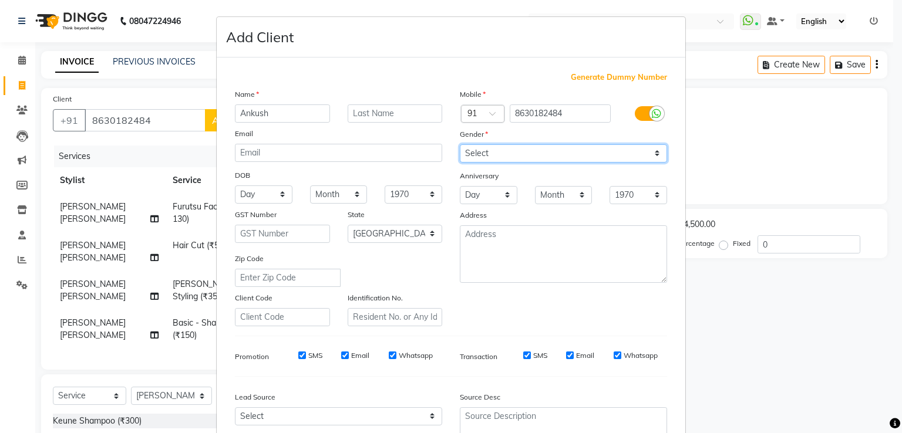
click at [618, 154] on select "Select [DEMOGRAPHIC_DATA] [DEMOGRAPHIC_DATA] Other Prefer Not To Say" at bounding box center [563, 153] width 207 height 18
select select "male"
click at [460, 145] on select "Select [DEMOGRAPHIC_DATA] [DEMOGRAPHIC_DATA] Other Prefer Not To Say" at bounding box center [563, 153] width 207 height 18
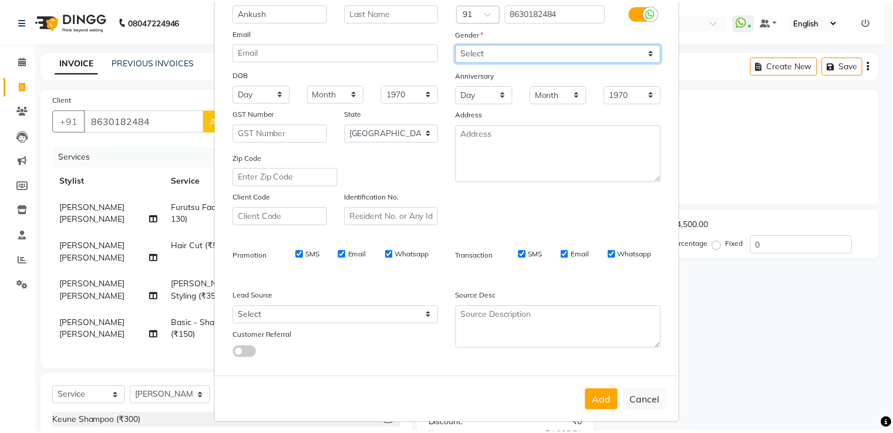
scroll to position [114, 0]
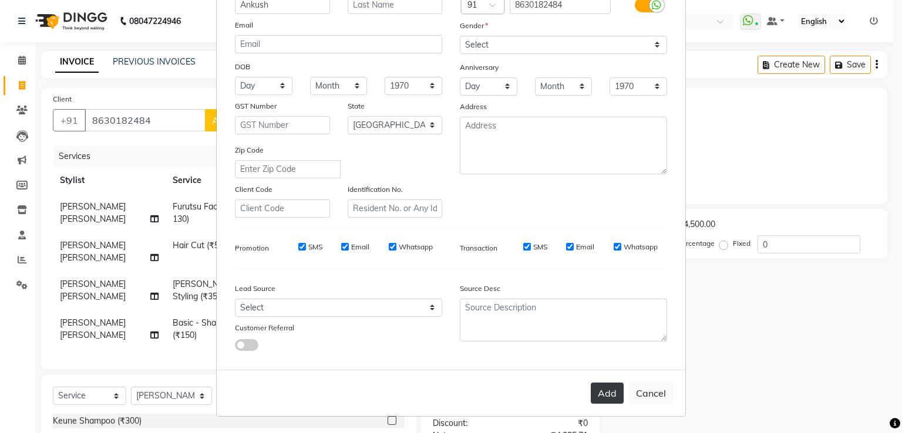
click at [611, 394] on button "Add" at bounding box center [607, 393] width 33 height 21
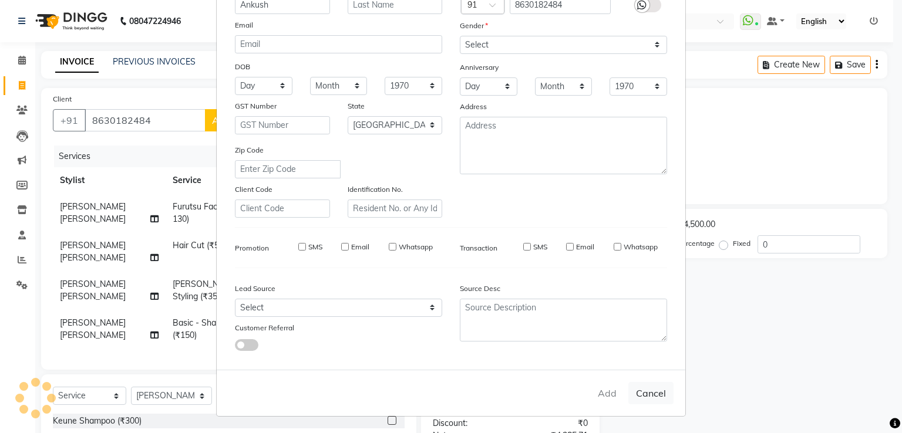
select select
select select "null"
select select
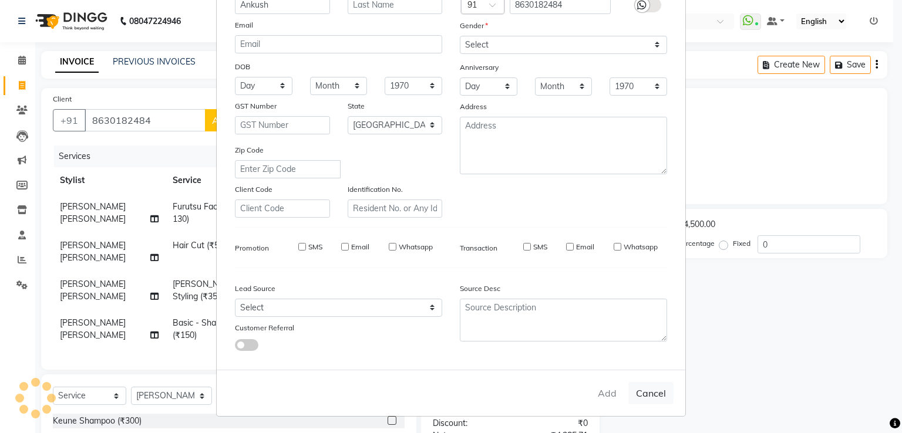
select select
checkbox input "false"
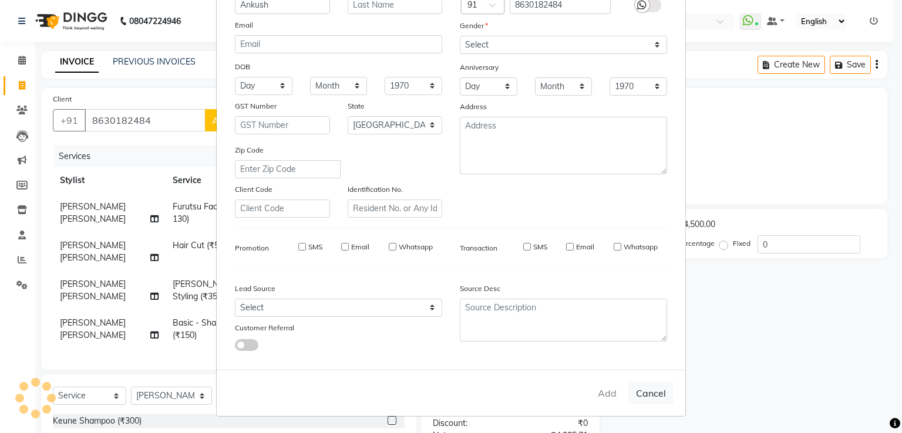
checkbox input "false"
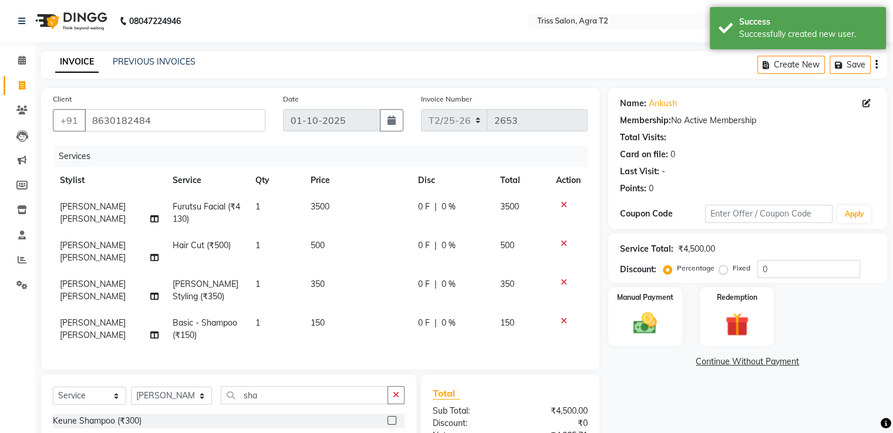
scroll to position [129, 0]
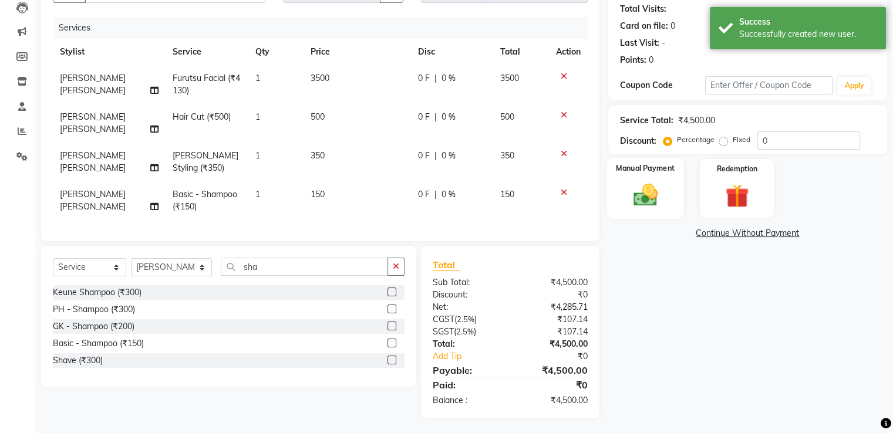
click at [635, 180] on div "Manual Payment" at bounding box center [644, 188] width 77 height 60
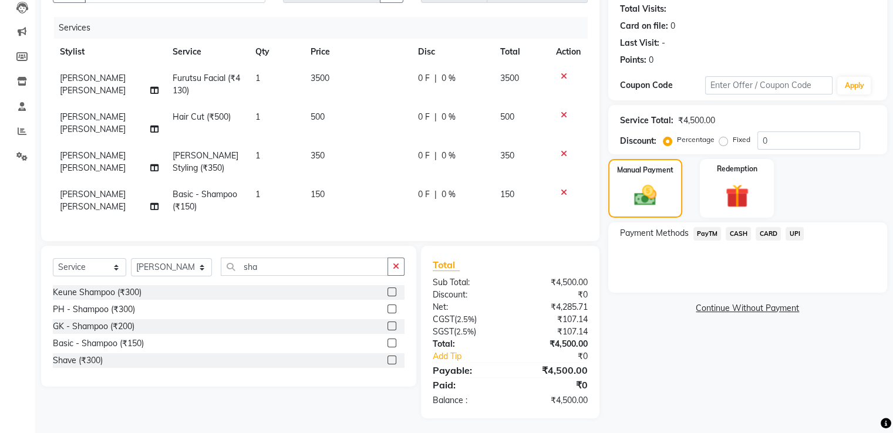
click at [800, 235] on span "UPI" at bounding box center [794, 234] width 18 height 14
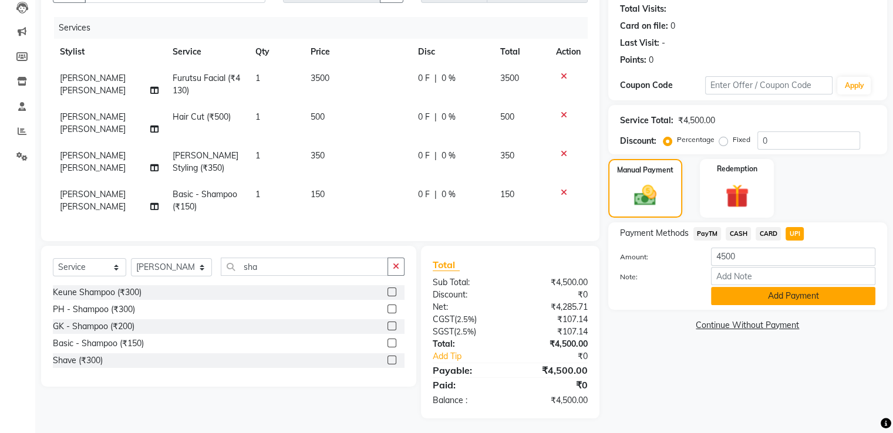
click at [753, 300] on button "Add Payment" at bounding box center [793, 296] width 164 height 18
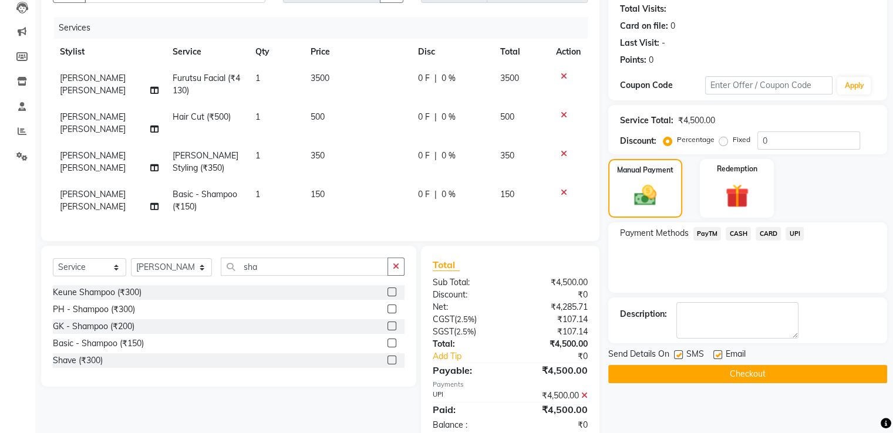
click at [731, 379] on button "Checkout" at bounding box center [747, 374] width 279 height 18
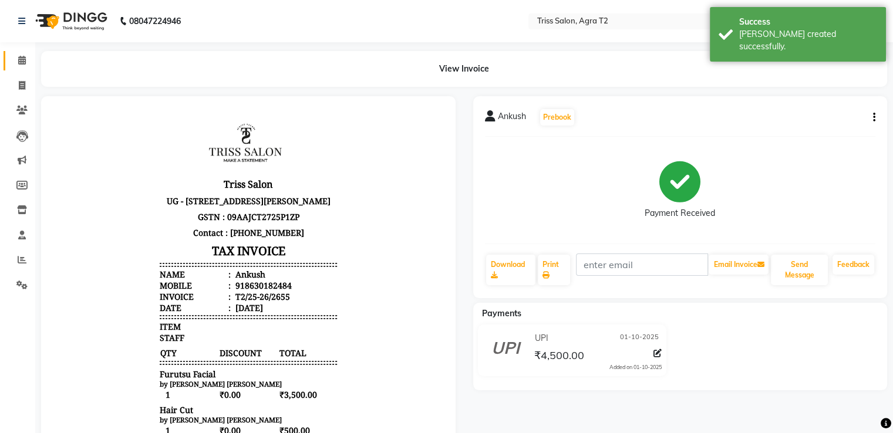
click at [29, 54] on span at bounding box center [22, 61] width 21 height 14
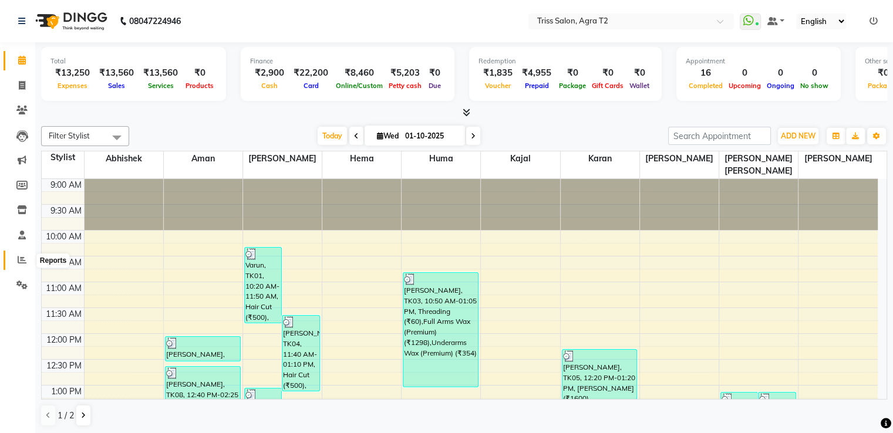
click at [18, 260] on icon at bounding box center [22, 259] width 9 height 9
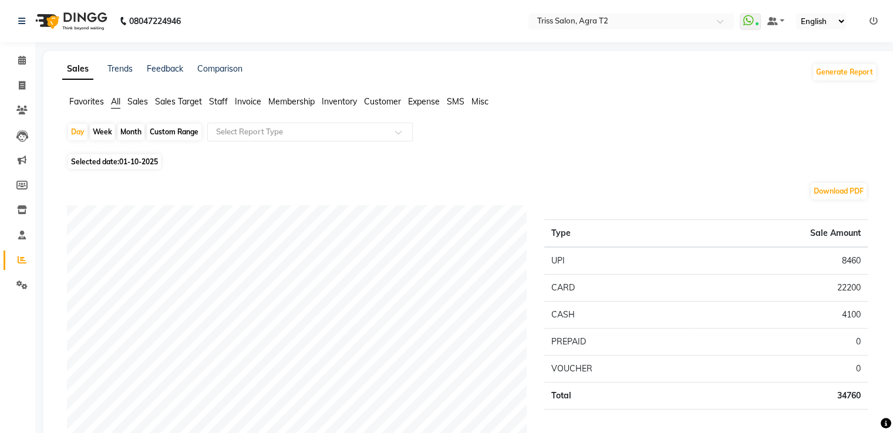
click at [128, 135] on div "Month" at bounding box center [130, 132] width 27 height 16
select select "10"
select select "2025"
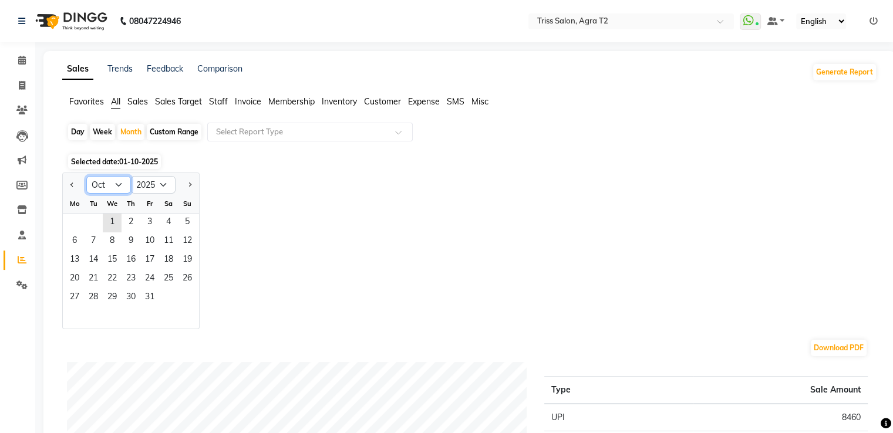
click at [108, 180] on select "Jan Feb Mar Apr May Jun [DATE] Aug Sep Oct Nov Dec" at bounding box center [108, 185] width 45 height 18
select select "7"
click at [86, 176] on select "Jan Feb Mar Apr May Jun [DATE] Aug Sep Oct Nov Dec" at bounding box center [108, 185] width 45 height 18
click at [94, 222] on span "1" at bounding box center [93, 223] width 19 height 19
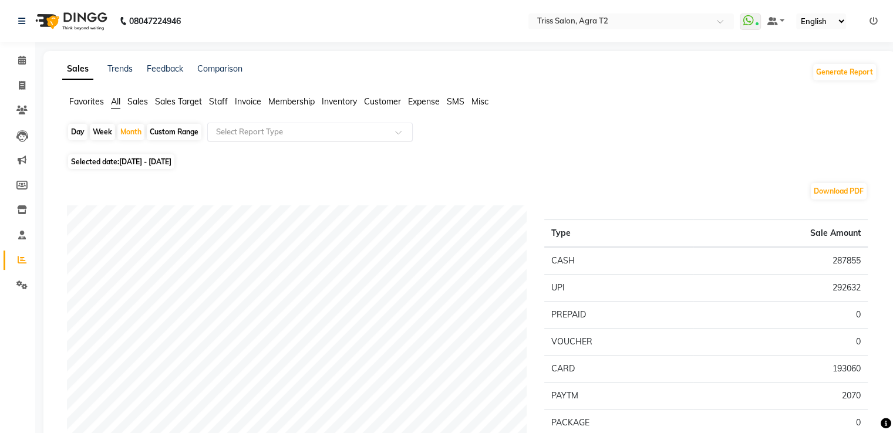
click at [218, 134] on input "text" at bounding box center [298, 132] width 169 height 12
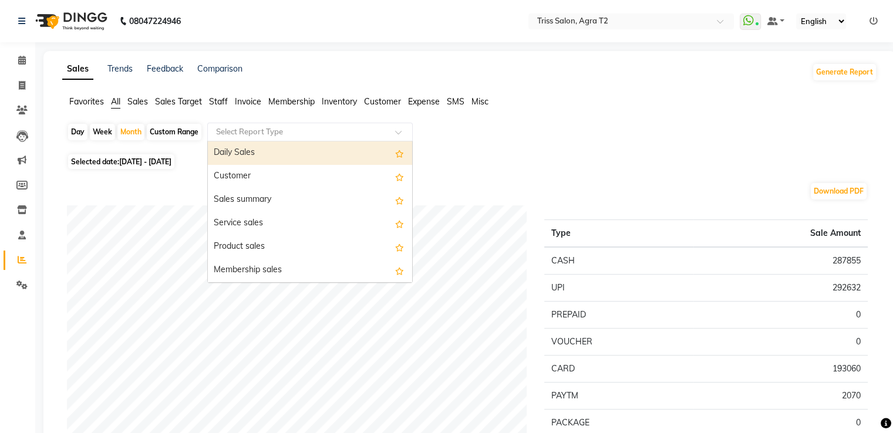
click at [223, 149] on div "Daily Sales" at bounding box center [310, 152] width 204 height 23
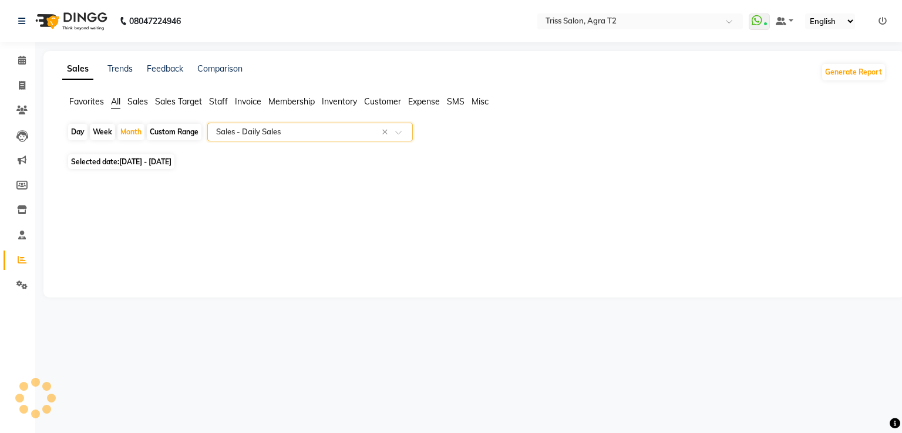
select select "full_report"
select select "csv"
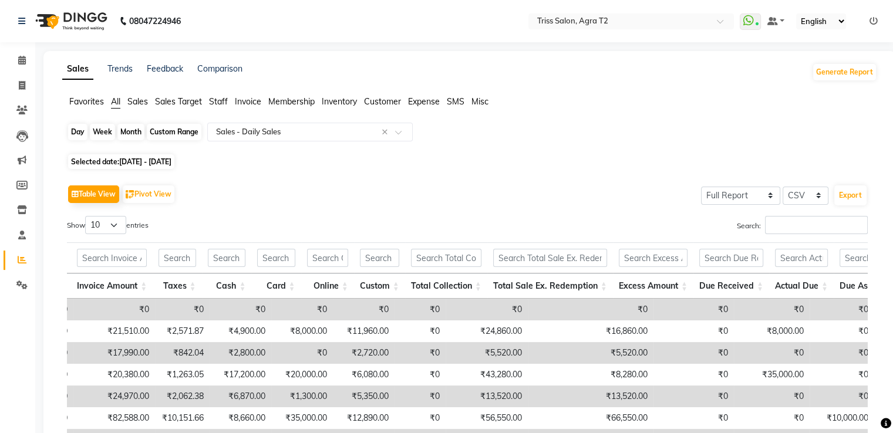
click at [127, 136] on div "Month" at bounding box center [130, 132] width 27 height 16
select select "7"
select select "2025"
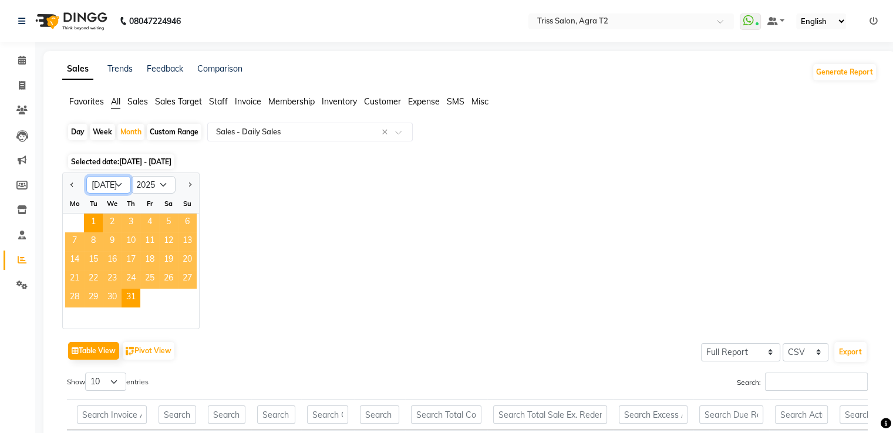
click at [122, 184] on select "Jan Feb Mar Apr May Jun Jul Aug Sep Oct Nov Dec" at bounding box center [108, 185] width 45 height 18
select select "8"
click at [86, 176] on select "Jan Feb Mar Apr May Jun Jul Aug Sep Oct Nov Dec" at bounding box center [108, 185] width 45 height 18
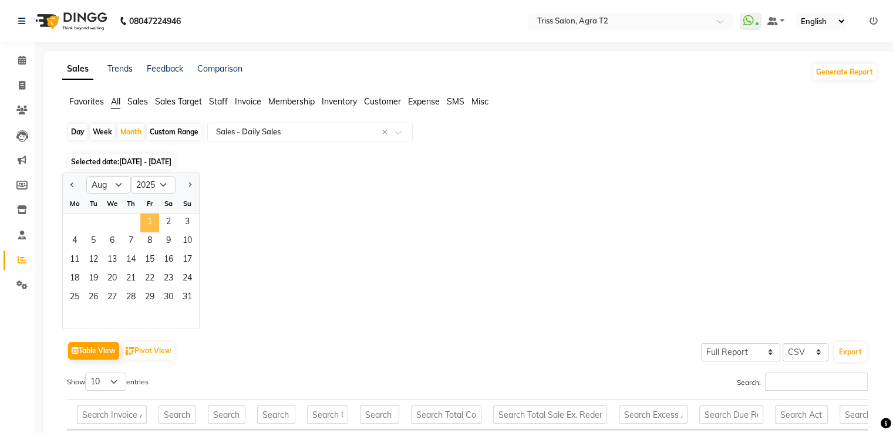
click at [153, 222] on span "1" at bounding box center [149, 223] width 19 height 19
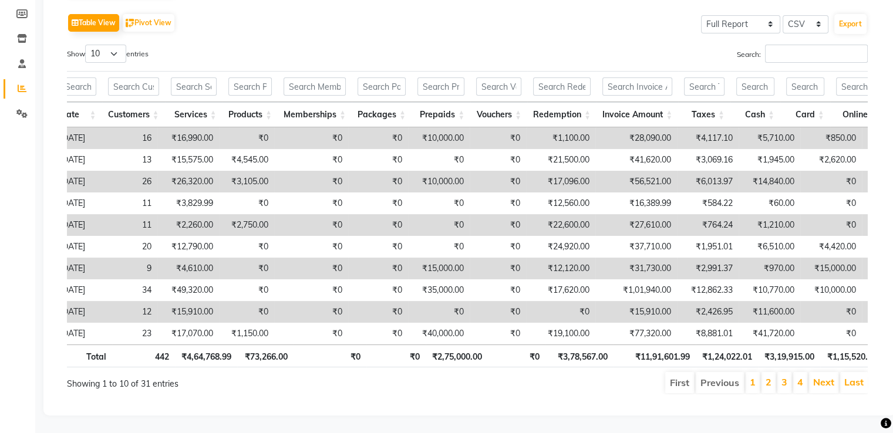
scroll to position [0, 23]
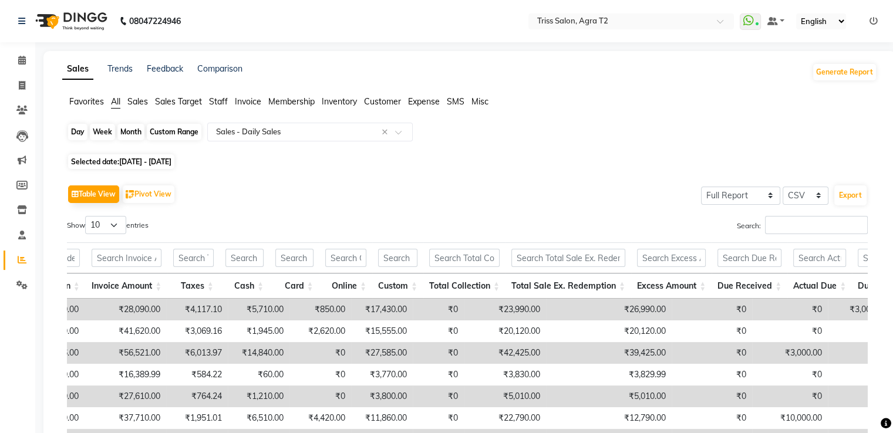
click at [126, 134] on div "Month" at bounding box center [130, 132] width 27 height 16
select select "8"
select select "2025"
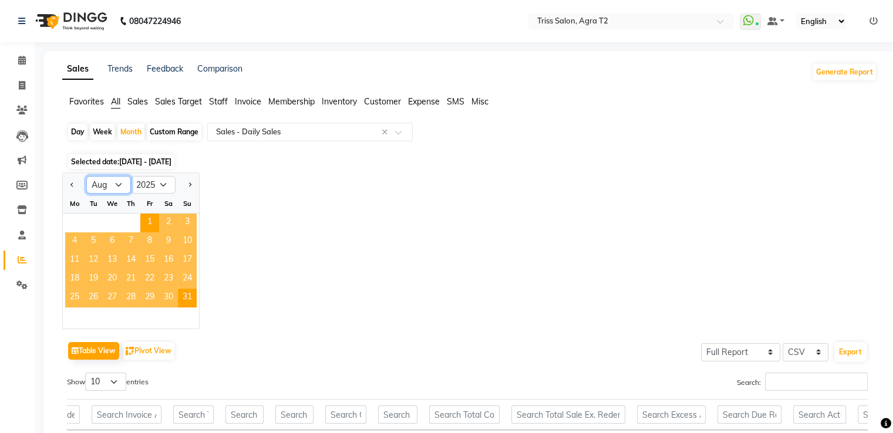
click at [121, 184] on select "Jan Feb Mar Apr May Jun Jul Aug Sep Oct Nov Dec" at bounding box center [108, 185] width 45 height 18
select select "9"
click at [86, 176] on select "Jan Feb Mar Apr May Jun Jul Aug Sep Oct Nov Dec" at bounding box center [108, 185] width 45 height 18
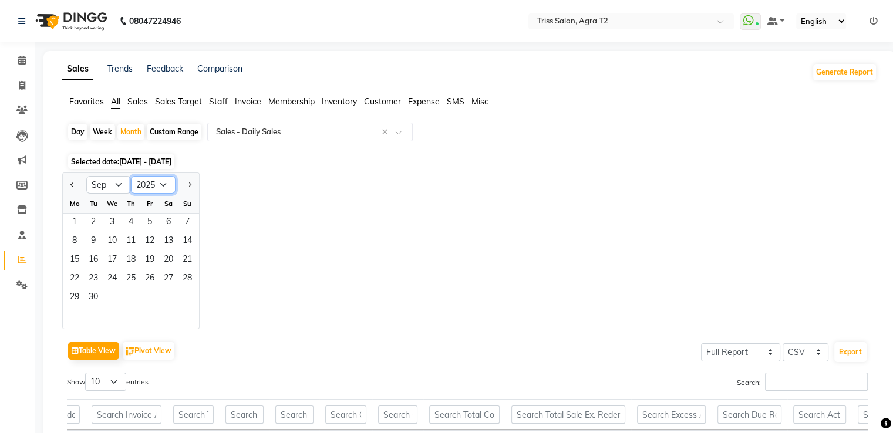
click at [170, 184] on select "2015 2016 2017 2018 2019 2020 2021 2022 2023 2024 2025 2026 2027 2028 2029 2030…" at bounding box center [153, 185] width 45 height 18
select select "2024"
click at [131, 176] on select "2015 2016 2017 2018 2019 2020 2021 2022 2023 2024 2025 2026 2027 2028 2029 2030…" at bounding box center [153, 185] width 45 height 18
click at [186, 219] on span "1" at bounding box center [187, 223] width 19 height 19
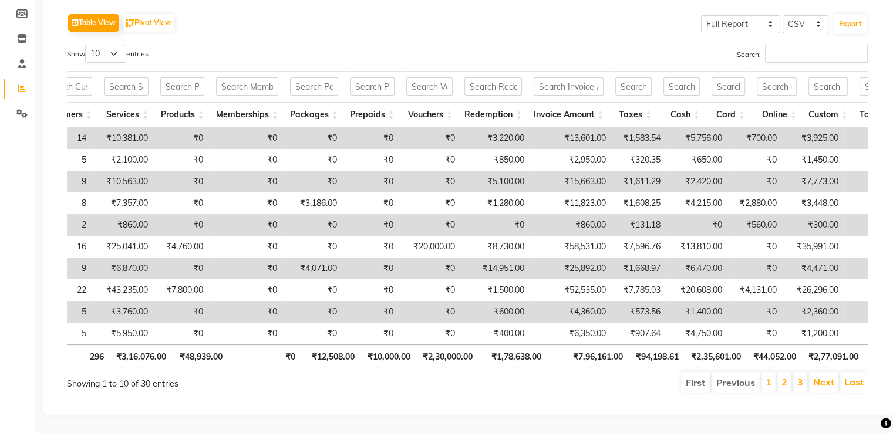
scroll to position [0, 133]
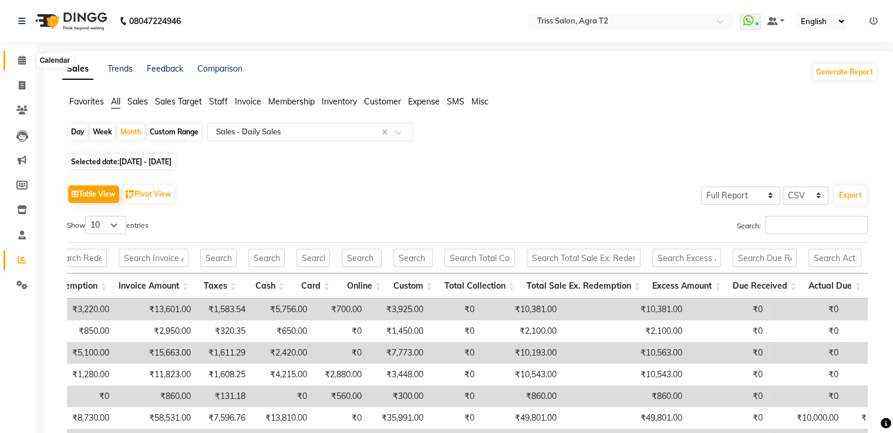
click at [19, 64] on icon at bounding box center [22, 60] width 8 height 9
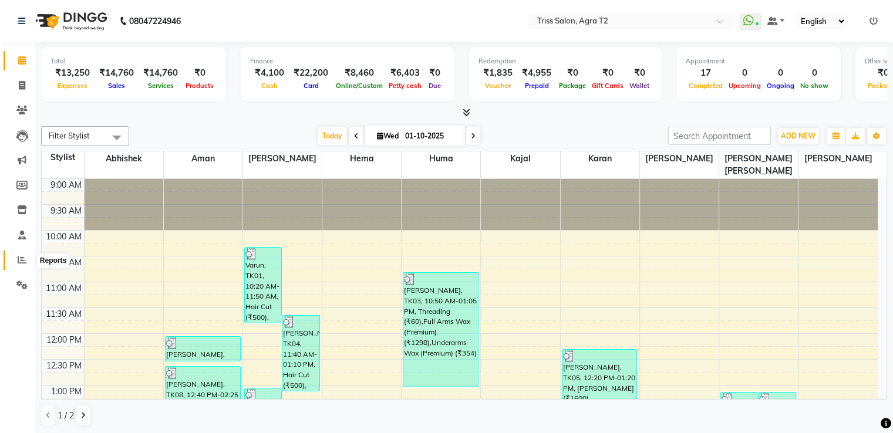
click at [19, 258] on icon at bounding box center [22, 259] width 9 height 9
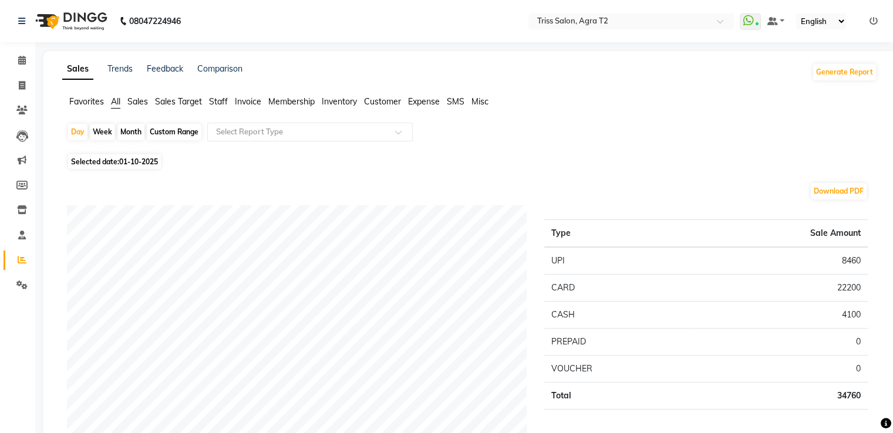
click at [131, 134] on div "Month" at bounding box center [130, 132] width 27 height 16
select select "10"
select select "2025"
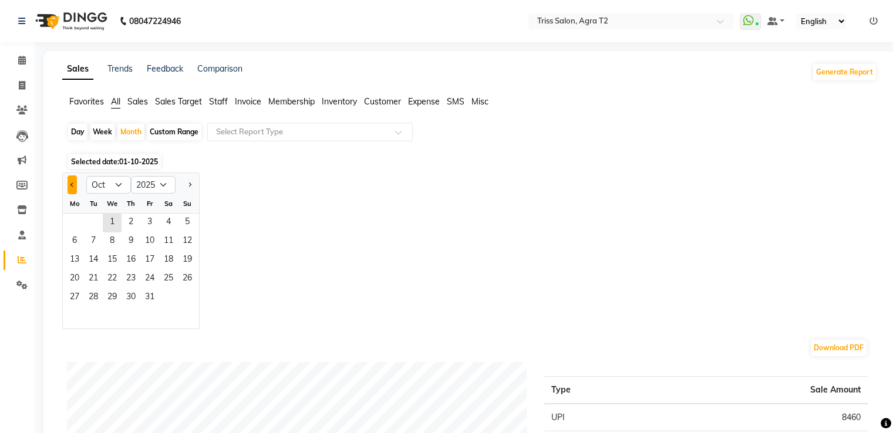
click at [68, 181] on button "Previous month" at bounding box center [72, 185] width 9 height 19
select select "9"
click at [78, 224] on span "1" at bounding box center [74, 223] width 19 height 19
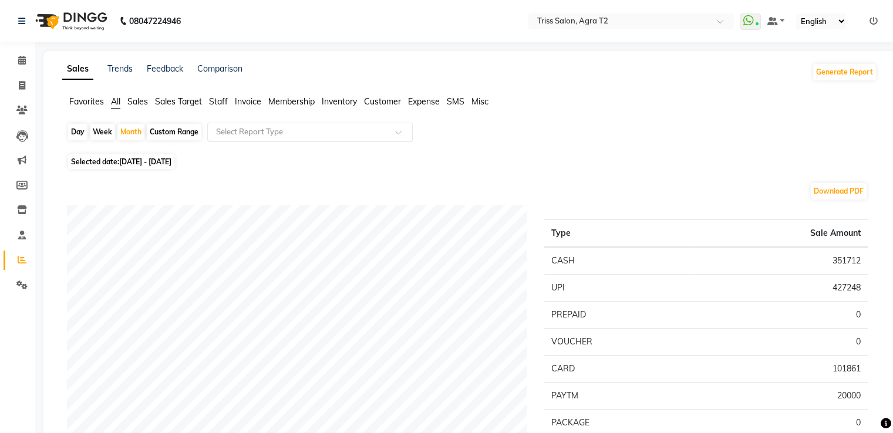
click at [223, 133] on input "text" at bounding box center [298, 132] width 169 height 12
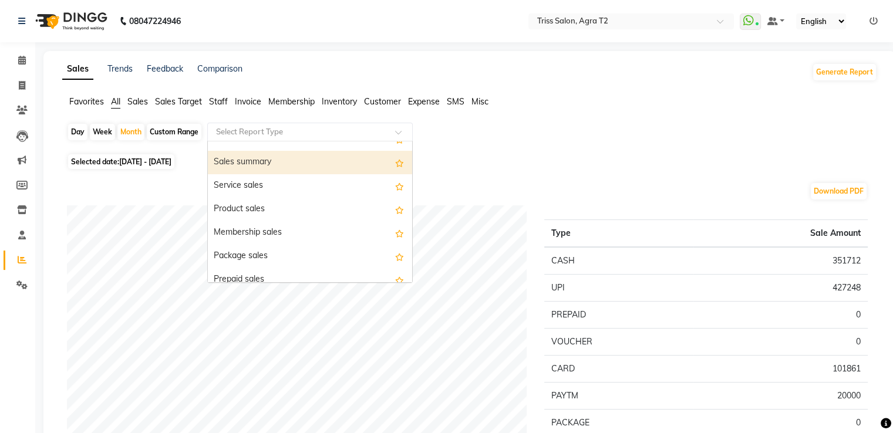
scroll to position [59, 0]
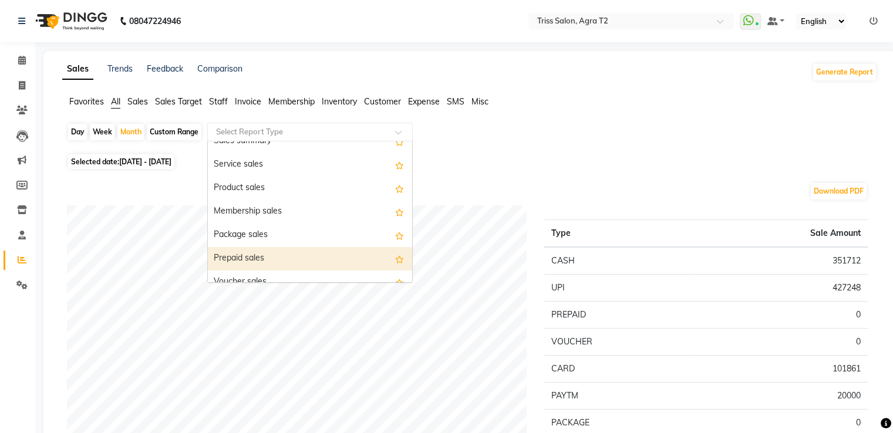
click at [235, 256] on div "Prepaid sales" at bounding box center [310, 258] width 204 height 23
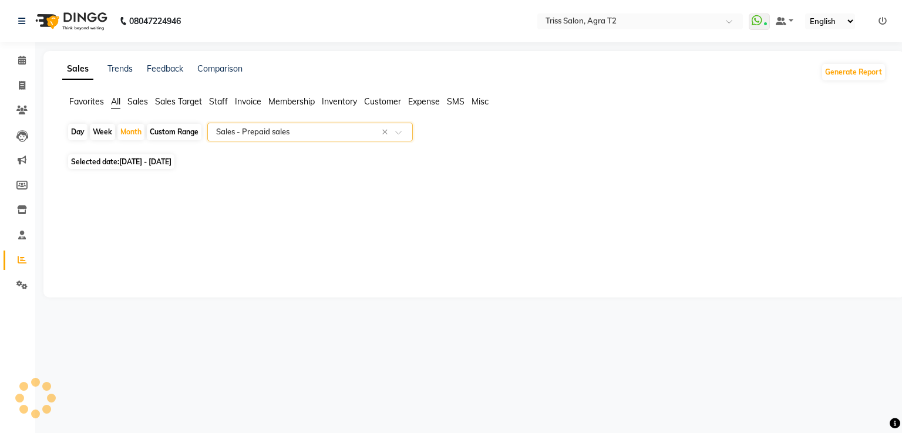
select select "full_report"
select select "csv"
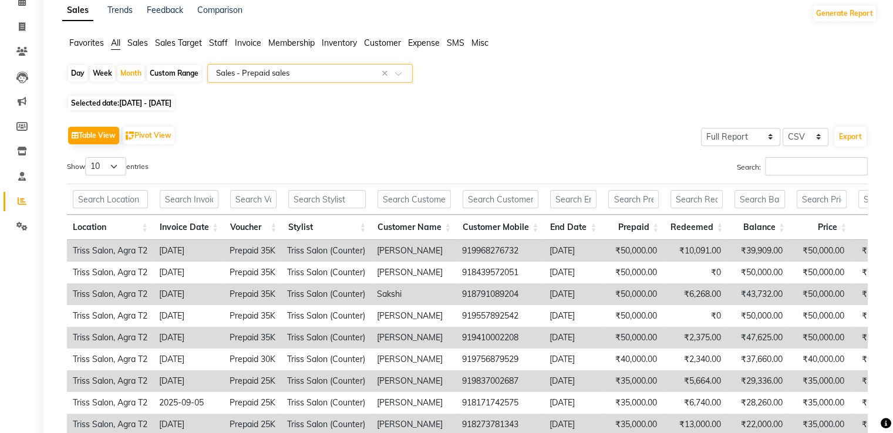
scroll to position [0, 0]
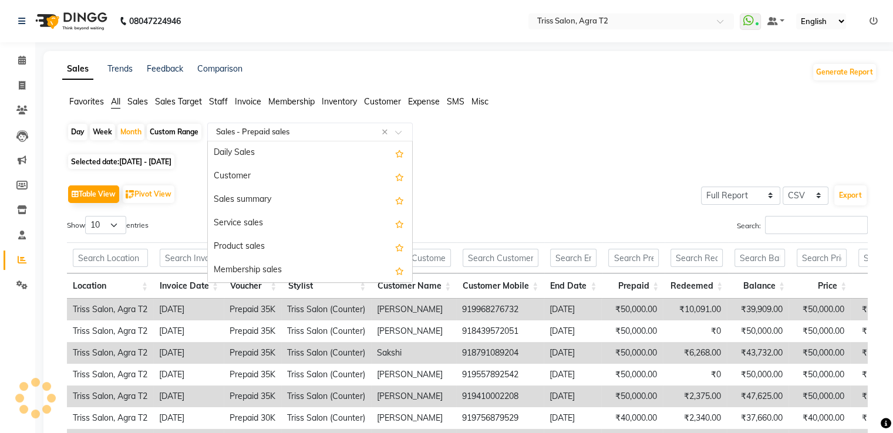
click at [402, 139] on span at bounding box center [402, 136] width 15 height 12
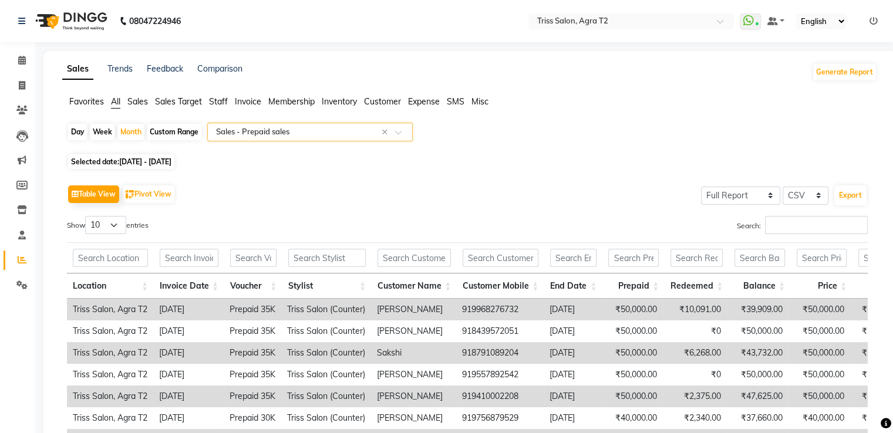
click at [402, 132] on span at bounding box center [402, 136] width 15 height 12
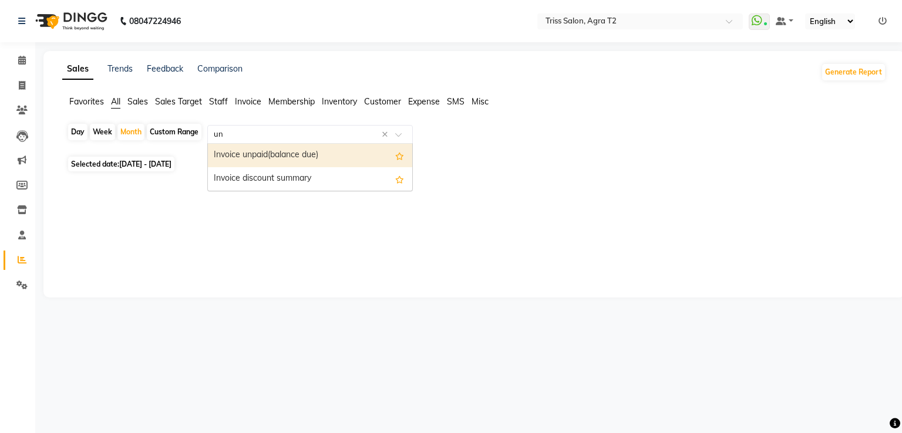
type input "unp"
click at [291, 153] on div "Invoice unpaid(balance due)" at bounding box center [310, 155] width 204 height 23
select select "full_report"
select select "csv"
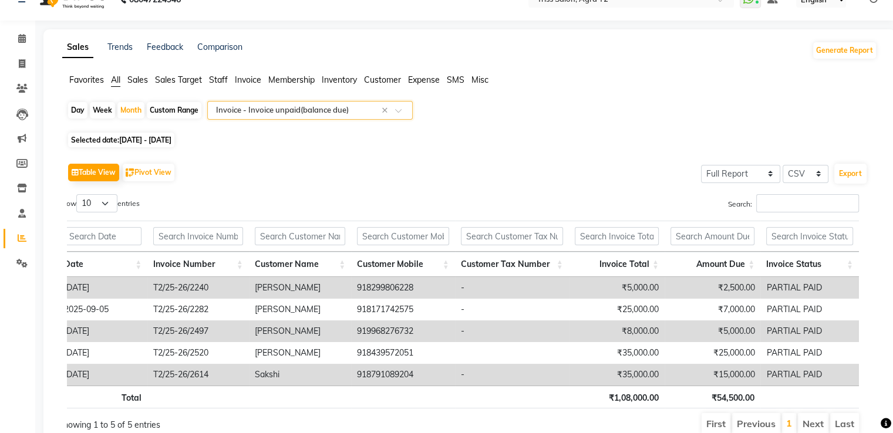
scroll to position [0, 0]
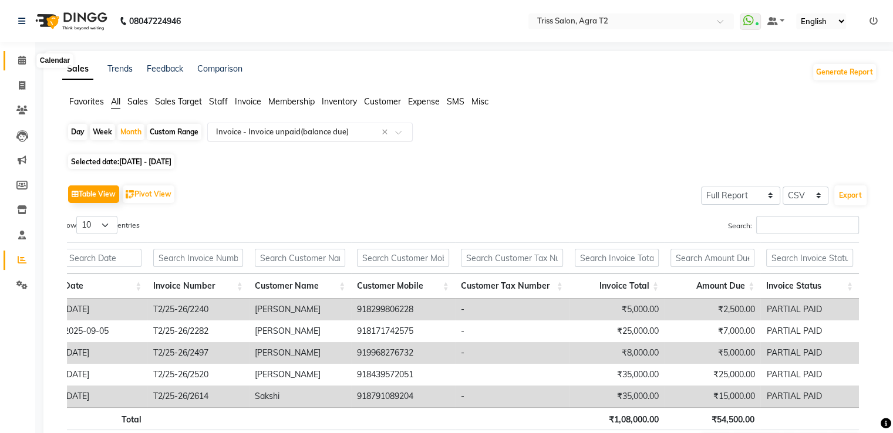
click at [19, 58] on icon at bounding box center [22, 60] width 8 height 9
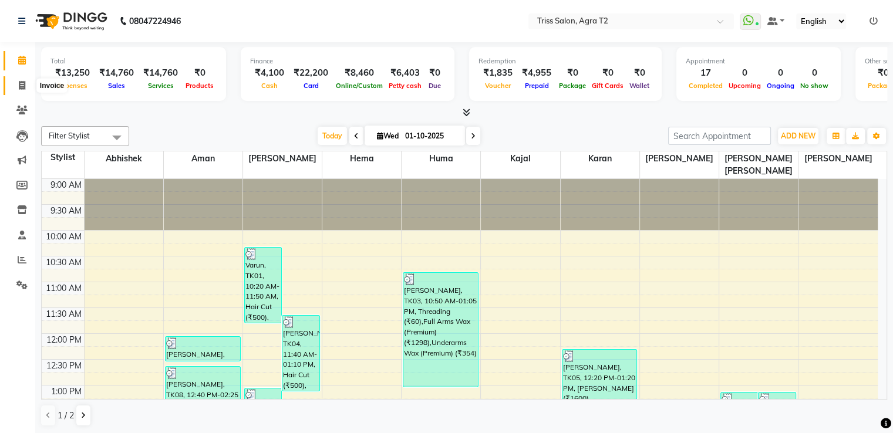
click at [21, 82] on icon at bounding box center [22, 85] width 6 height 9
select select "service"
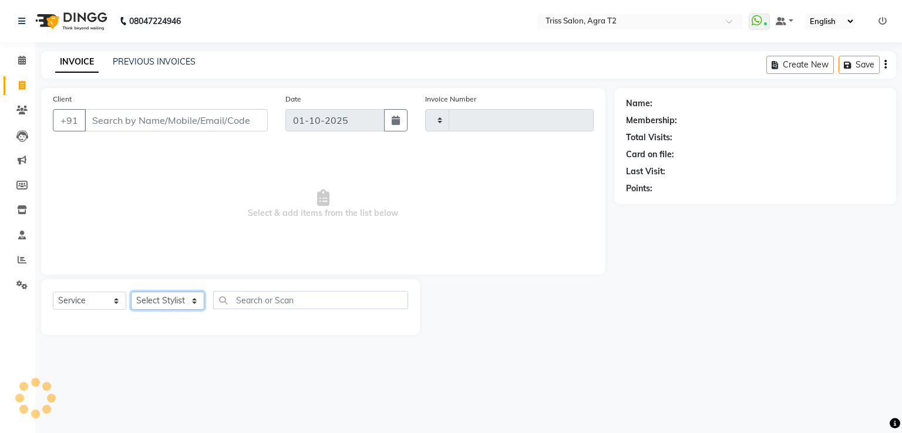
click at [150, 297] on select "Select Stylist" at bounding box center [167, 301] width 73 height 18
type input "2653"
select select "4301"
select select "33013"
click at [131, 292] on select "Select Stylist [PERSON_NAME] [PERSON_NAME] Huma Kajal Karan [PERSON_NAME] [PERS…" at bounding box center [172, 301] width 82 height 18
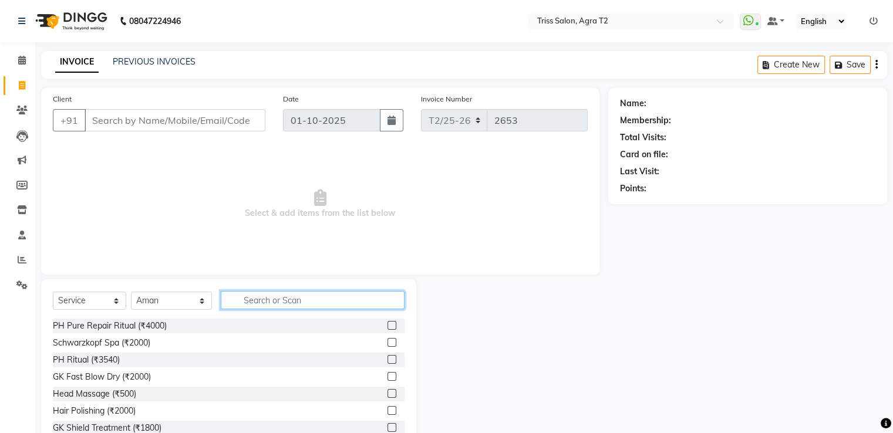
click at [240, 301] on input "text" at bounding box center [312, 300] width 183 height 18
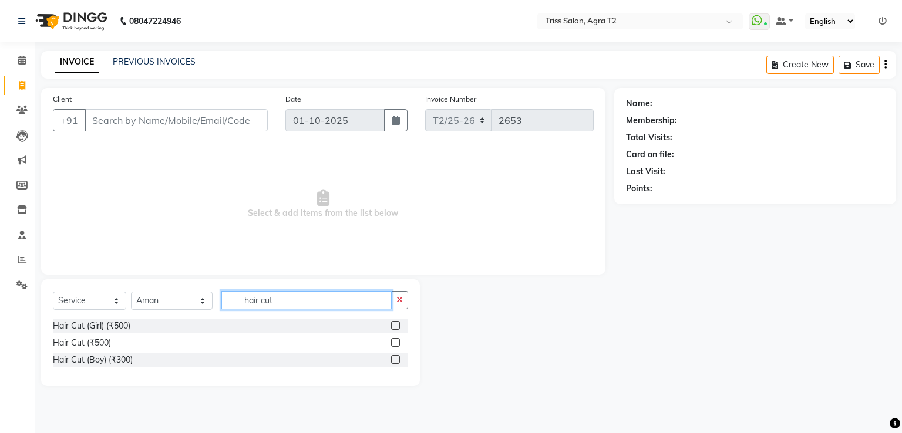
type input "hair cut"
click at [394, 343] on label at bounding box center [395, 342] width 9 height 9
click at [394, 343] on input "checkbox" at bounding box center [395, 343] width 8 height 8
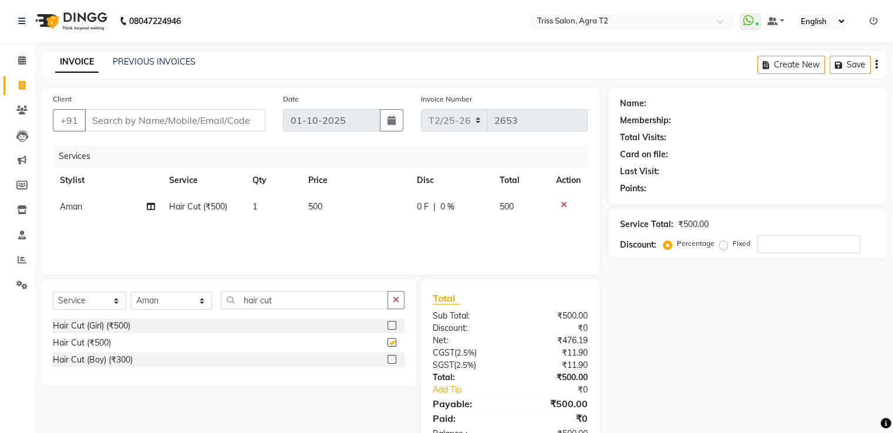
checkbox input "false"
click at [134, 125] on input "Client" at bounding box center [175, 120] width 181 height 22
click at [394, 304] on icon "button" at bounding box center [396, 300] width 6 height 8
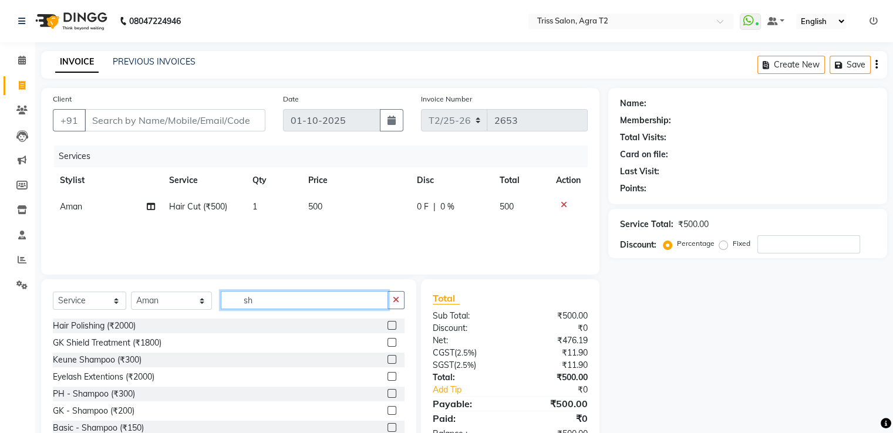
type input "sh"
click at [387, 431] on label at bounding box center [391, 427] width 9 height 9
click at [387, 431] on input "checkbox" at bounding box center [391, 428] width 8 height 8
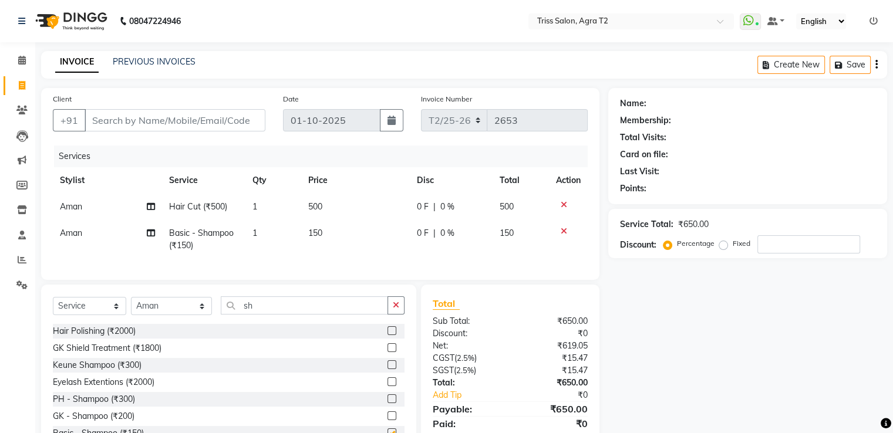
checkbox input "false"
click at [113, 121] on input "Client" at bounding box center [175, 120] width 181 height 22
click at [148, 120] on input "Client" at bounding box center [175, 120] width 181 height 22
click at [561, 232] on icon at bounding box center [564, 231] width 6 height 8
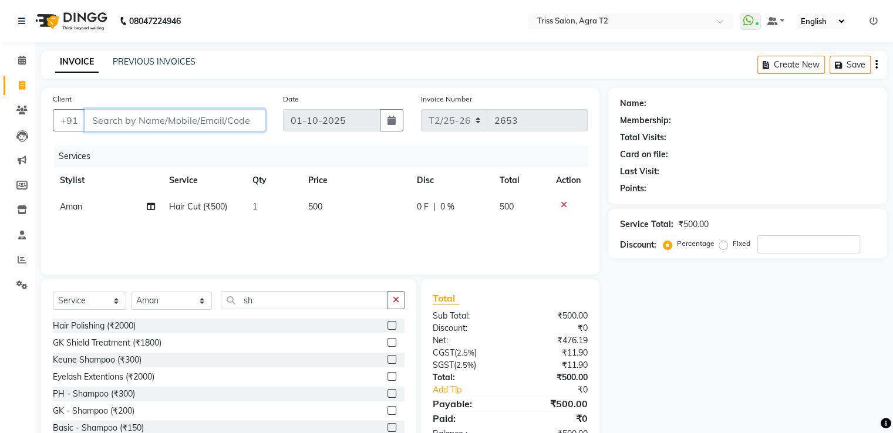
click at [180, 117] on input "Client" at bounding box center [175, 120] width 181 height 22
click at [127, 122] on input "Client" at bounding box center [175, 120] width 181 height 22
type input "8"
type input "0"
click at [123, 124] on input "8881911766" at bounding box center [145, 120] width 121 height 22
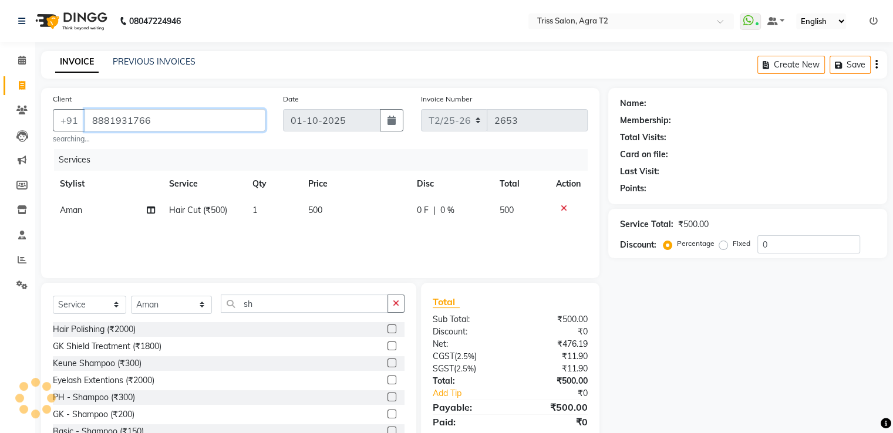
type input "8881931766"
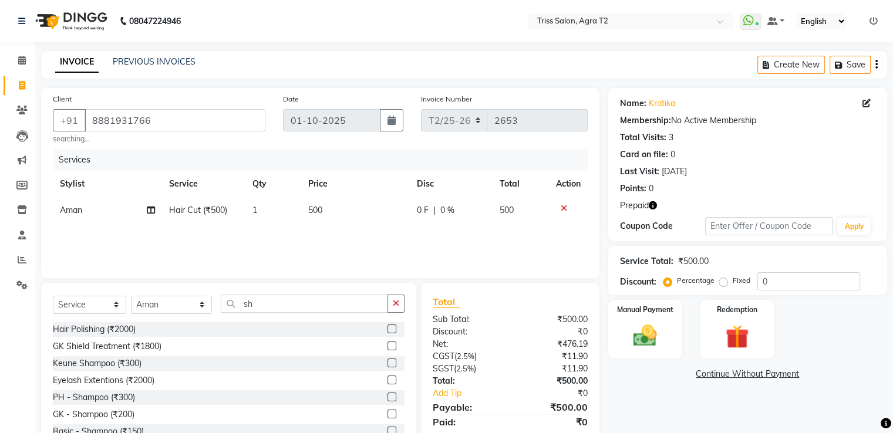
click at [651, 200] on button "button" at bounding box center [653, 206] width 8 height 12
click at [484, 239] on div "Services Stylist Service Qty Price Disc Total Action Aman Hair Cut (₹500) 1 500…" at bounding box center [320, 207] width 535 height 117
click at [562, 207] on icon at bounding box center [564, 208] width 6 height 8
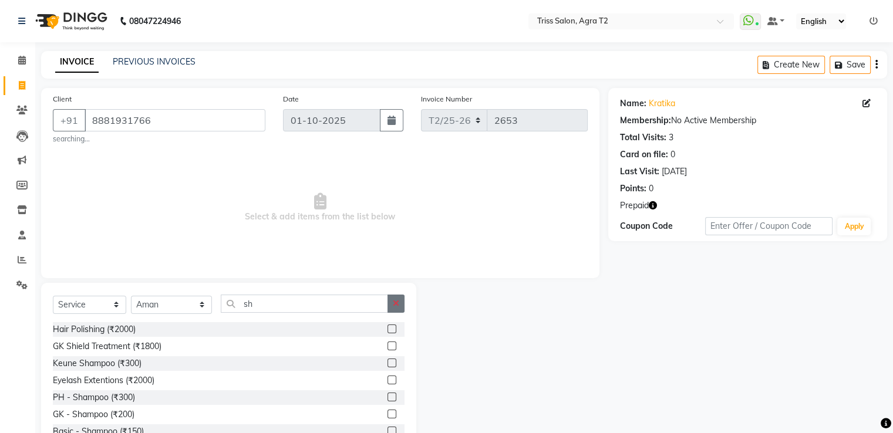
click at [397, 301] on icon "button" at bounding box center [396, 303] width 6 height 8
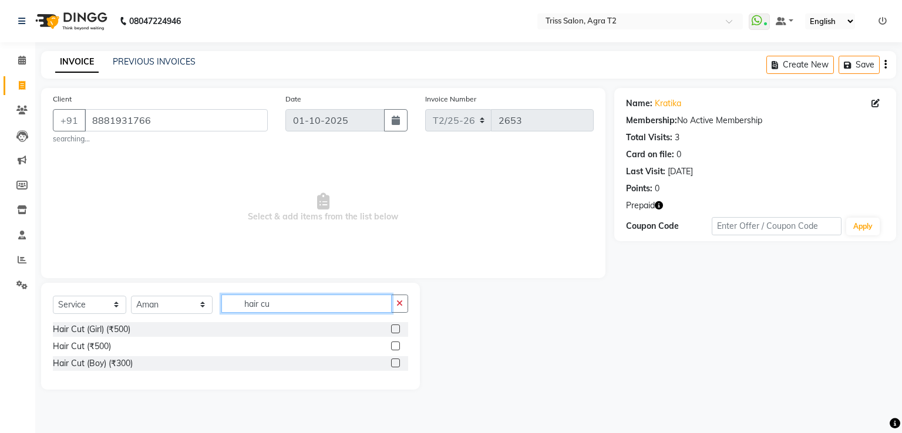
type input "hair cu"
click at [396, 364] on label at bounding box center [395, 363] width 9 height 9
click at [396, 364] on input "checkbox" at bounding box center [395, 364] width 8 height 8
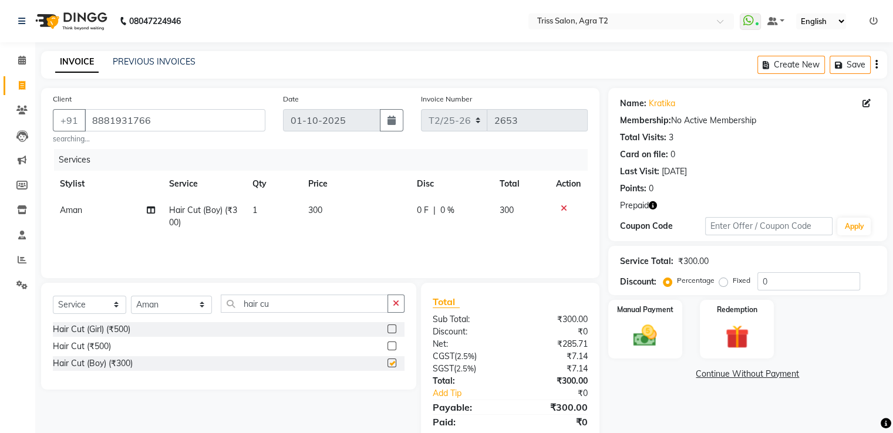
checkbox input "false"
click at [652, 320] on div "Manual Payment" at bounding box center [644, 329] width 77 height 60
click at [747, 378] on span "CASH" at bounding box center [738, 375] width 25 height 14
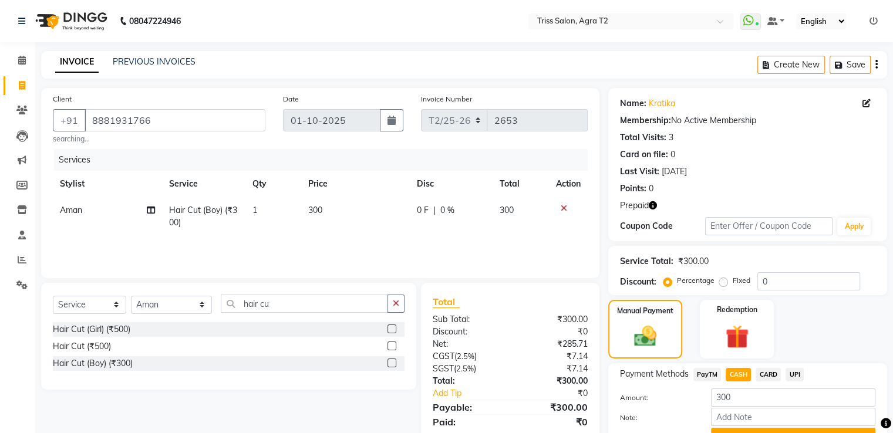
scroll to position [60, 0]
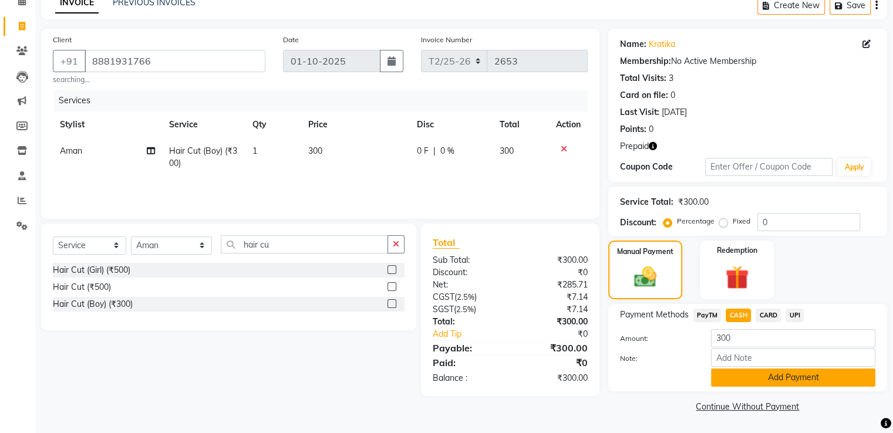
click at [775, 377] on button "Add Payment" at bounding box center [793, 378] width 164 height 18
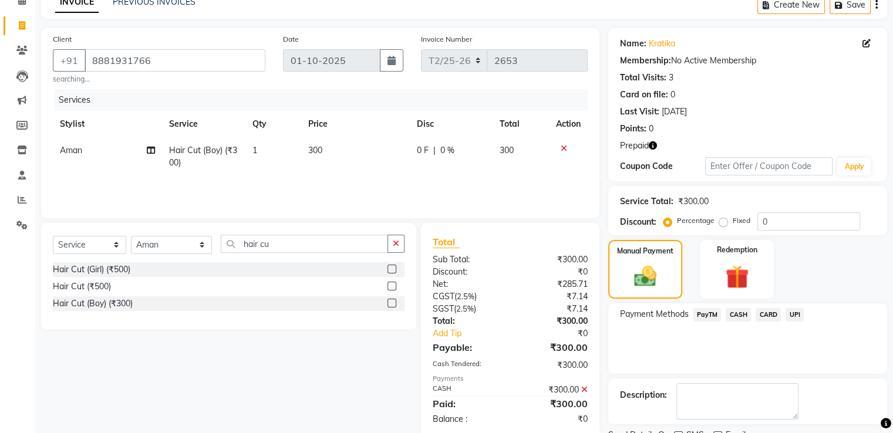
scroll to position [108, 0]
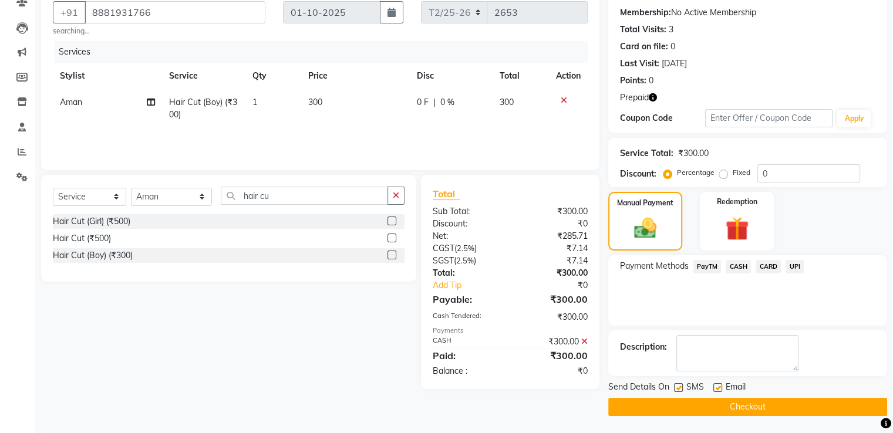
click at [726, 406] on button "Checkout" at bounding box center [747, 407] width 279 height 18
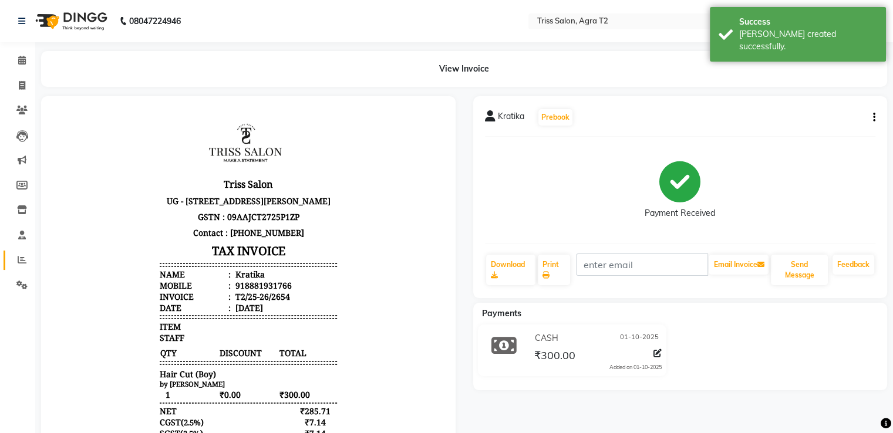
click at [16, 261] on span at bounding box center [22, 261] width 21 height 14
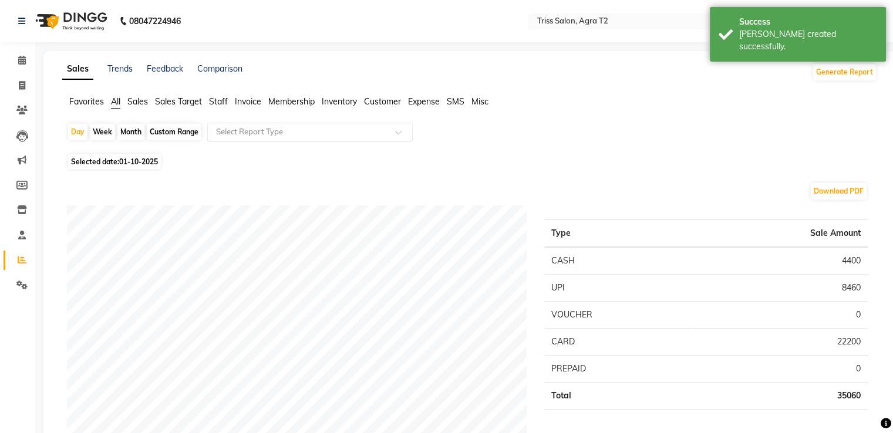
click at [266, 130] on input "text" at bounding box center [298, 132] width 169 height 12
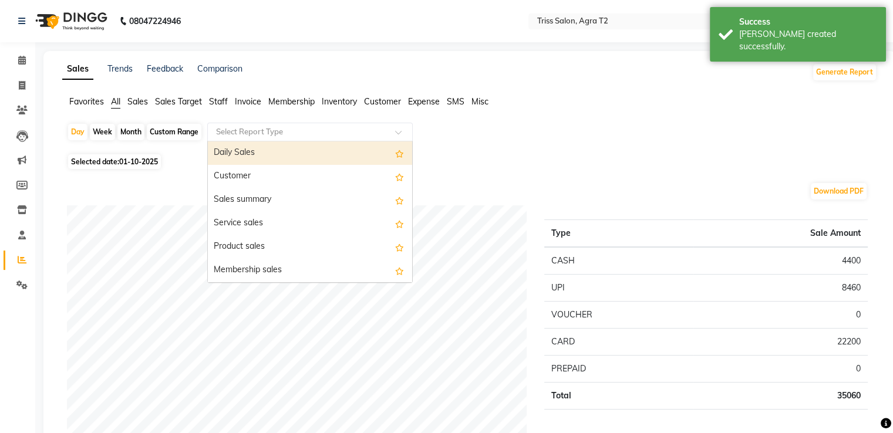
click at [221, 99] on span "Staff" at bounding box center [218, 101] width 19 height 11
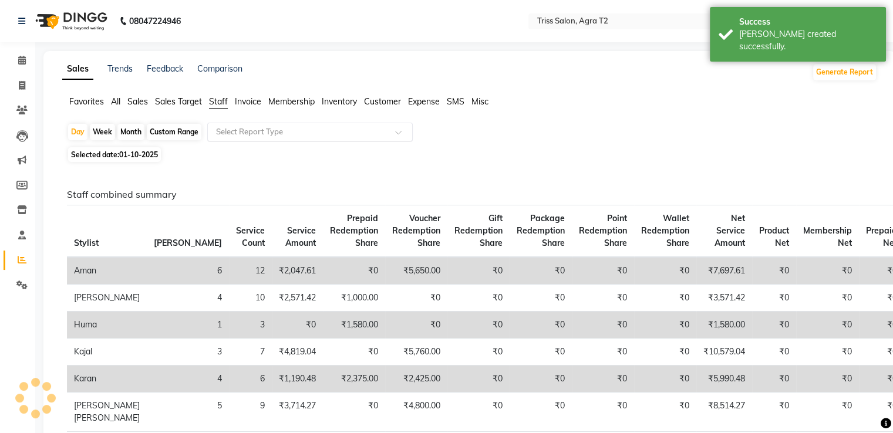
click at [249, 129] on input "text" at bounding box center [298, 132] width 169 height 12
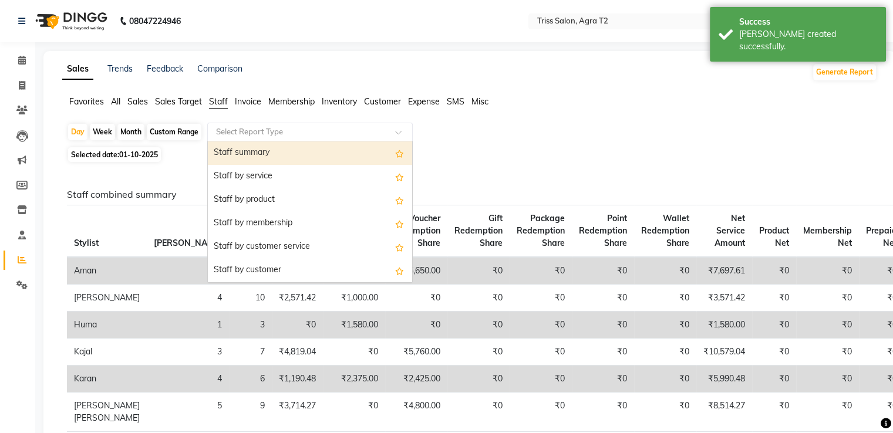
click at [252, 152] on div "Staff summary" at bounding box center [310, 152] width 204 height 23
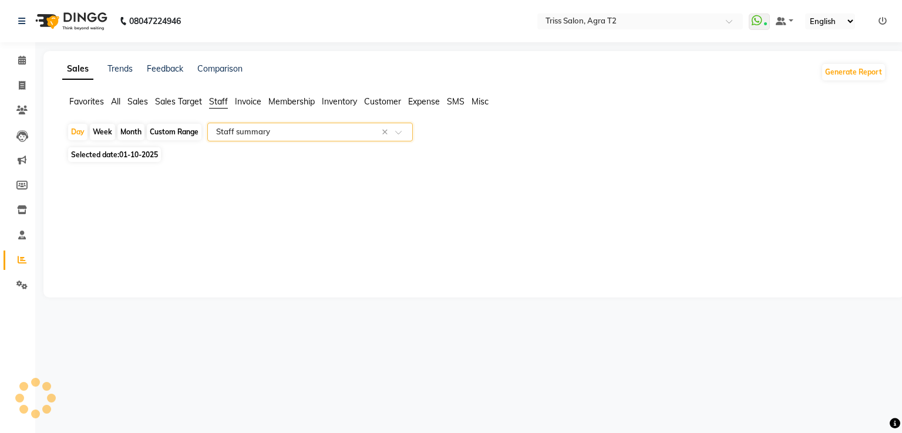
select select "full_report"
select select "csv"
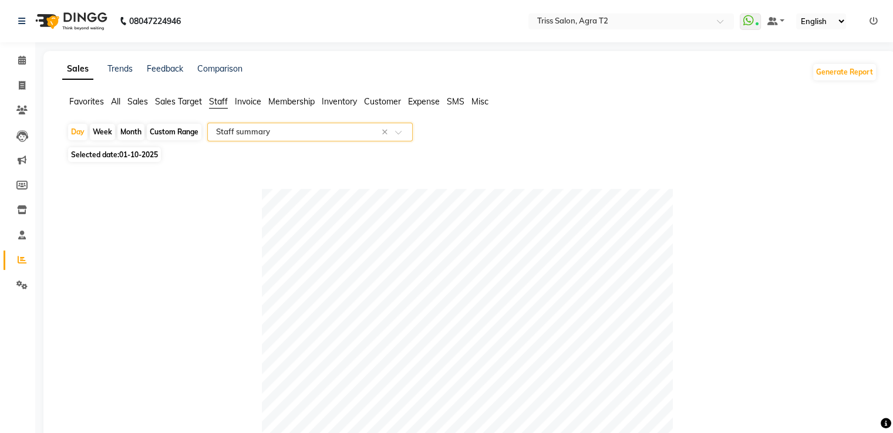
click at [704, 380] on div at bounding box center [467, 394] width 801 height 411
click at [21, 60] on icon at bounding box center [22, 60] width 8 height 9
